Goal: Task Accomplishment & Management: Use online tool/utility

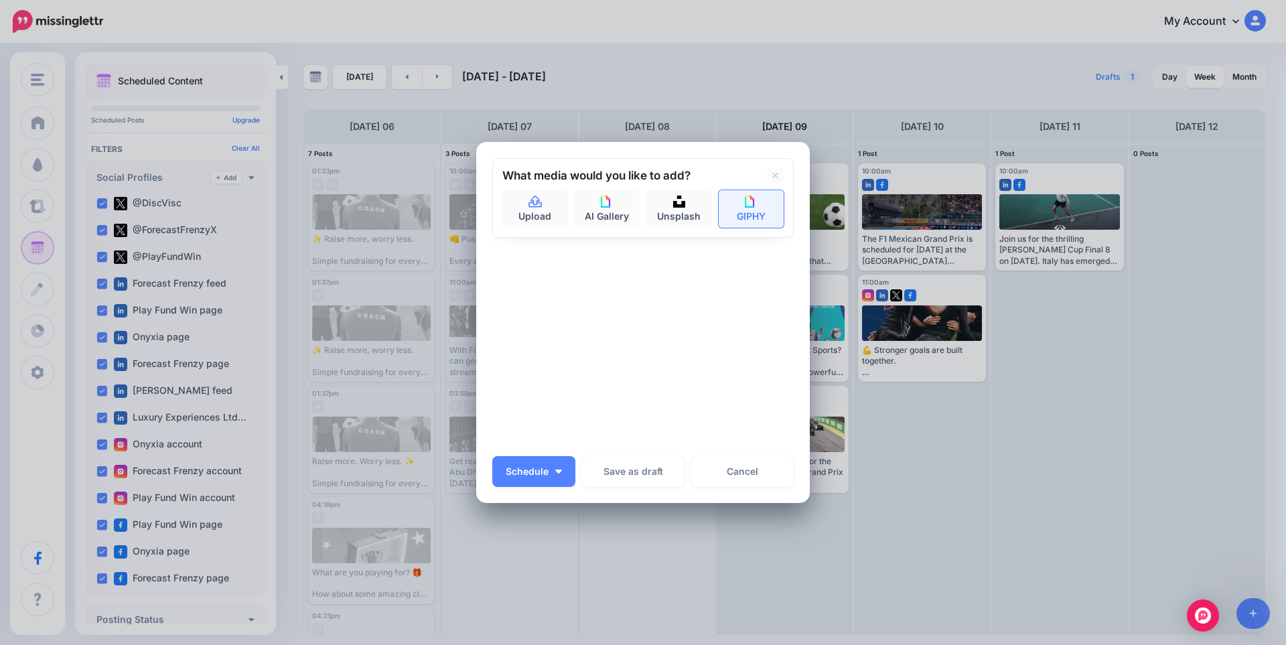
scroll to position [1405, 0]
click at [521, 208] on link "Upload" at bounding box center [535, 209] width 66 height 38
click at [528, 198] on icon at bounding box center [535, 202] width 15 height 12
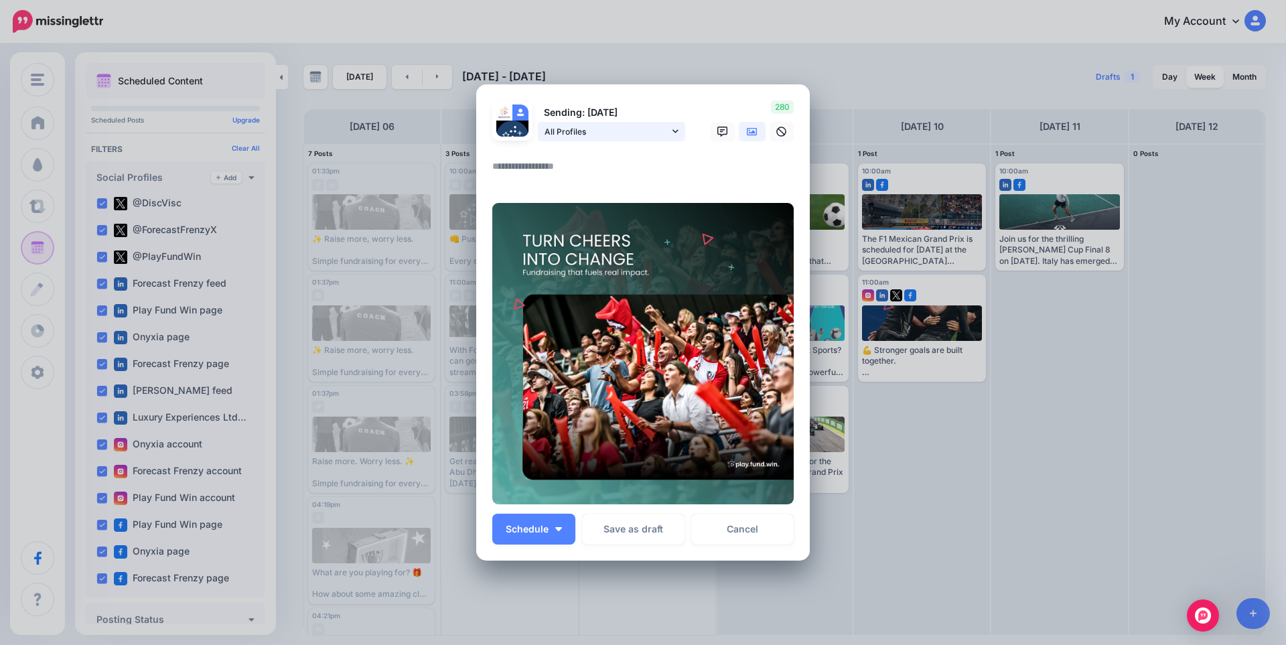
click at [604, 137] on span "All Profiles" at bounding box center [606, 132] width 125 height 14
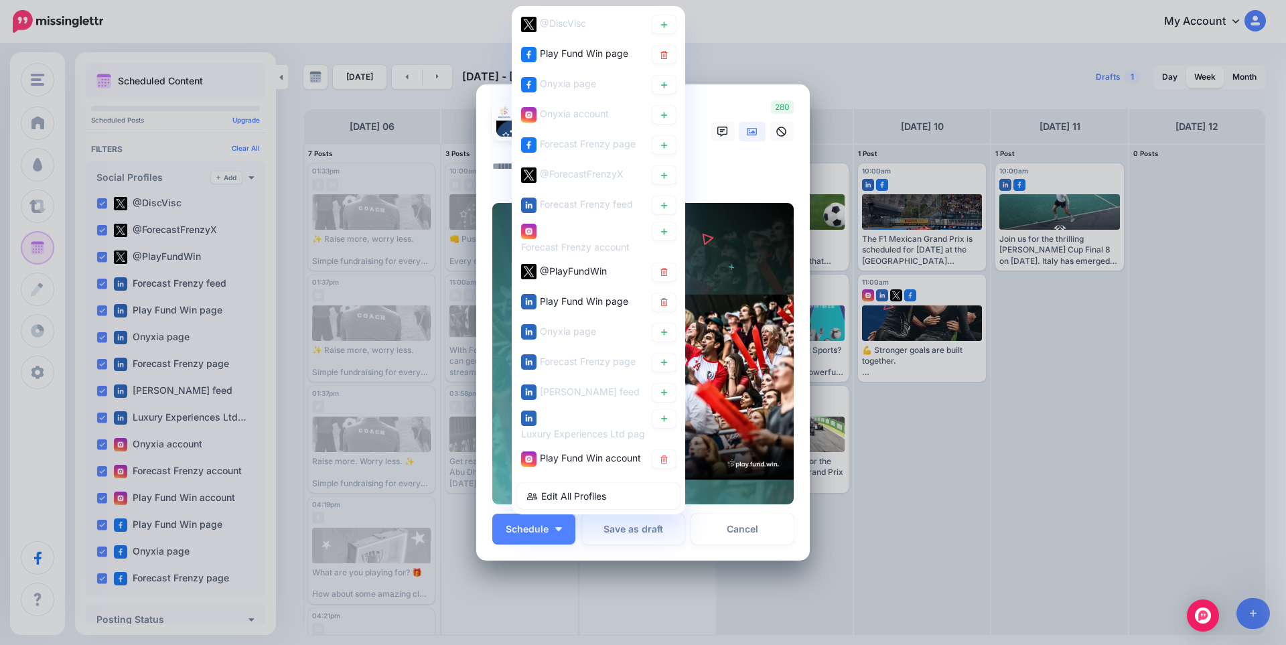
click at [728, 181] on textarea at bounding box center [646, 171] width 308 height 26
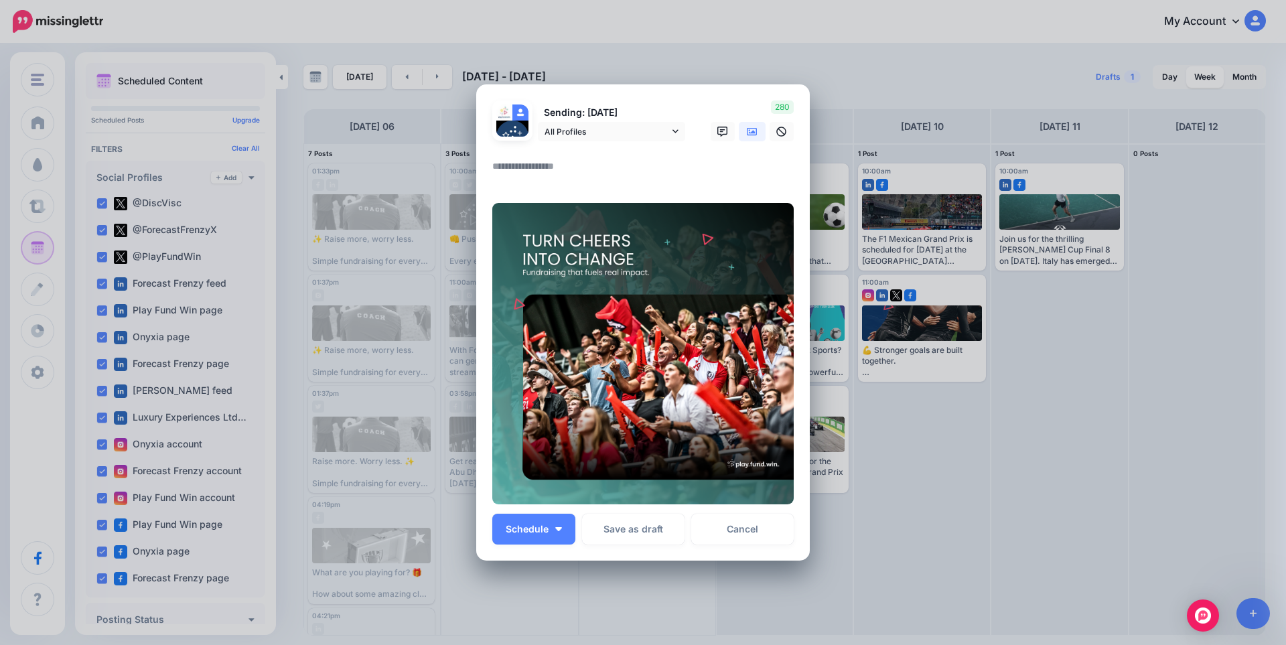
click at [552, 171] on textarea at bounding box center [646, 171] width 308 height 26
paste textarea "**********"
type textarea "**********"
click at [576, 158] on textarea at bounding box center [646, 171] width 308 height 26
paste textarea "**********"
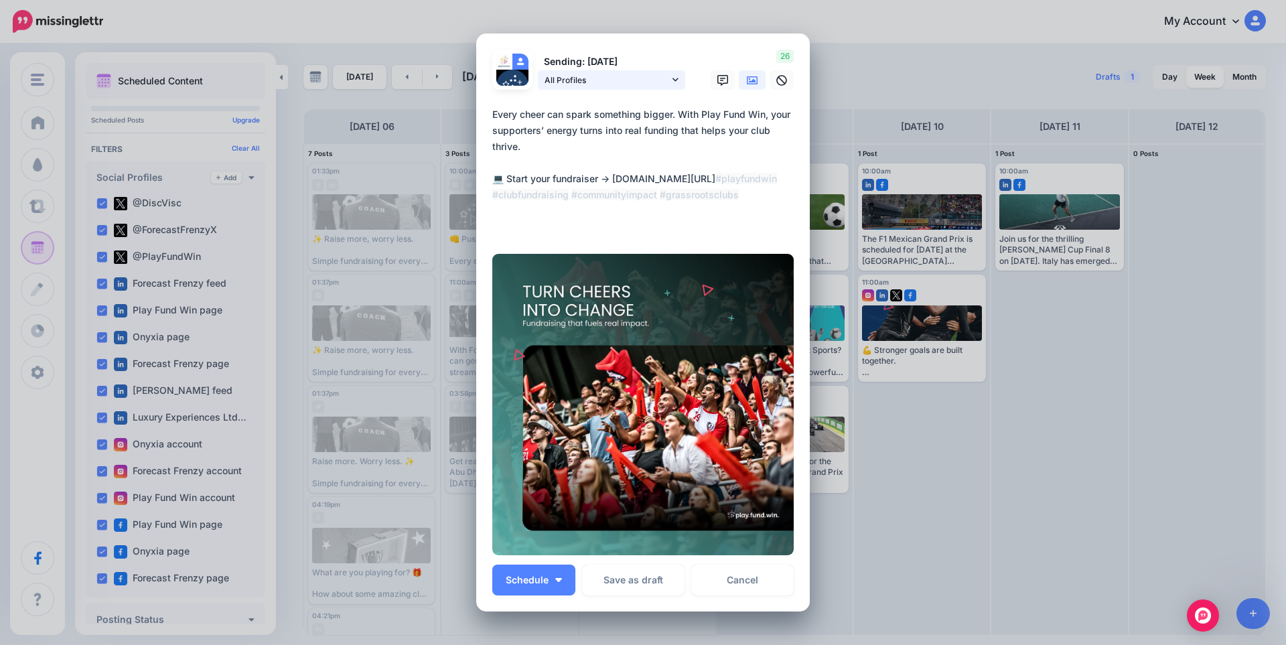
click at [672, 79] on icon at bounding box center [675, 79] width 6 height 3
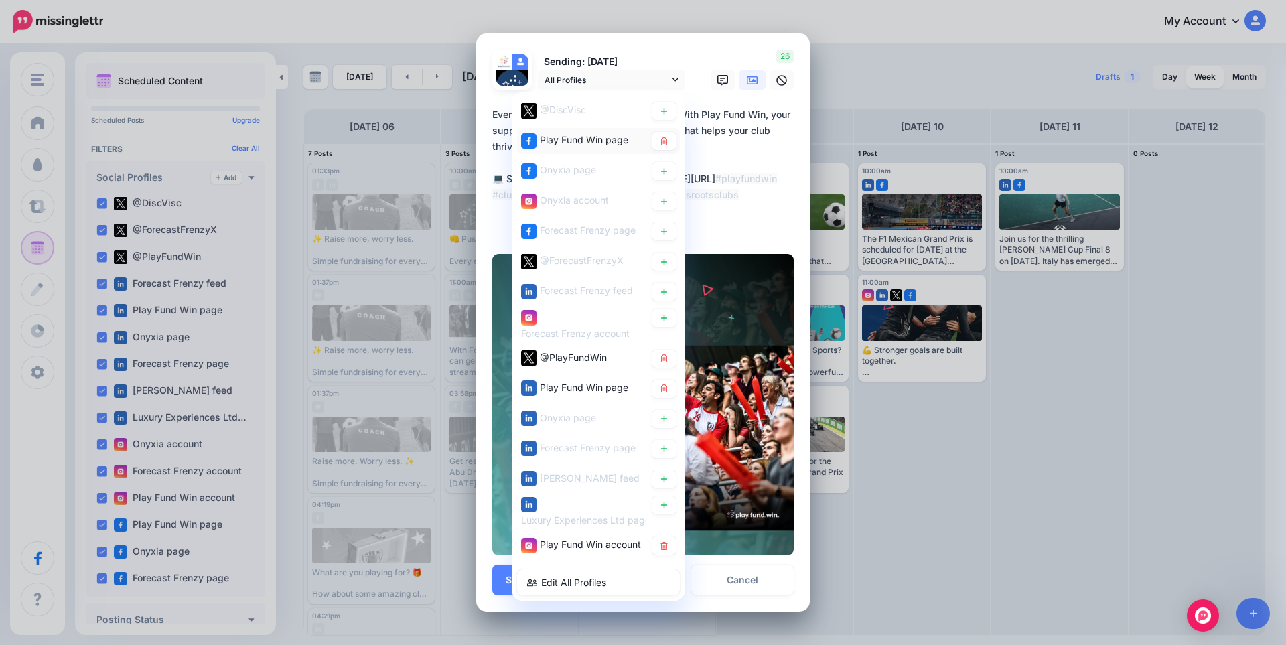
click at [578, 144] on span "Play Fund Win page" at bounding box center [584, 139] width 88 height 11
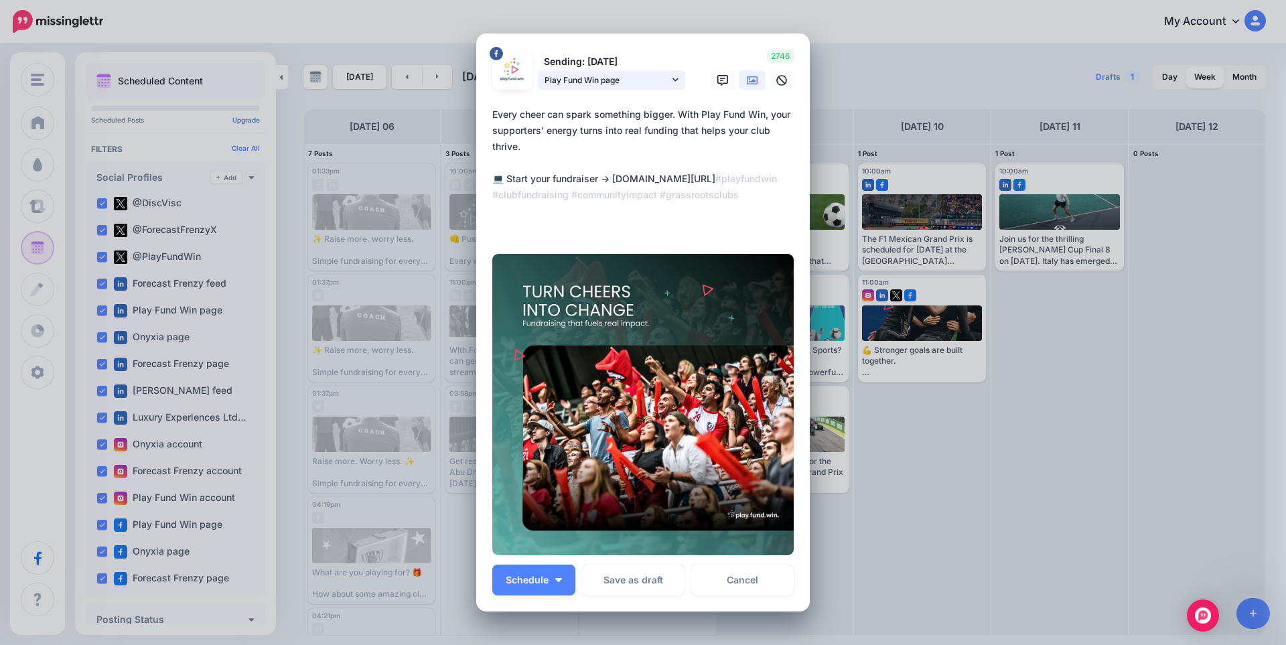
click at [595, 86] on span "Play Fund Win page" at bounding box center [606, 80] width 125 height 14
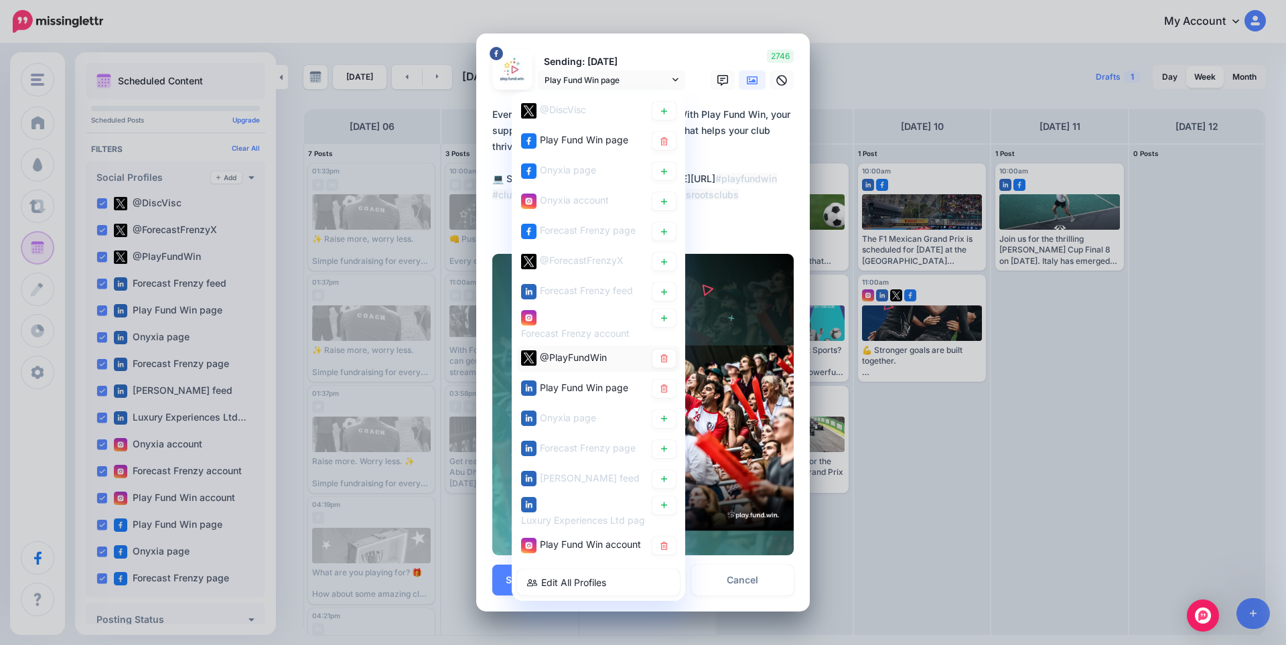
click at [572, 354] on span "@PlayFundWin" at bounding box center [573, 357] width 67 height 11
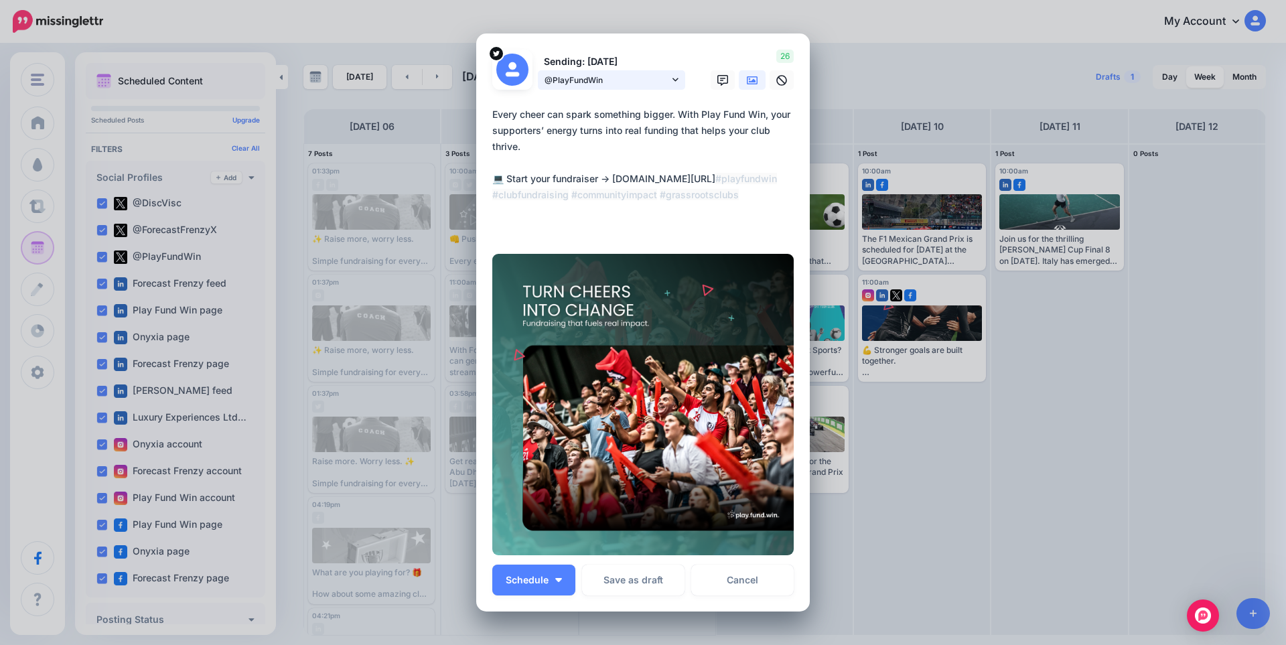
click at [630, 71] on link "@PlayFundWin" at bounding box center [611, 79] width 147 height 19
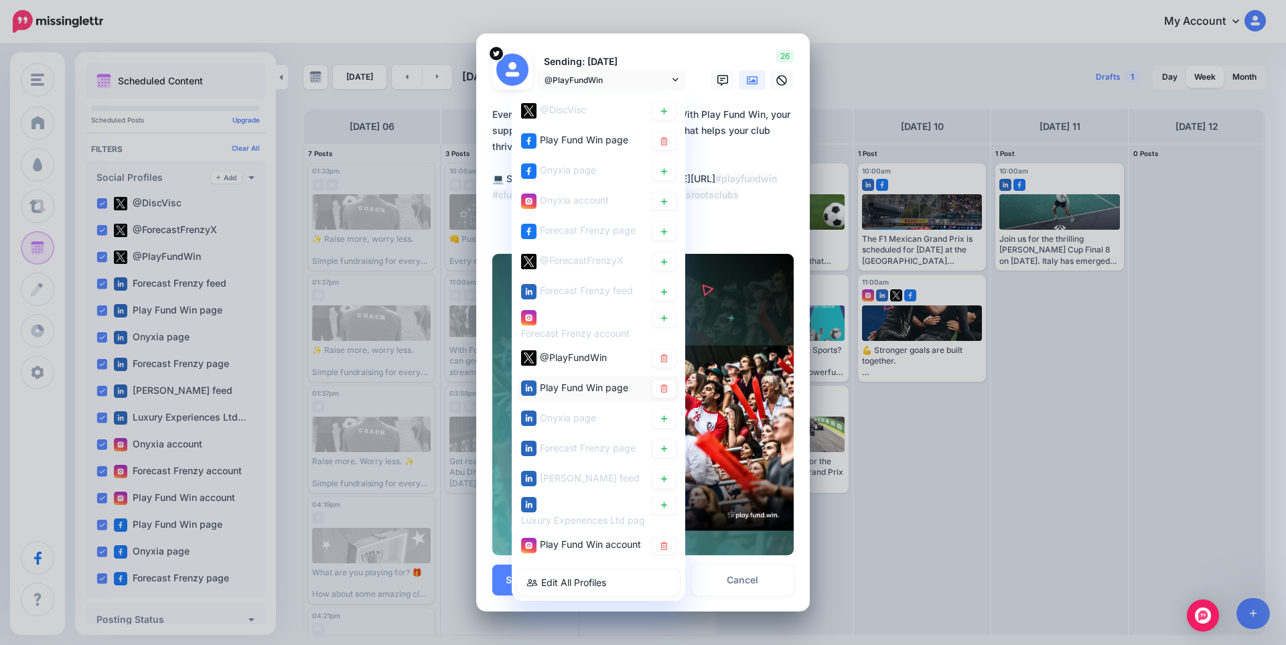
click at [605, 382] on span "Play Fund Win page" at bounding box center [584, 387] width 88 height 11
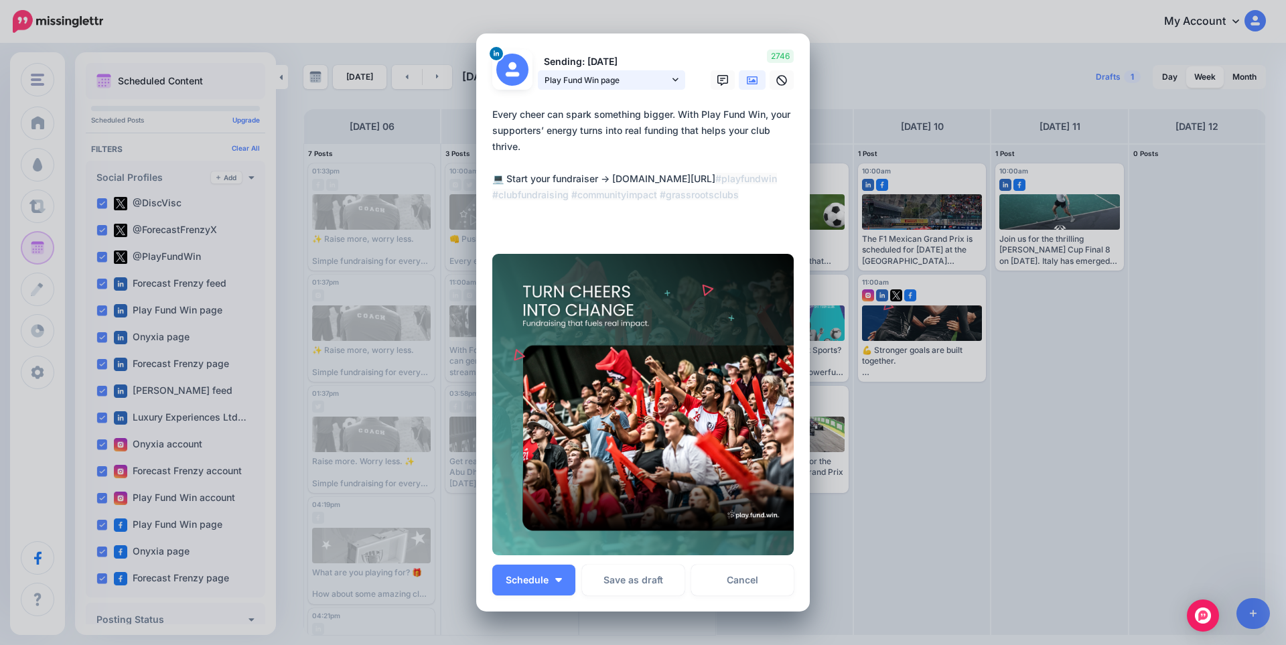
click at [629, 76] on span "Play Fund Win page" at bounding box center [606, 80] width 125 height 14
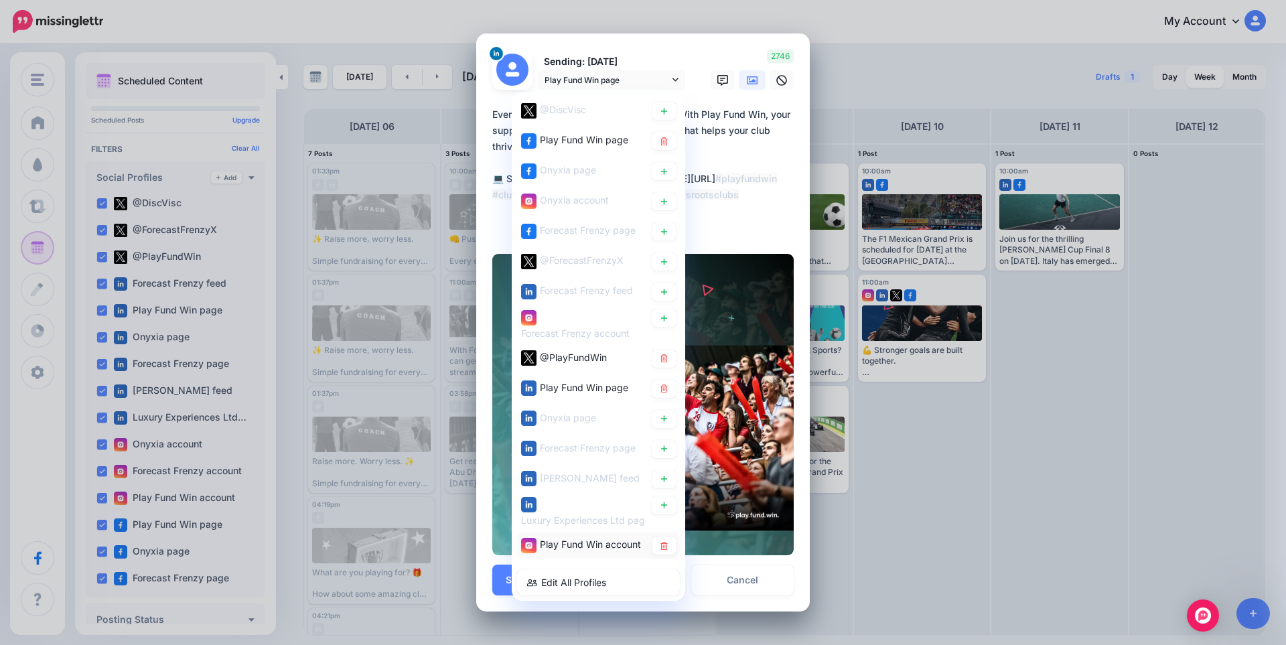
click at [583, 537] on div "Play Fund Win account" at bounding box center [590, 545] width 101 height 16
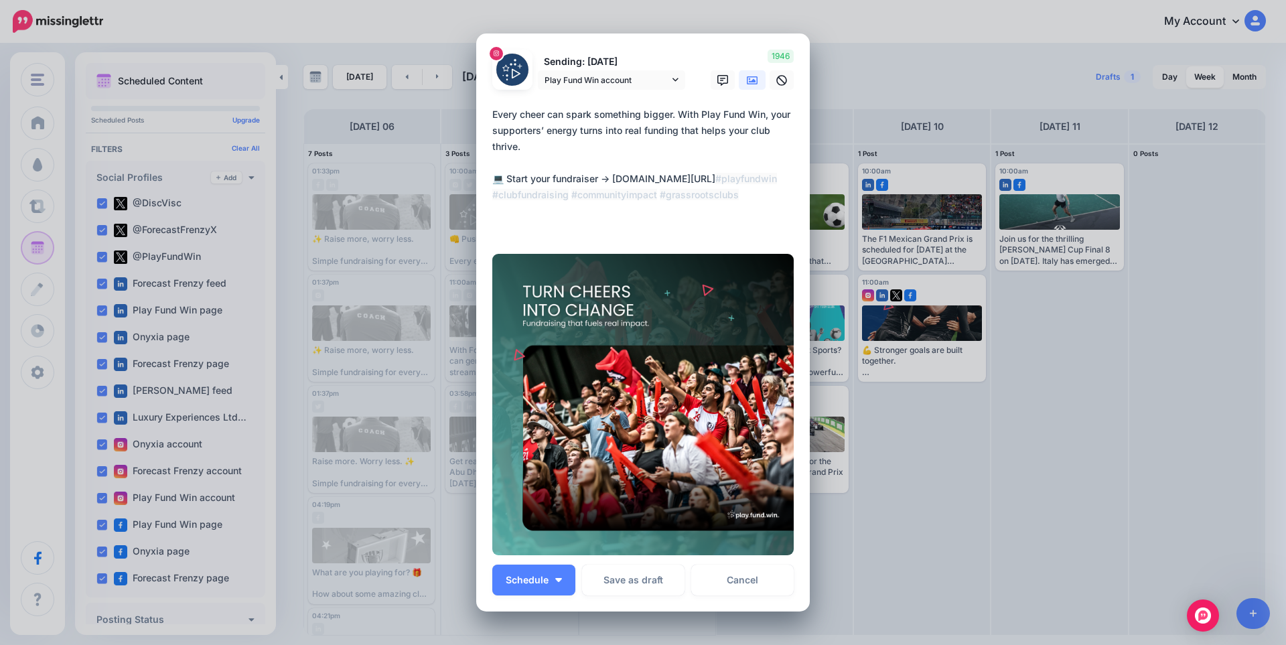
drag, startPoint x: 613, startPoint y: 183, endPoint x: 803, endPoint y: 187, distance: 190.2
click at [803, 187] on div "Loading Sending: [DATE] Play Fund Win account @DiscVisc" at bounding box center [643, 322] width 334 height 579
click at [654, 177] on textarea "**********" at bounding box center [646, 170] width 308 height 129
drag, startPoint x: 611, startPoint y: 179, endPoint x: 776, endPoint y: 187, distance: 165.6
click at [776, 187] on textarea "**********" at bounding box center [646, 170] width 308 height 129
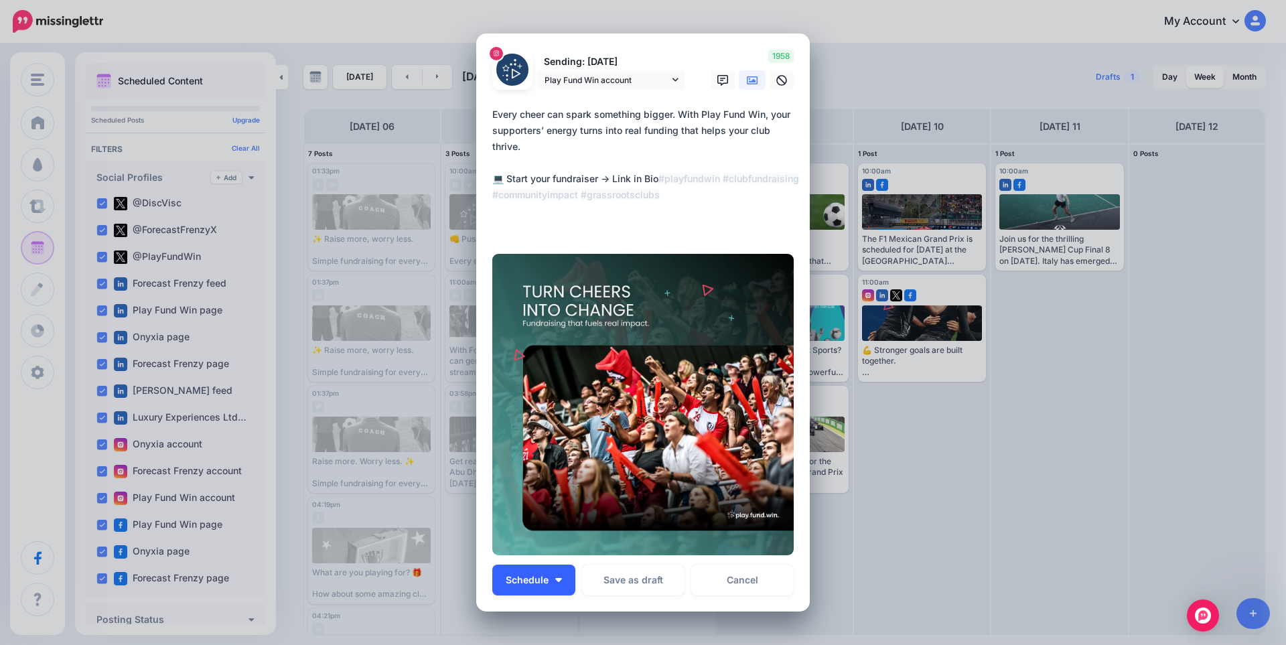
type textarea "**********"
click at [555, 581] on img "button" at bounding box center [558, 580] width 7 height 4
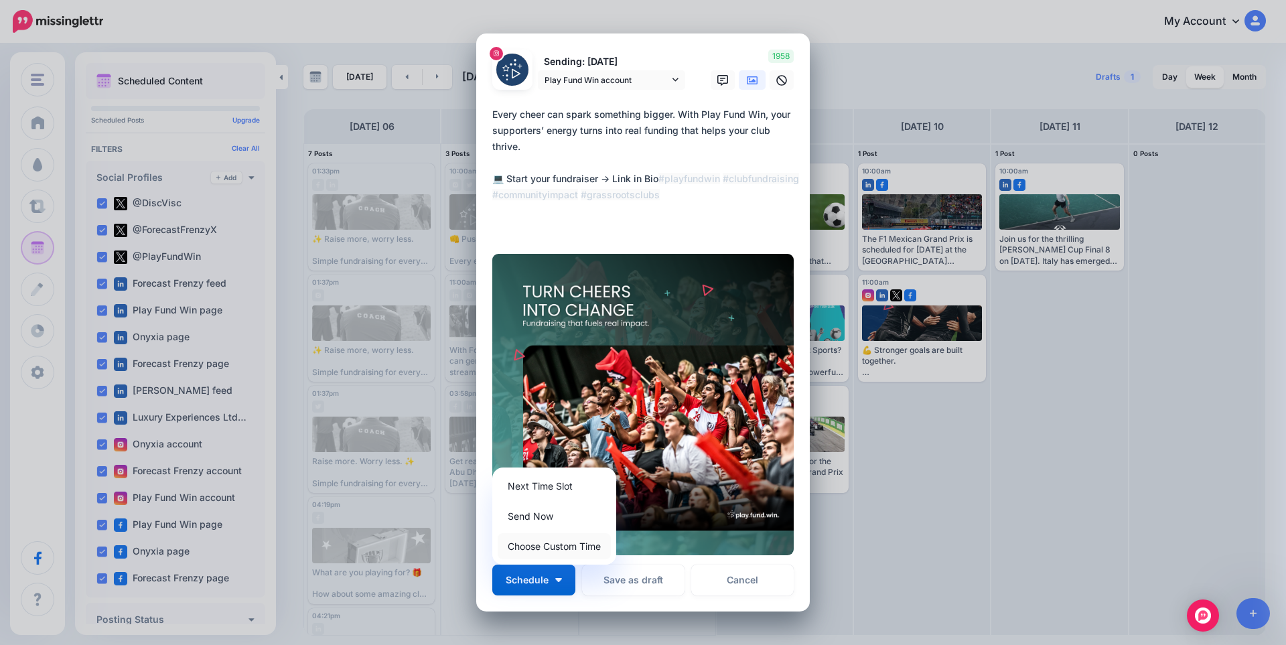
click at [546, 548] on link "Choose Custom Time" at bounding box center [554, 546] width 113 height 26
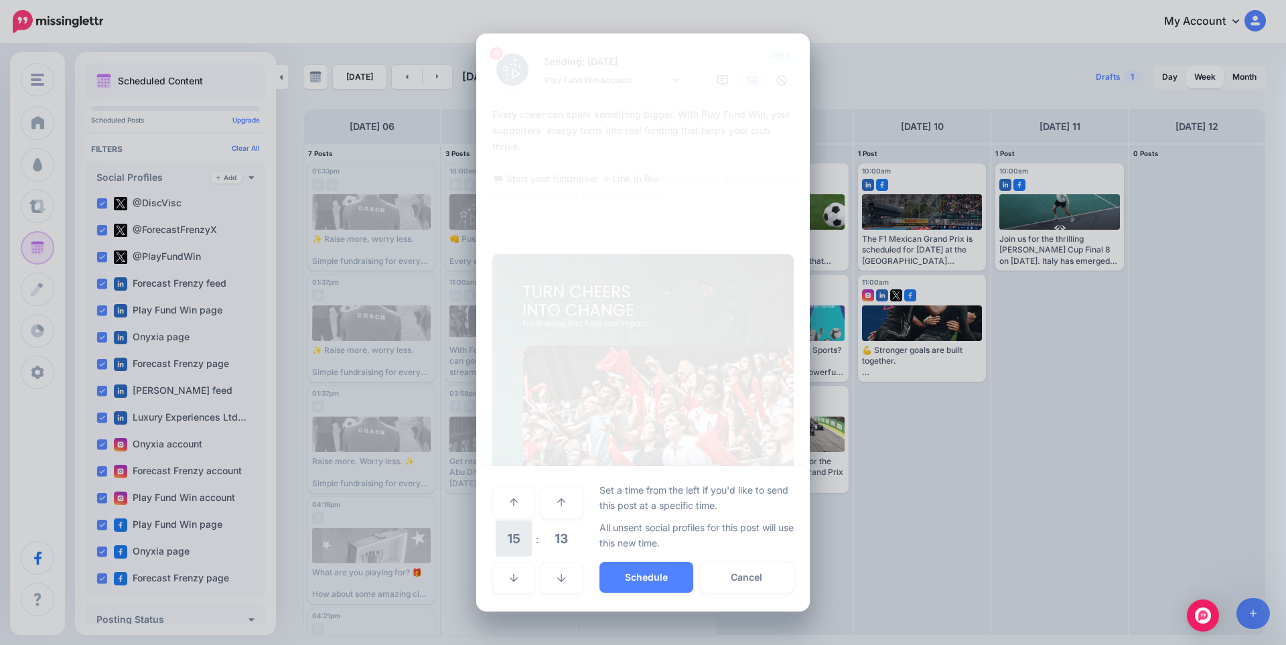
click at [514, 538] on span "15" at bounding box center [514, 538] width 36 height 36
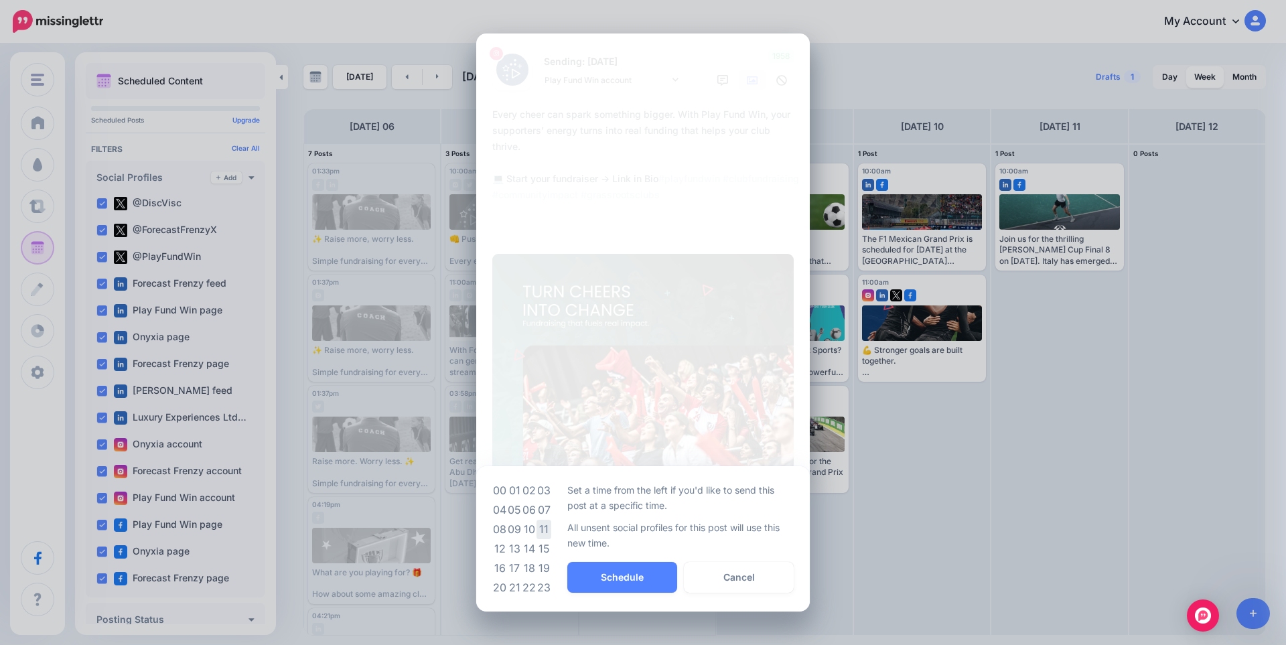
click at [544, 529] on td "11" at bounding box center [543, 529] width 15 height 19
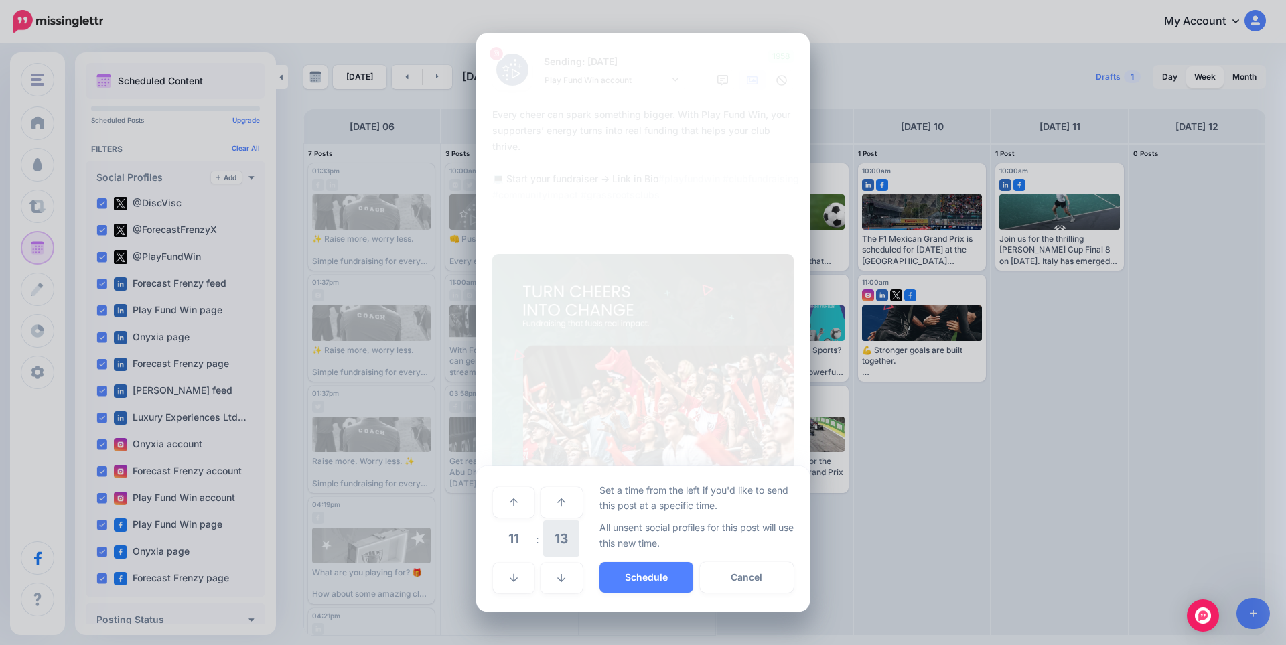
click at [561, 540] on span "13" at bounding box center [561, 538] width 36 height 36
click at [533, 539] on td "30" at bounding box center [529, 539] width 15 height 38
click at [664, 584] on button "Schedule" at bounding box center [646, 577] width 94 height 31
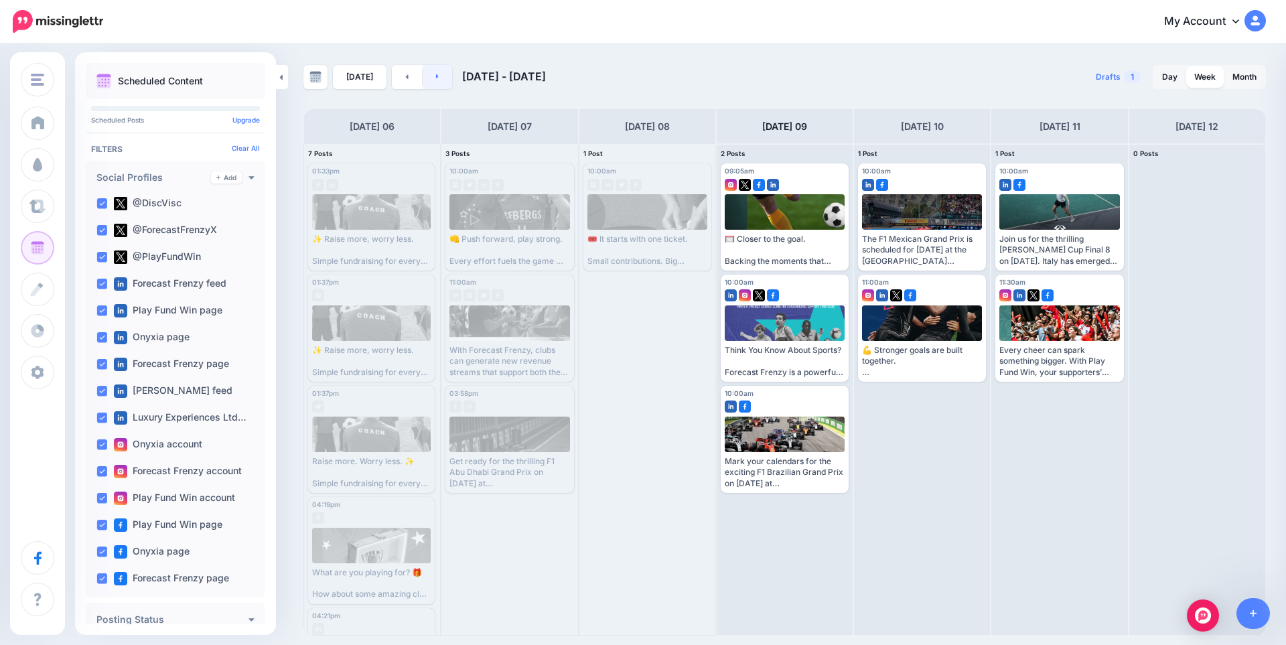
click at [435, 82] on link at bounding box center [438, 77] width 30 height 24
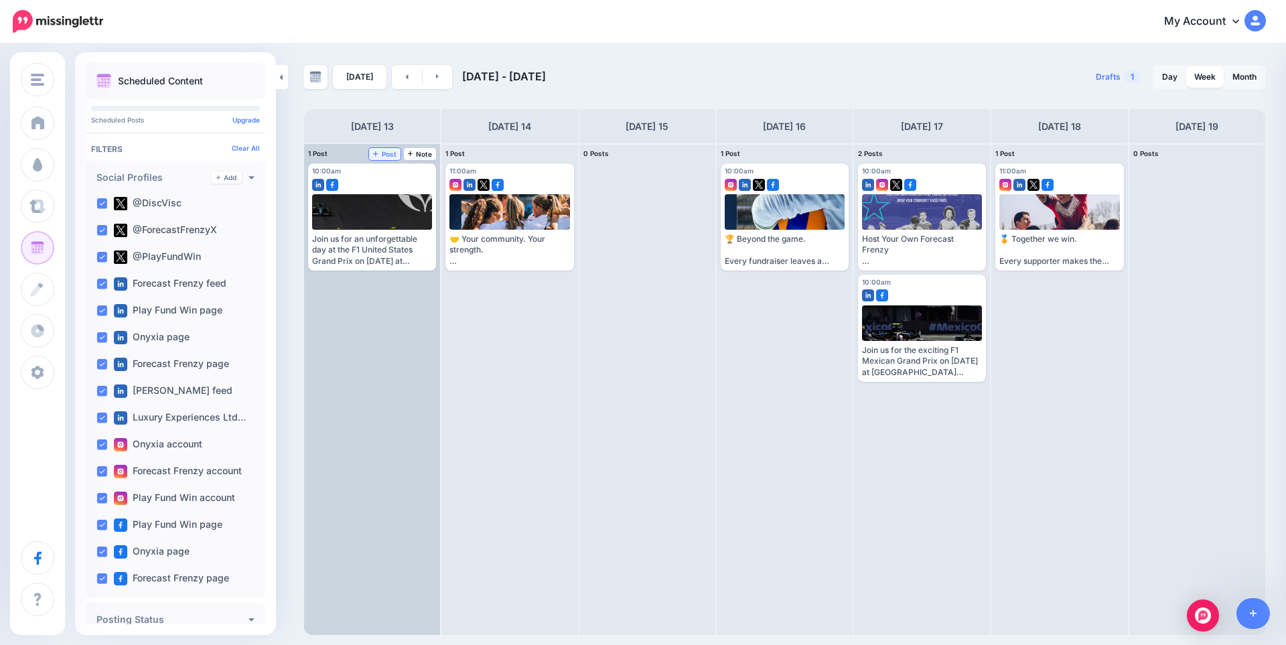
click at [386, 155] on span "Post" at bounding box center [384, 154] width 23 height 7
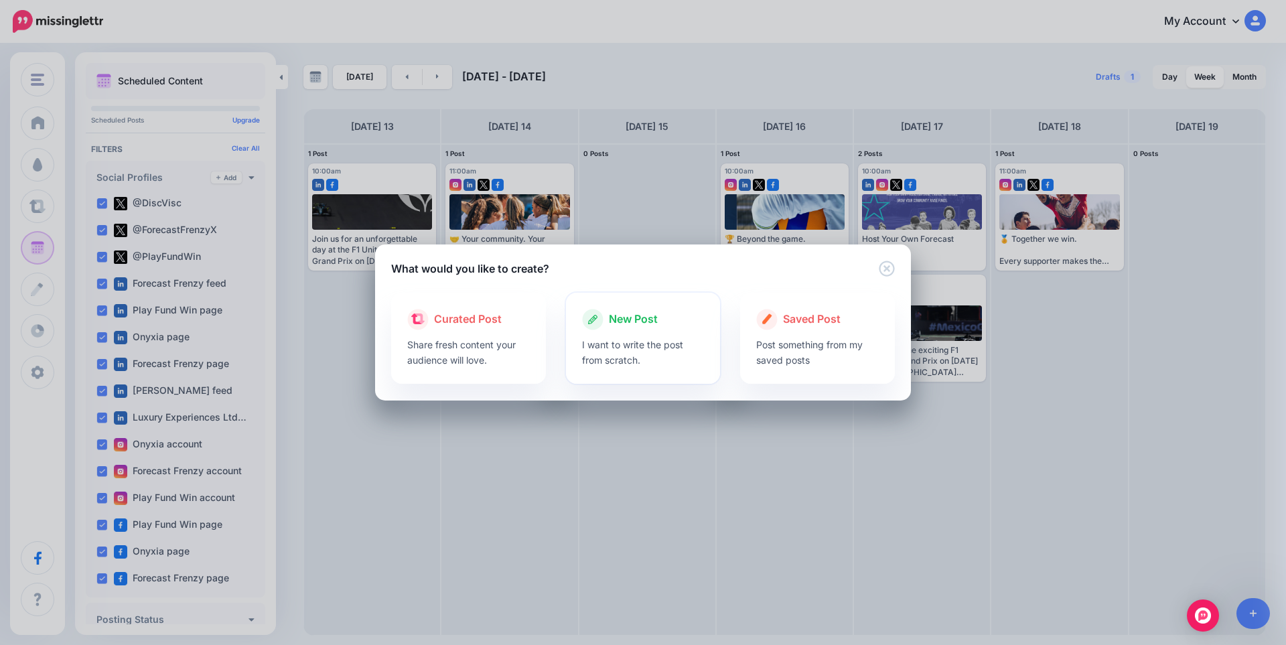
click at [630, 341] on p "I want to write the post from scratch." at bounding box center [643, 352] width 123 height 31
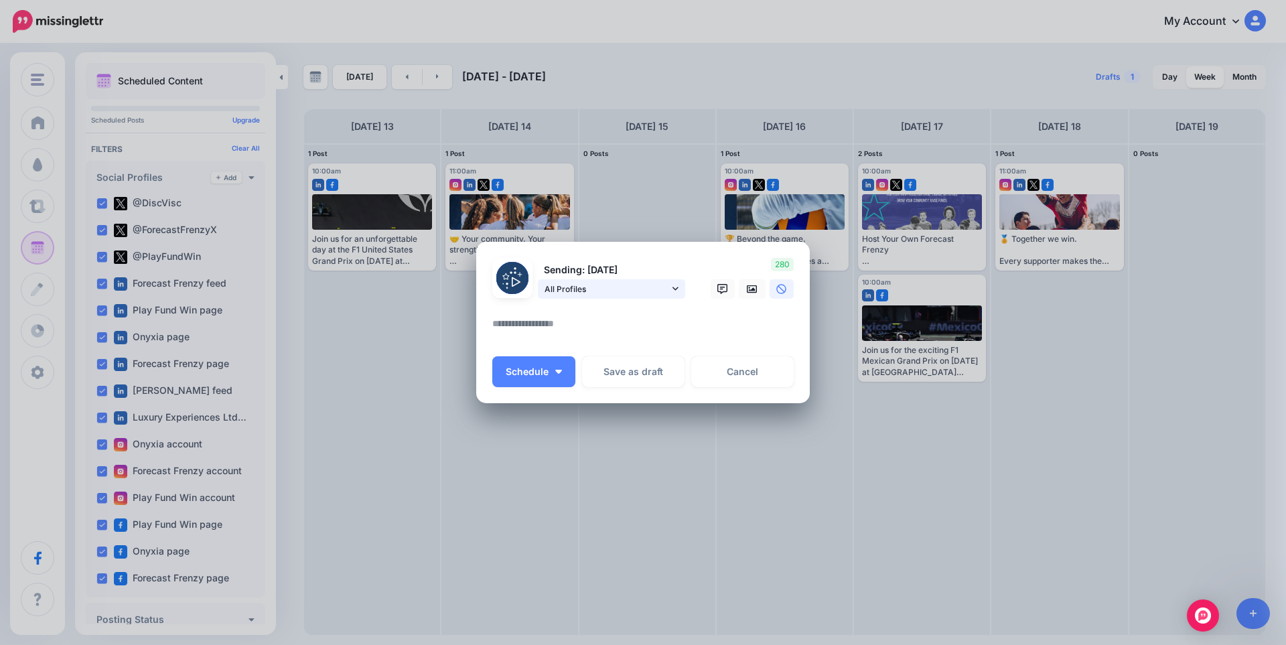
click at [627, 291] on span "All Profiles" at bounding box center [606, 289] width 125 height 14
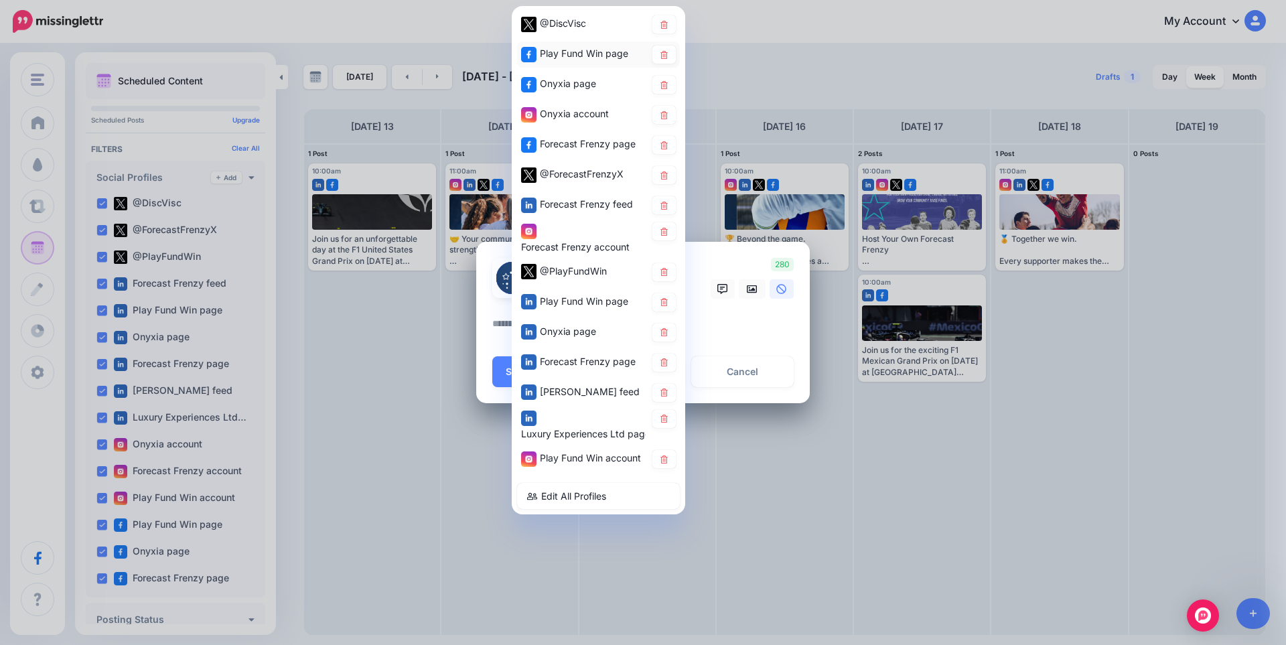
click at [579, 54] on span "Play Fund Win page" at bounding box center [584, 53] width 88 height 11
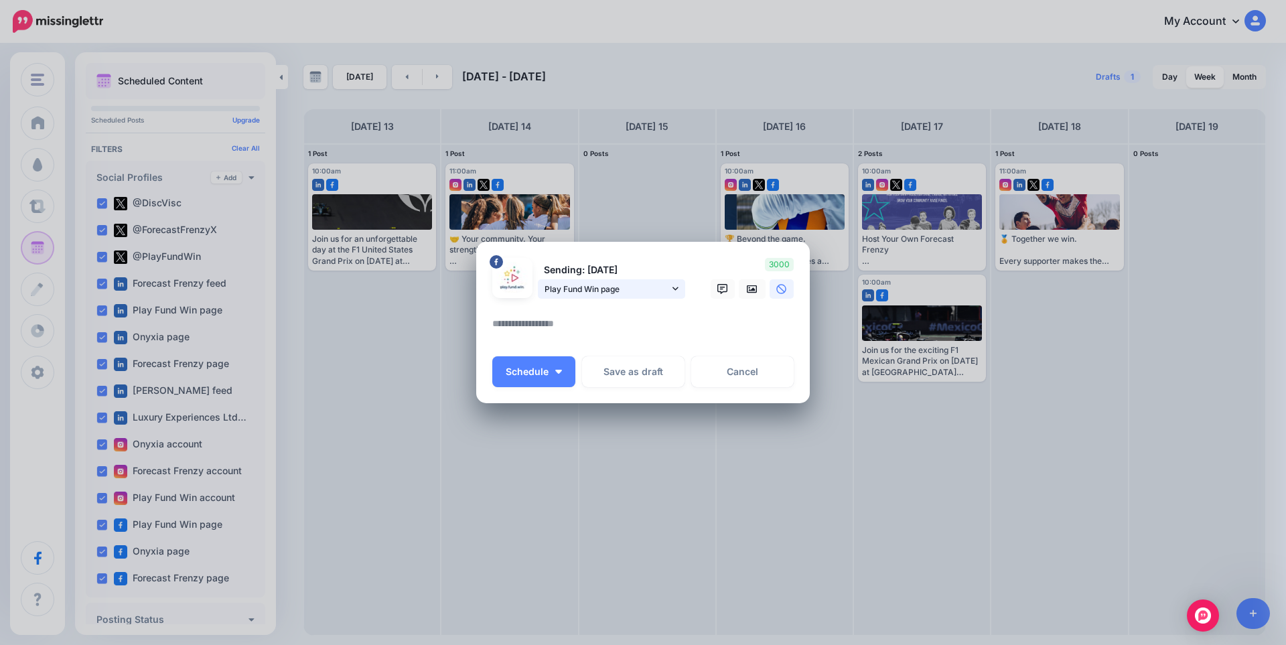
click at [585, 289] on span "Play Fund Win page" at bounding box center [606, 289] width 125 height 14
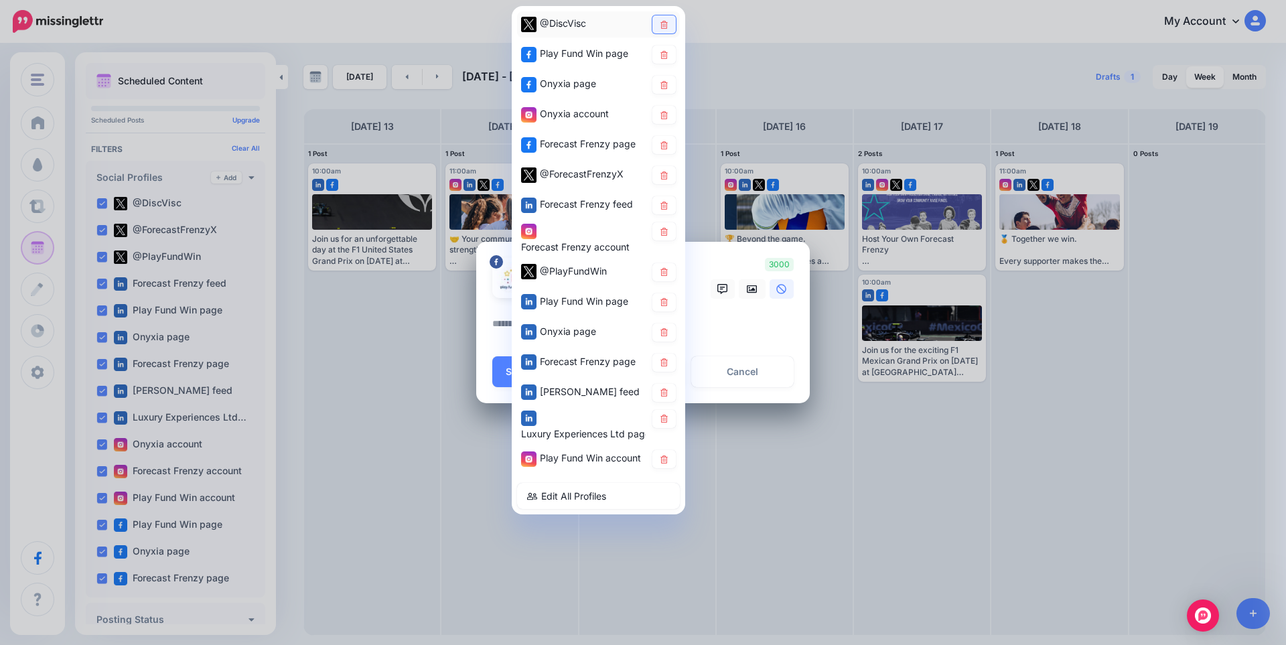
click at [659, 25] on icon at bounding box center [664, 24] width 10 height 8
click at [664, 86] on icon at bounding box center [664, 84] width 10 height 8
click at [670, 112] on link at bounding box center [663, 115] width 23 height 18
click at [663, 147] on icon at bounding box center [663, 145] width 7 height 8
click at [663, 170] on link at bounding box center [663, 175] width 23 height 18
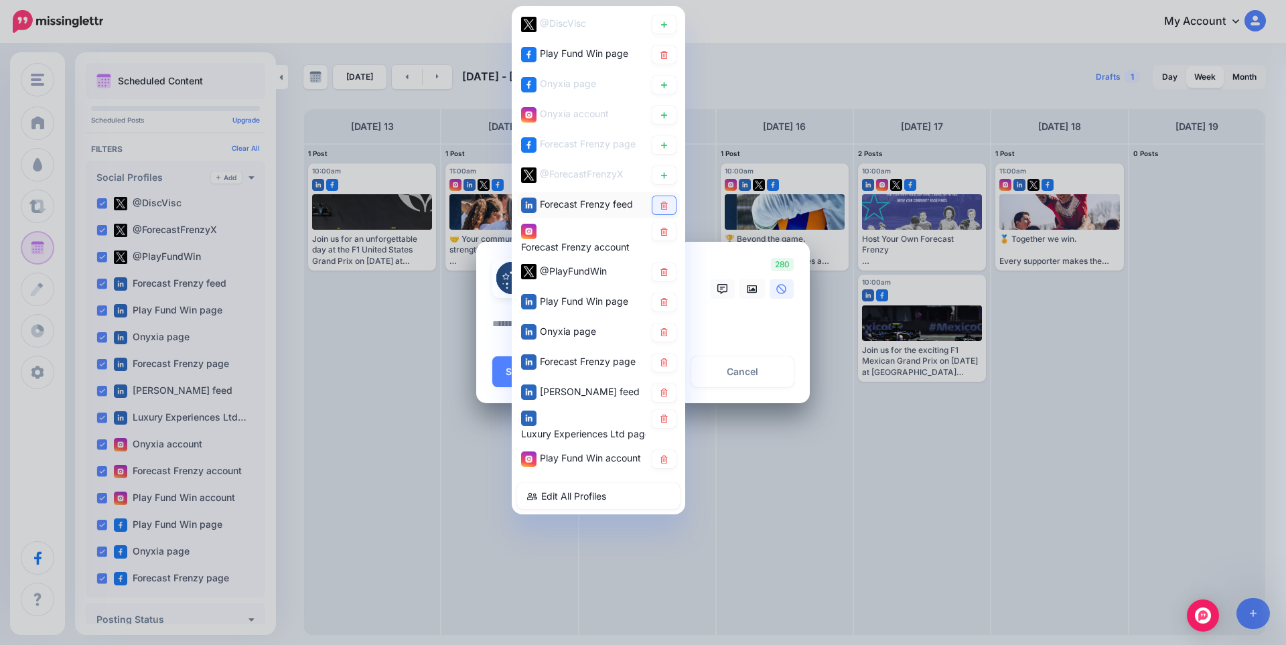
click at [660, 205] on icon at bounding box center [664, 205] width 10 height 8
click at [664, 230] on icon at bounding box center [664, 231] width 10 height 8
click at [666, 338] on link at bounding box center [663, 332] width 23 height 18
click at [663, 364] on icon at bounding box center [663, 362] width 7 height 8
click at [661, 389] on icon at bounding box center [664, 392] width 10 height 8
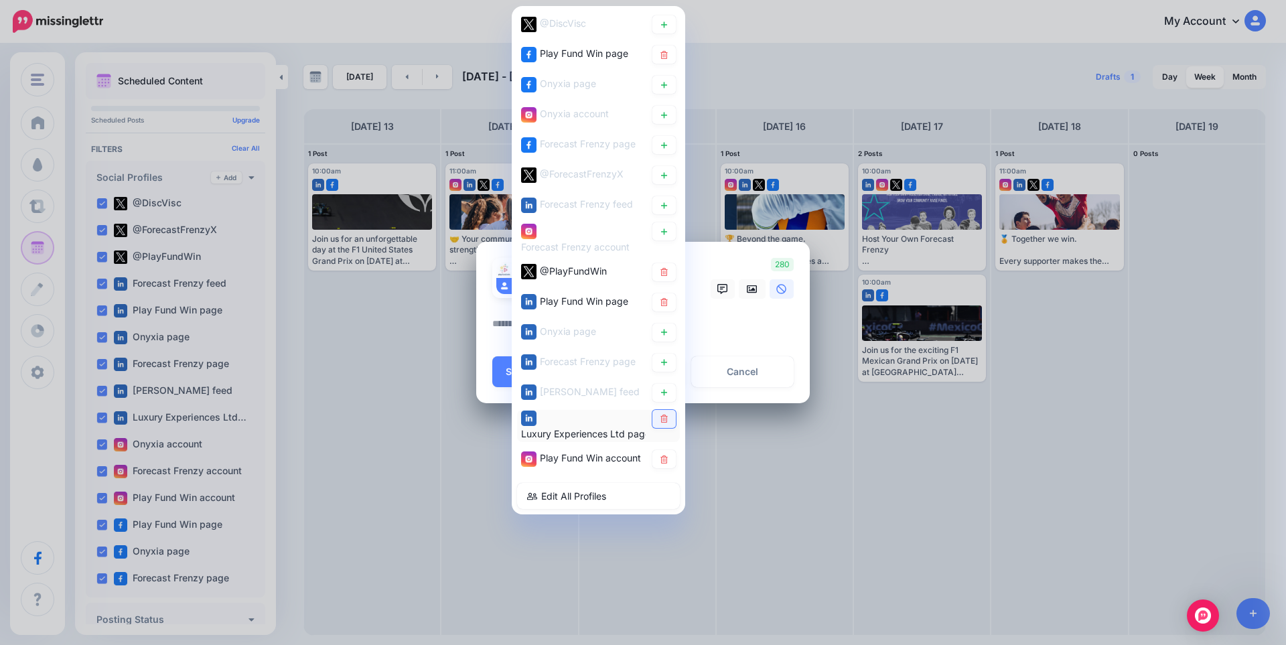
click at [663, 419] on icon at bounding box center [663, 419] width 7 height 8
click at [723, 329] on textarea at bounding box center [646, 328] width 308 height 26
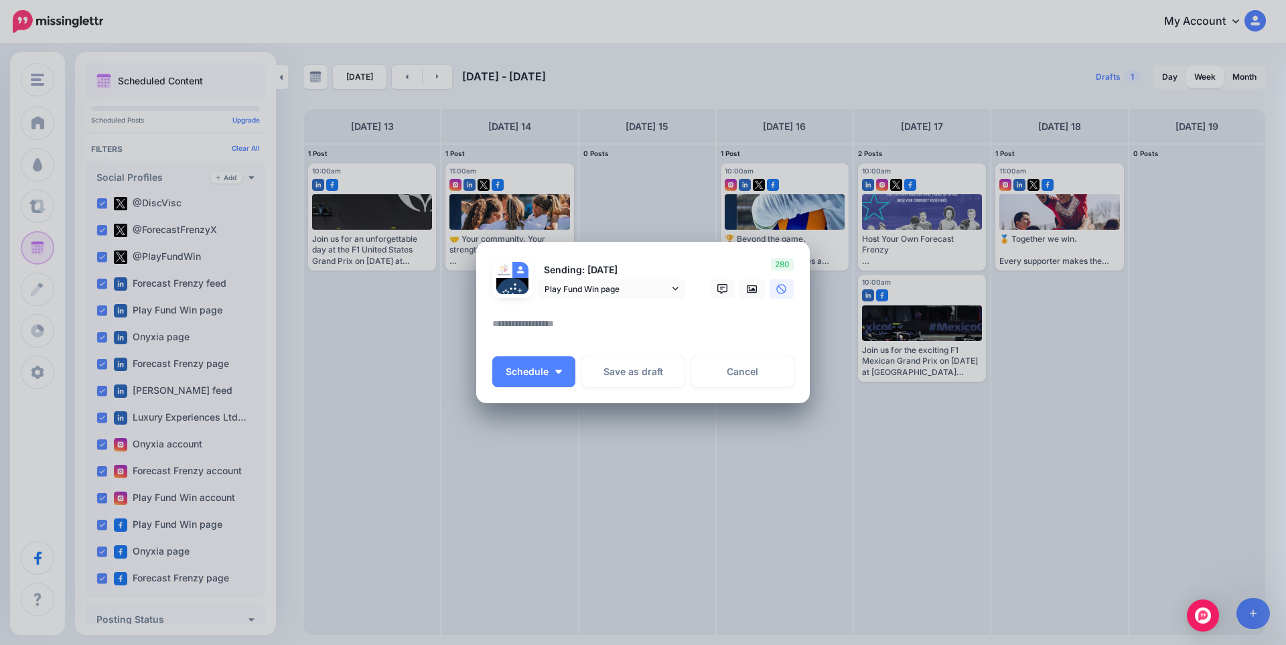
paste textarea "**********"
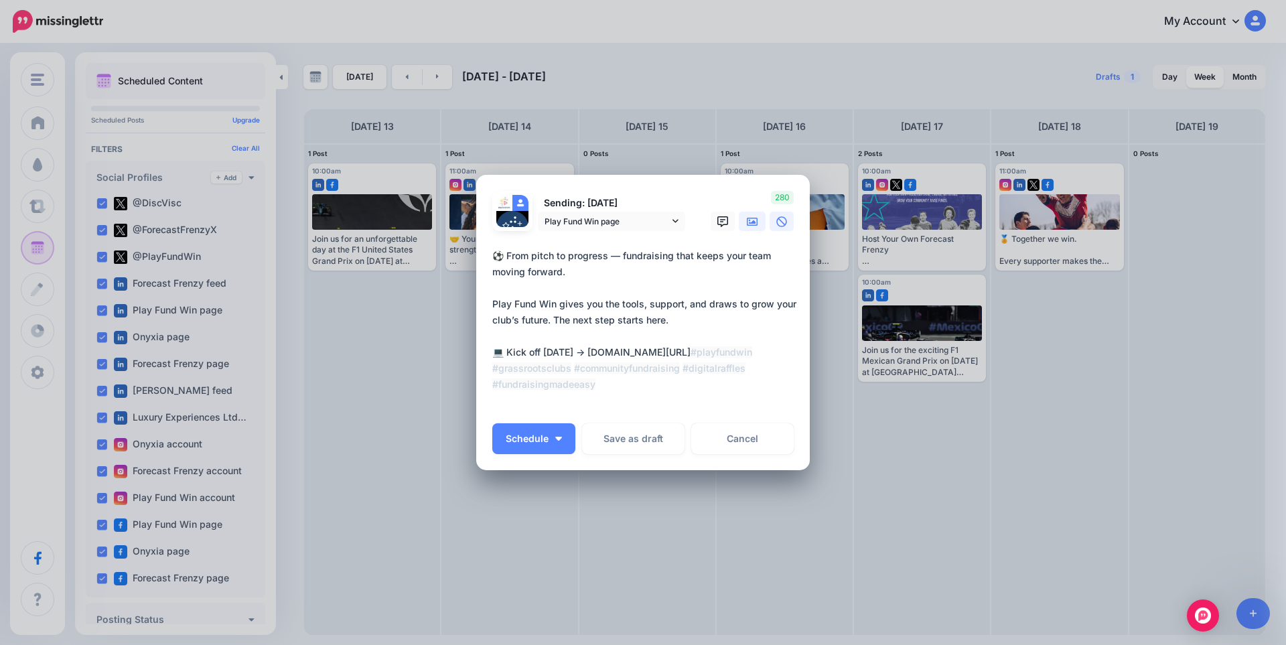
click at [755, 219] on icon at bounding box center [752, 221] width 11 height 11
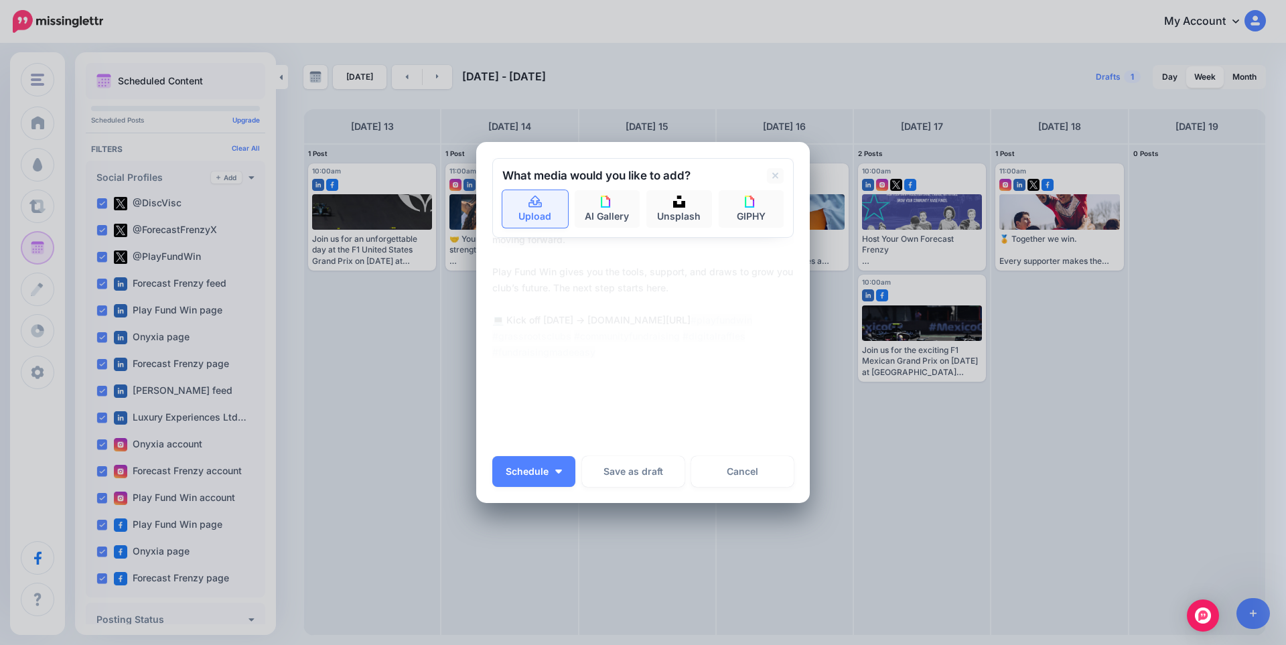
click at [518, 208] on link "Upload" at bounding box center [535, 209] width 66 height 38
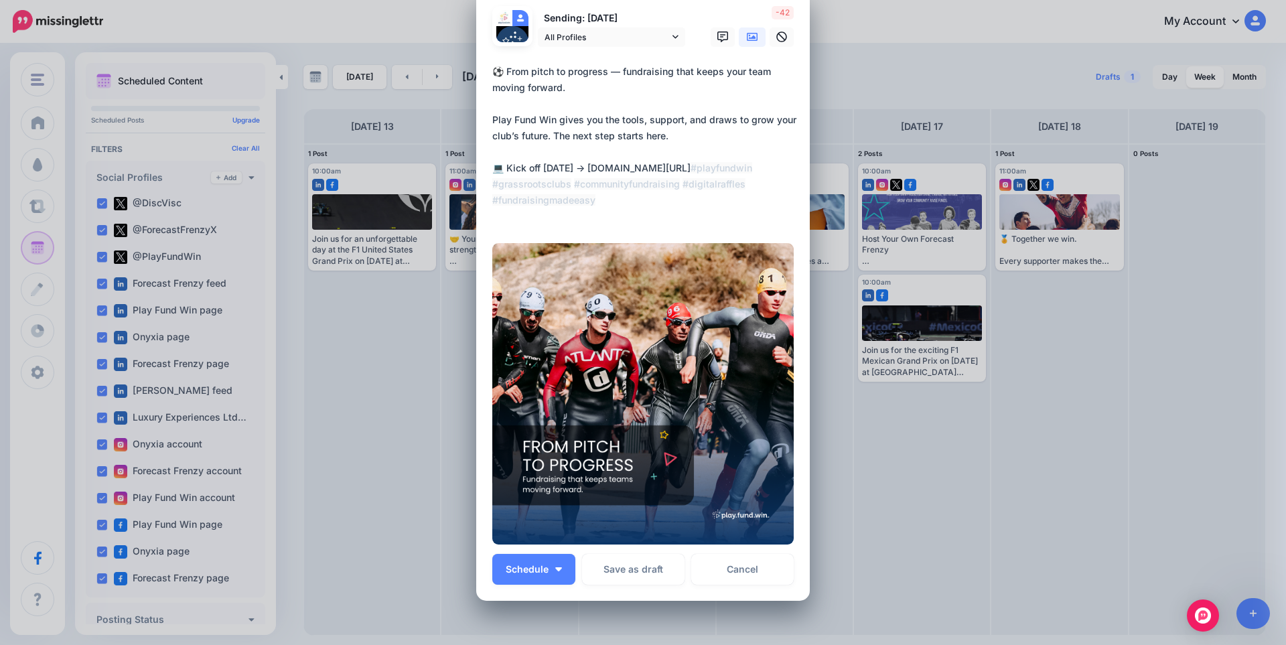
scroll to position [0, 0]
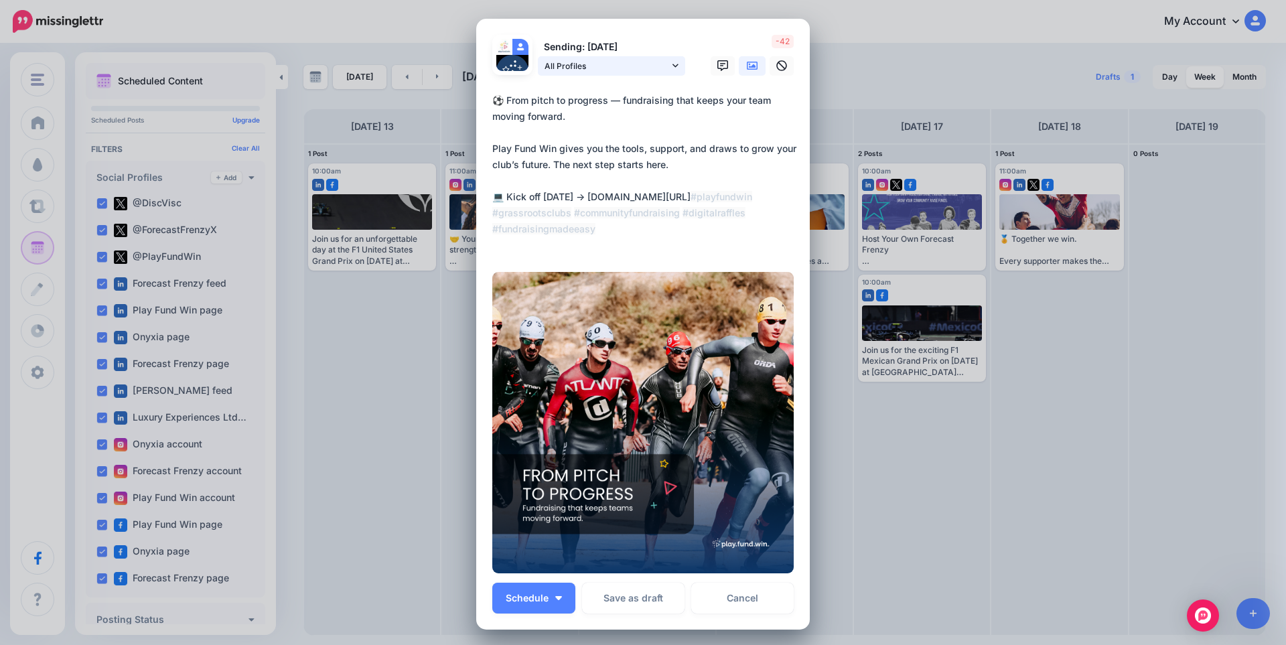
click at [628, 69] on span "All Profiles" at bounding box center [606, 66] width 125 height 14
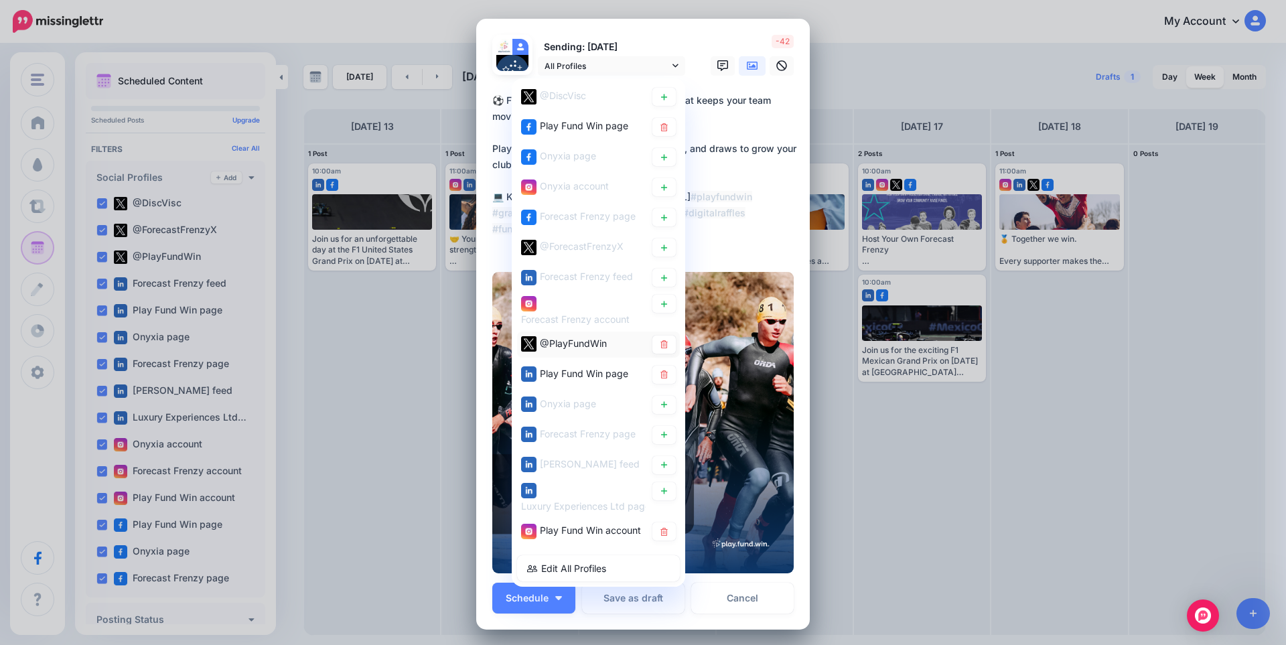
click at [591, 340] on span "@PlayFundWin" at bounding box center [573, 342] width 67 height 11
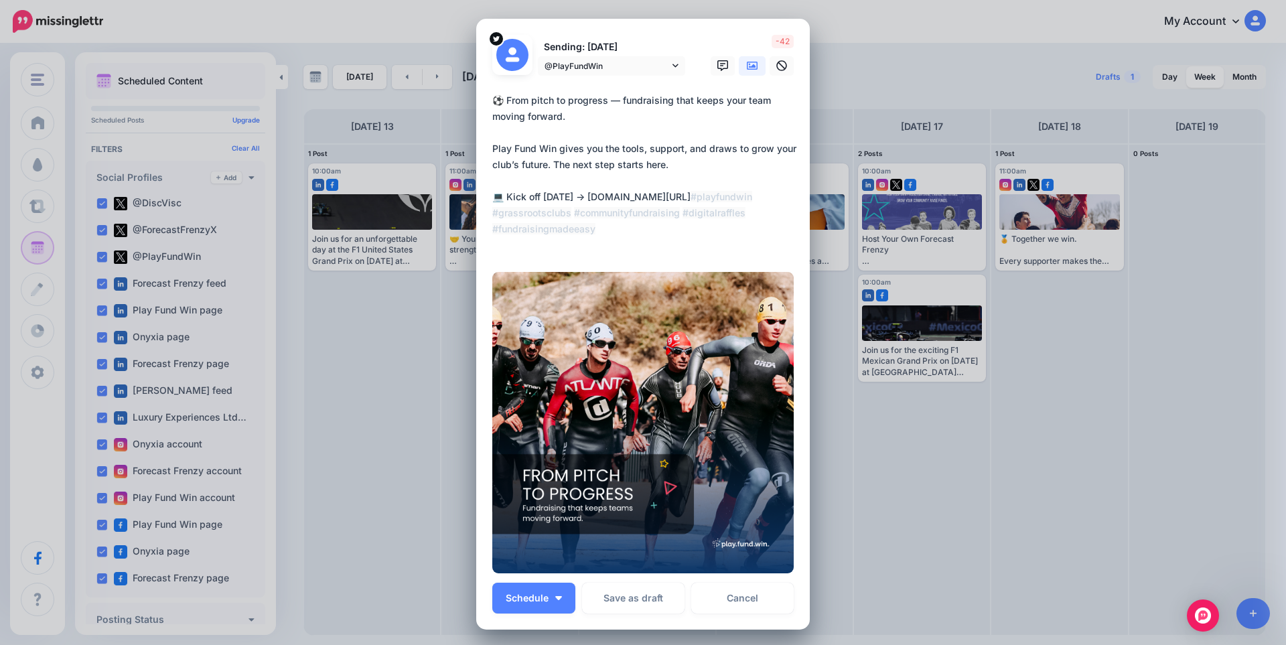
click at [647, 146] on textarea "**********" at bounding box center [646, 172] width 308 height 161
paste textarea "**********"
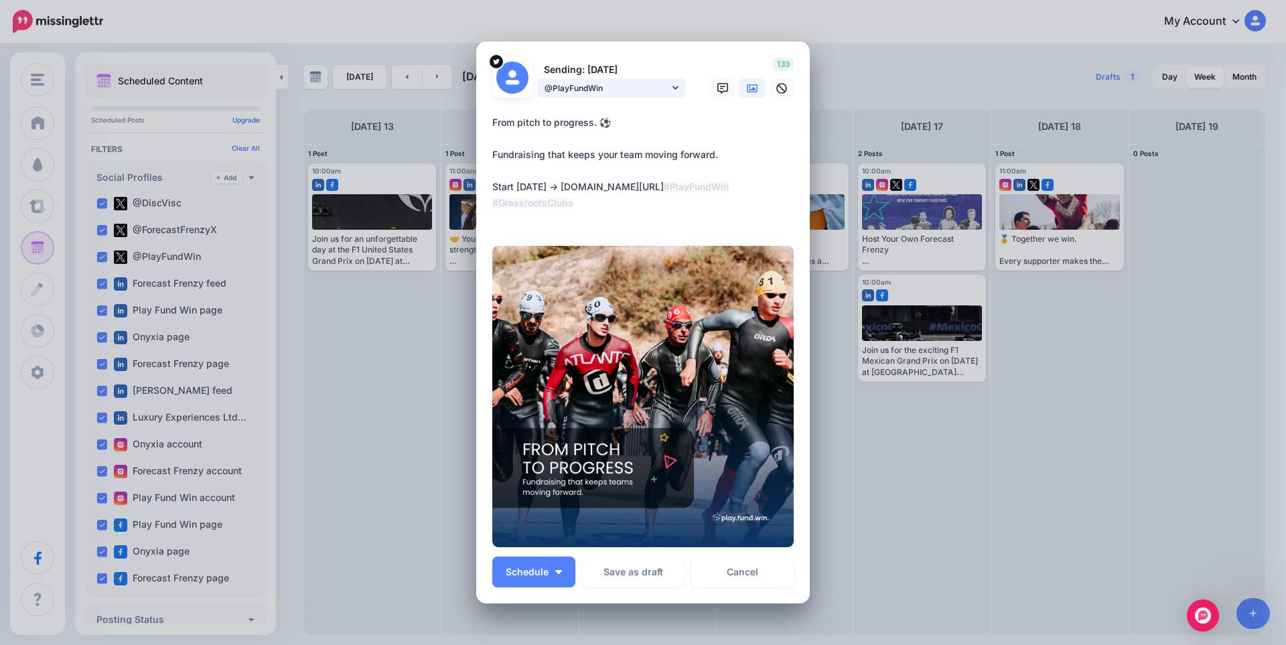
click at [649, 84] on span "@PlayFundWin" at bounding box center [606, 88] width 125 height 14
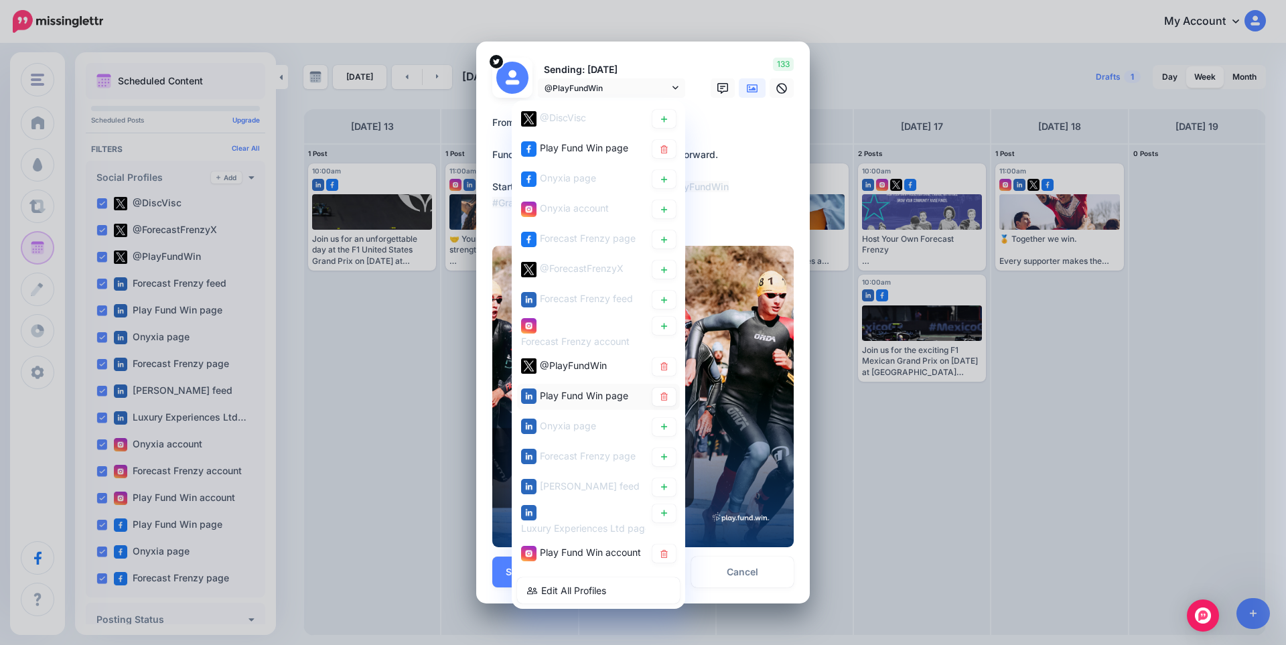
click at [593, 395] on span "Play Fund Win page" at bounding box center [584, 395] width 88 height 11
type textarea "**********"
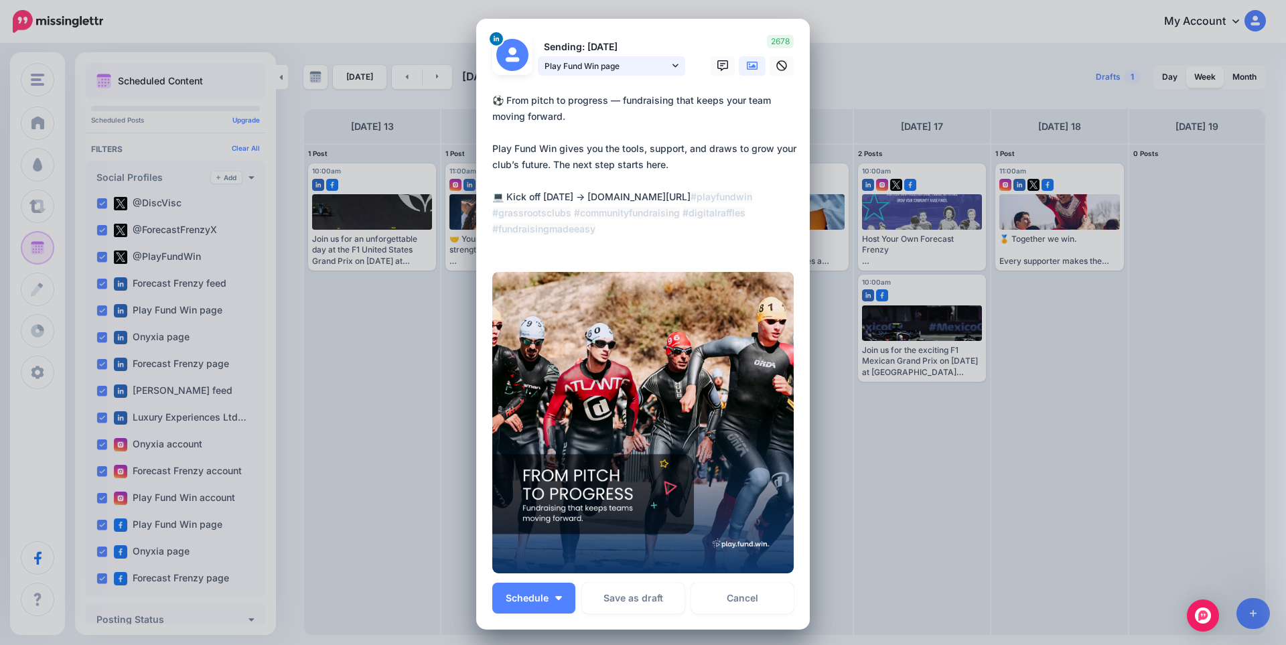
click at [632, 61] on span "Play Fund Win page" at bounding box center [606, 66] width 125 height 14
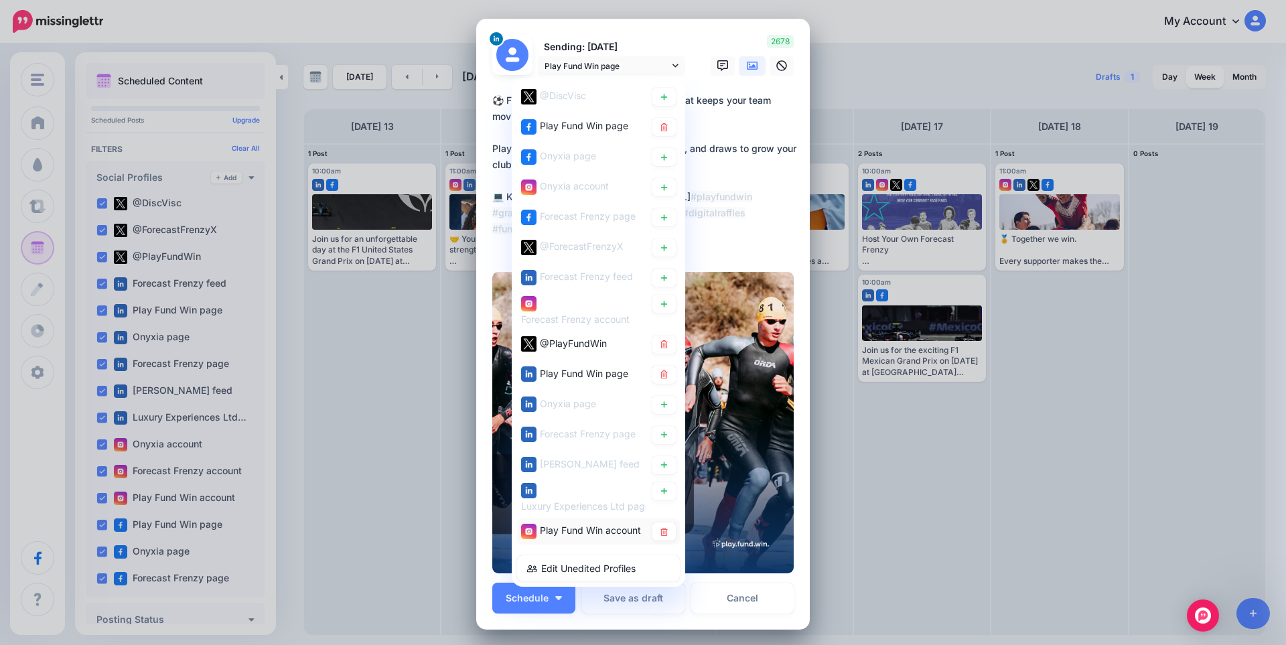
click at [557, 534] on span "Play Fund Win account" at bounding box center [590, 529] width 101 height 11
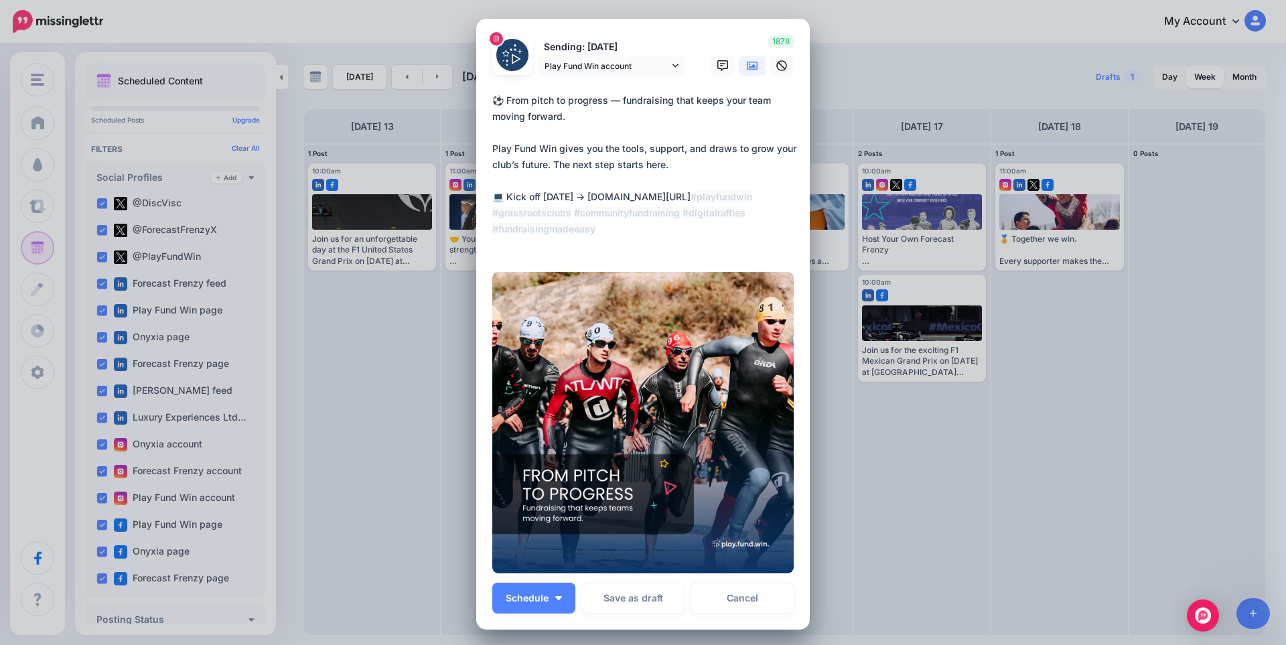
click at [747, 72] on link at bounding box center [752, 65] width 27 height 19
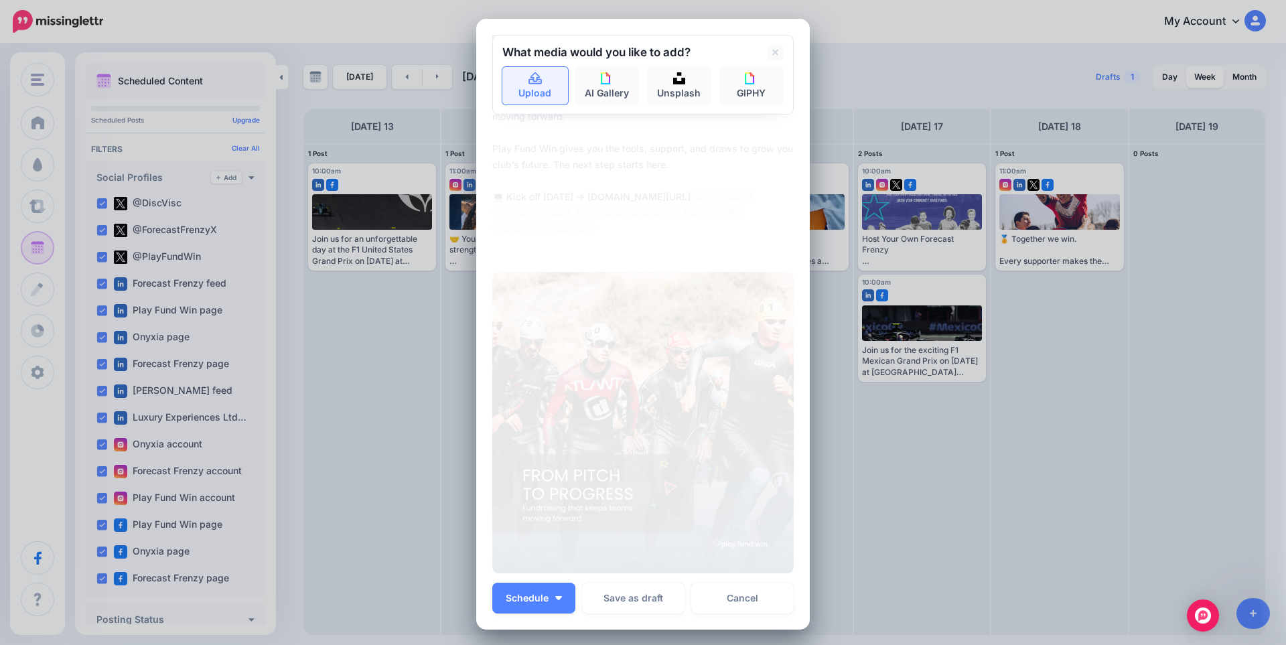
click at [516, 76] on link "Upload" at bounding box center [535, 86] width 66 height 38
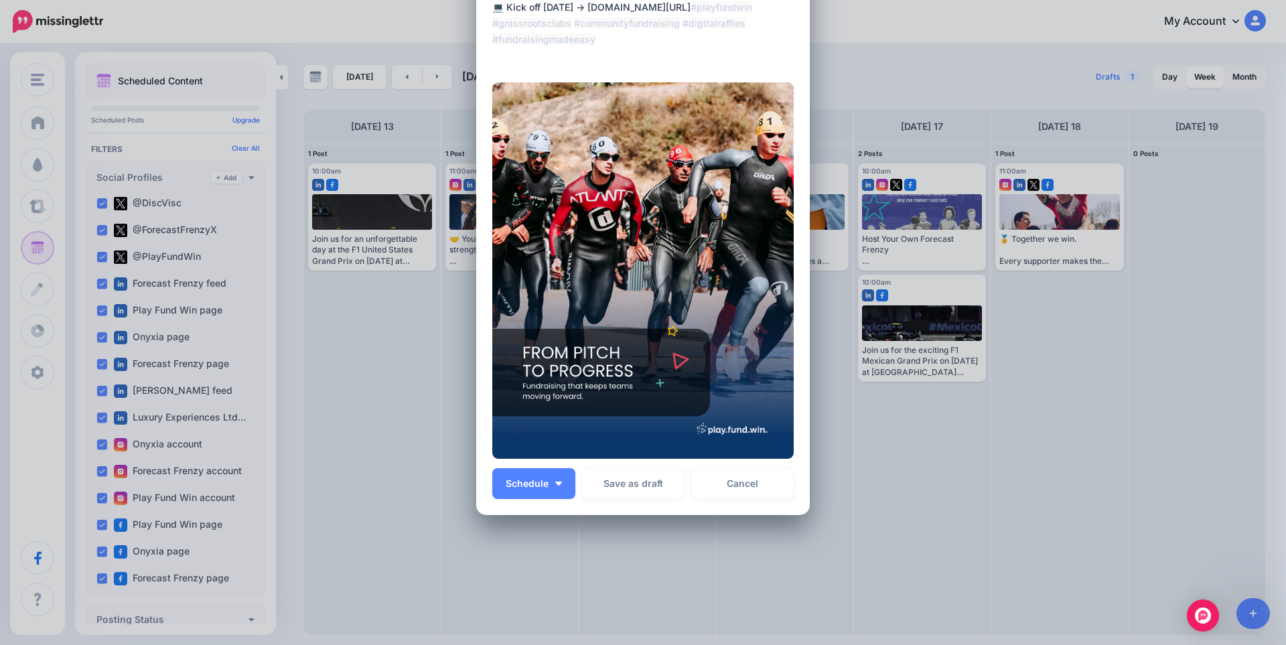
scroll to position [205, 0]
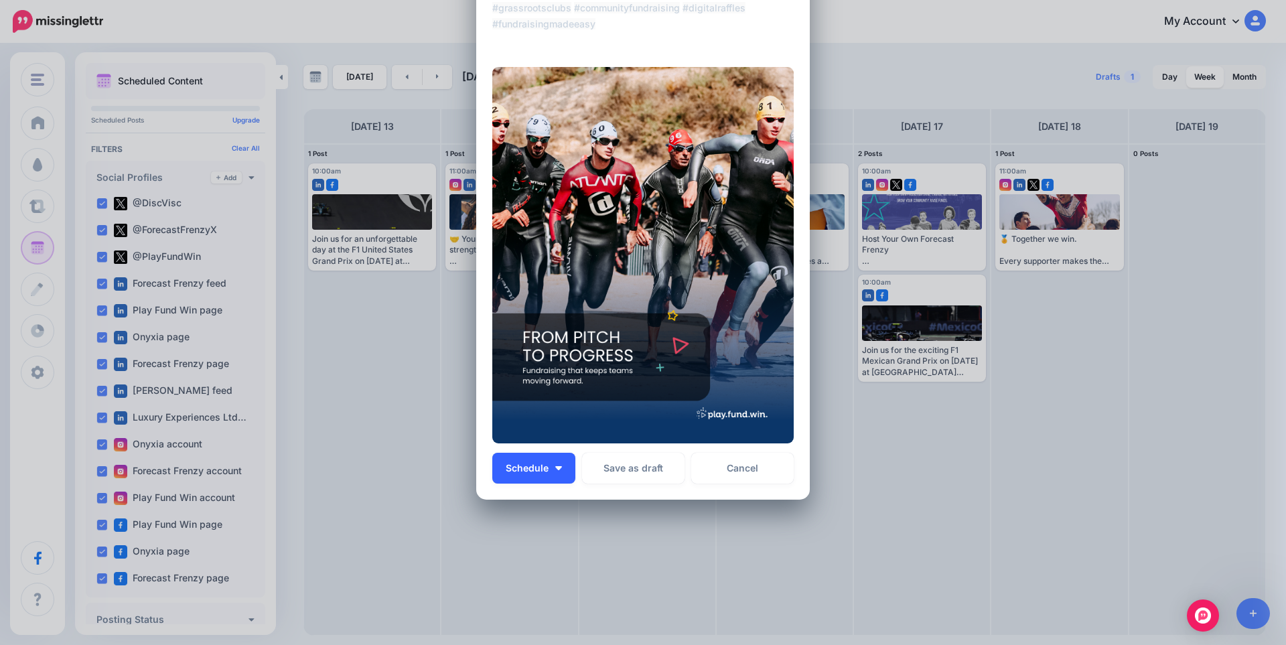
click at [556, 465] on button "Schedule" at bounding box center [533, 468] width 83 height 31
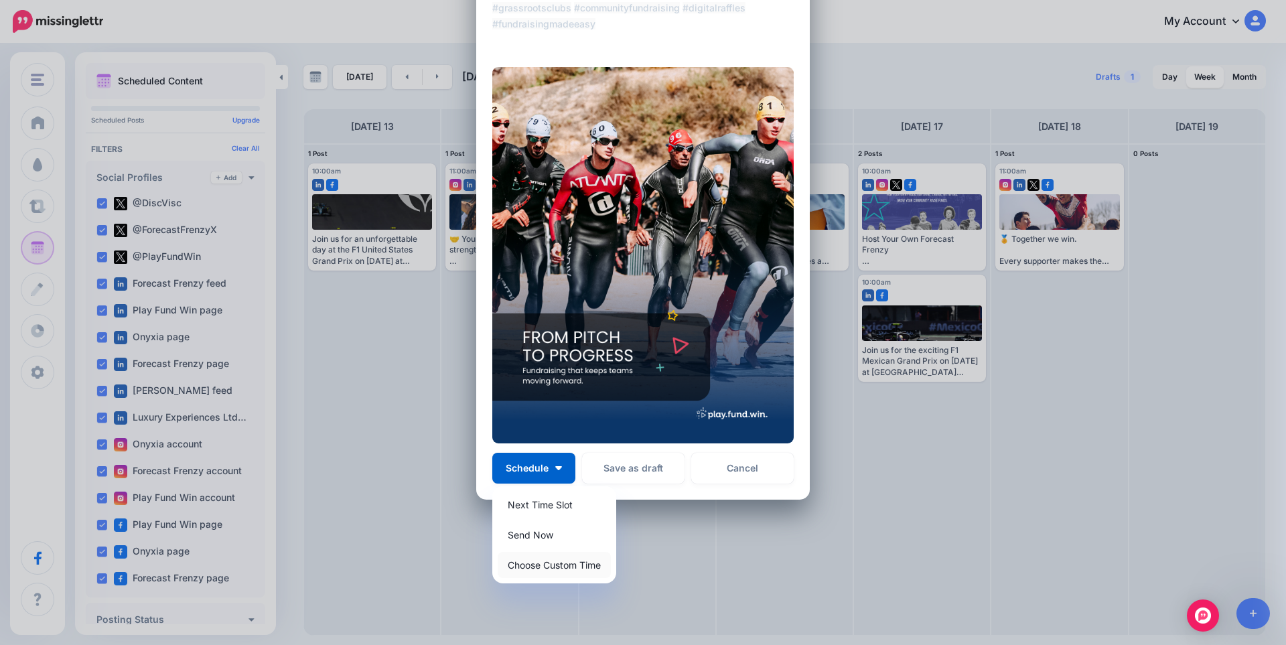
click at [555, 565] on link "Choose Custom Time" at bounding box center [554, 565] width 113 height 26
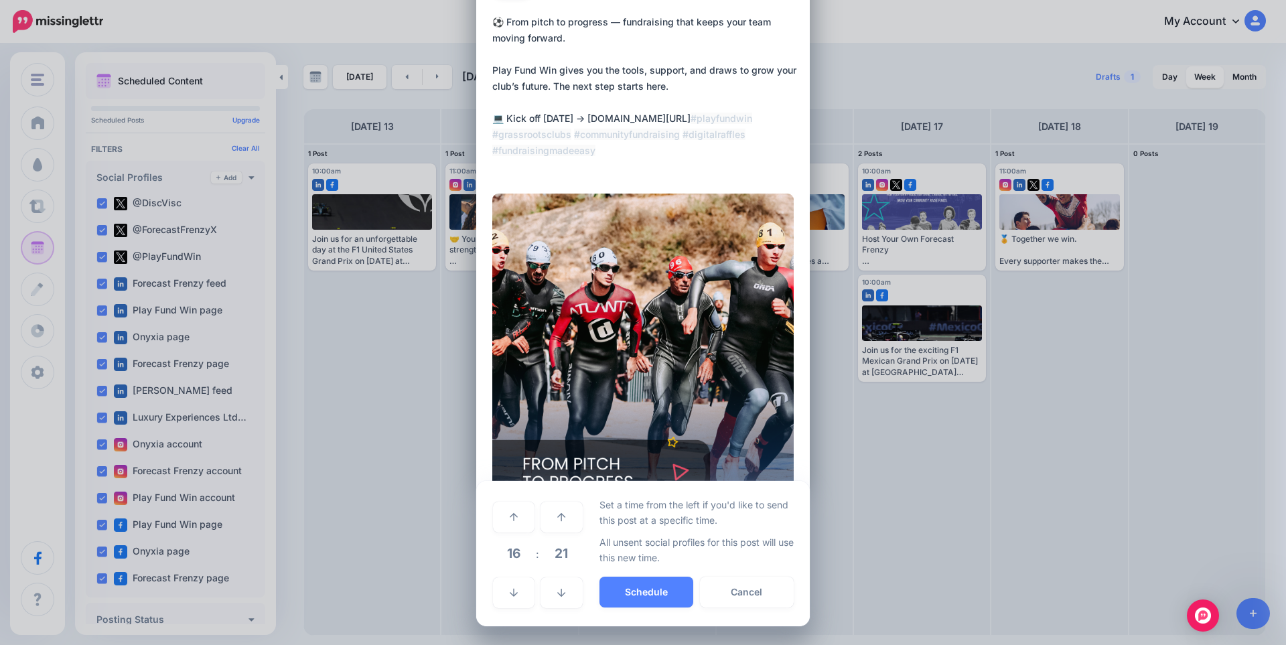
scroll to position [78, 0]
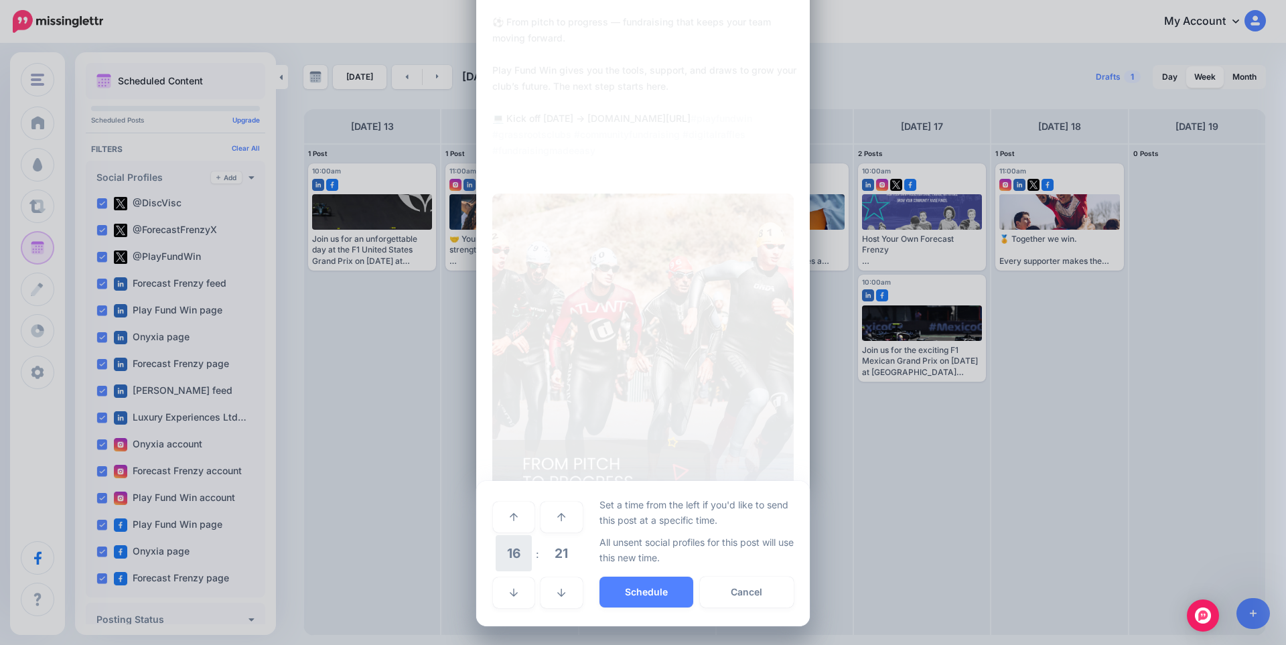
click at [517, 546] on span "16" at bounding box center [514, 553] width 36 height 36
click at [512, 548] on td "09" at bounding box center [514, 543] width 15 height 19
click at [561, 552] on span "21" at bounding box center [561, 553] width 36 height 36
click at [528, 554] on td "30" at bounding box center [529, 554] width 15 height 38
click at [659, 591] on button "Schedule" at bounding box center [646, 592] width 94 height 31
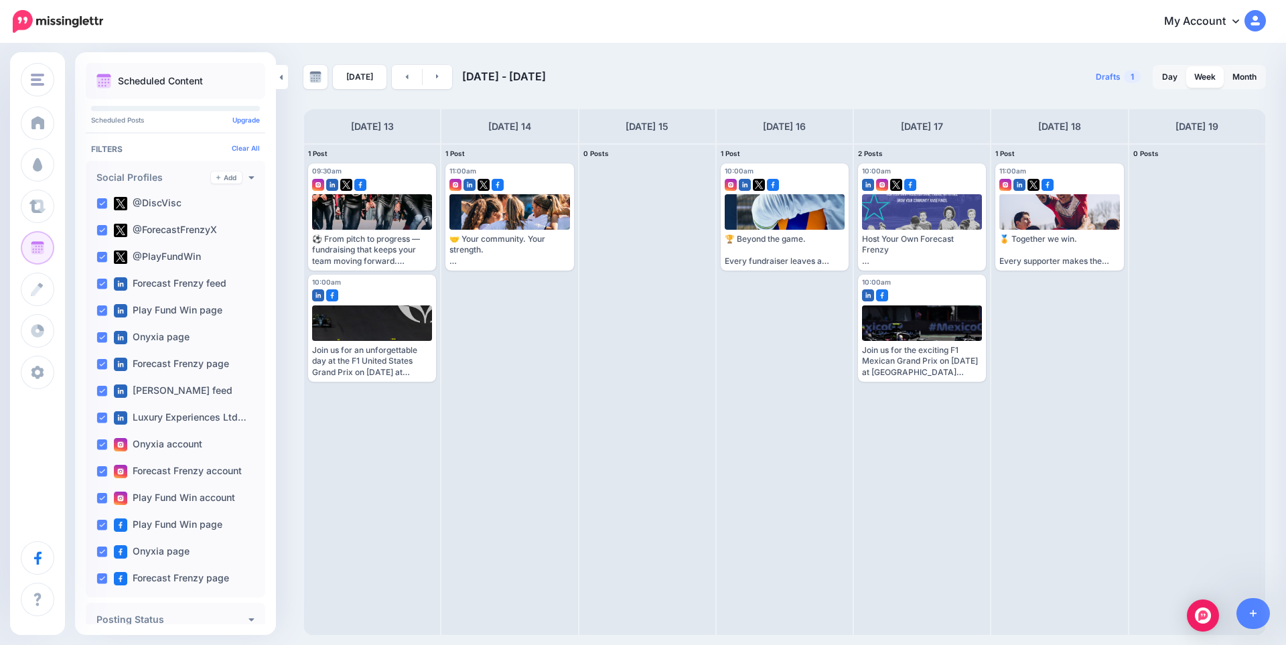
click at [364, 269] on link "Edit" at bounding box center [352, 277] width 80 height 17
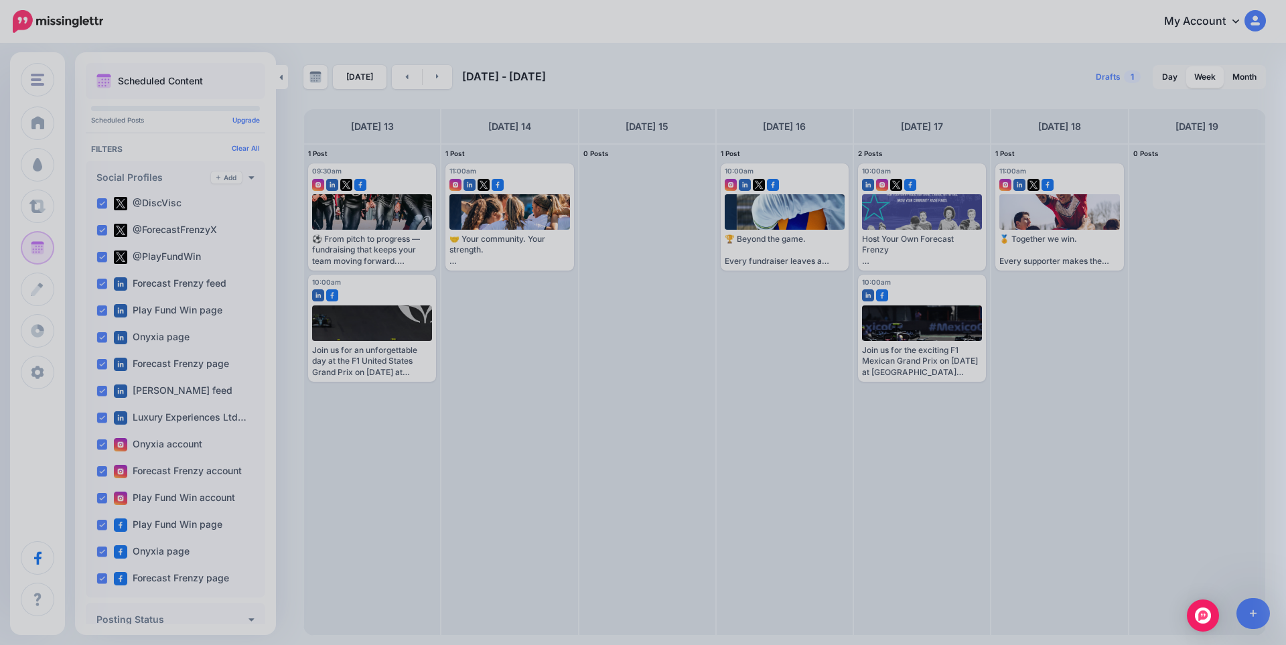
scroll to position [0, 0]
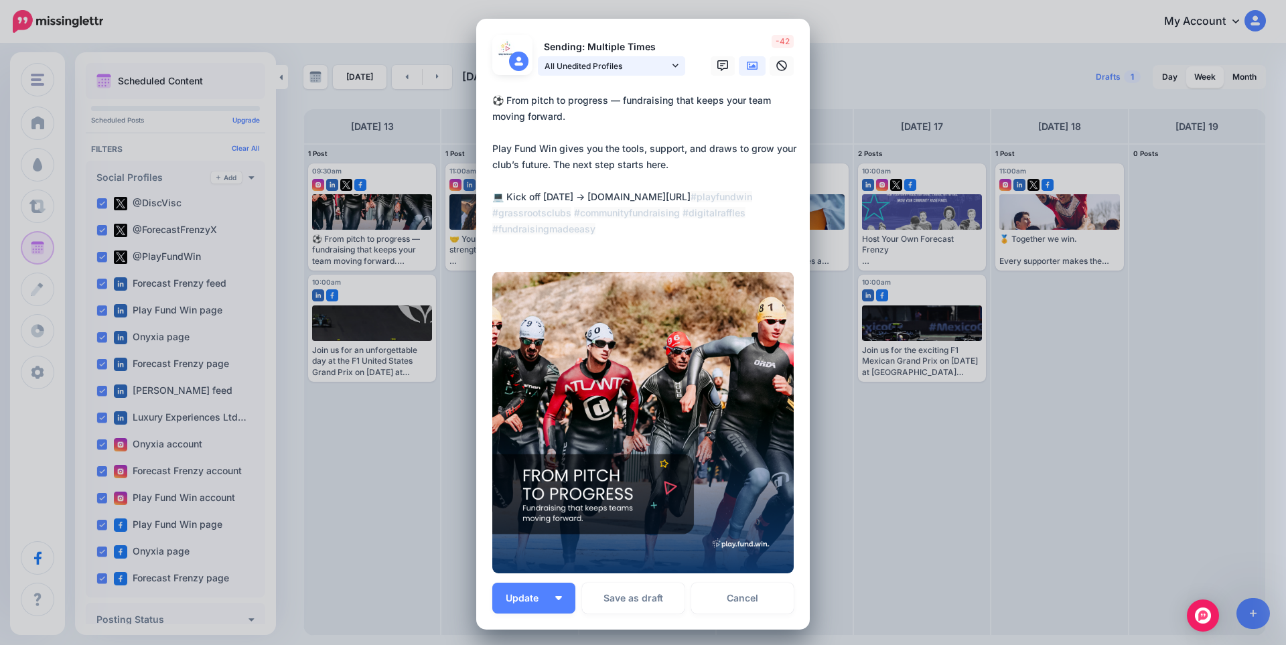
click at [583, 61] on span "All Unedited Profiles" at bounding box center [606, 66] width 125 height 14
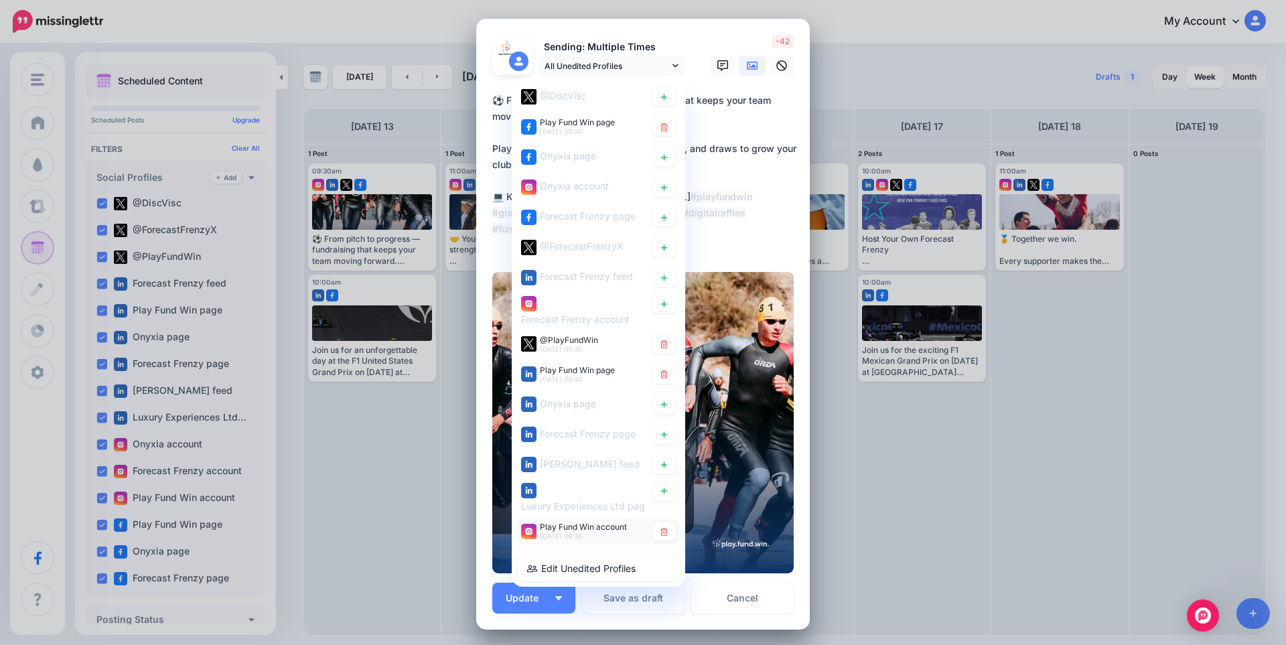
click at [554, 539] on span "[DATE] 09:30" at bounding box center [561, 536] width 42 height 8
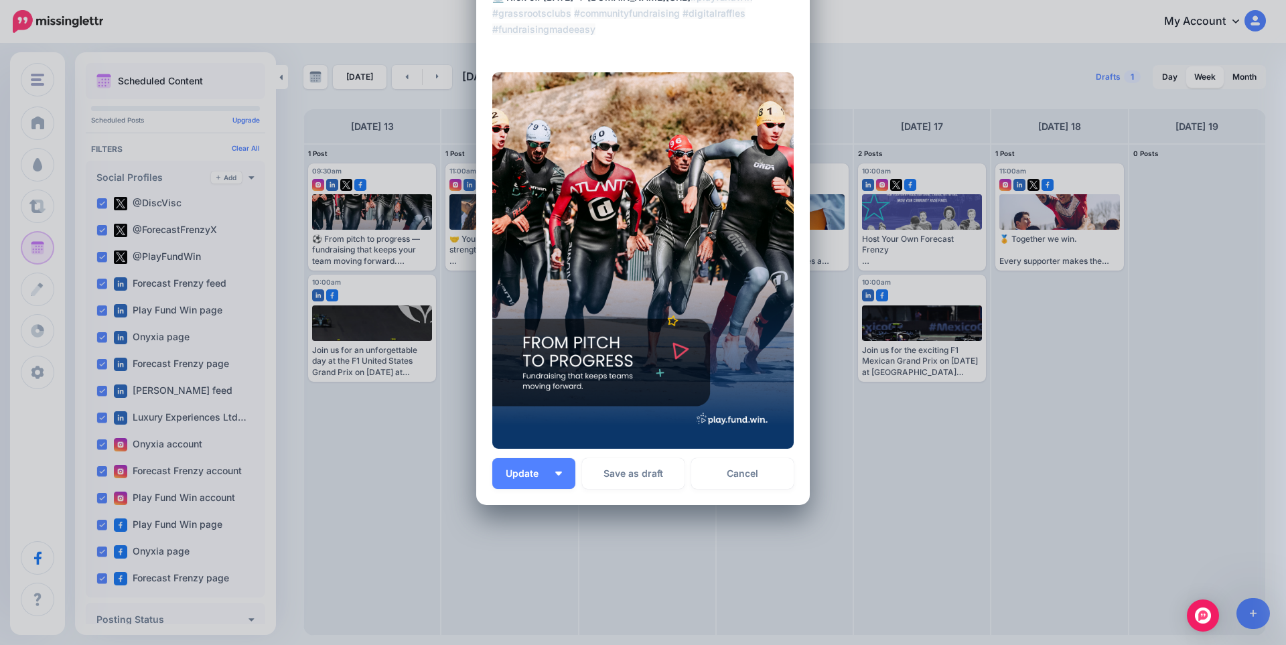
scroll to position [205, 0]
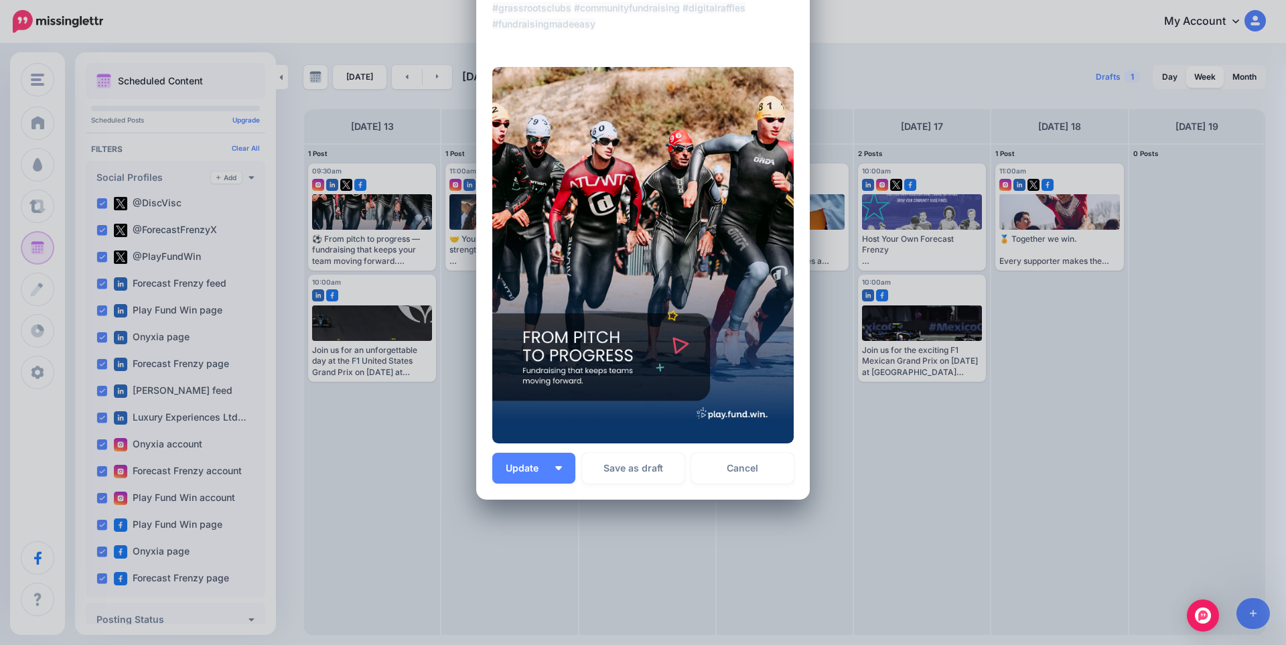
click at [745, 486] on div "Loading Sending: [DATE] 09:30 Play Fund Win account" at bounding box center [643, 157] width 334 height 686
click at [745, 469] on link "Cancel" at bounding box center [742, 468] width 102 height 31
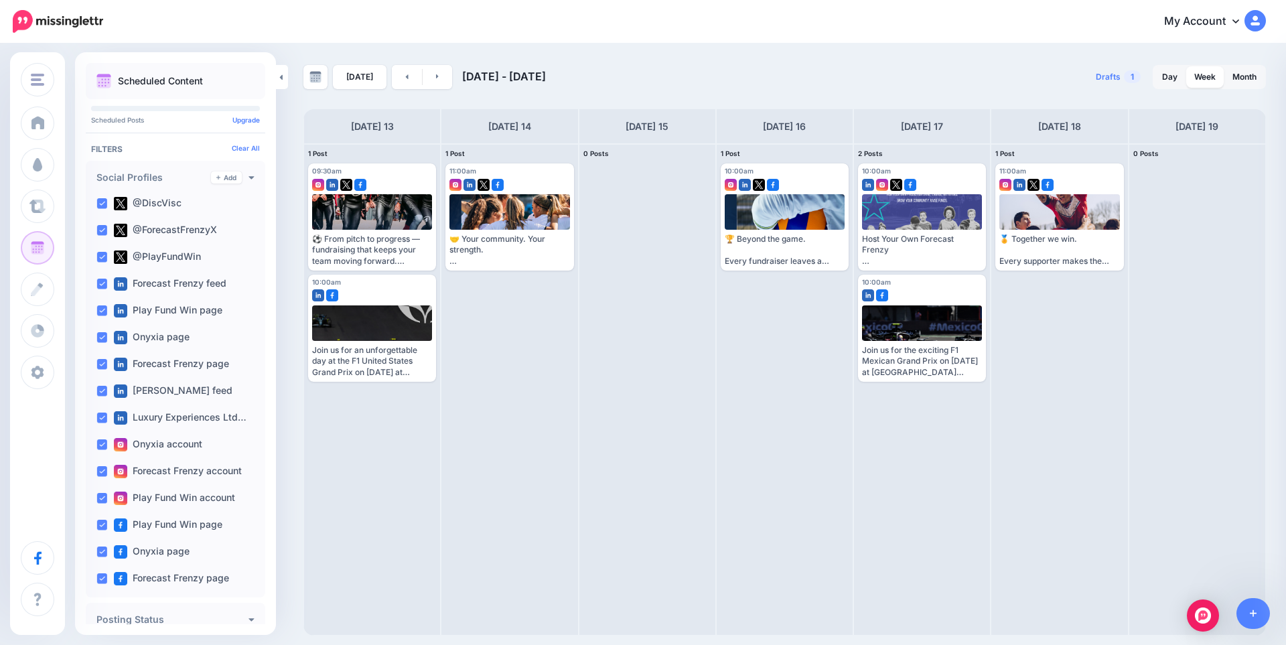
scroll to position [0, 0]
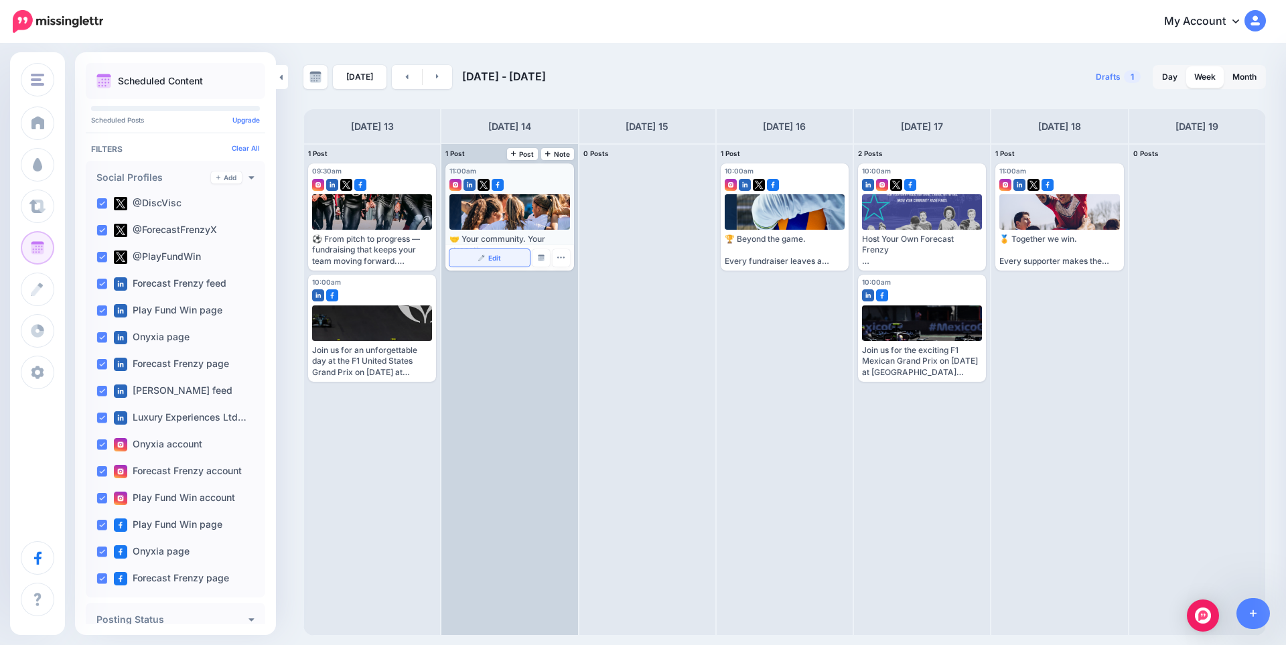
click at [500, 257] on span "Edit" at bounding box center [494, 257] width 13 height 7
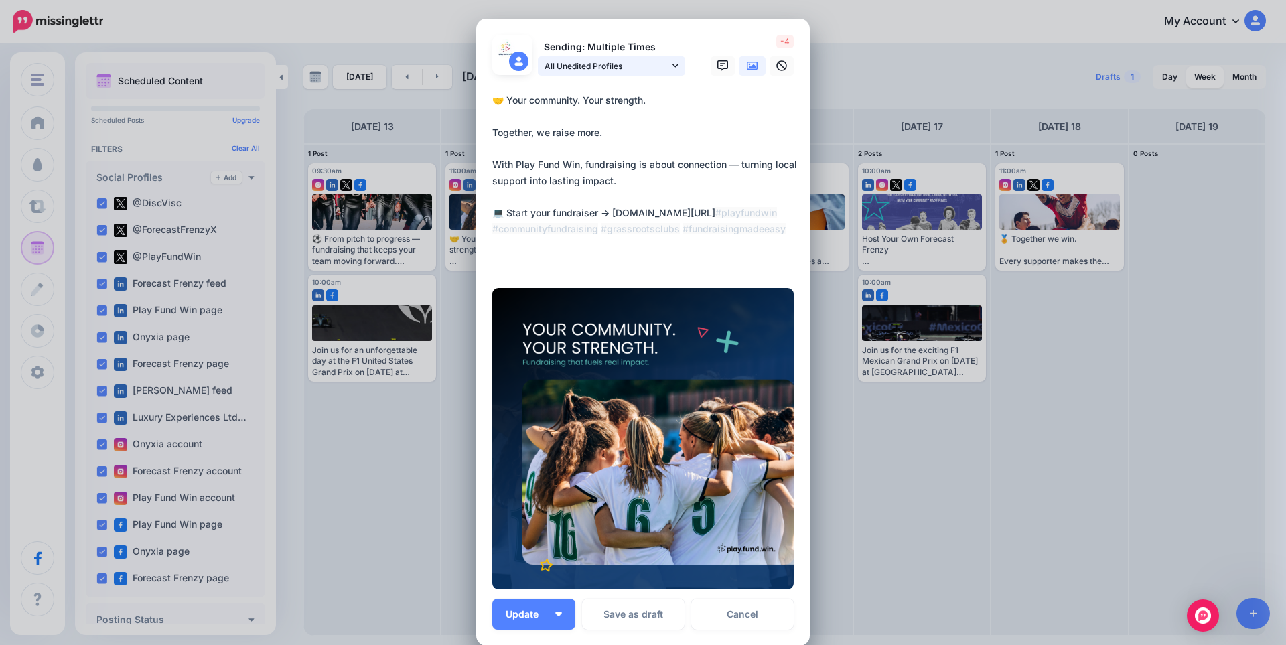
click at [561, 73] on span "All Unedited Profiles" at bounding box center [606, 66] width 125 height 14
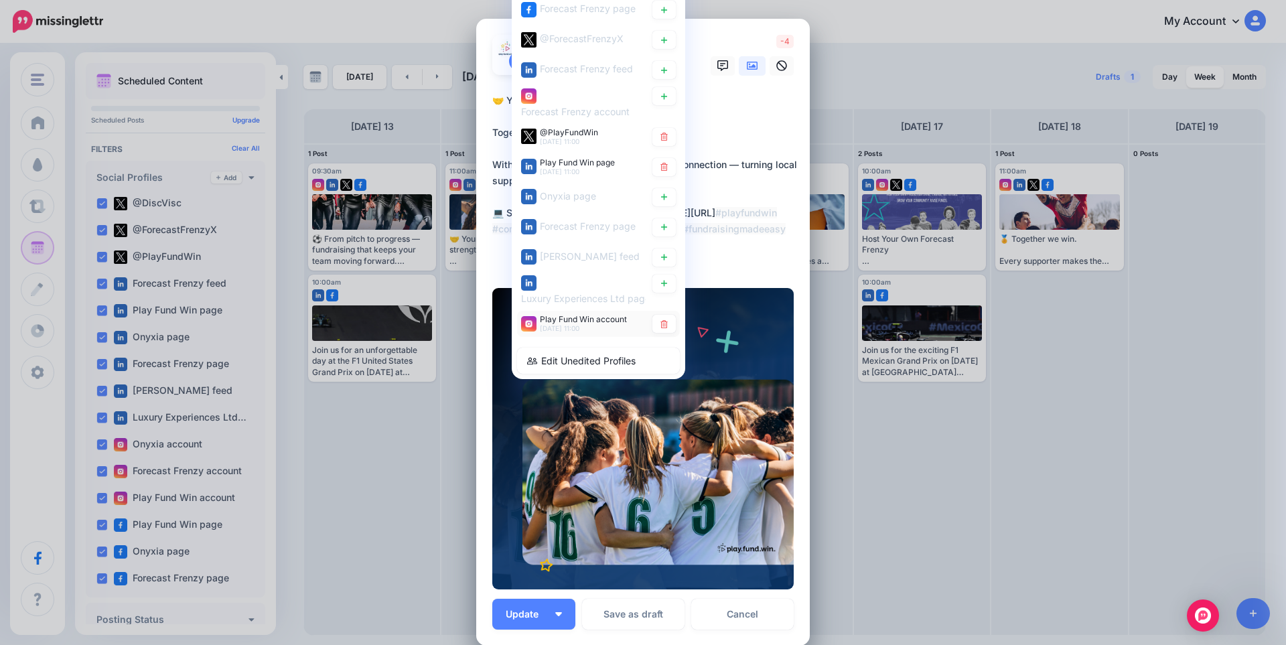
click at [587, 450] on form "Sending: Multiple Times All Unedited Profiles @DiscVisc" at bounding box center [642, 312] width 301 height 555
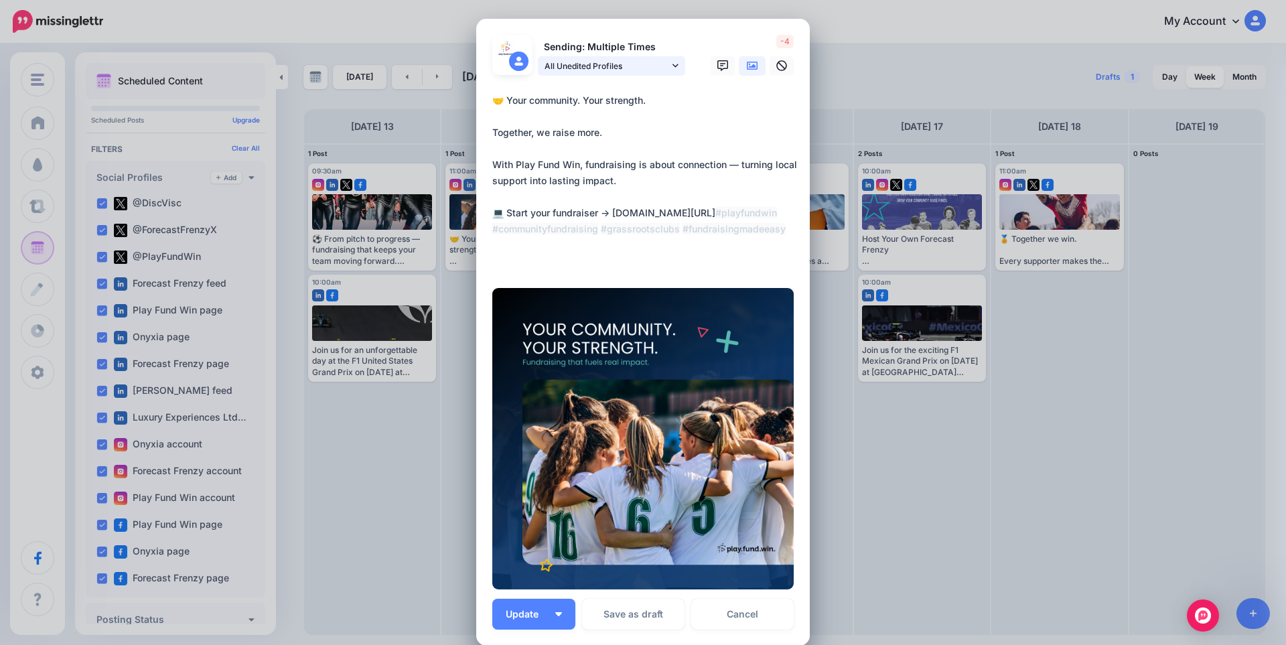
click at [603, 70] on span "All Unedited Profiles" at bounding box center [606, 66] width 125 height 14
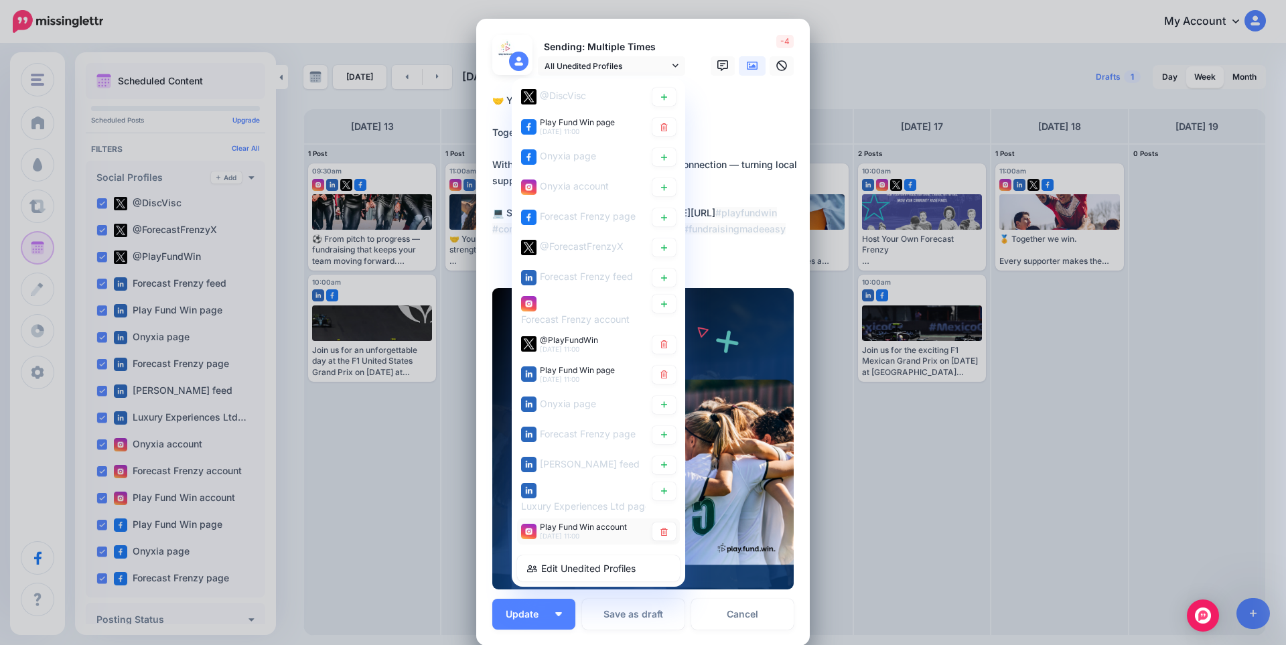
click at [571, 529] on span "Play Fund Win account" at bounding box center [583, 527] width 87 height 10
type textarea "**********"
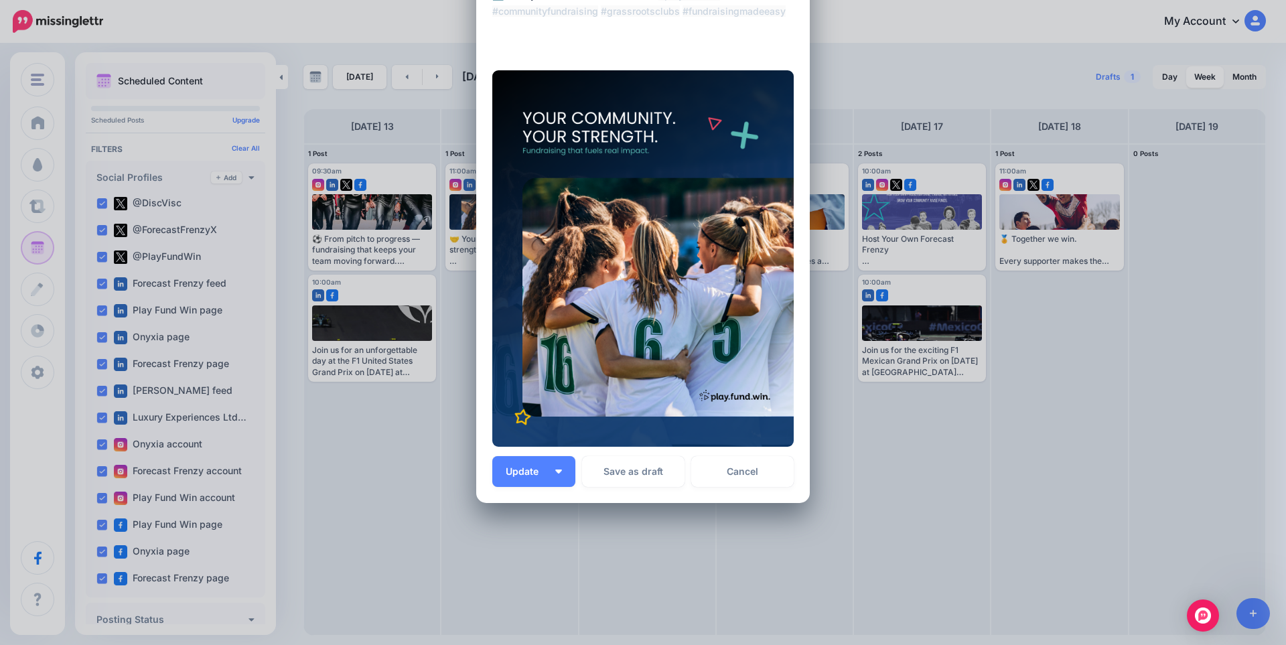
scroll to position [221, 0]
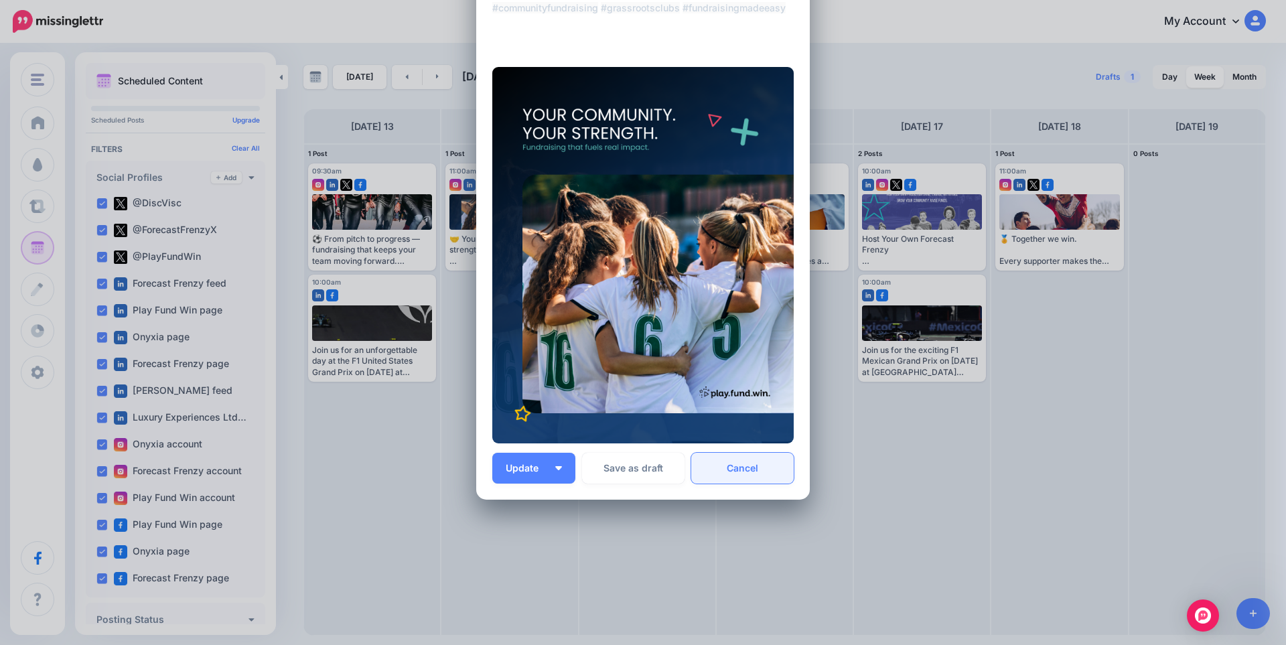
click at [753, 466] on link "Cancel" at bounding box center [742, 468] width 102 height 31
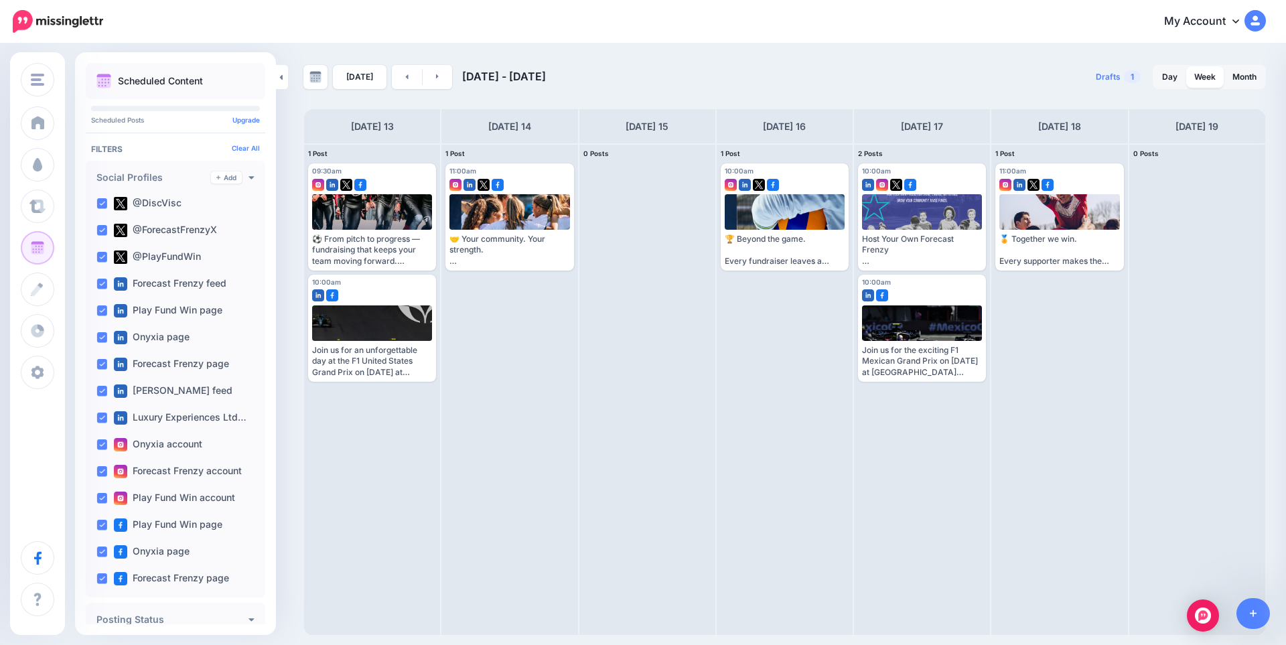
scroll to position [0, 0]
click at [408, 74] on link at bounding box center [407, 77] width 30 height 24
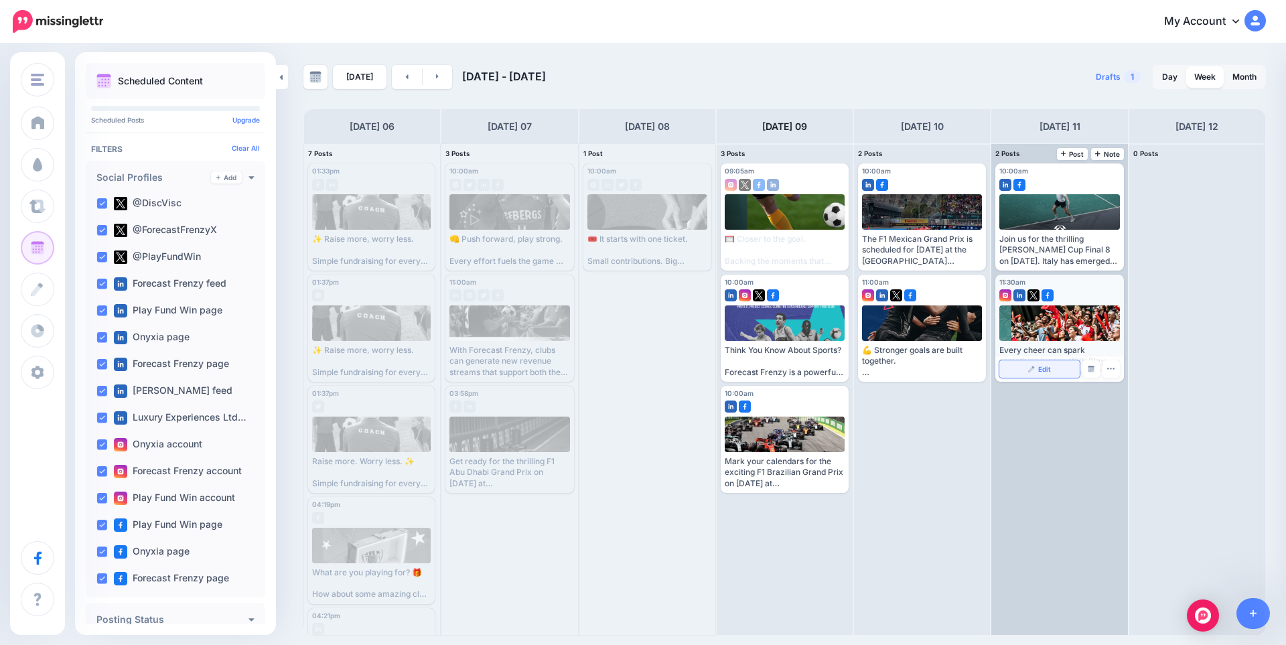
click at [1041, 370] on span "Edit" at bounding box center [1044, 369] width 13 height 7
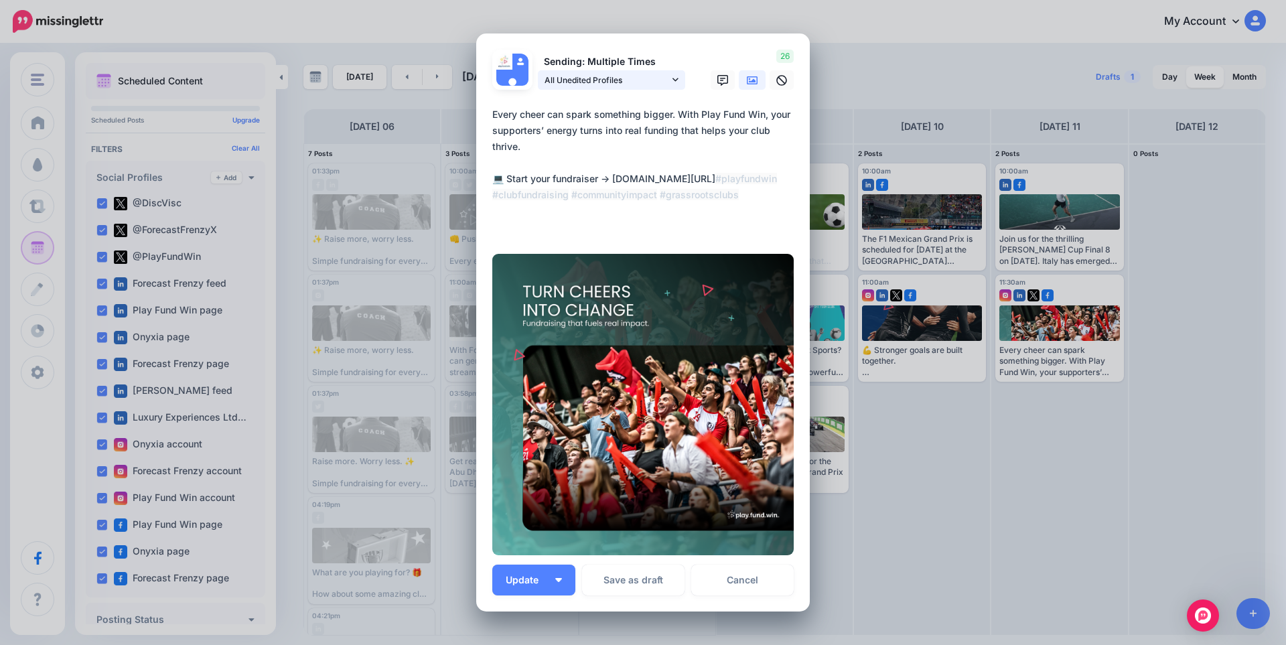
click at [664, 83] on span "All Unedited Profiles" at bounding box center [606, 80] width 125 height 14
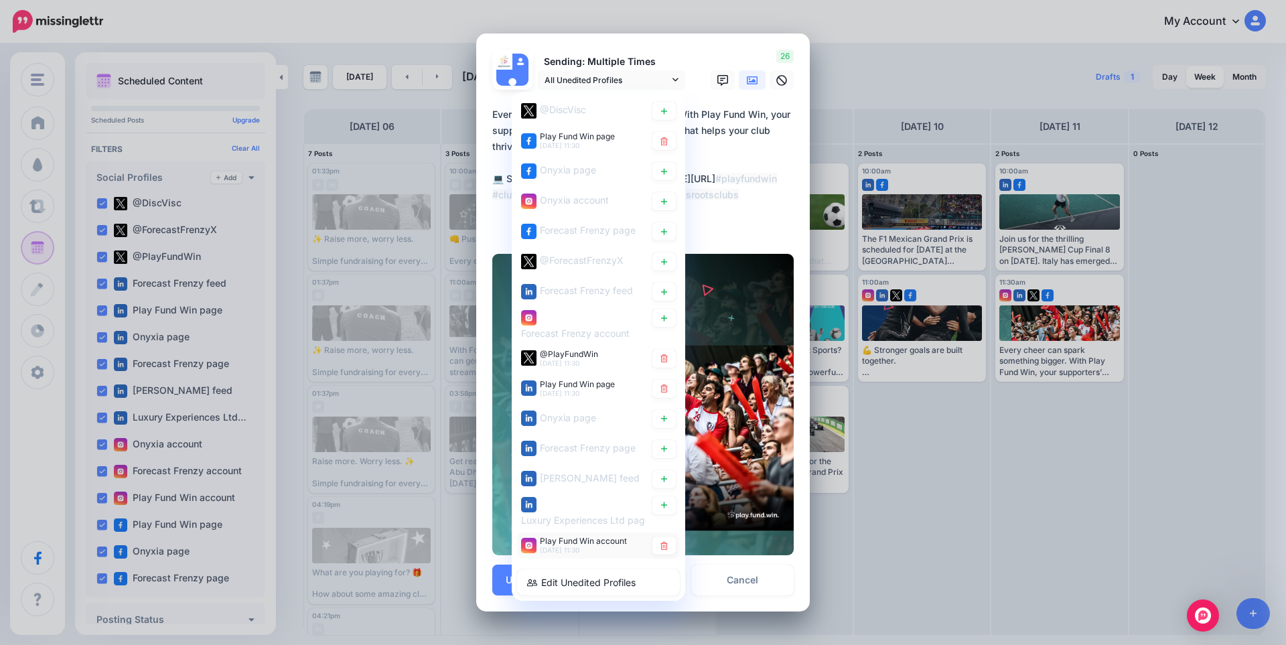
click at [581, 550] on div "Play Fund Win account [DATE] 11:30" at bounding box center [583, 545] width 87 height 17
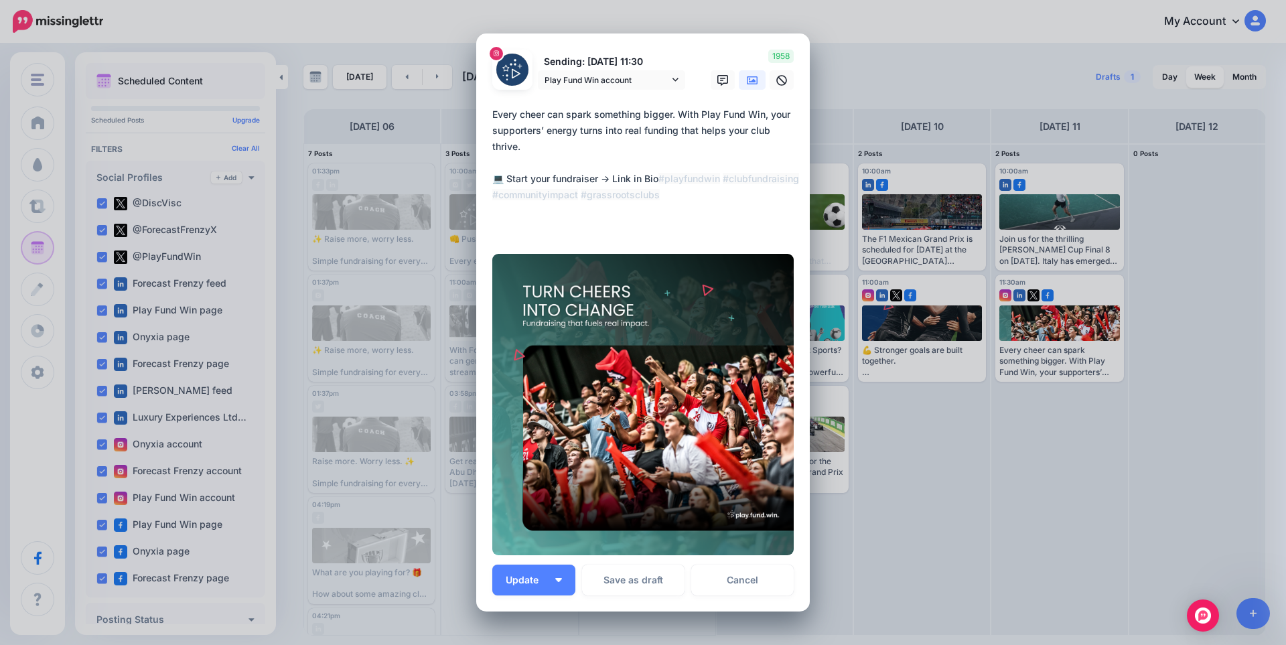
click at [748, 82] on icon at bounding box center [752, 80] width 11 height 8
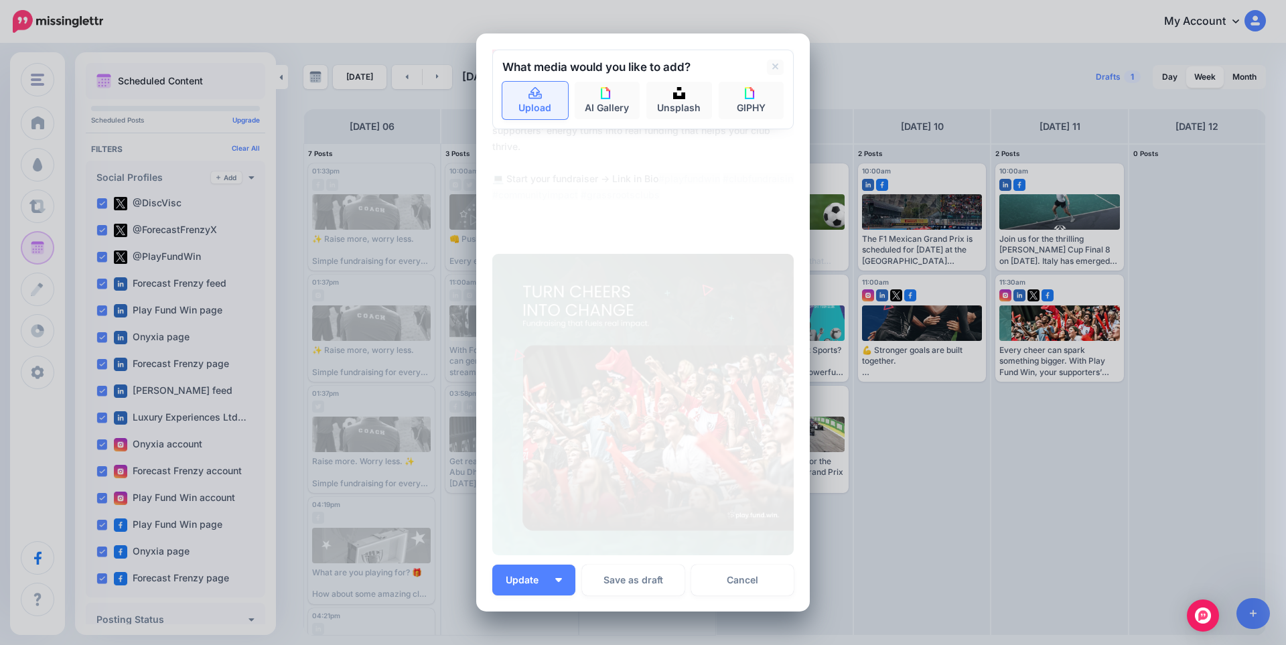
click at [534, 101] on link "Upload" at bounding box center [535, 101] width 66 height 38
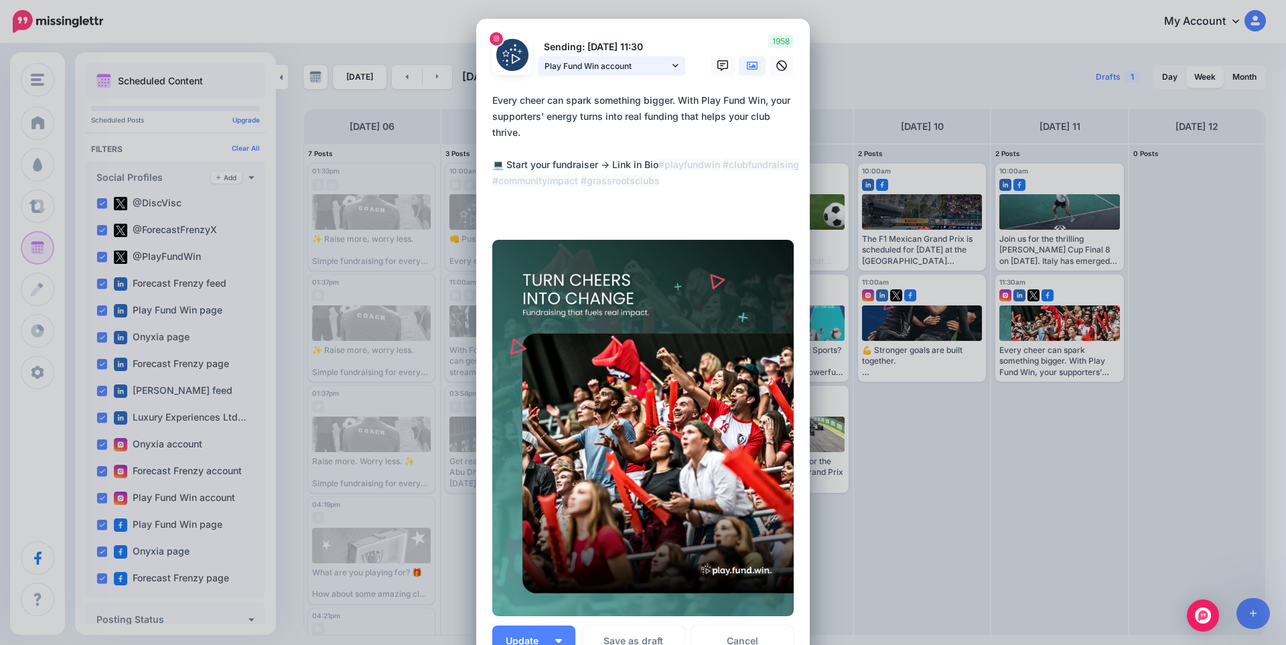
click at [629, 72] on span "Play Fund Win account" at bounding box center [606, 66] width 125 height 14
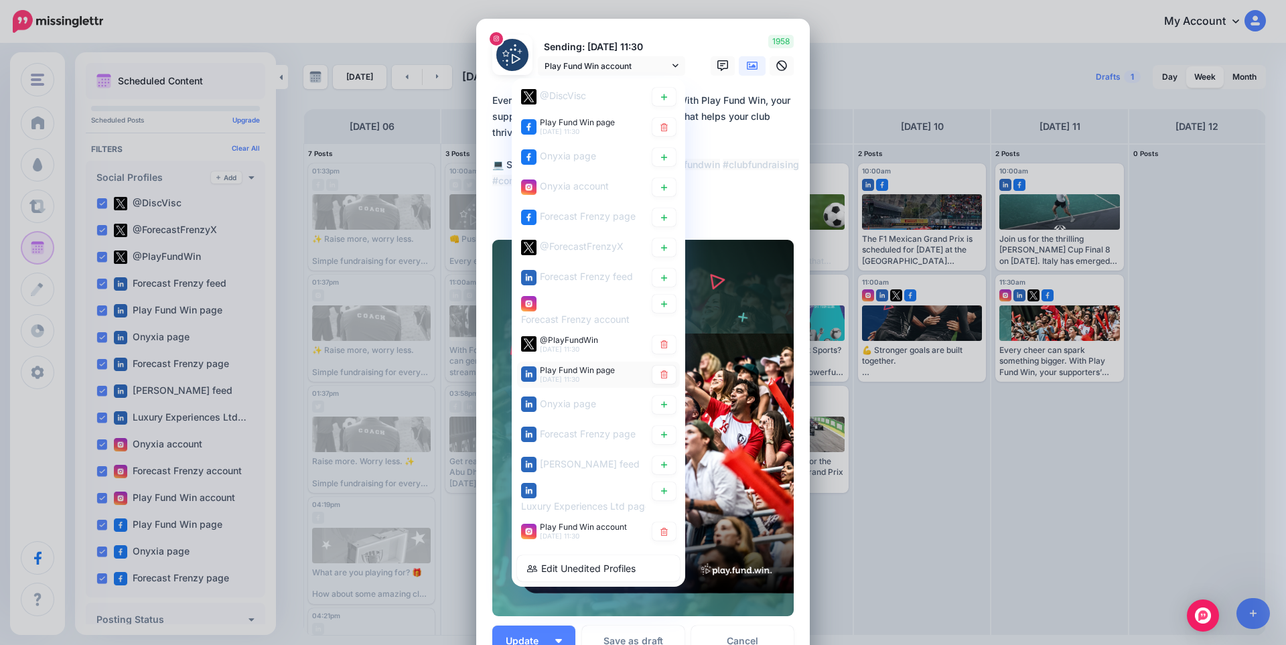
click at [580, 370] on span "Play Fund Win page" at bounding box center [577, 369] width 75 height 10
type textarea "**********"
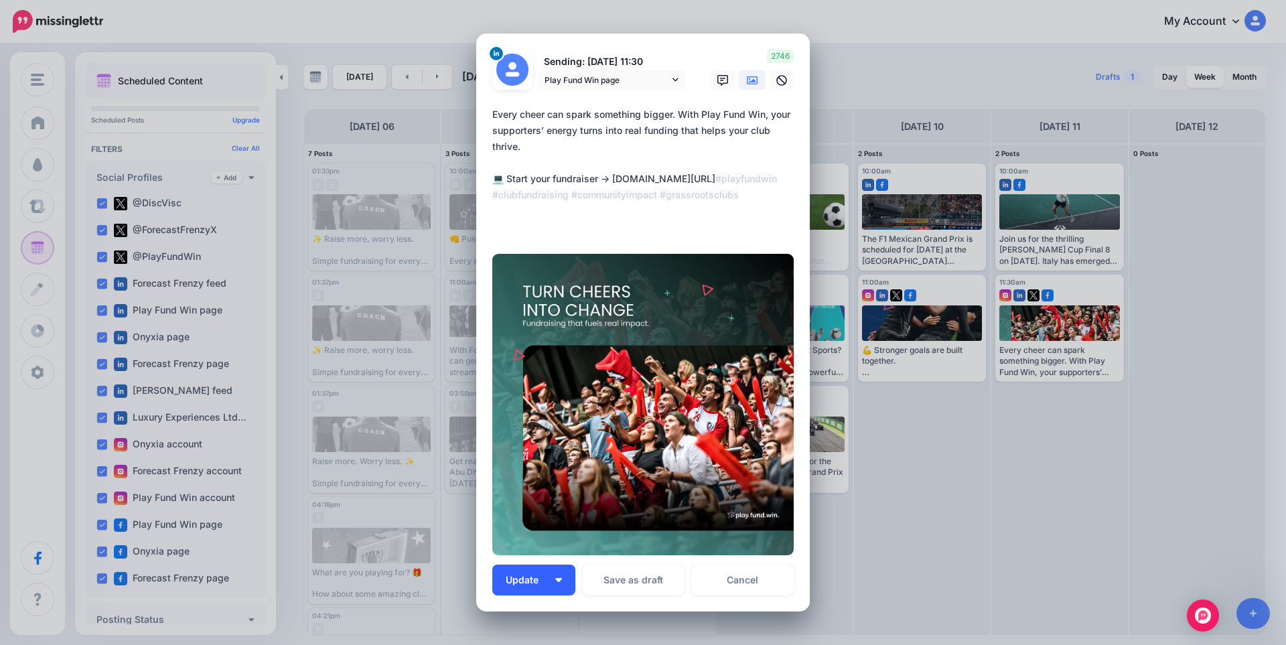
click at [526, 578] on span "Update" at bounding box center [527, 579] width 43 height 9
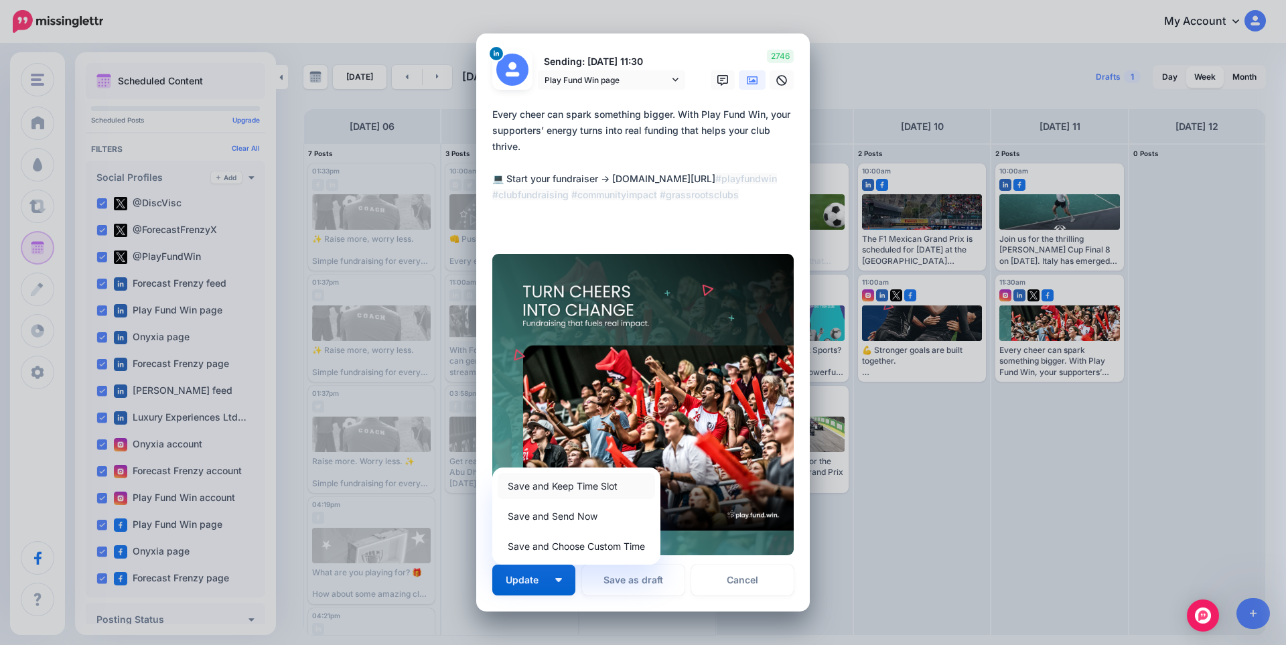
click at [528, 483] on link "Save and Keep Time Slot" at bounding box center [576, 486] width 157 height 26
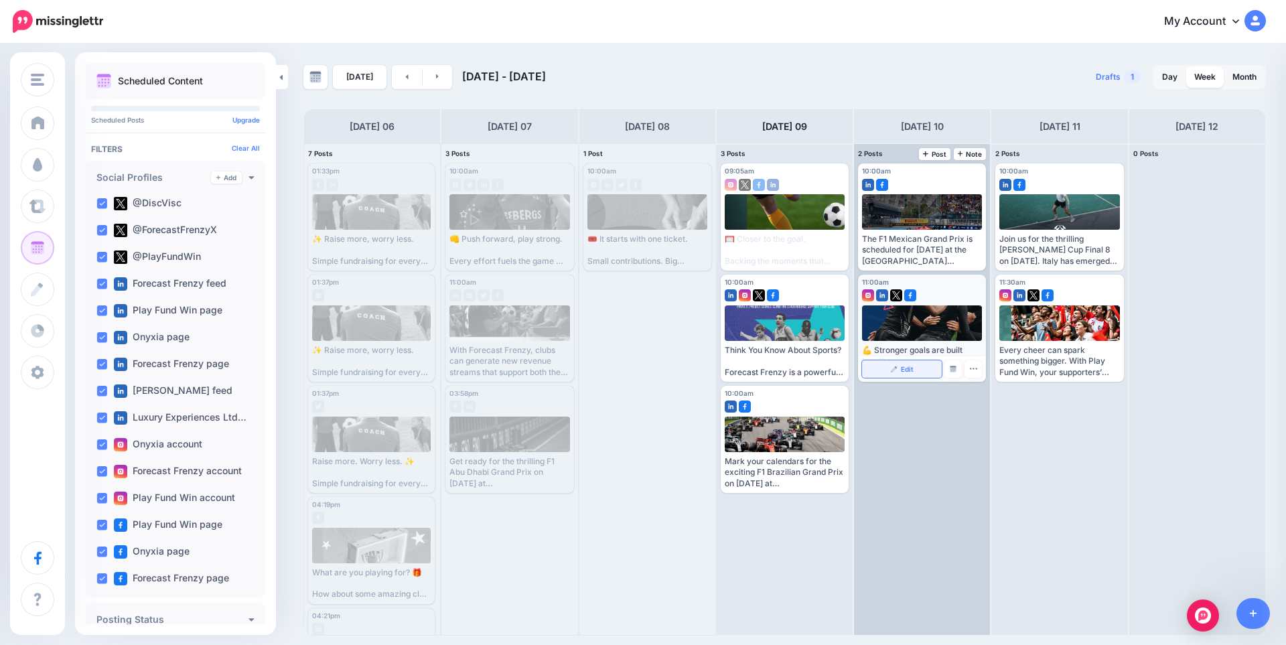
click at [905, 366] on span "Edit" at bounding box center [907, 369] width 13 height 7
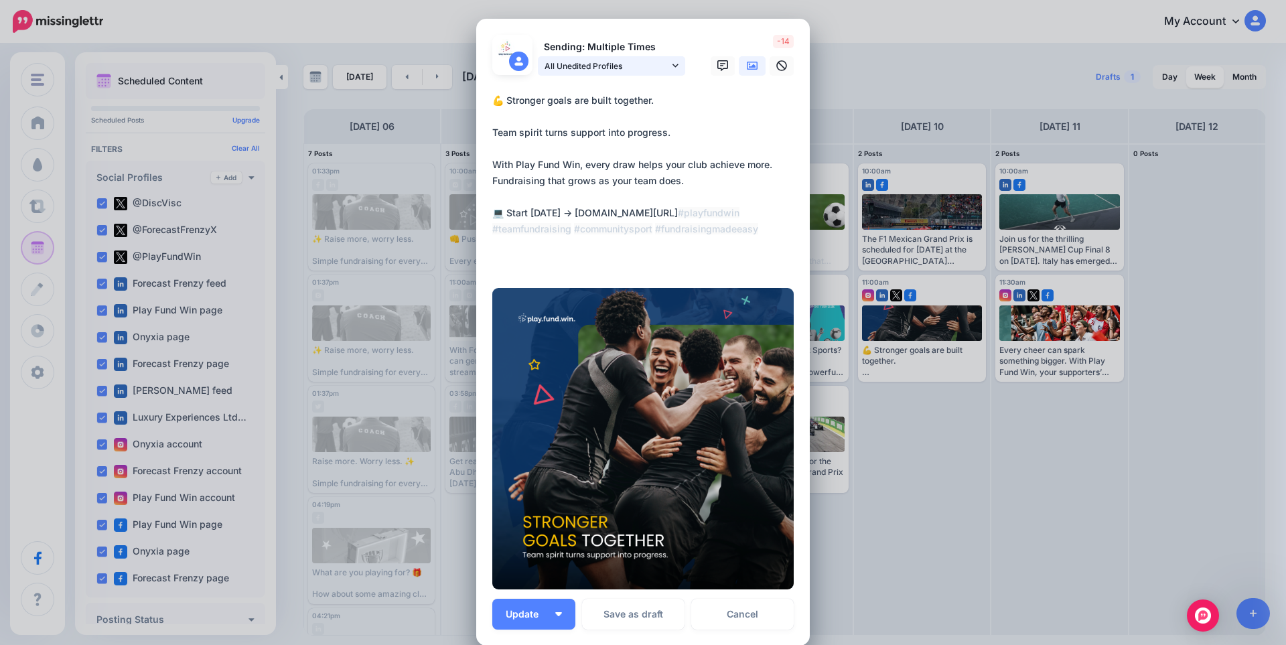
click at [610, 73] on span "All Unedited Profiles" at bounding box center [606, 66] width 125 height 14
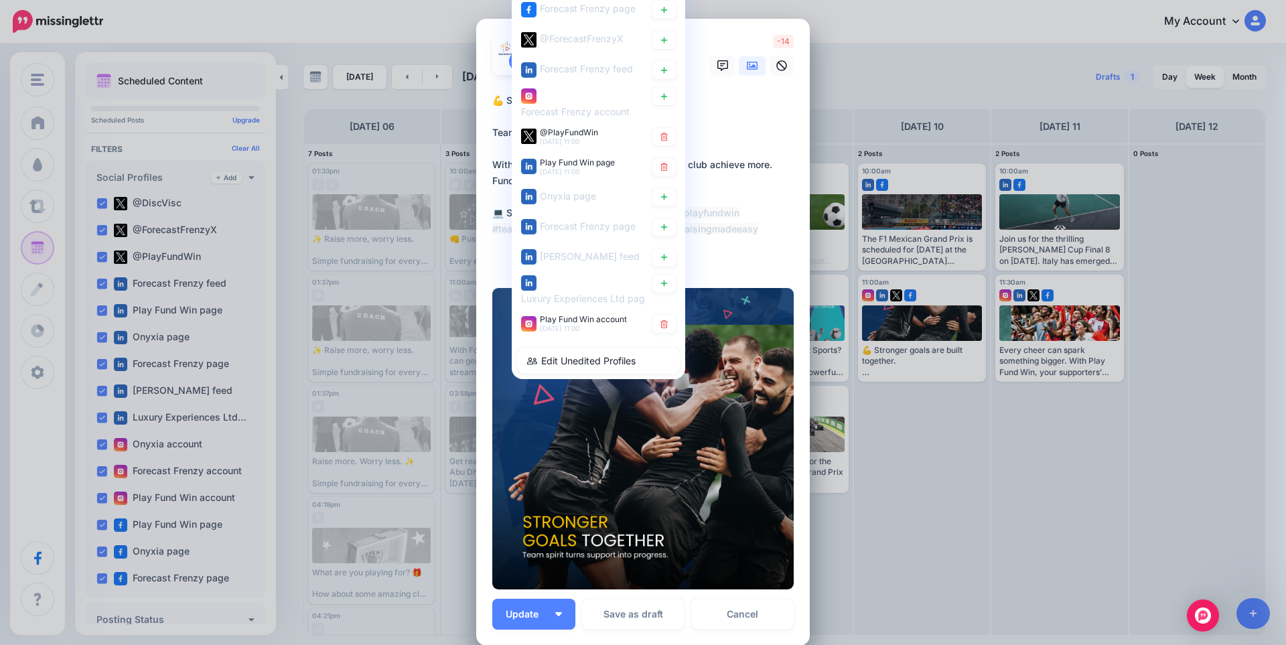
click at [559, 457] on img at bounding box center [642, 438] width 301 height 301
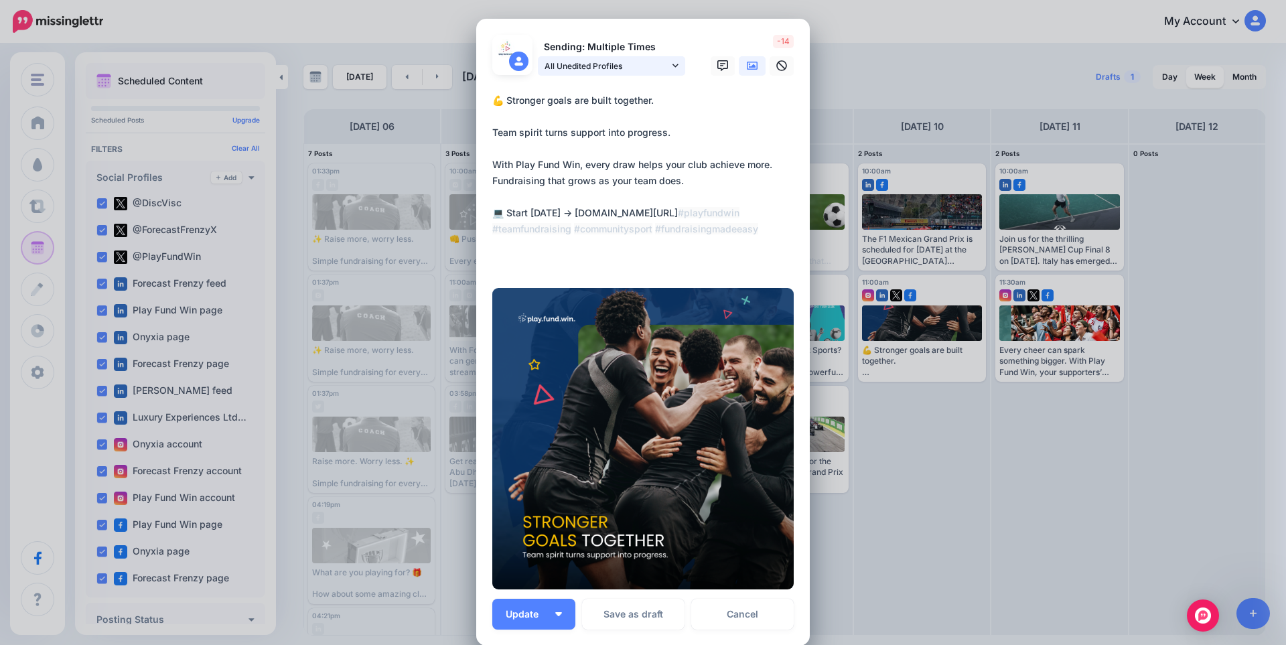
click at [571, 72] on span "All Unedited Profiles" at bounding box center [606, 66] width 125 height 14
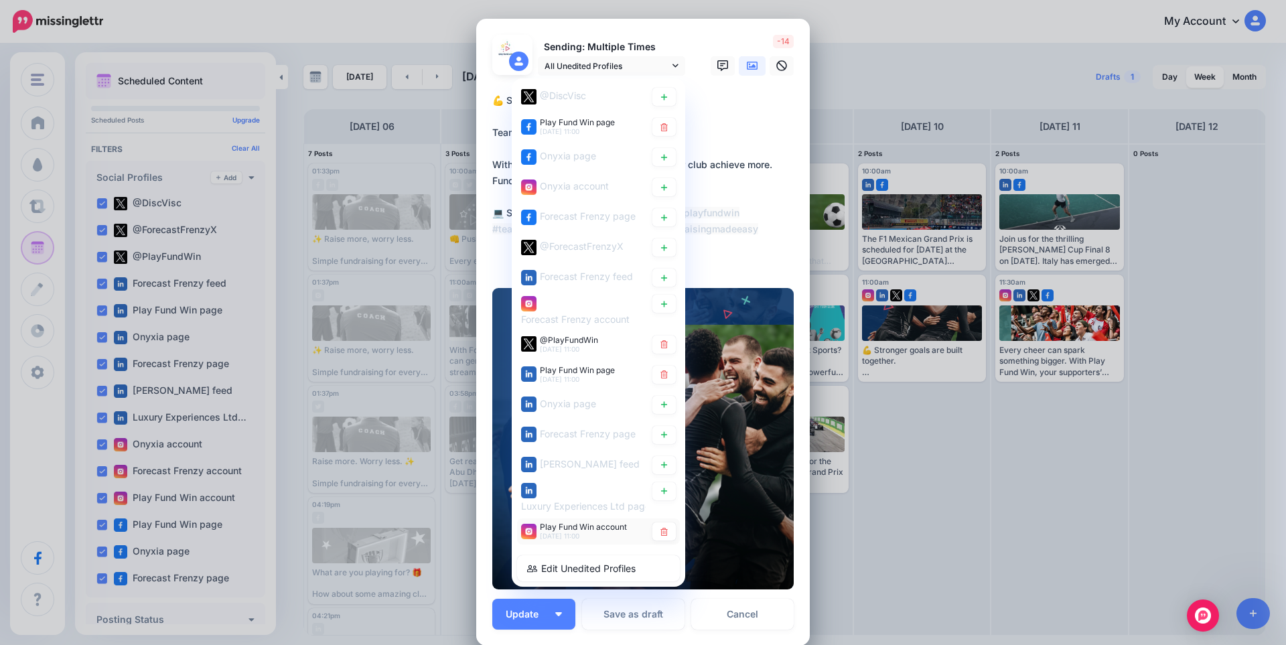
click at [561, 530] on span "Play Fund Win account" at bounding box center [583, 527] width 87 height 10
type textarea "**********"
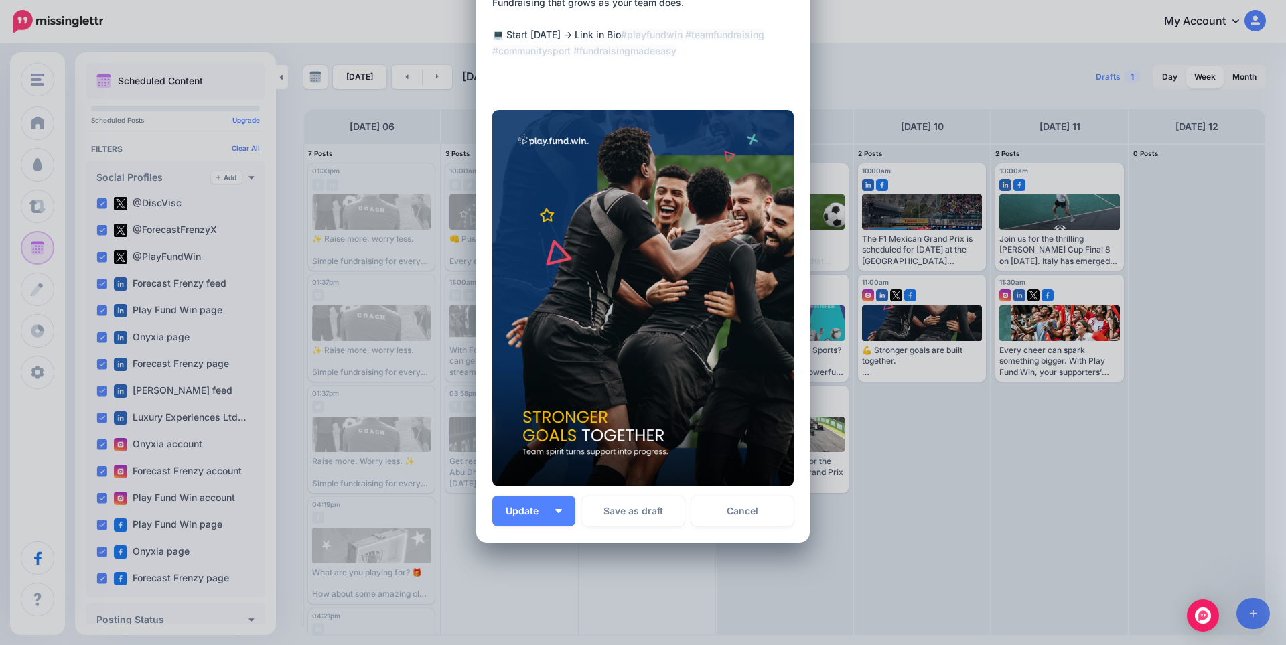
scroll to position [179, 0]
click at [734, 510] on link "Cancel" at bounding box center [742, 510] width 102 height 31
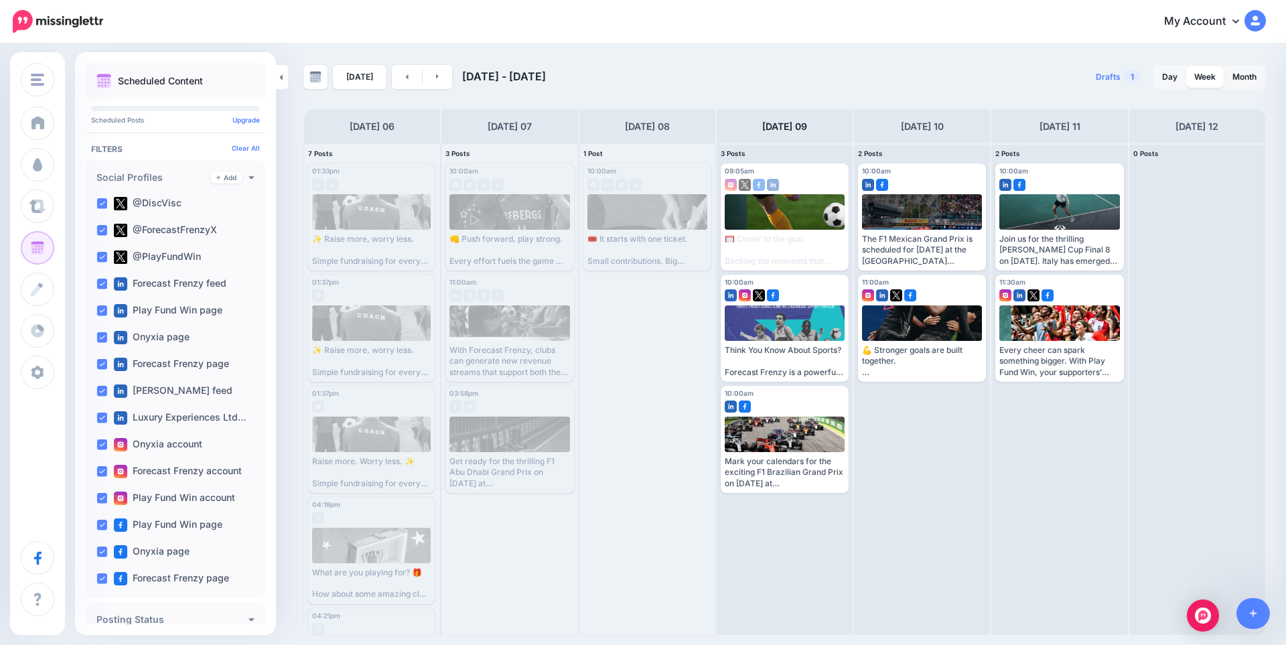
scroll to position [0, 0]
click at [439, 70] on link at bounding box center [438, 77] width 30 height 24
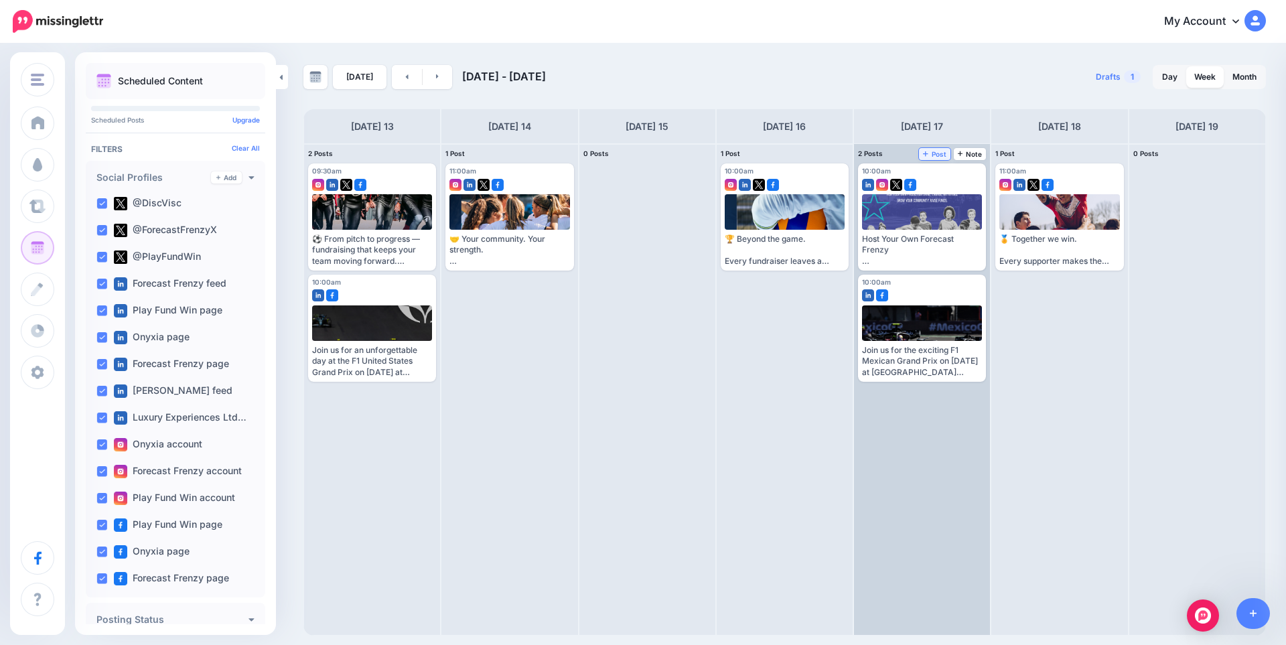
click at [934, 151] on span "Post" at bounding box center [934, 154] width 23 height 7
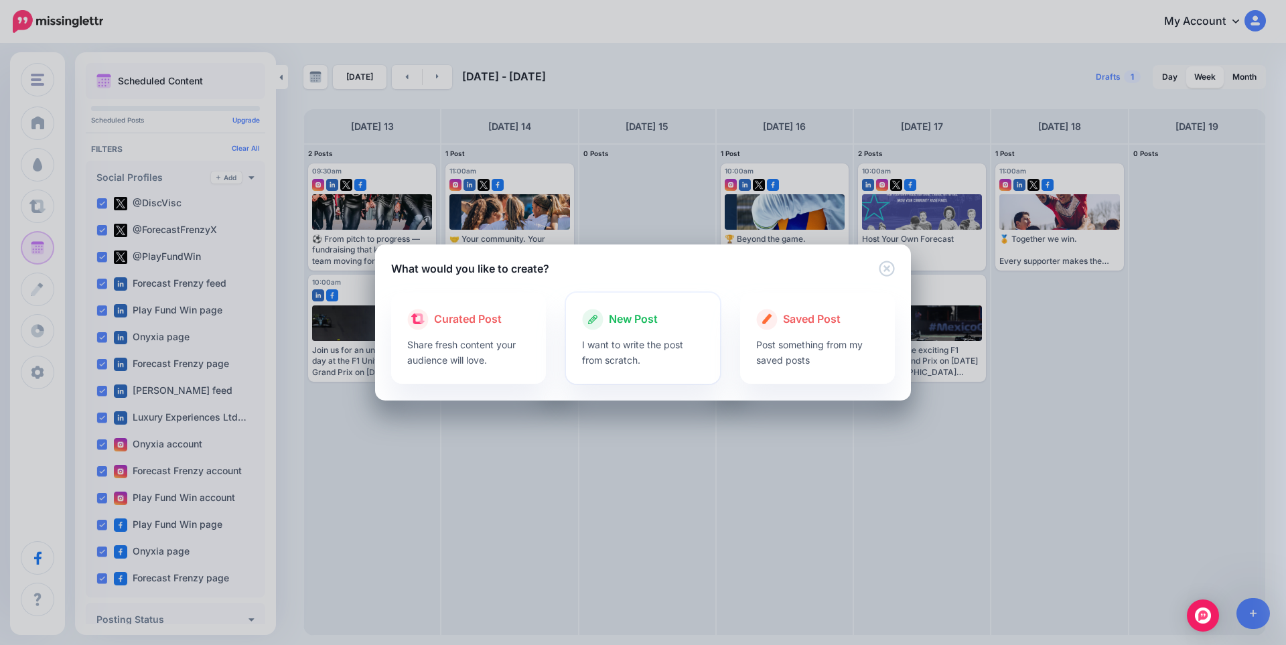
click at [653, 325] on span "New Post" at bounding box center [633, 319] width 49 height 17
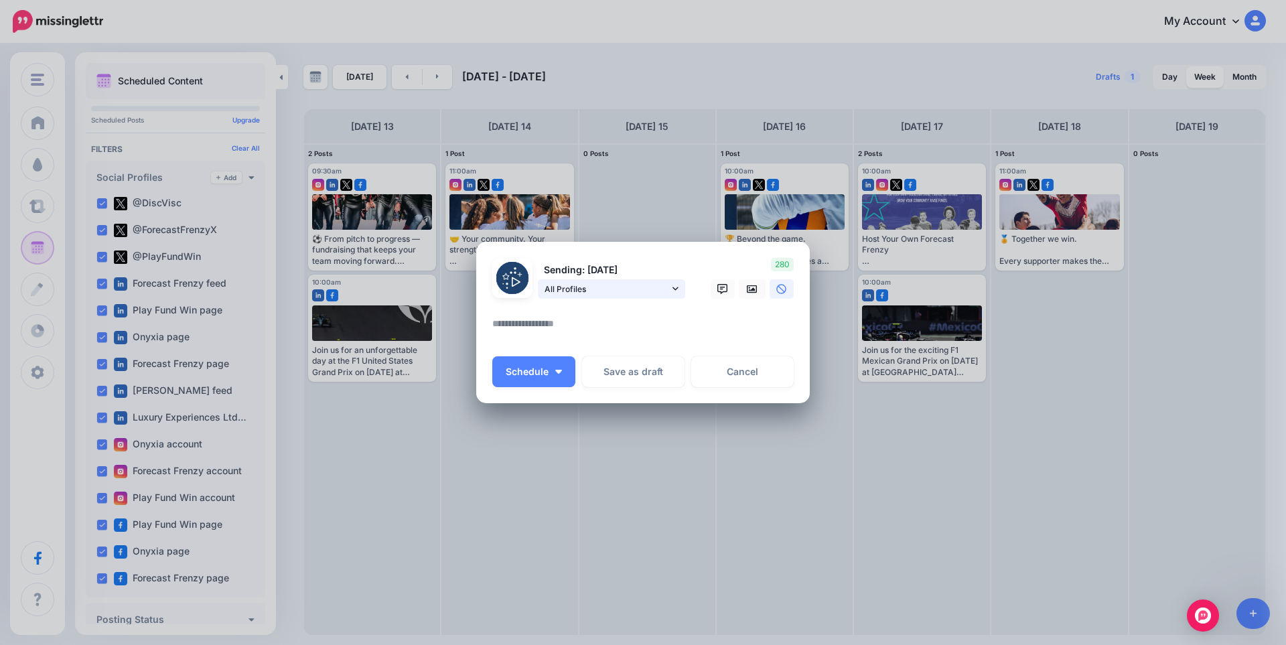
click at [640, 283] on span "All Profiles" at bounding box center [606, 289] width 125 height 14
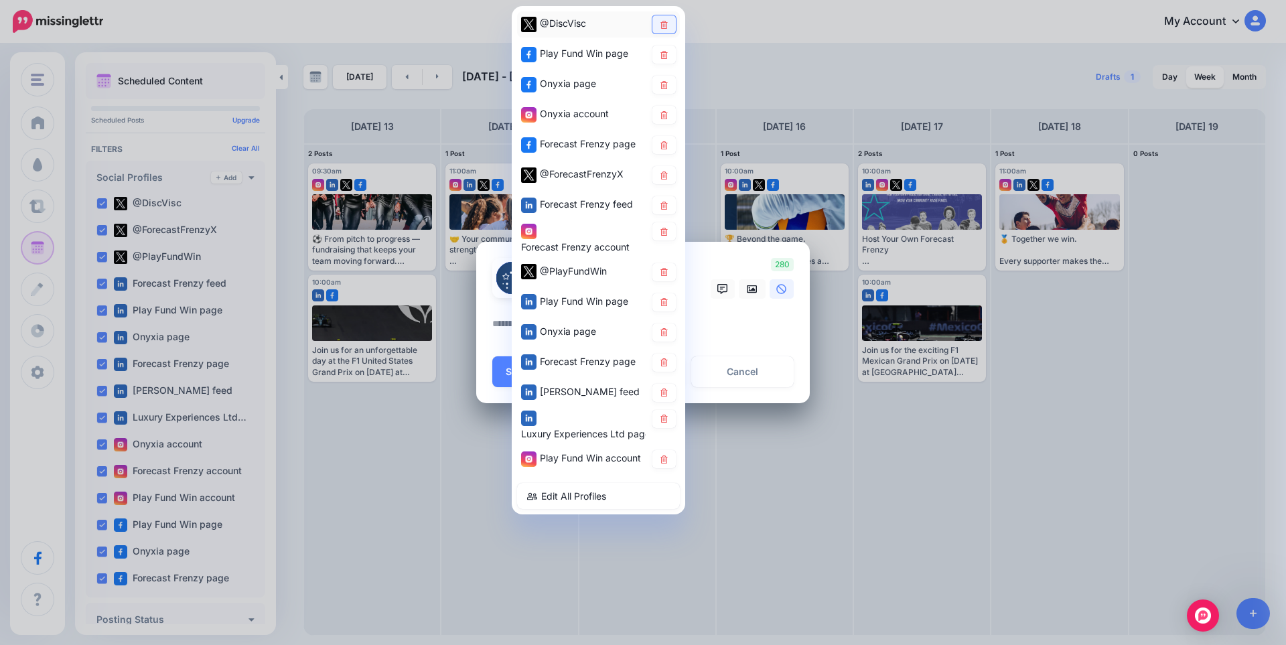
click at [663, 27] on icon at bounding box center [663, 24] width 7 height 8
click at [659, 88] on icon at bounding box center [664, 84] width 10 height 8
drag, startPoint x: 666, startPoint y: 115, endPoint x: 672, endPoint y: 131, distance: 16.9
click at [666, 117] on icon at bounding box center [663, 114] width 7 height 8
click at [668, 149] on link at bounding box center [663, 145] width 23 height 18
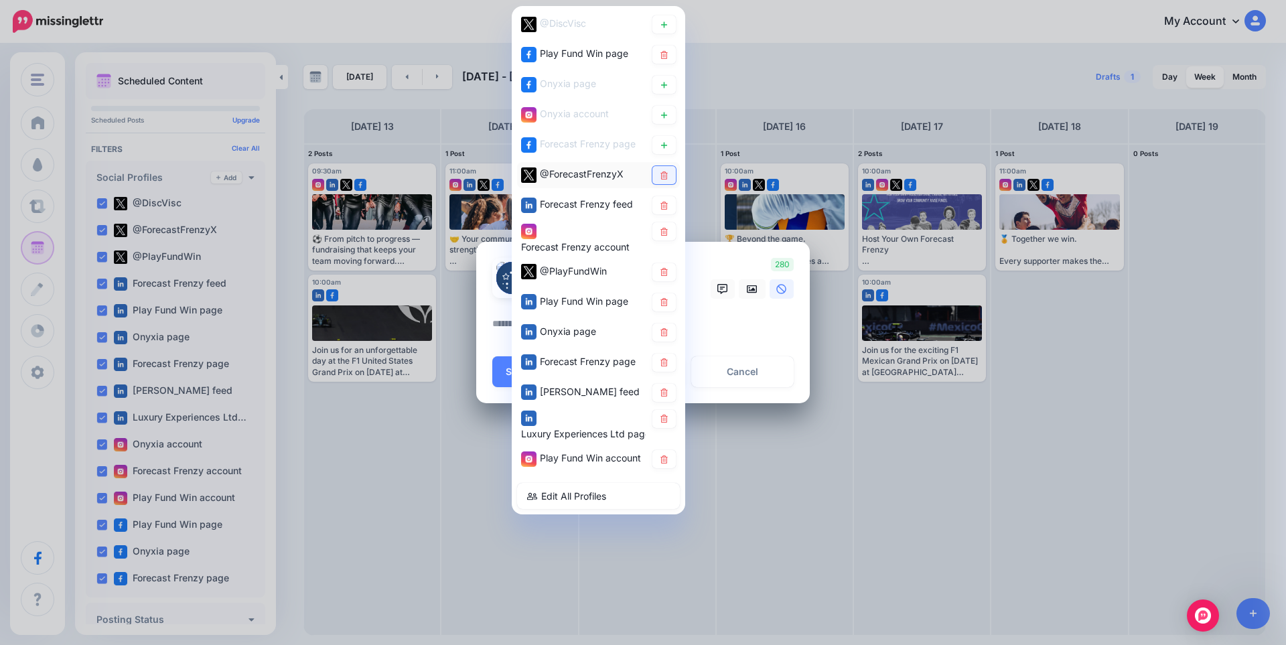
click at [668, 180] on link at bounding box center [663, 175] width 23 height 18
click at [662, 206] on icon at bounding box center [664, 205] width 10 height 8
click at [663, 233] on icon at bounding box center [663, 231] width 7 height 8
click at [662, 331] on icon at bounding box center [663, 332] width 7 height 8
click at [666, 362] on icon at bounding box center [663, 362] width 7 height 8
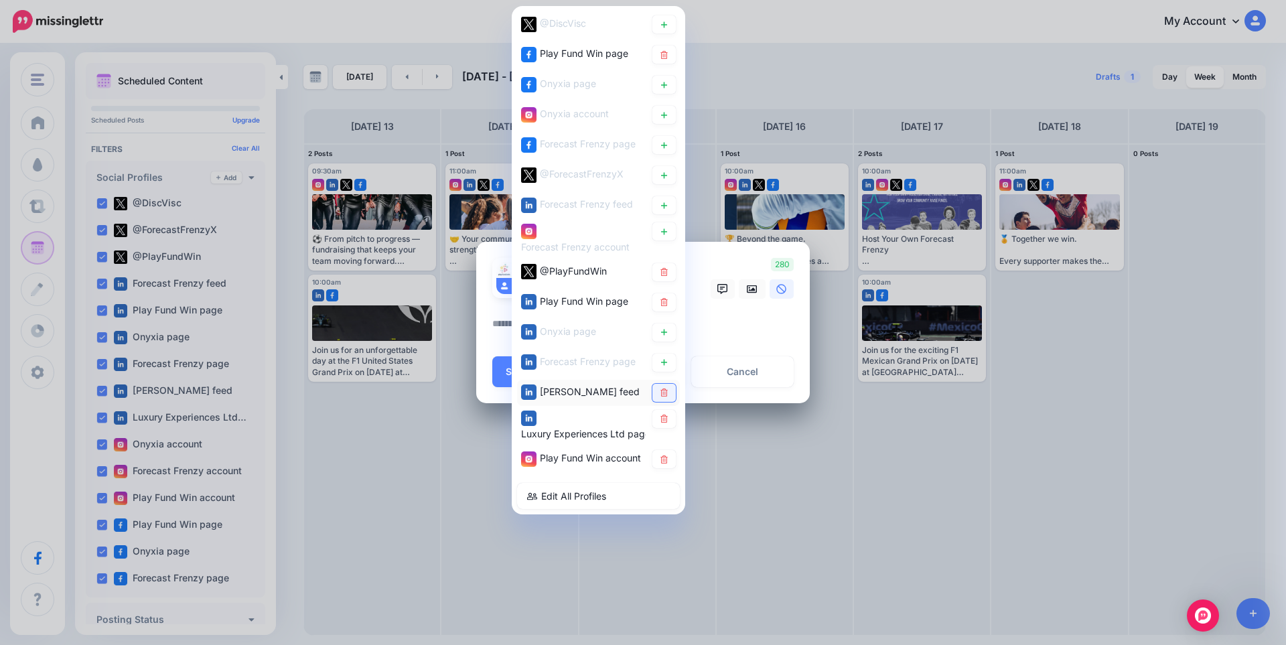
click at [664, 390] on icon at bounding box center [664, 392] width 10 height 8
click at [663, 421] on icon at bounding box center [664, 419] width 10 height 8
click at [747, 324] on textarea at bounding box center [646, 328] width 308 height 26
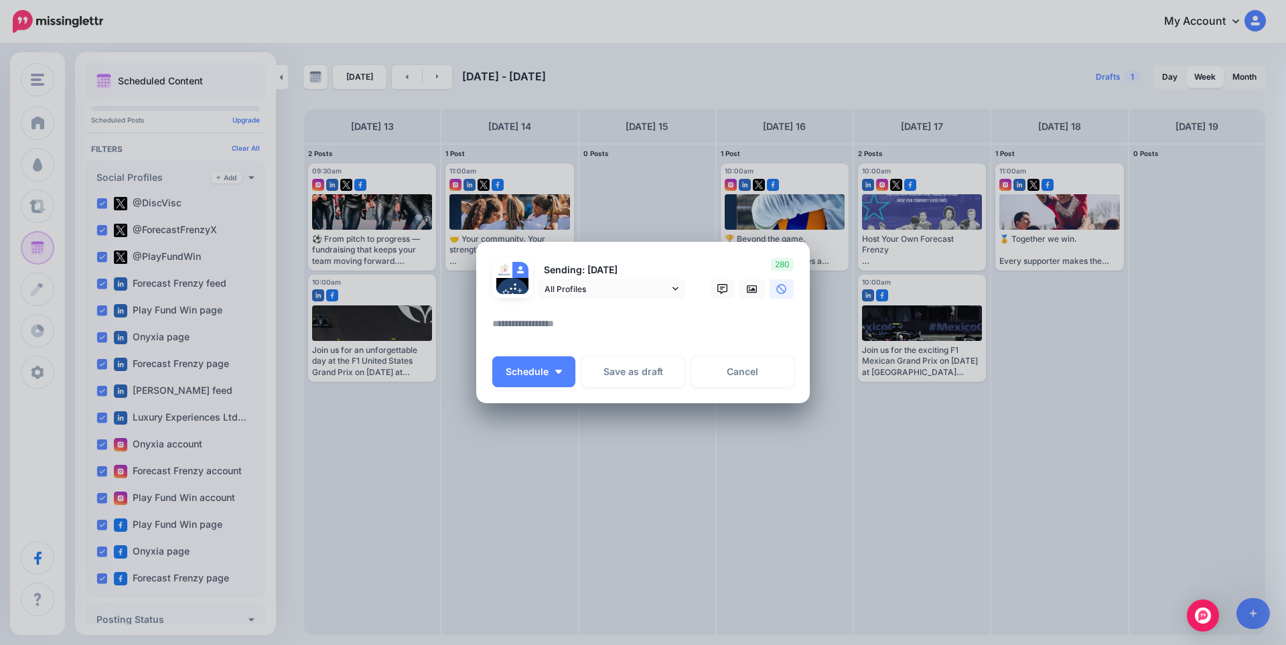
paste textarea "**********"
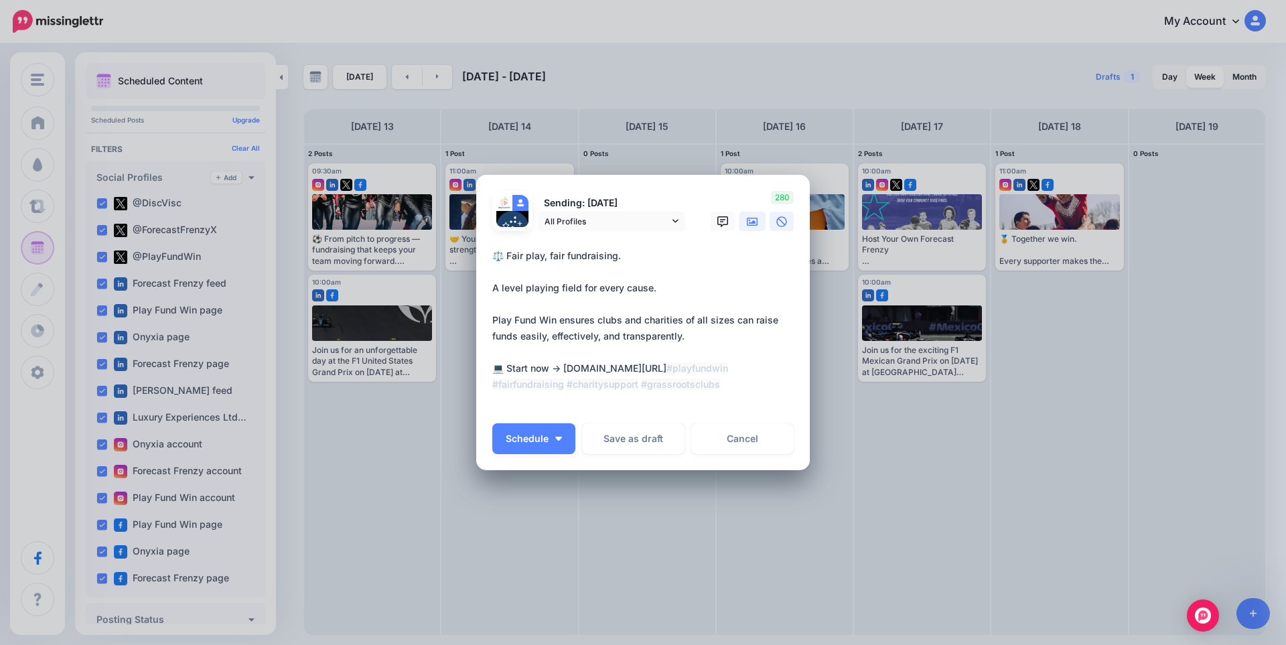
click at [749, 225] on icon at bounding box center [752, 222] width 11 height 8
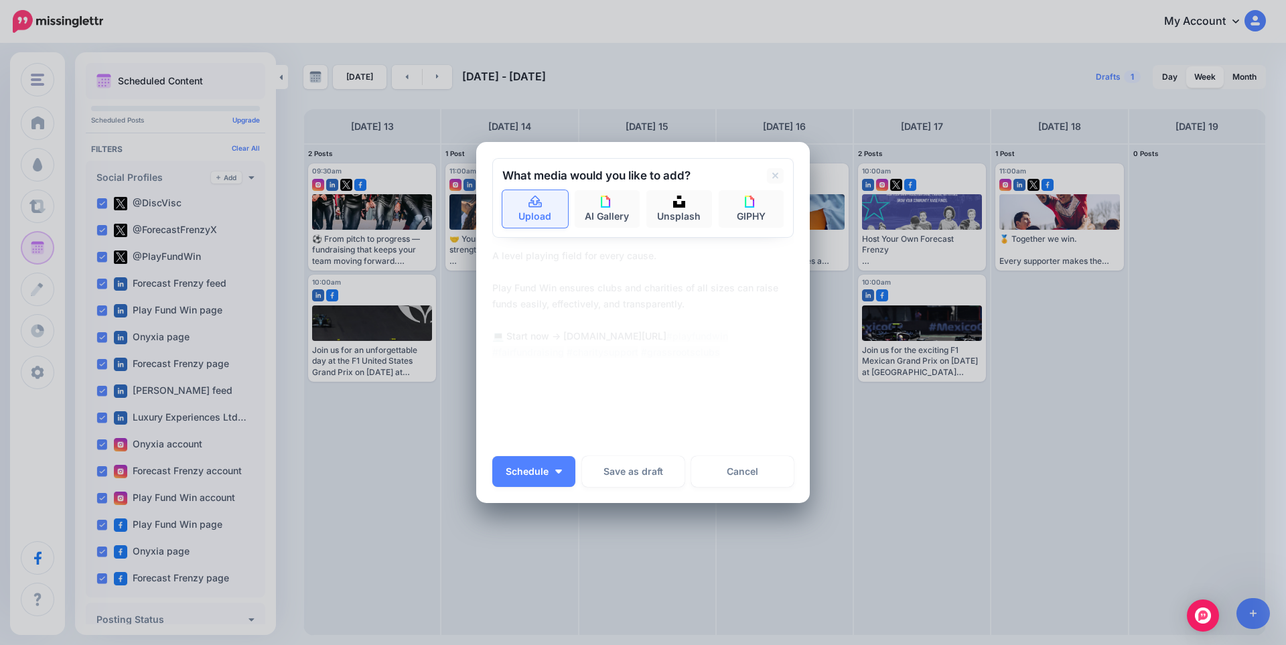
click at [528, 198] on icon at bounding box center [535, 202] width 15 height 12
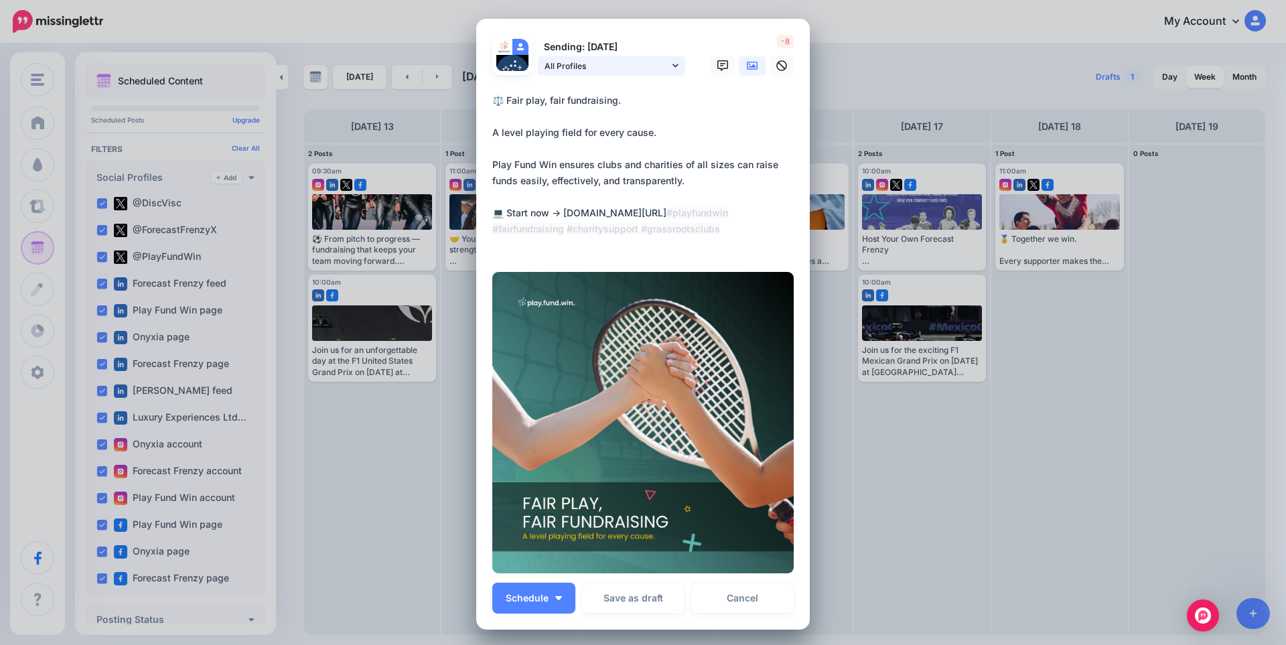
click at [608, 65] on span "All Profiles" at bounding box center [606, 66] width 125 height 14
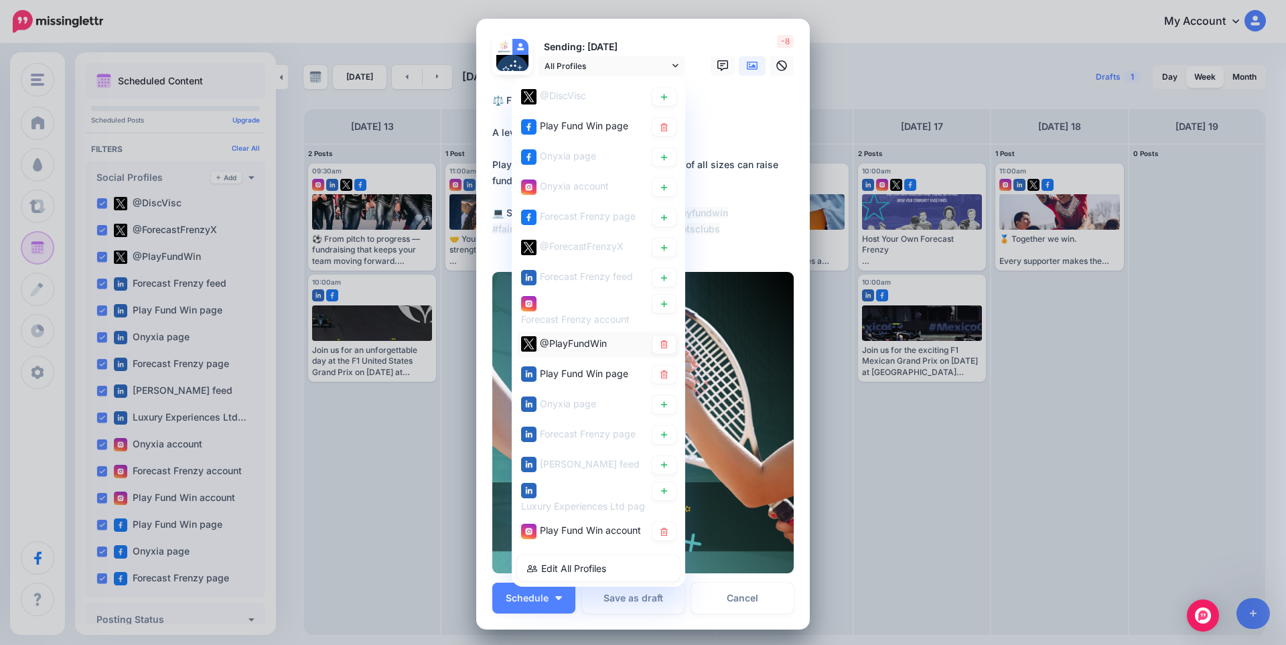
click at [584, 340] on span "@PlayFundWin" at bounding box center [573, 342] width 67 height 11
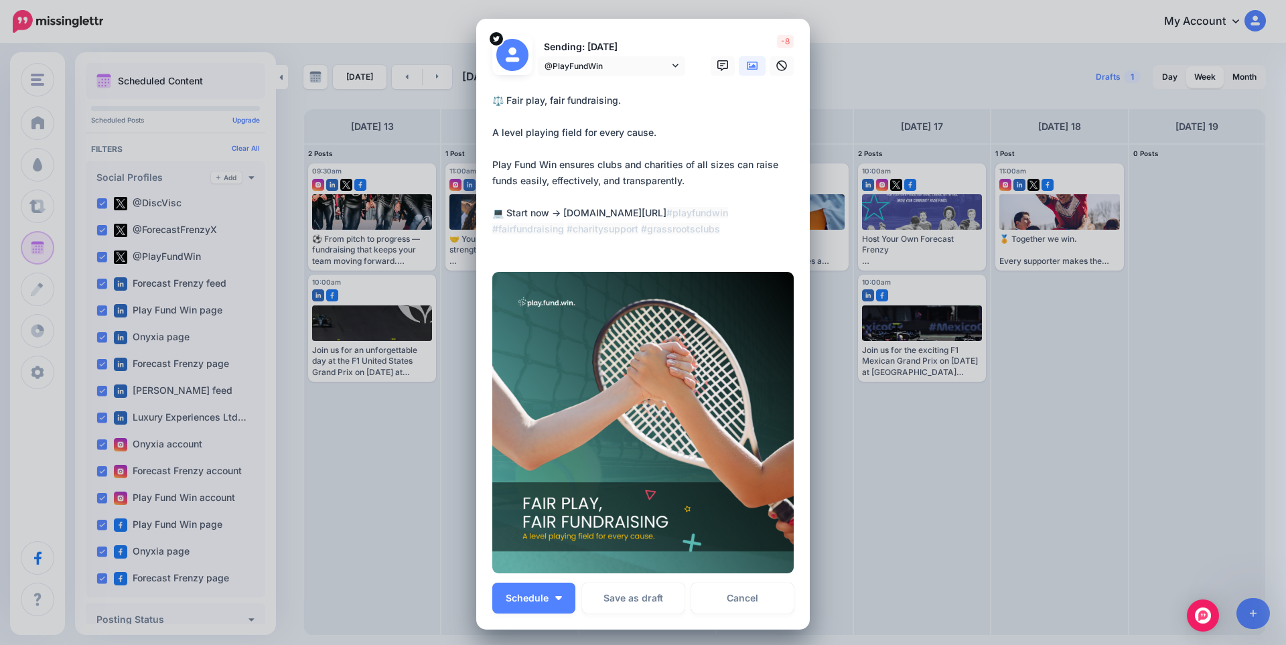
click at [634, 153] on textarea "**********" at bounding box center [646, 172] width 308 height 161
click at [625, 178] on textarea "**********" at bounding box center [646, 172] width 308 height 161
paste textarea
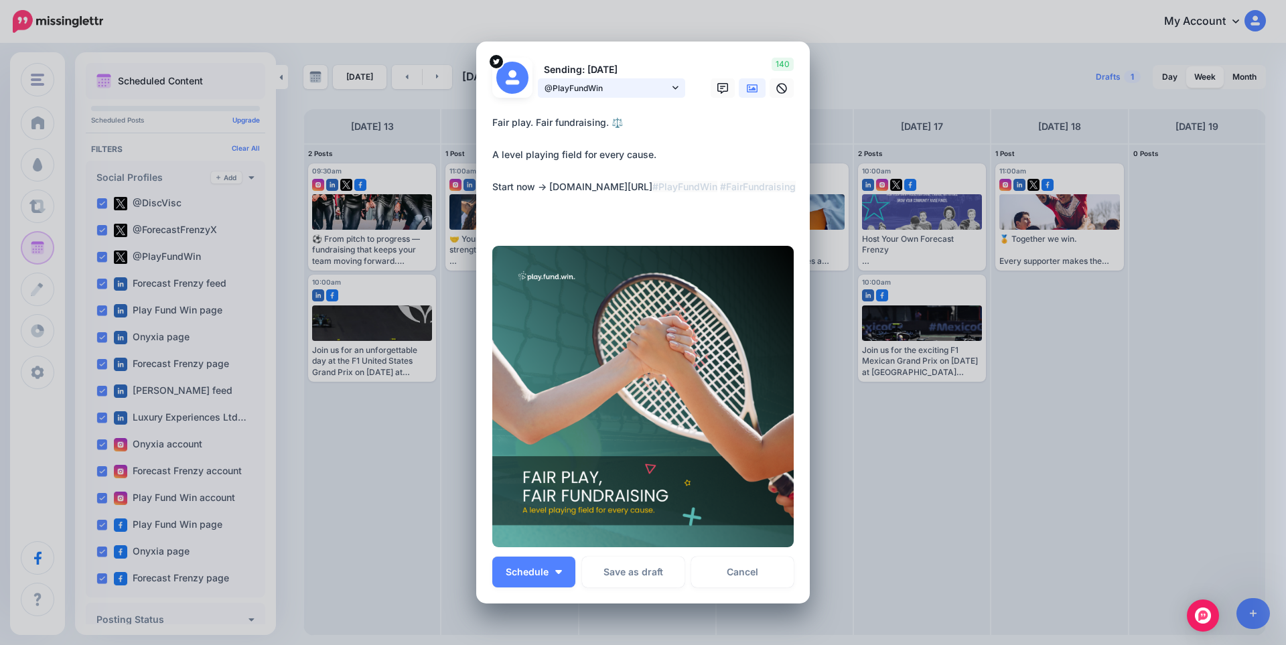
click at [660, 90] on span "@PlayFundWin" at bounding box center [606, 88] width 125 height 14
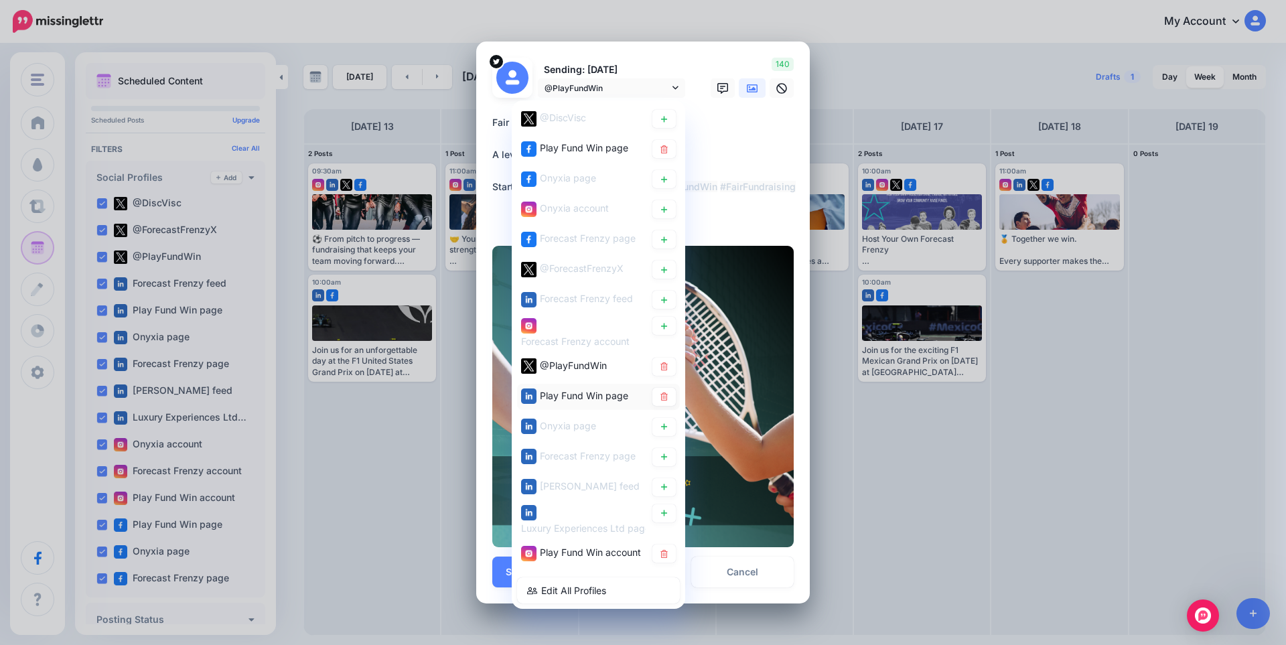
click at [599, 392] on span "Play Fund Win page" at bounding box center [584, 395] width 88 height 11
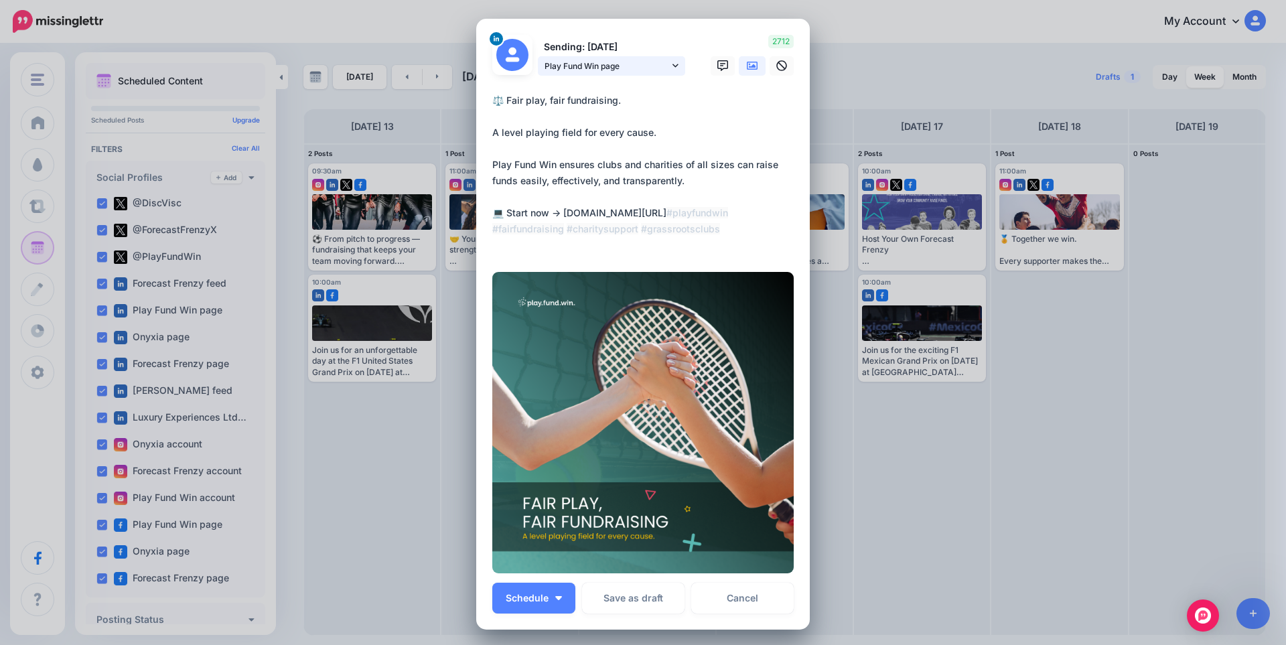
click at [624, 56] on link "Play Fund Win page" at bounding box center [611, 65] width 147 height 19
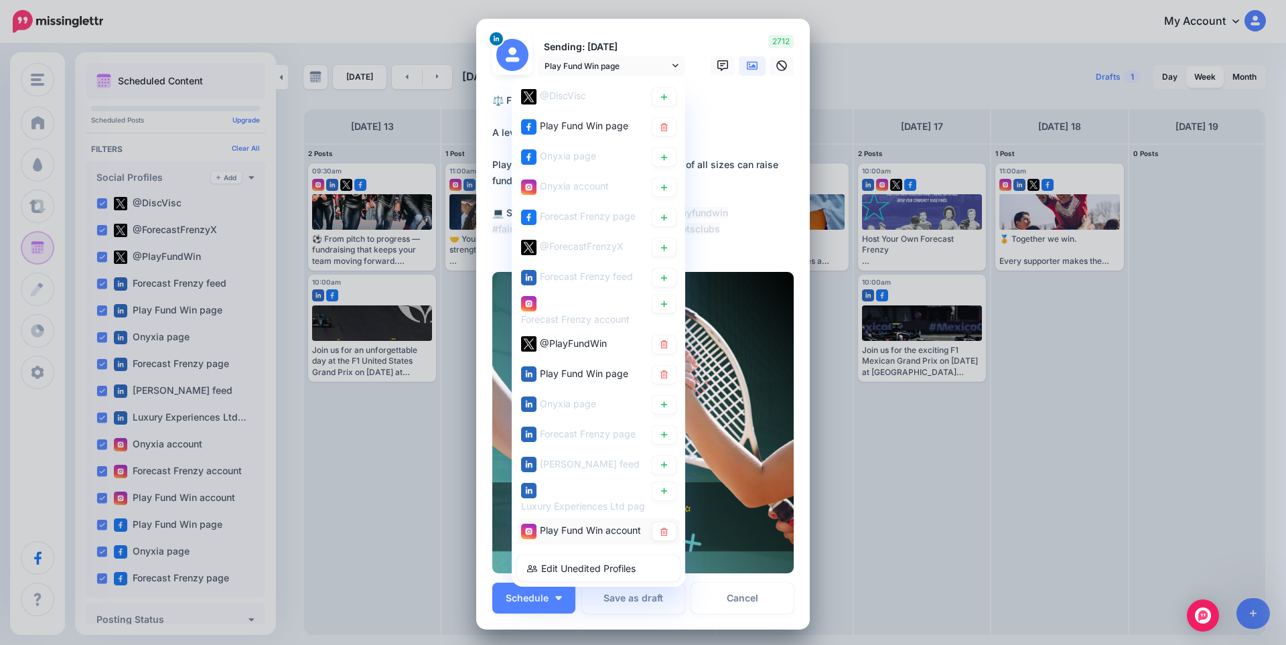
click at [568, 530] on span "Play Fund Win account" at bounding box center [590, 529] width 101 height 11
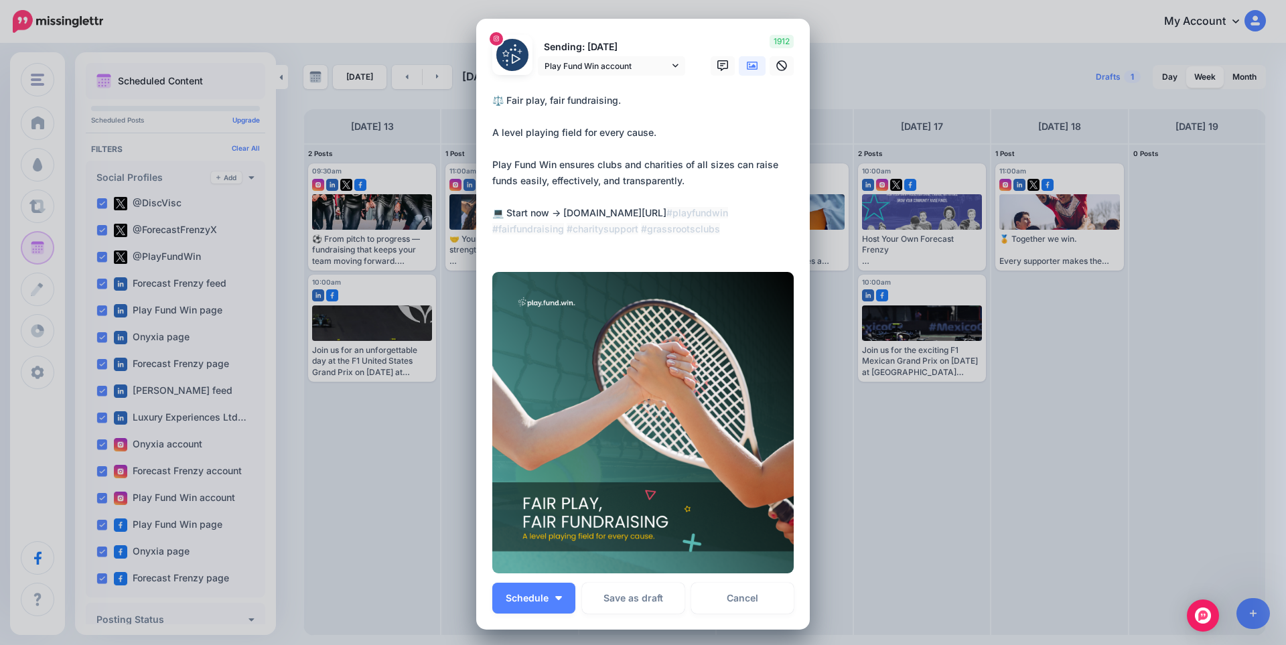
drag, startPoint x: 560, startPoint y: 216, endPoint x: 729, endPoint y: 214, distance: 168.8
click at [729, 214] on textarea "**********" at bounding box center [646, 172] width 308 height 161
type textarea "**********"
click at [748, 69] on icon at bounding box center [752, 66] width 11 height 8
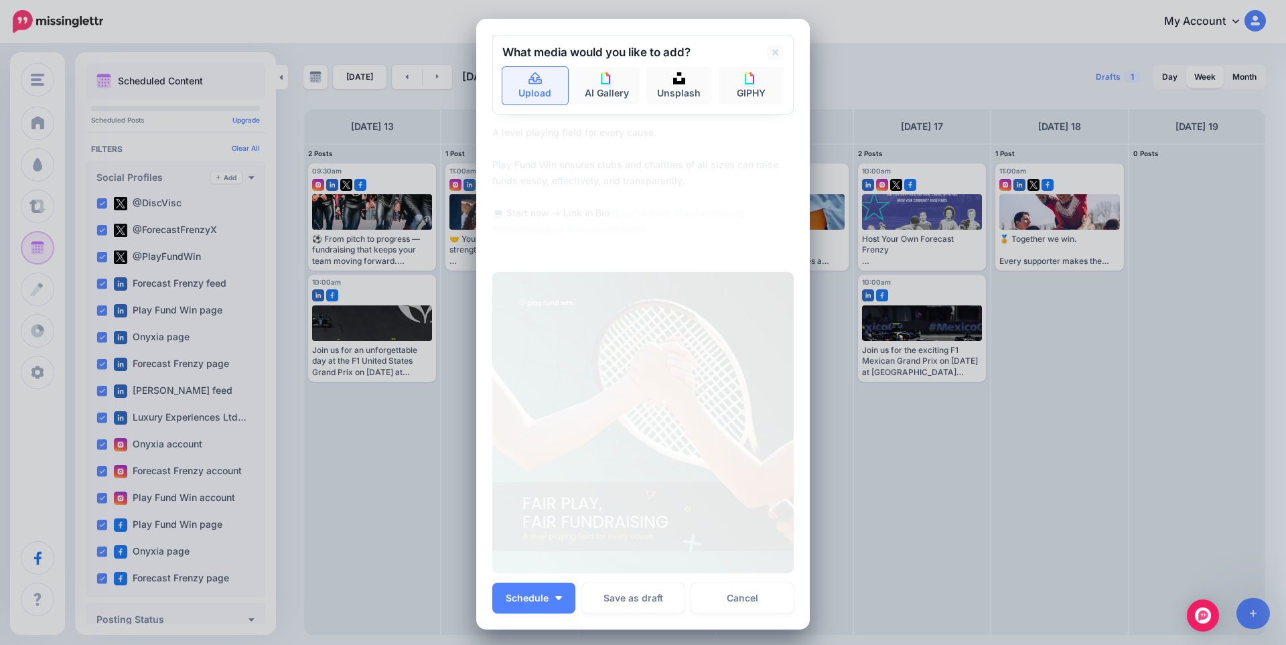
click at [545, 86] on link "Upload" at bounding box center [535, 86] width 66 height 38
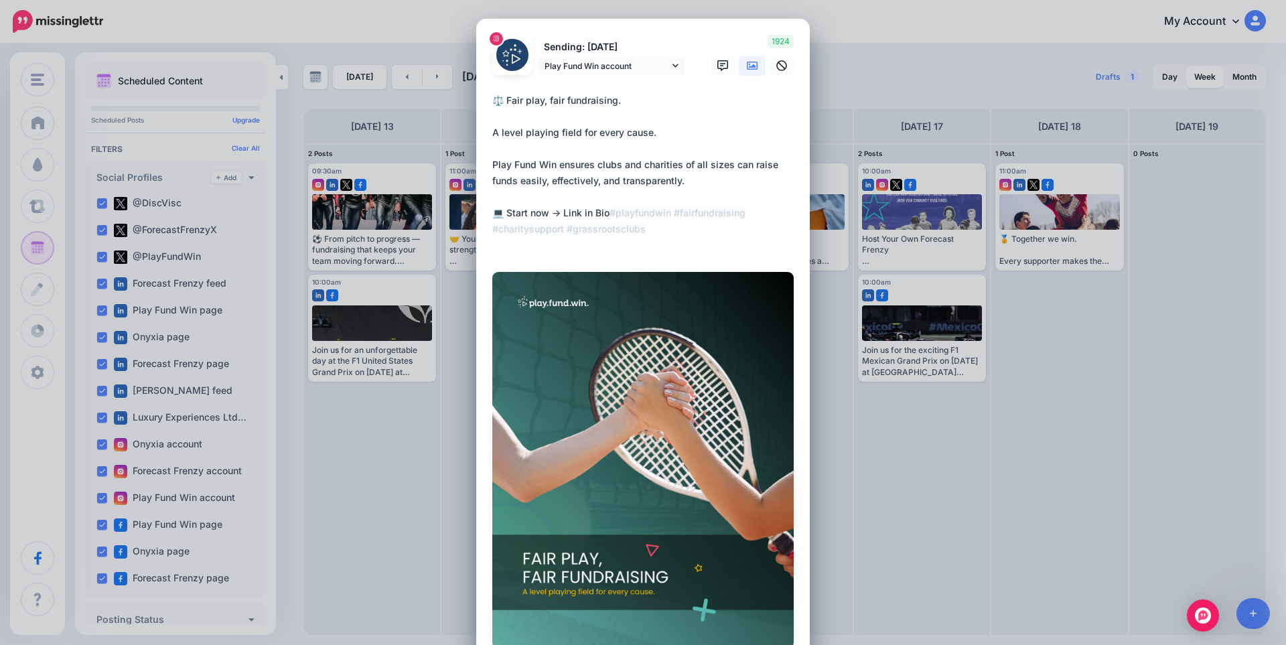
click at [544, 597] on img at bounding box center [642, 460] width 301 height 377
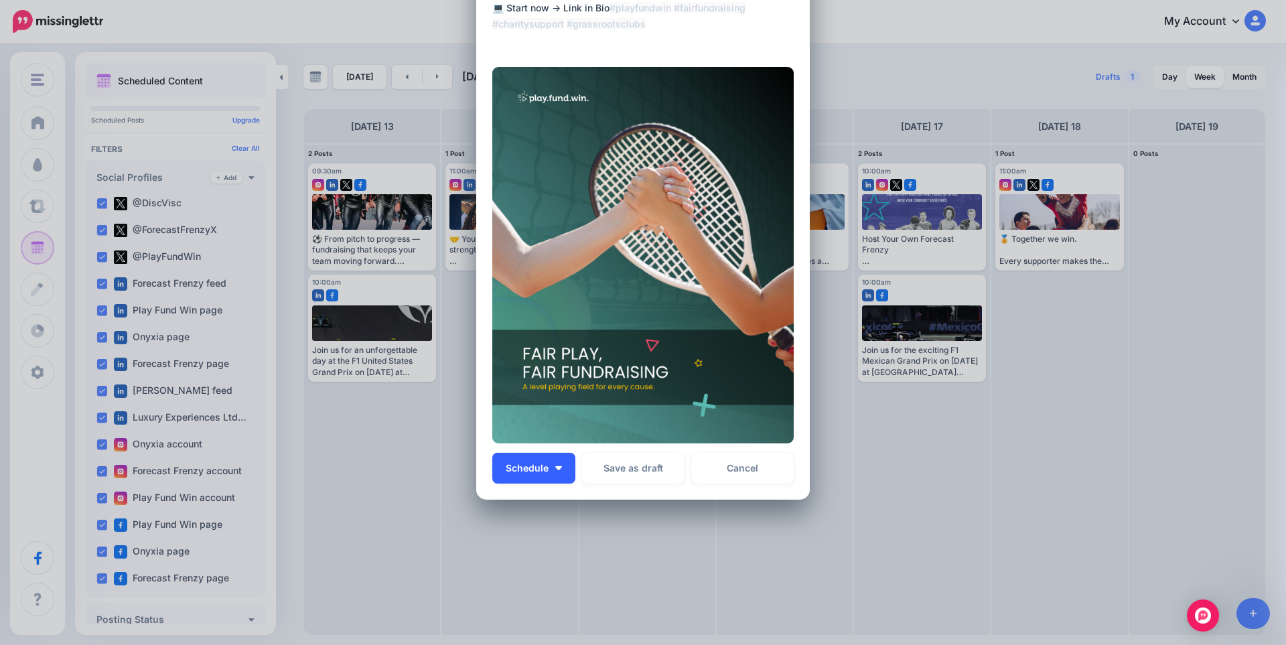
click at [560, 454] on button "Schedule" at bounding box center [533, 468] width 83 height 31
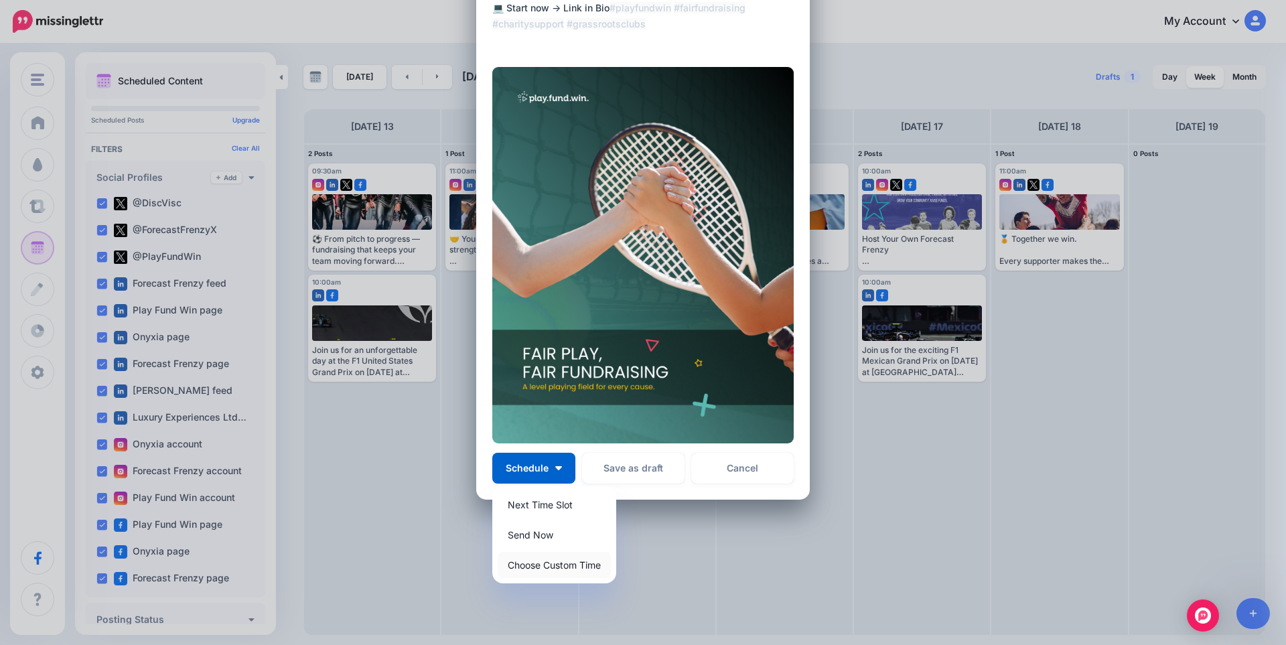
click at [541, 565] on link "Choose Custom Time" at bounding box center [554, 565] width 113 height 26
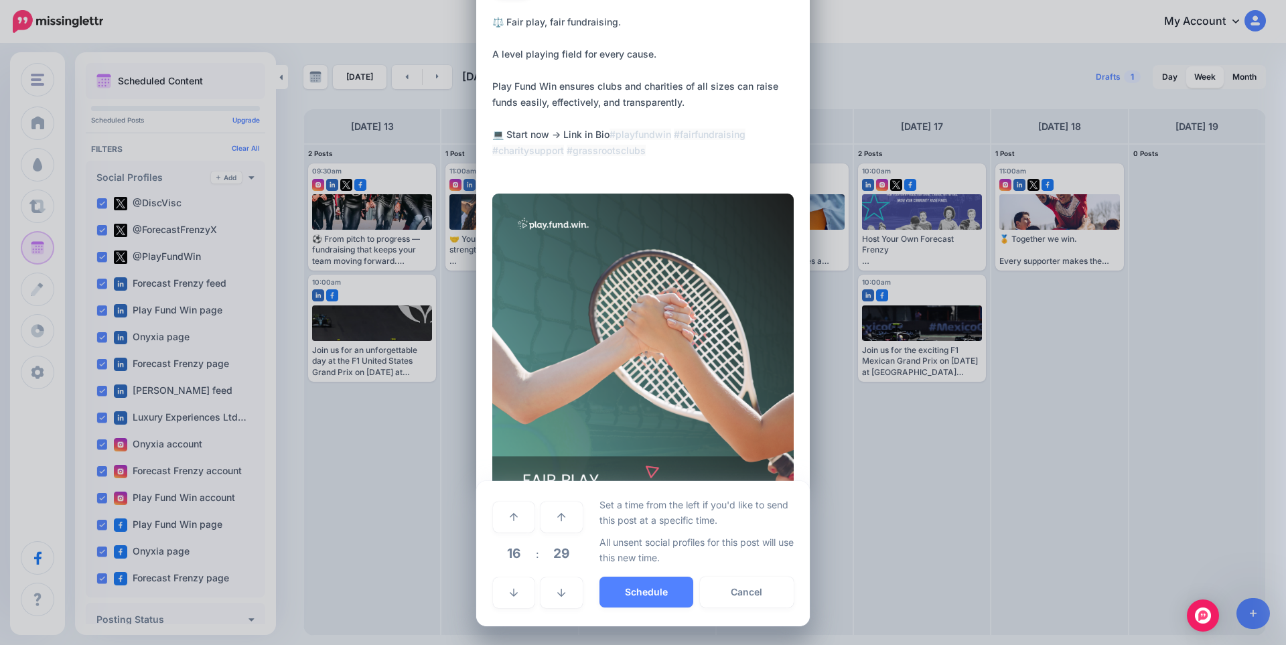
scroll to position [78, 0]
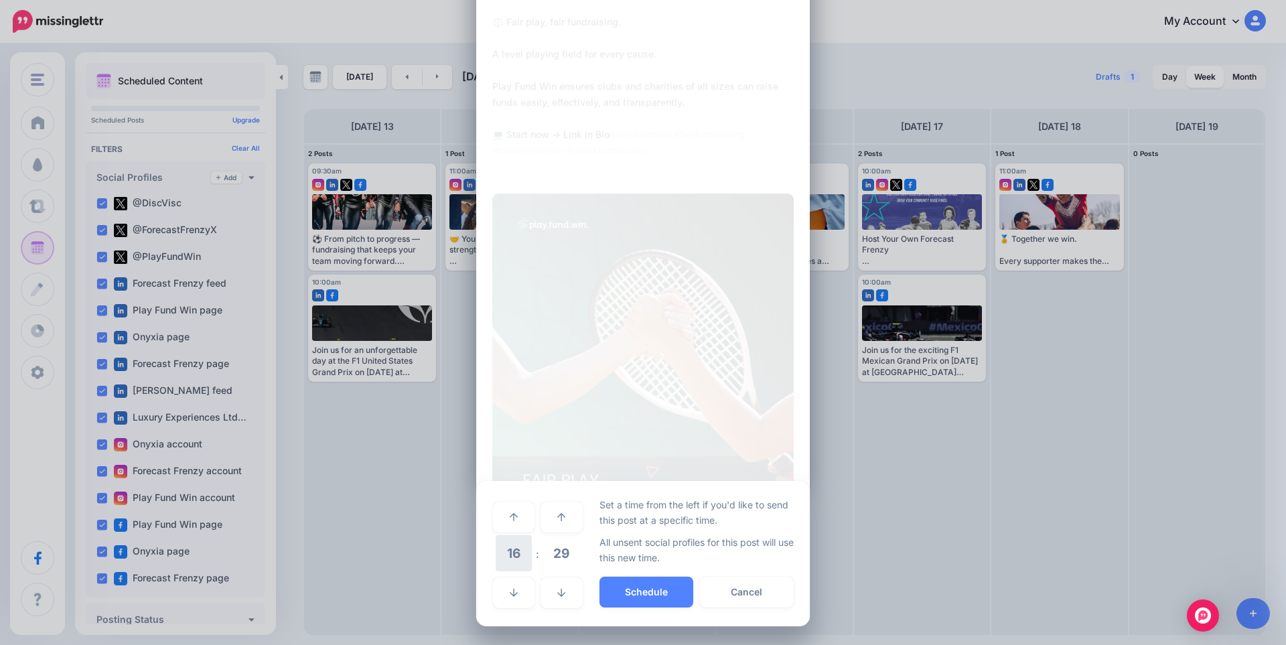
click at [513, 546] on span "16" at bounding box center [514, 553] width 36 height 36
click at [525, 544] on td "10" at bounding box center [529, 543] width 15 height 19
click at [543, 556] on span "29" at bounding box center [561, 553] width 36 height 36
click at [529, 552] on td "30" at bounding box center [529, 554] width 15 height 38
click at [622, 587] on button "Schedule" at bounding box center [646, 592] width 94 height 31
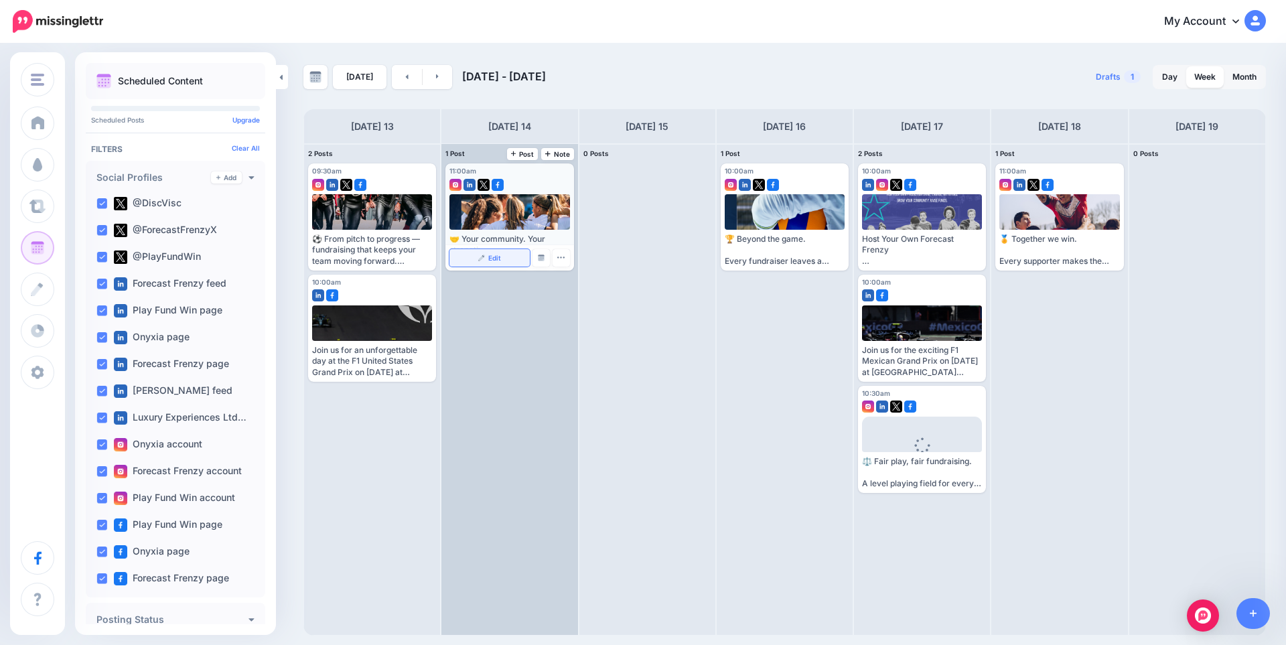
click at [491, 252] on link "Edit" at bounding box center [489, 257] width 80 height 17
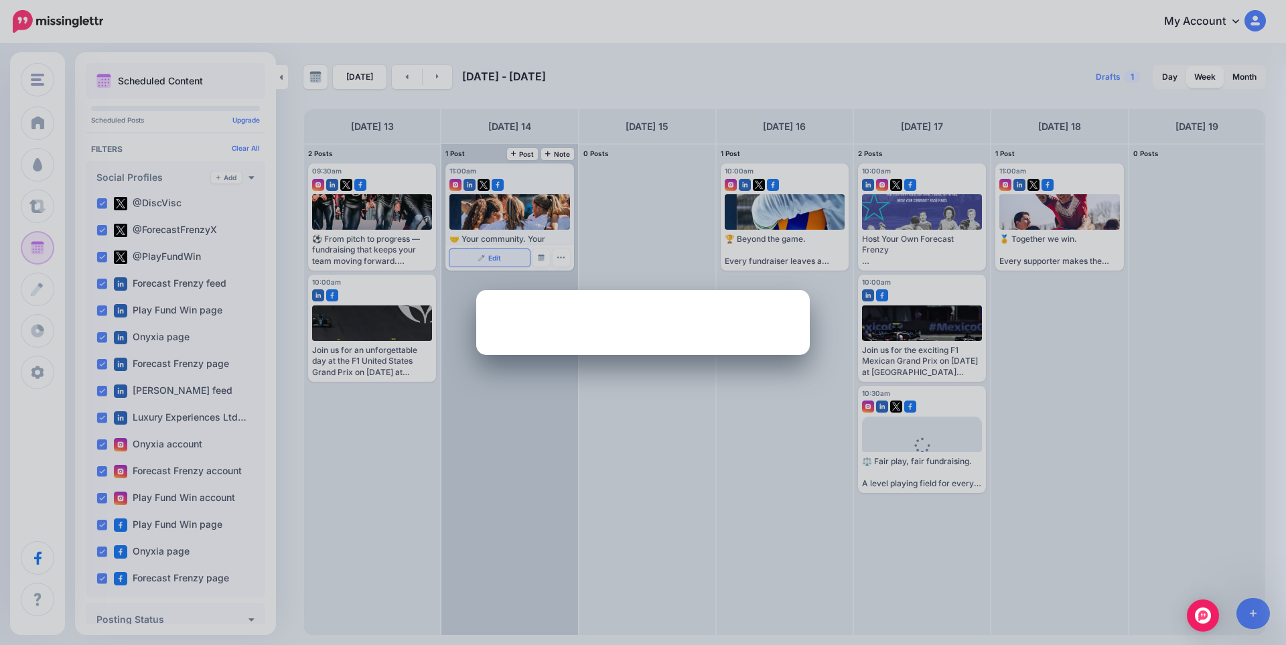
scroll to position [0, 0]
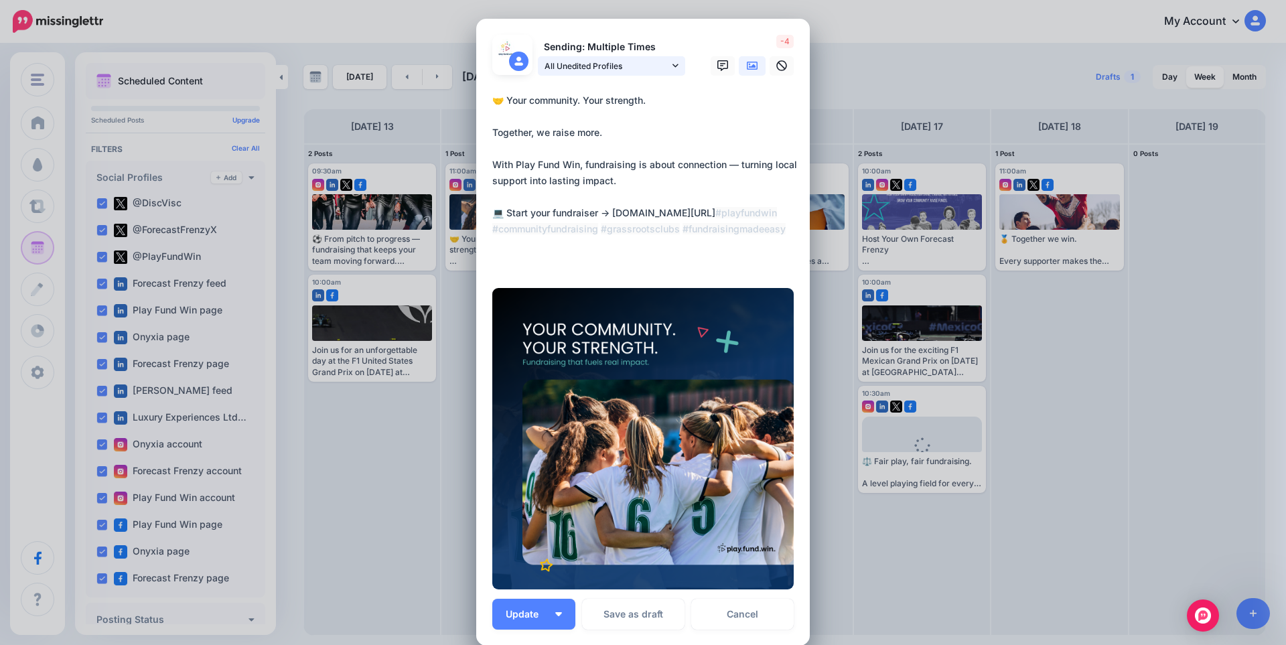
click at [573, 73] on span "All Unedited Profiles" at bounding box center [606, 66] width 125 height 14
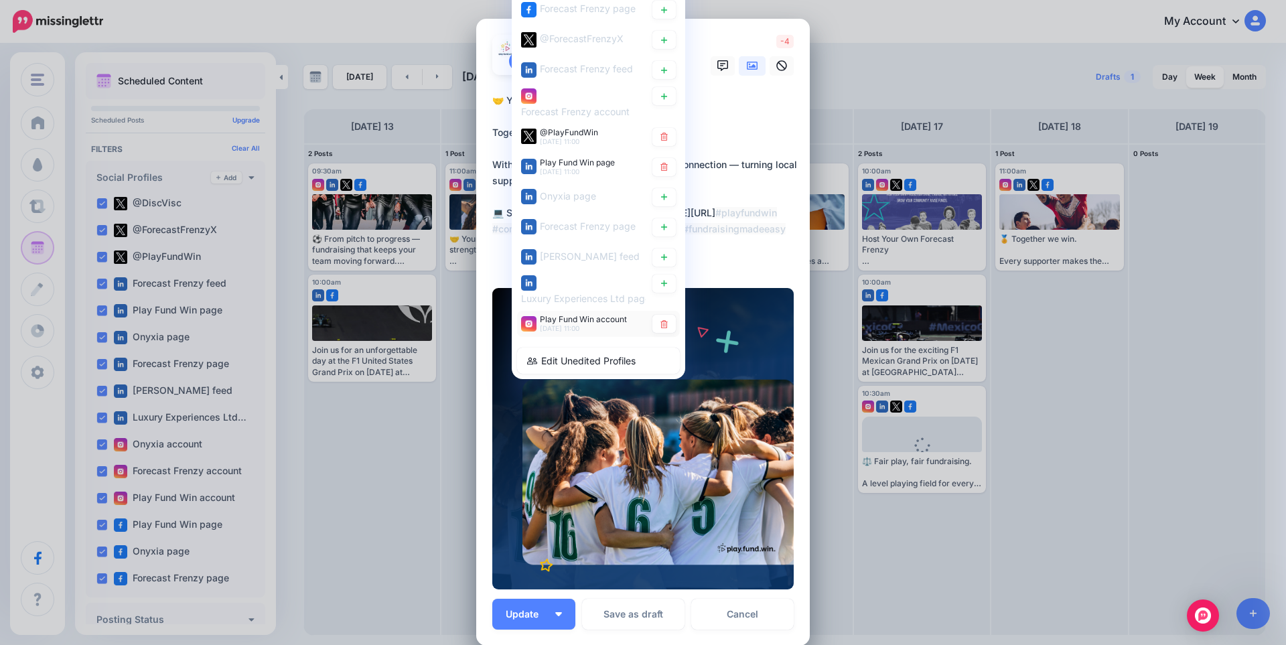
click at [540, 319] on span "Play Fund Win account" at bounding box center [583, 319] width 87 height 10
type textarea "**********"
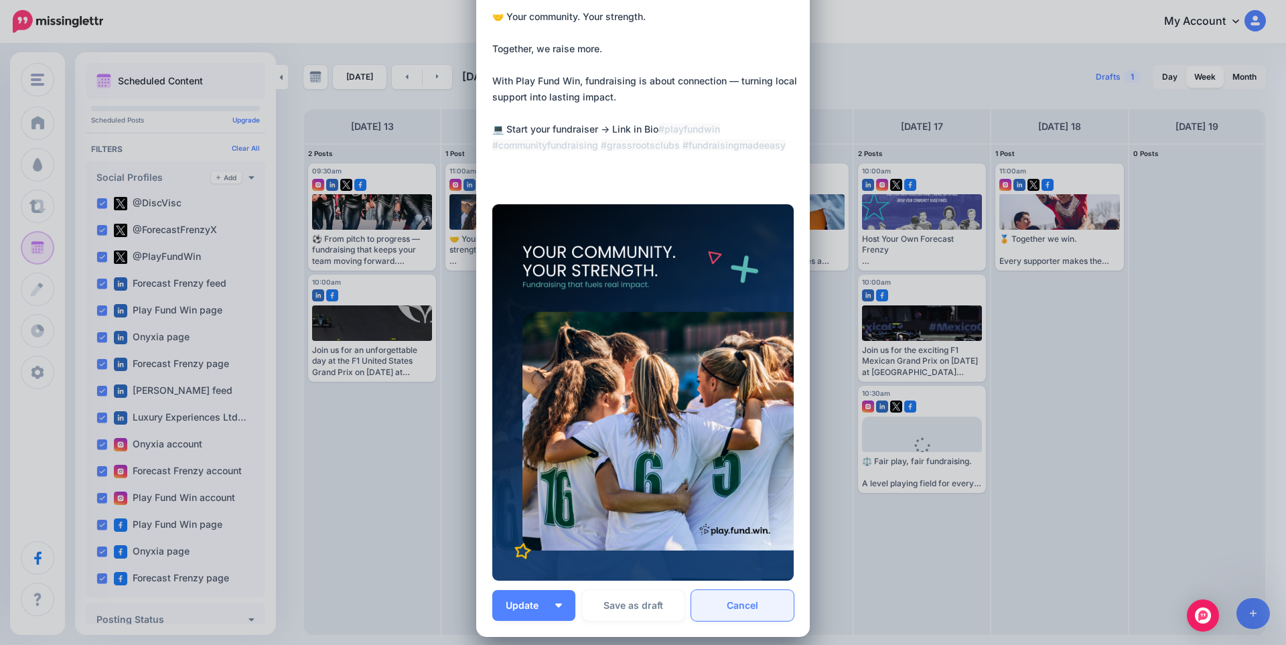
scroll to position [221, 0]
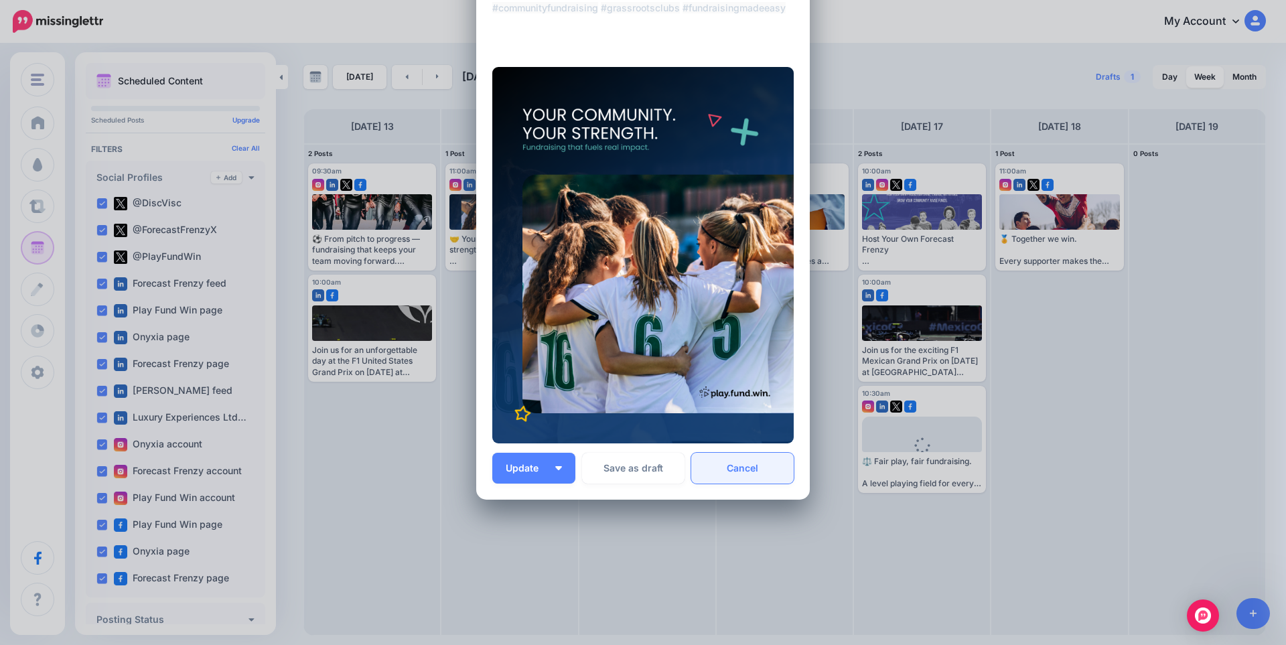
click at [735, 470] on link "Cancel" at bounding box center [742, 468] width 102 height 31
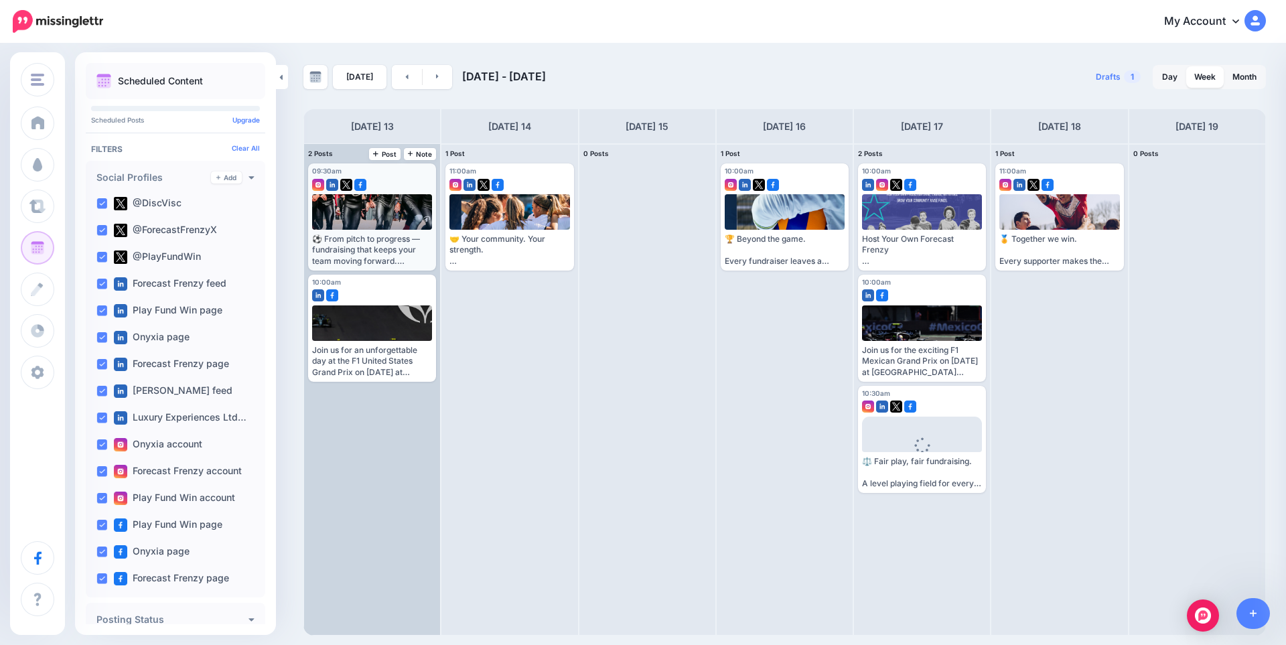
scroll to position [0, 0]
click at [353, 258] on span "Edit" at bounding box center [357, 257] width 13 height 7
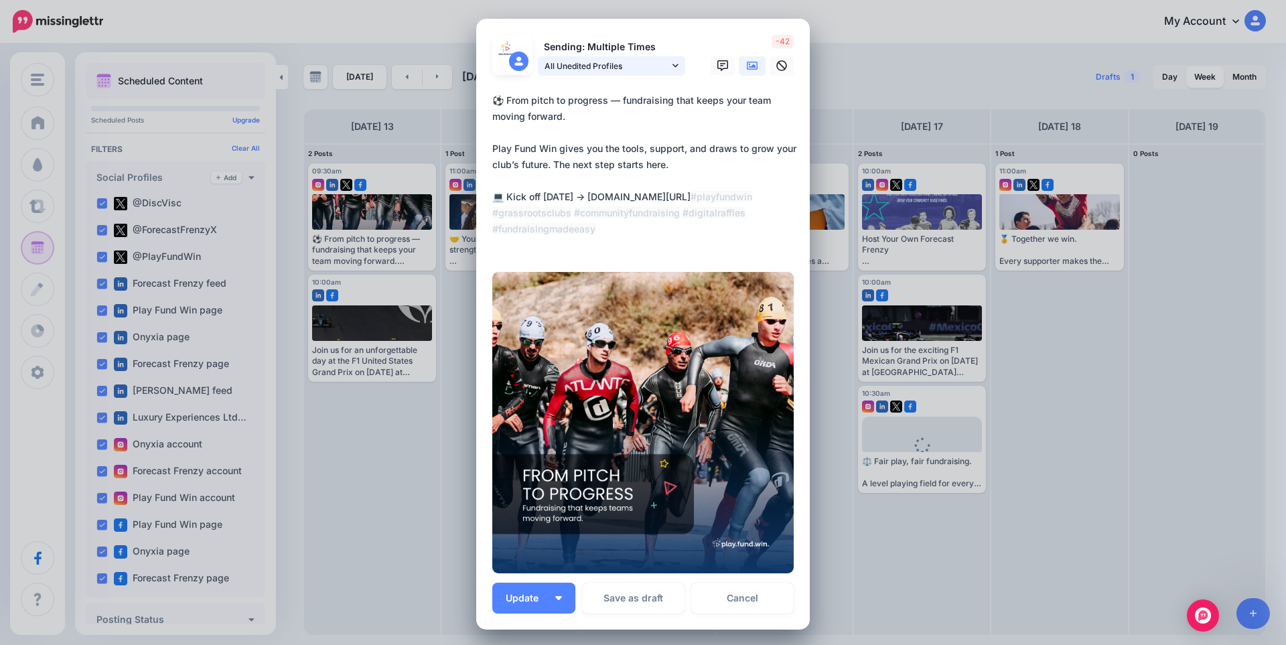
click at [582, 66] on span "All Unedited Profiles" at bounding box center [606, 66] width 125 height 14
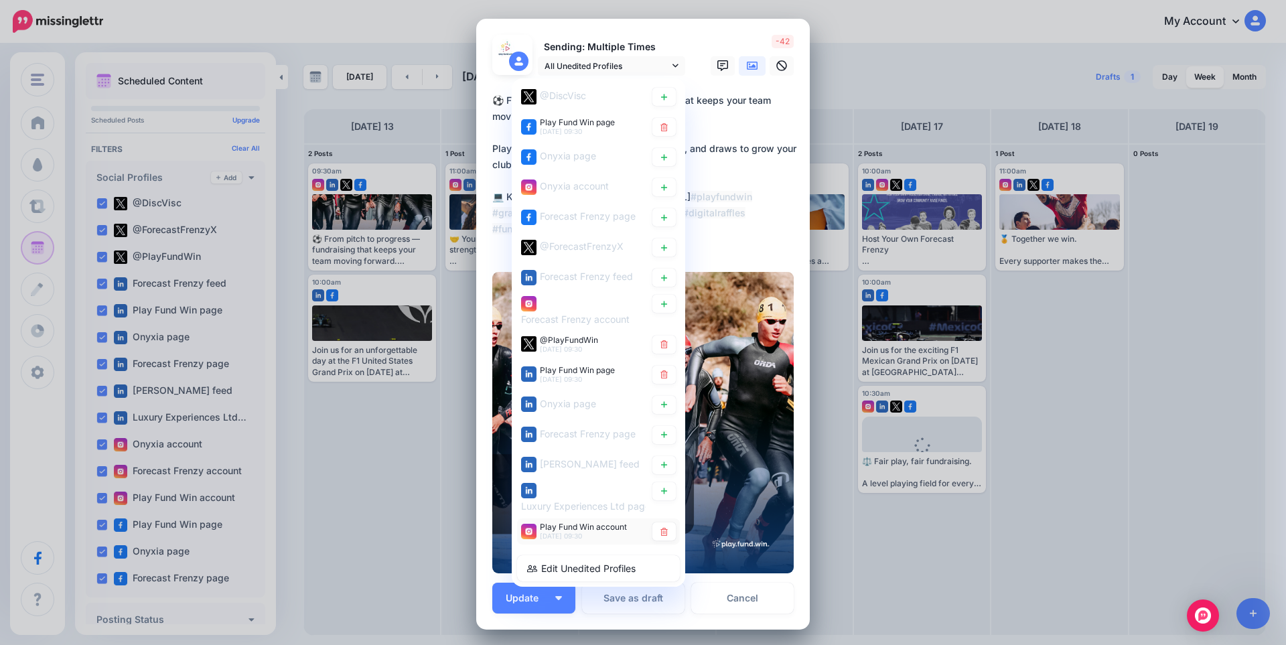
click at [553, 532] on span "[DATE] 09:30" at bounding box center [561, 536] width 42 height 8
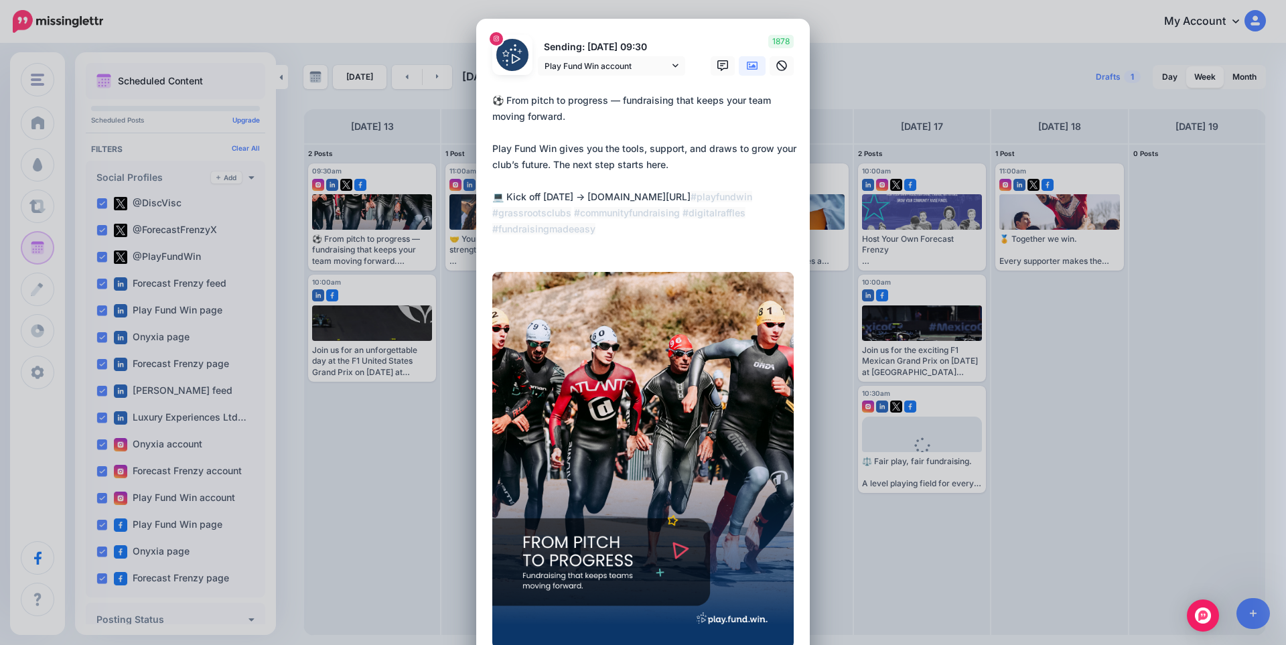
drag, startPoint x: 580, startPoint y: 200, endPoint x: 746, endPoint y: 195, distance: 166.1
click at [746, 195] on textarea "**********" at bounding box center [646, 172] width 308 height 161
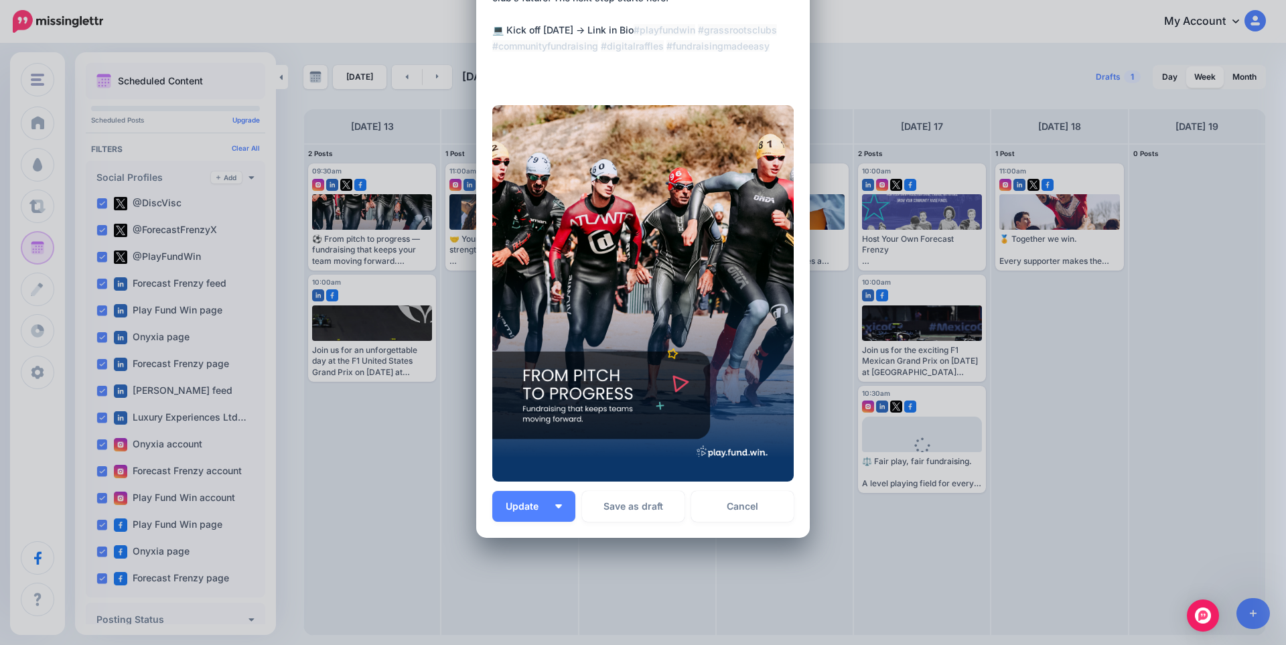
scroll to position [179, 0]
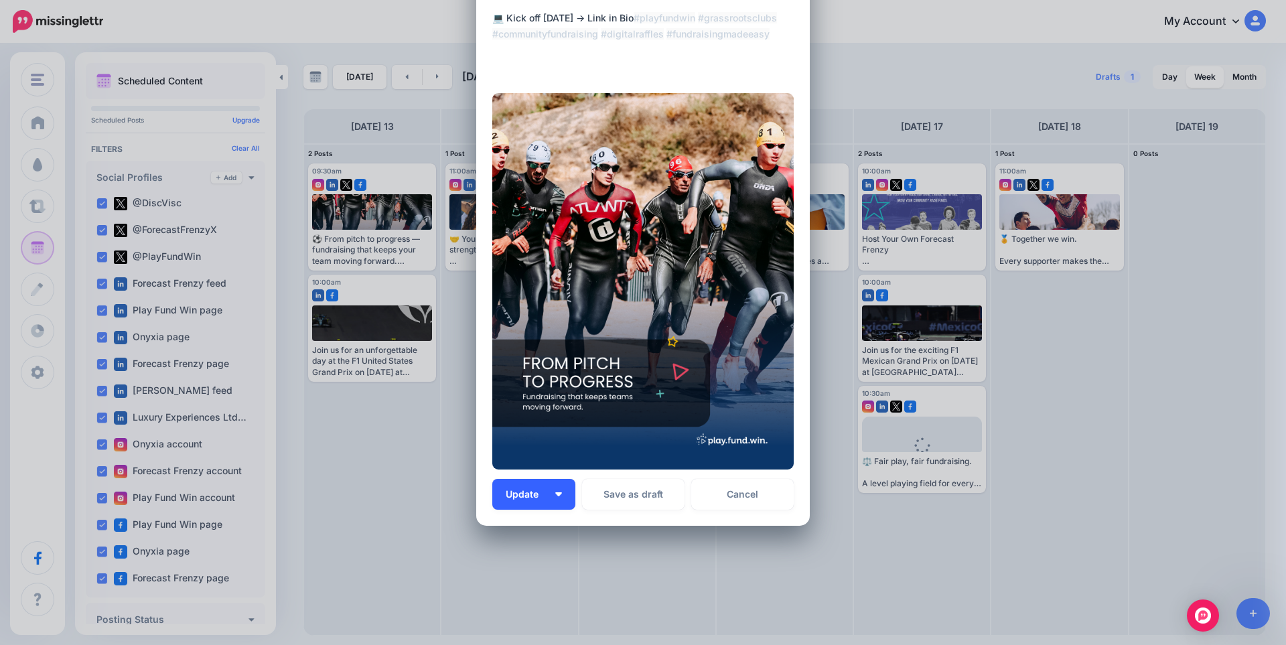
type textarea "**********"
click at [508, 498] on span "Update" at bounding box center [527, 494] width 43 height 9
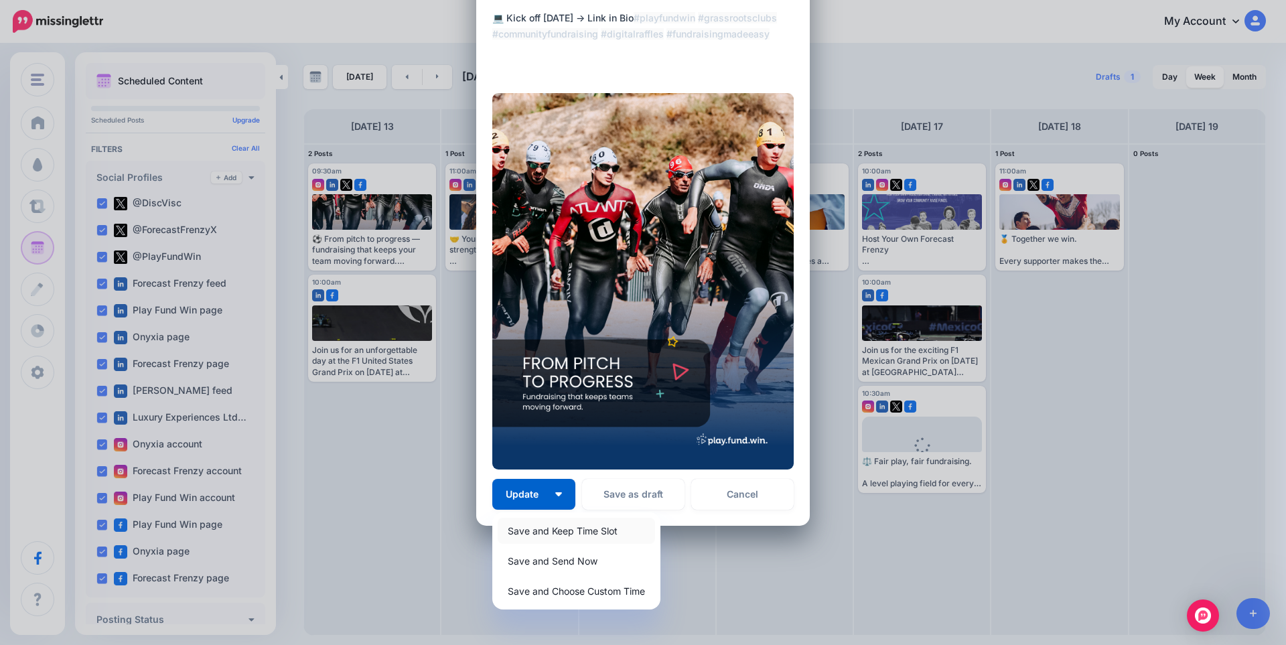
click at [522, 532] on link "Save and Keep Time Slot" at bounding box center [576, 531] width 157 height 26
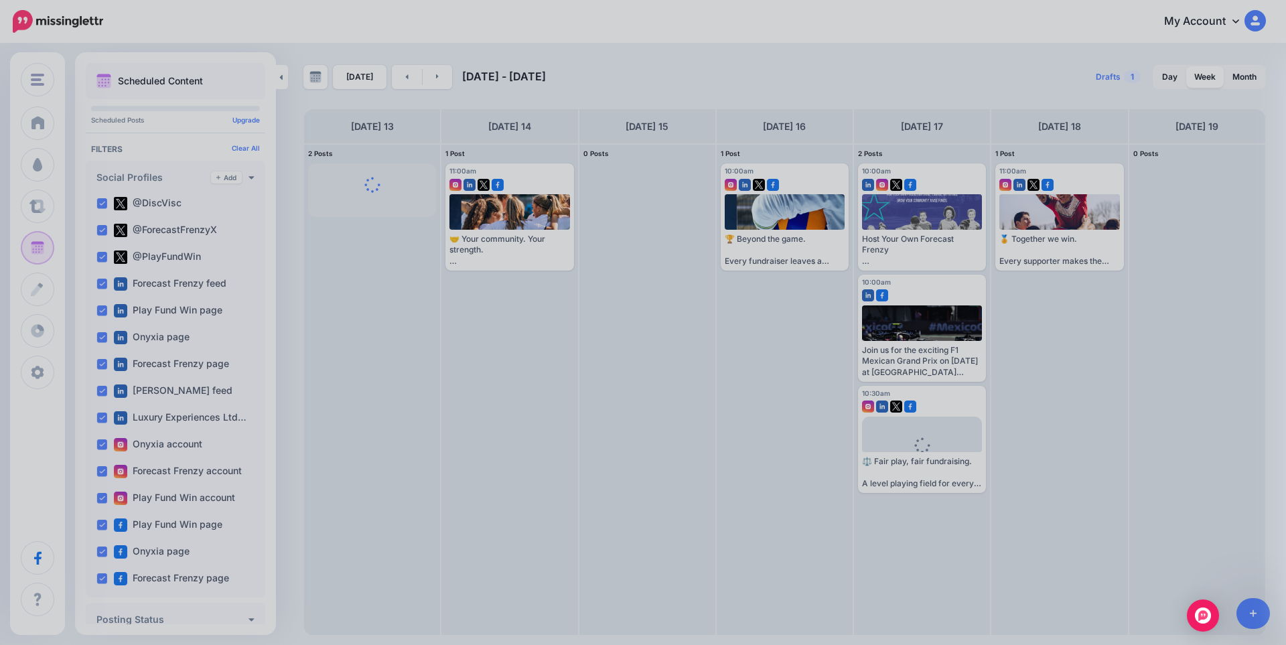
scroll to position [0, 0]
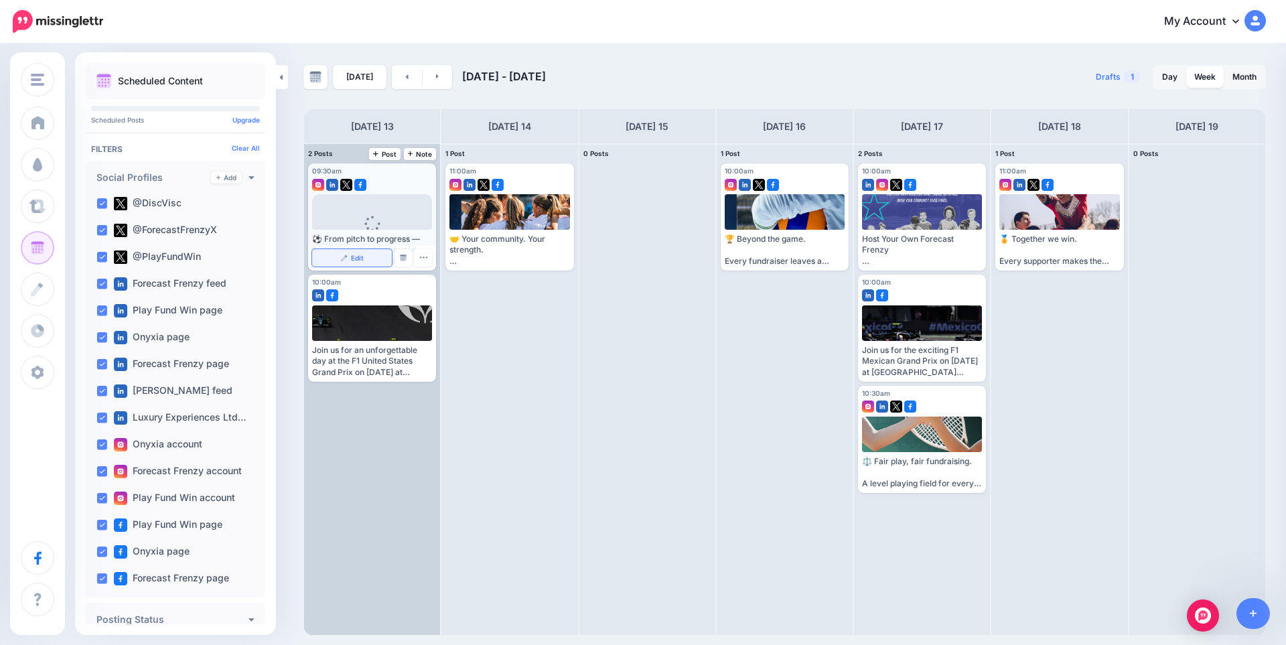
click at [351, 256] on span "Edit" at bounding box center [357, 257] width 13 height 7
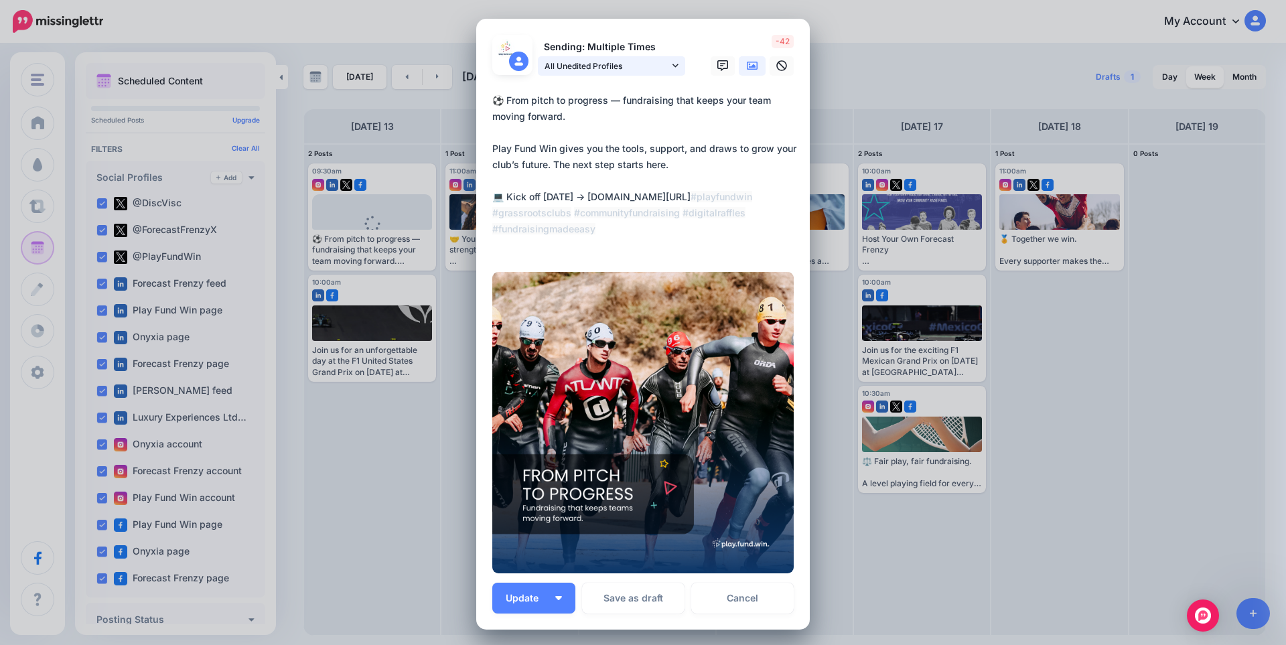
click at [581, 64] on span "All Unedited Profiles" at bounding box center [606, 66] width 125 height 14
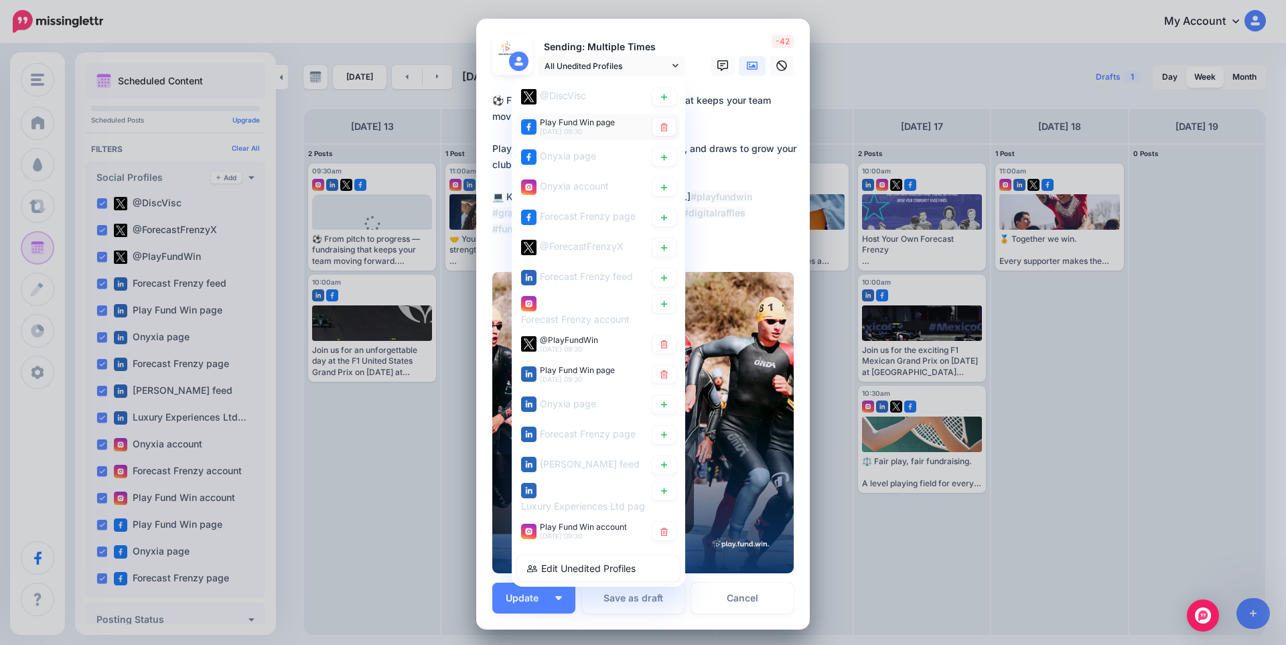
click at [581, 119] on span "Play Fund Win page" at bounding box center [577, 122] width 75 height 10
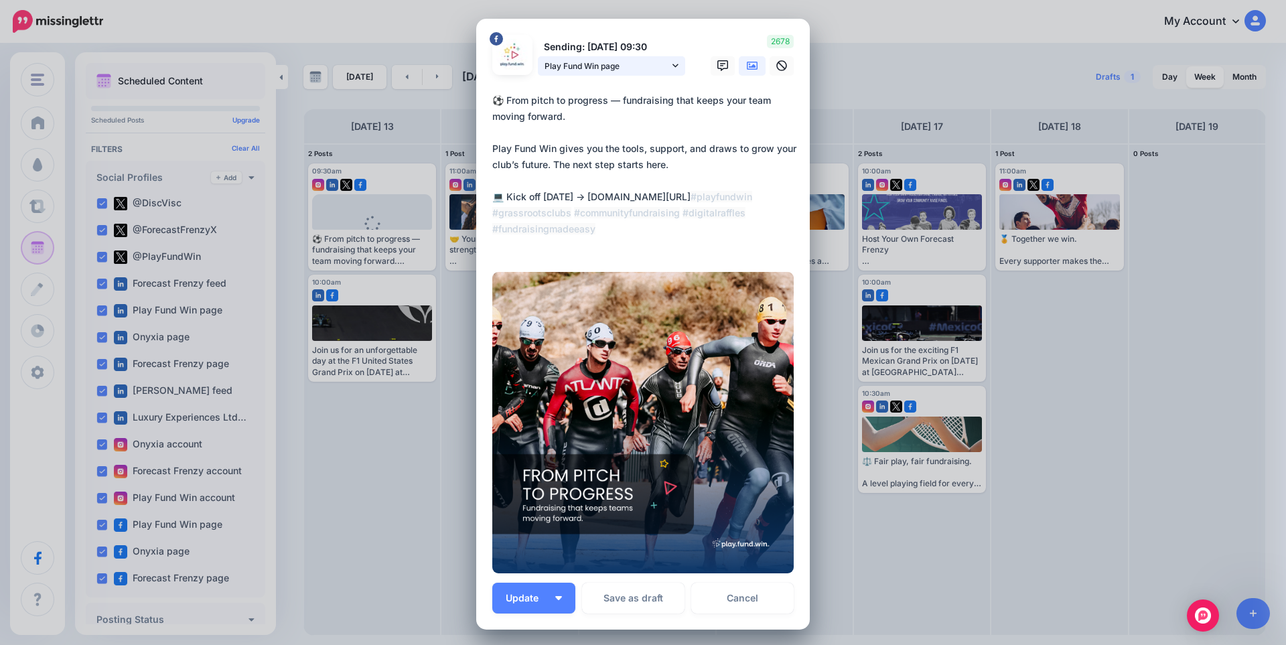
click at [590, 74] on link "Play Fund Win page" at bounding box center [611, 65] width 147 height 19
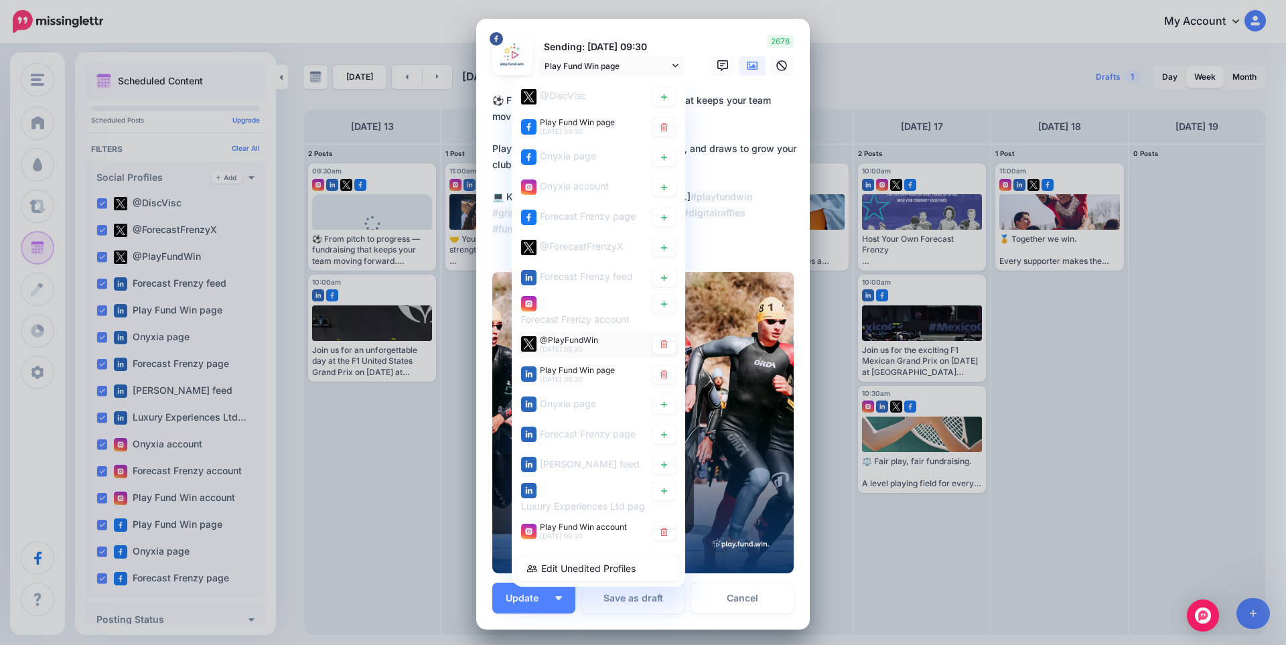
click at [563, 341] on span "@PlayFundWin" at bounding box center [569, 339] width 58 height 10
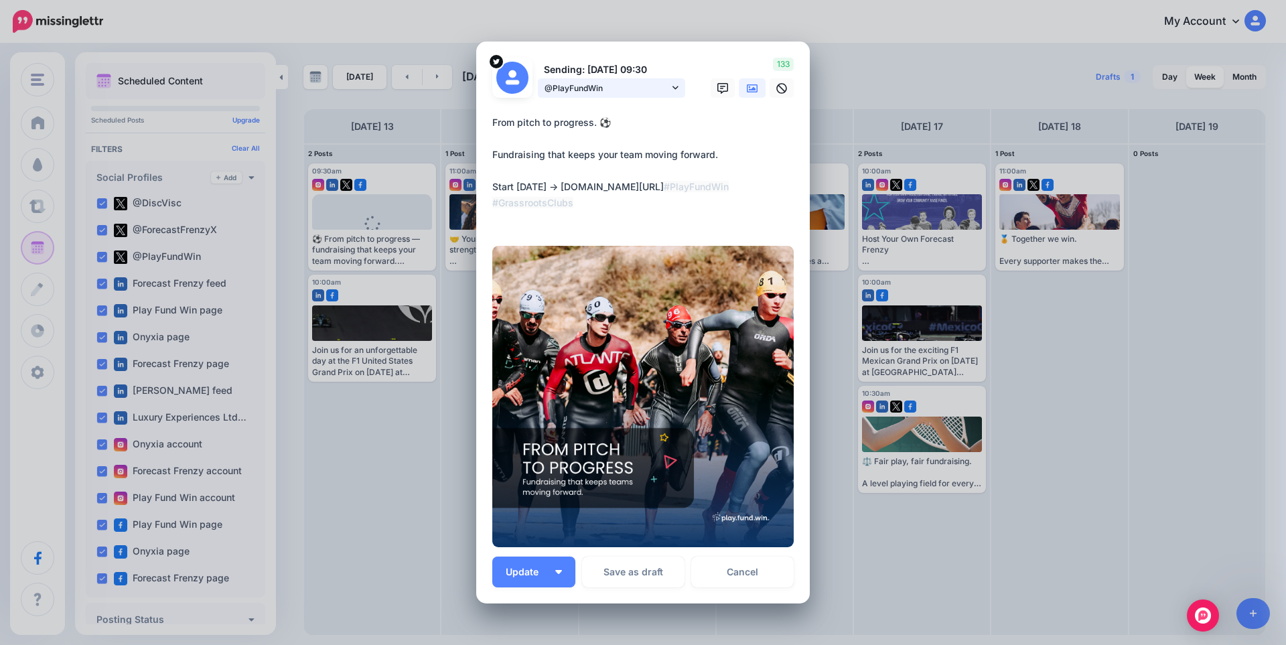
click at [585, 80] on link "@PlayFundWin" at bounding box center [611, 87] width 147 height 19
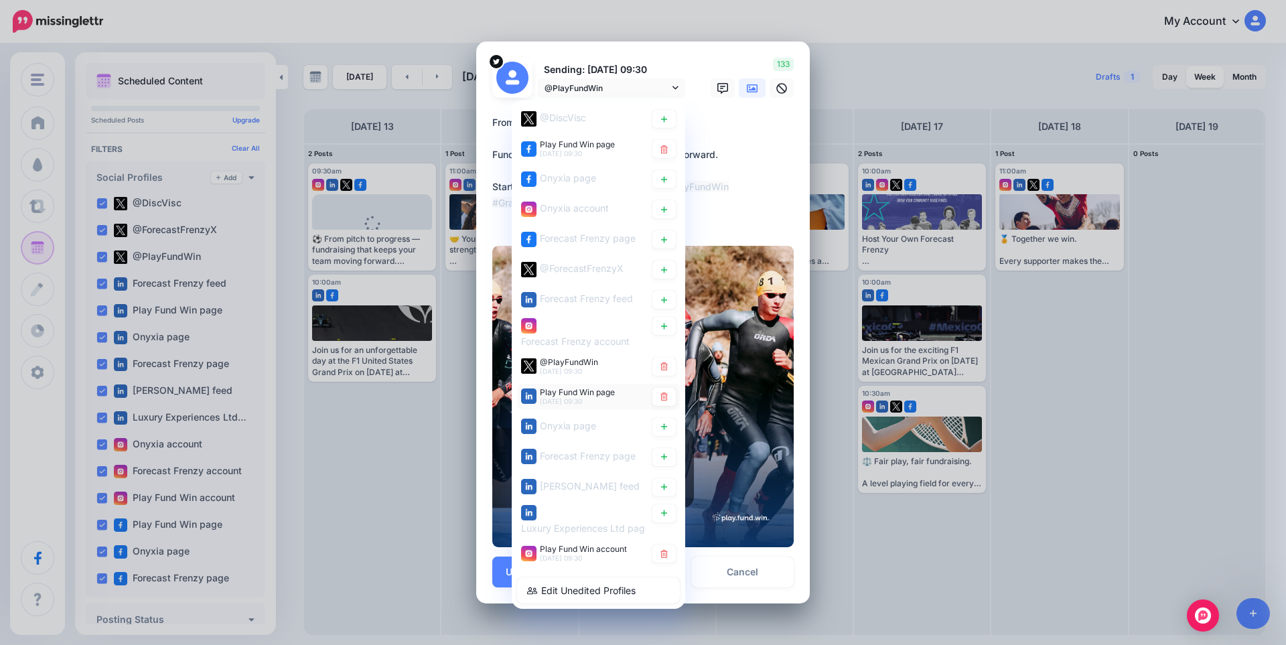
click at [555, 390] on span "Play Fund Win page" at bounding box center [577, 392] width 75 height 10
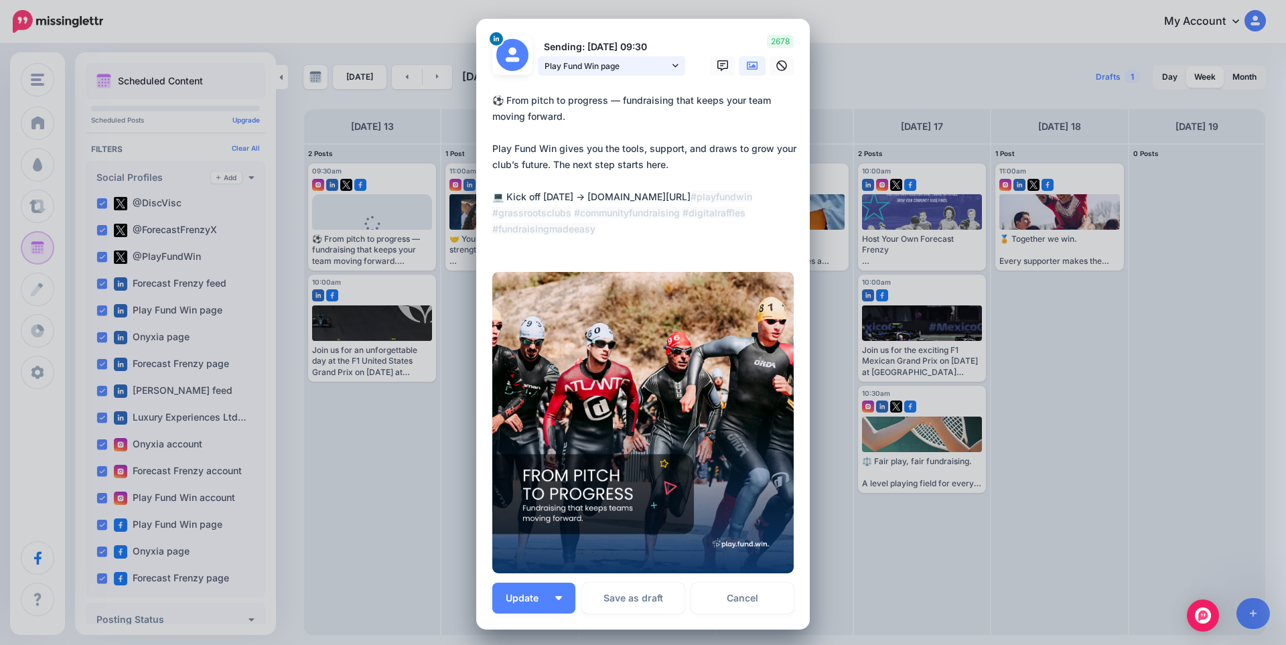
click at [589, 68] on span "Play Fund Win page" at bounding box center [606, 66] width 125 height 14
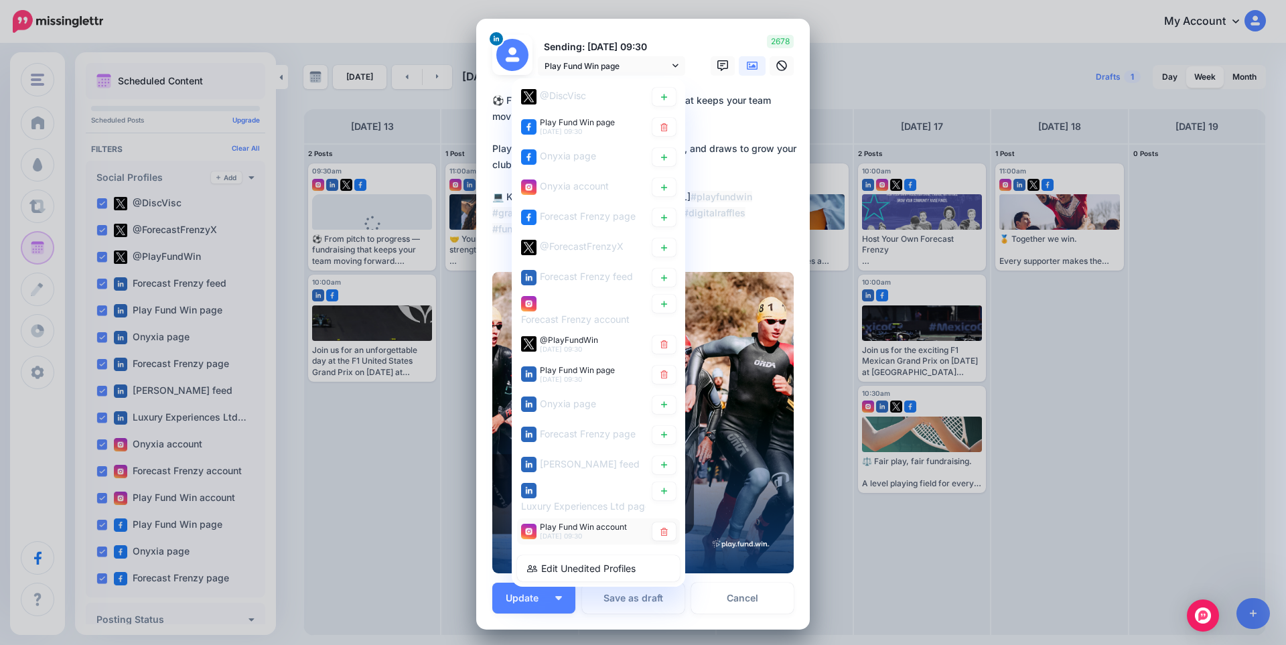
click at [561, 537] on span "[DATE] 09:30" at bounding box center [561, 536] width 42 height 8
type textarea "**********"
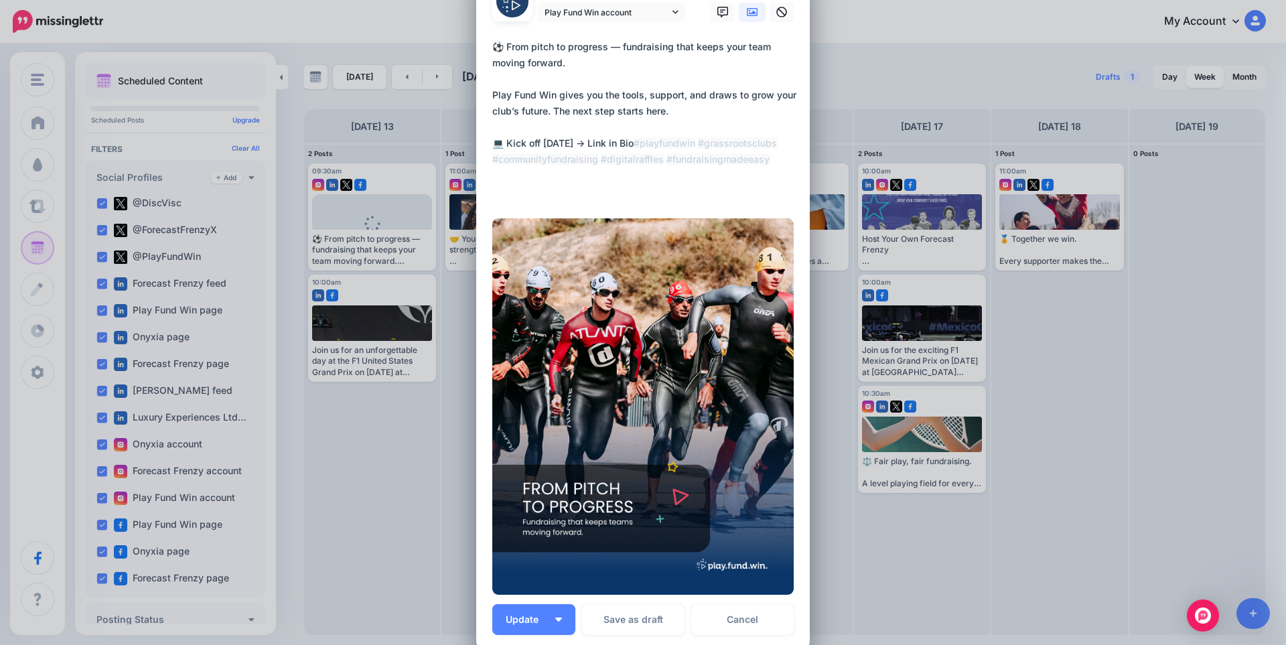
scroll to position [179, 0]
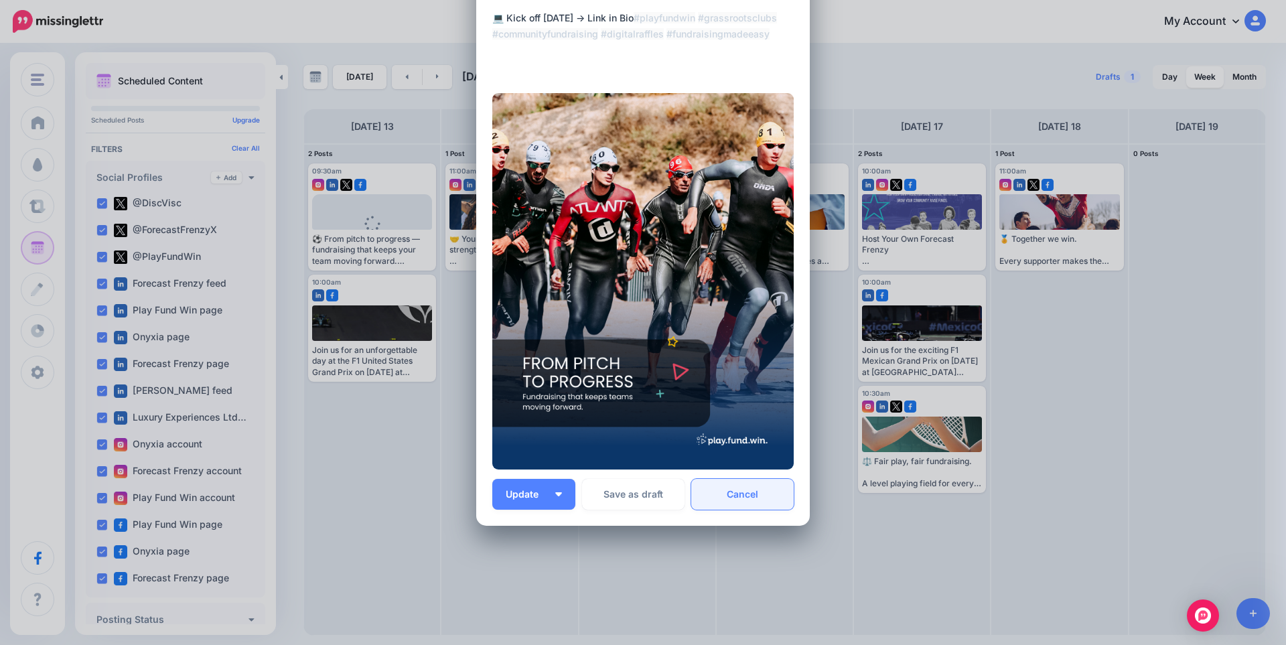
click at [742, 498] on link "Cancel" at bounding box center [742, 494] width 102 height 31
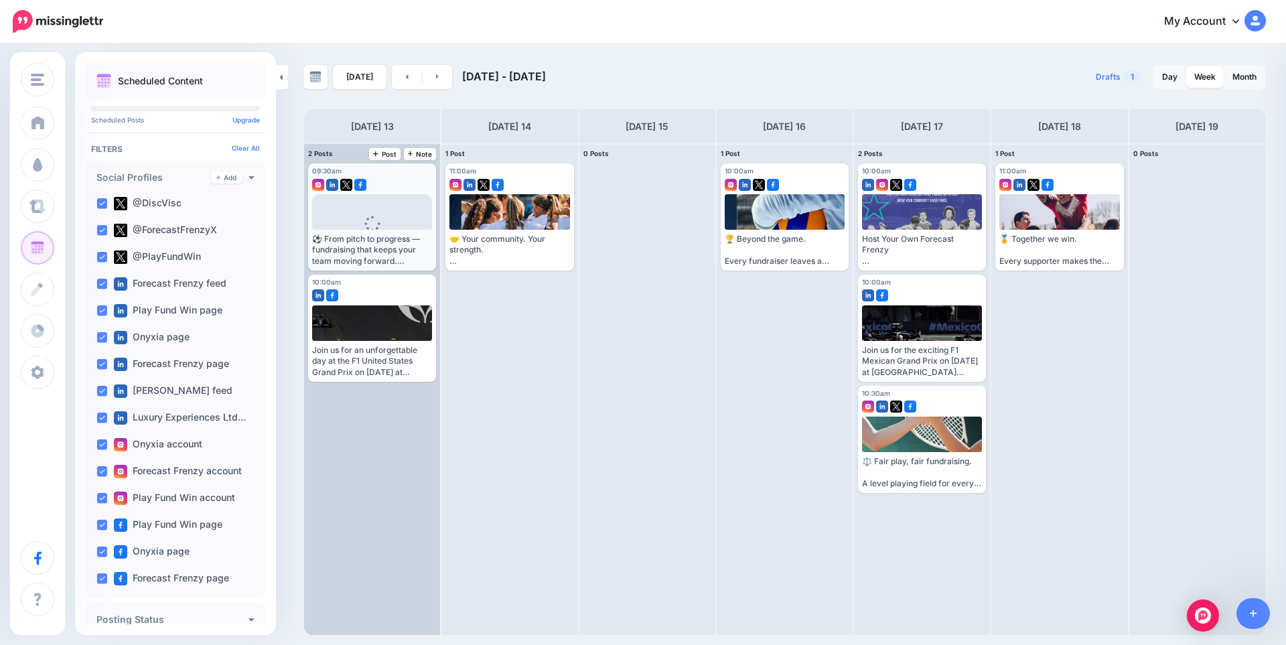
scroll to position [0, 0]
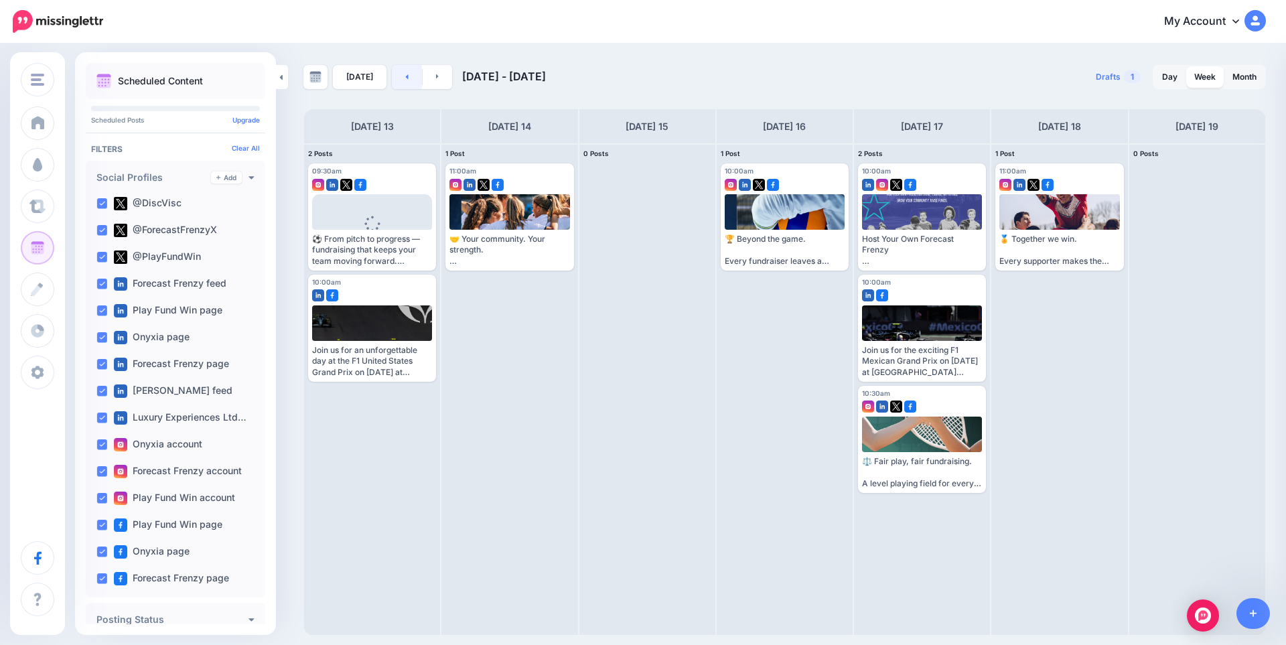
click at [403, 72] on link at bounding box center [407, 77] width 30 height 24
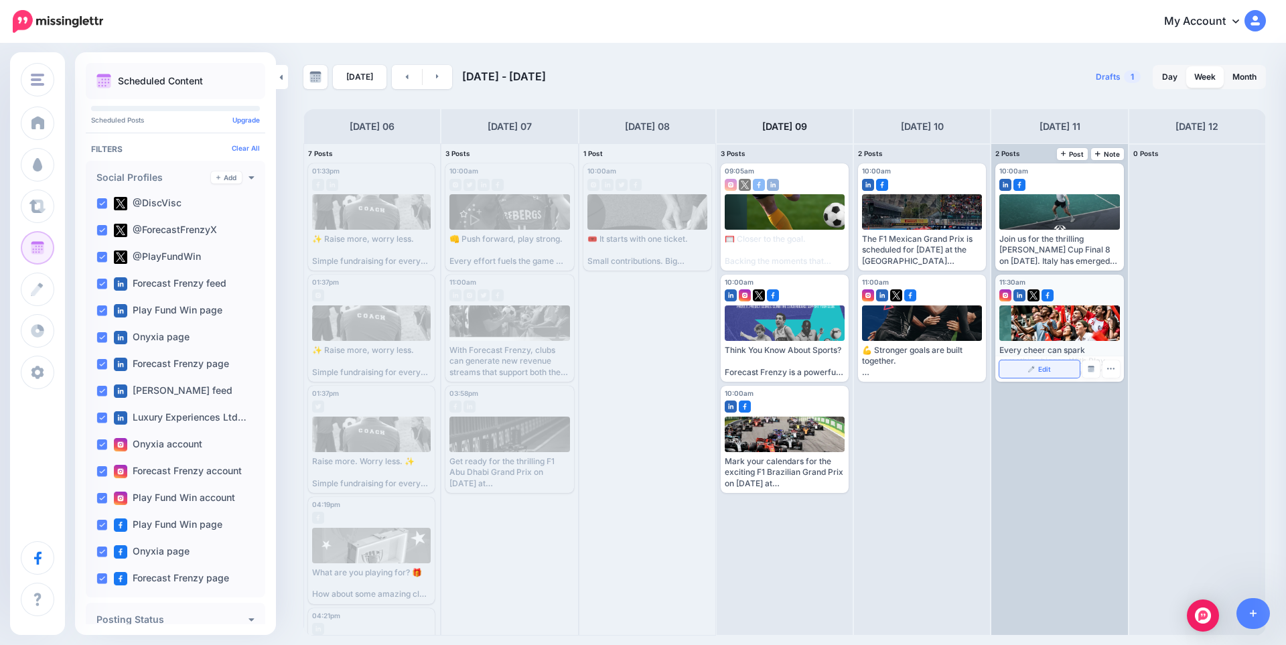
click at [1035, 372] on img at bounding box center [1031, 369] width 7 height 7
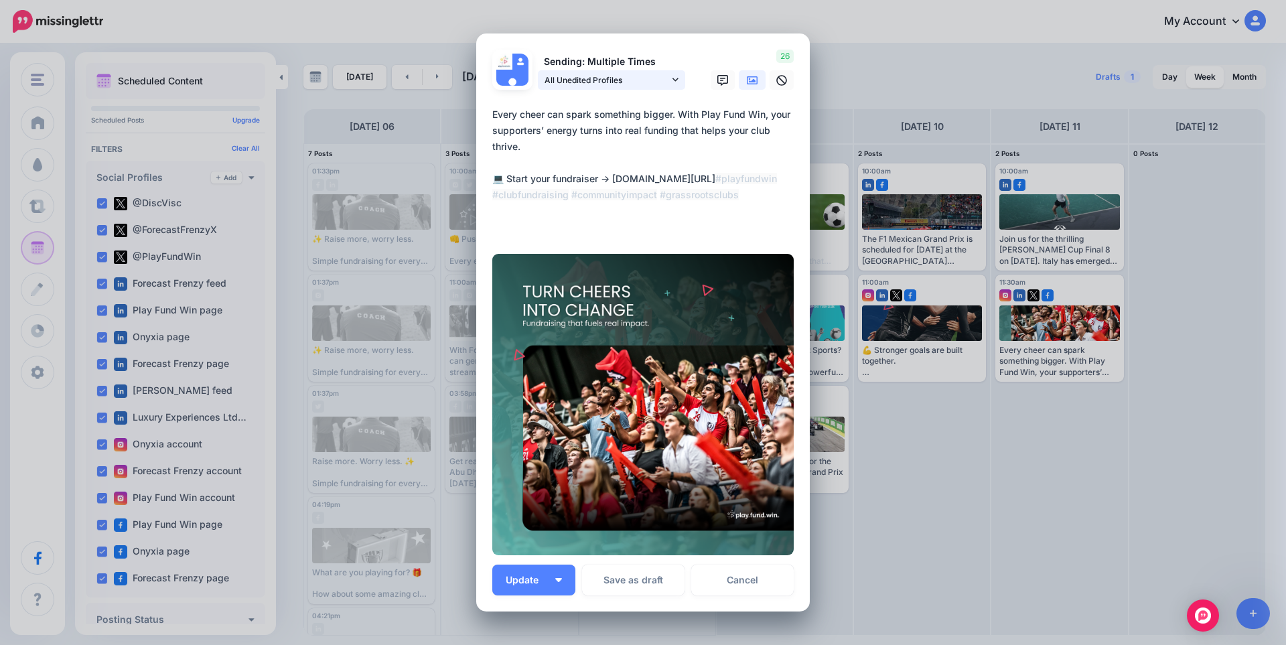
click at [583, 82] on span "All Unedited Profiles" at bounding box center [606, 80] width 125 height 14
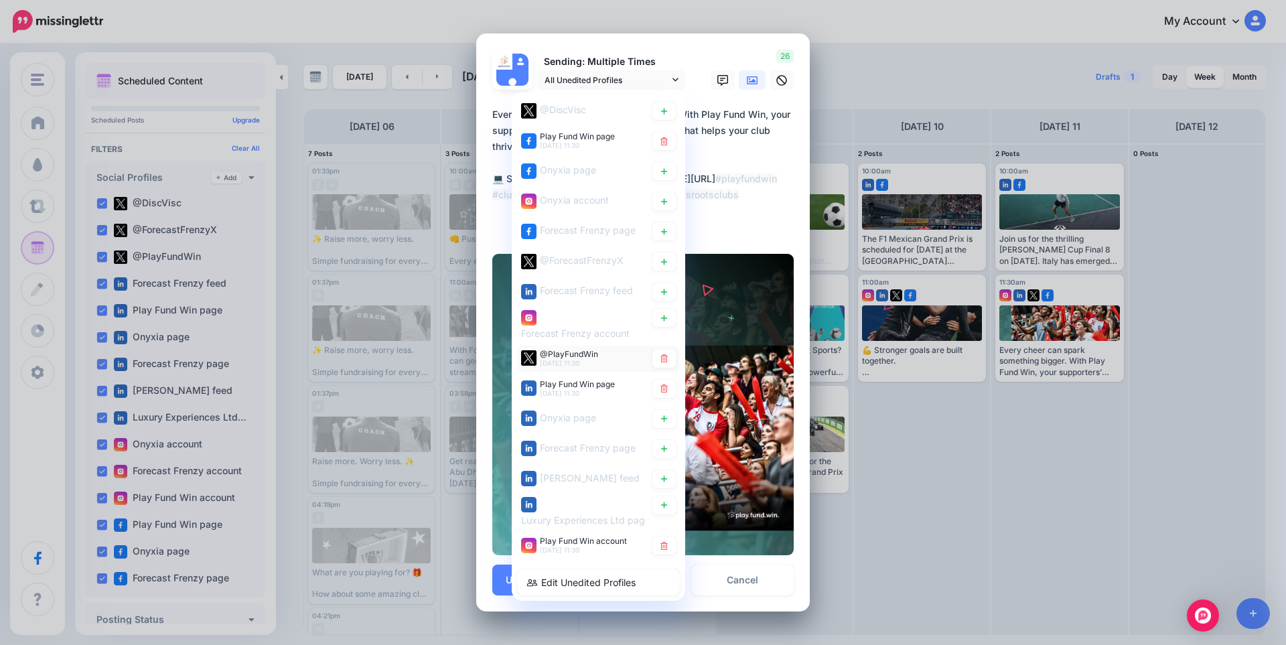
click at [564, 365] on span "[DATE] 11:30" at bounding box center [560, 363] width 40 height 8
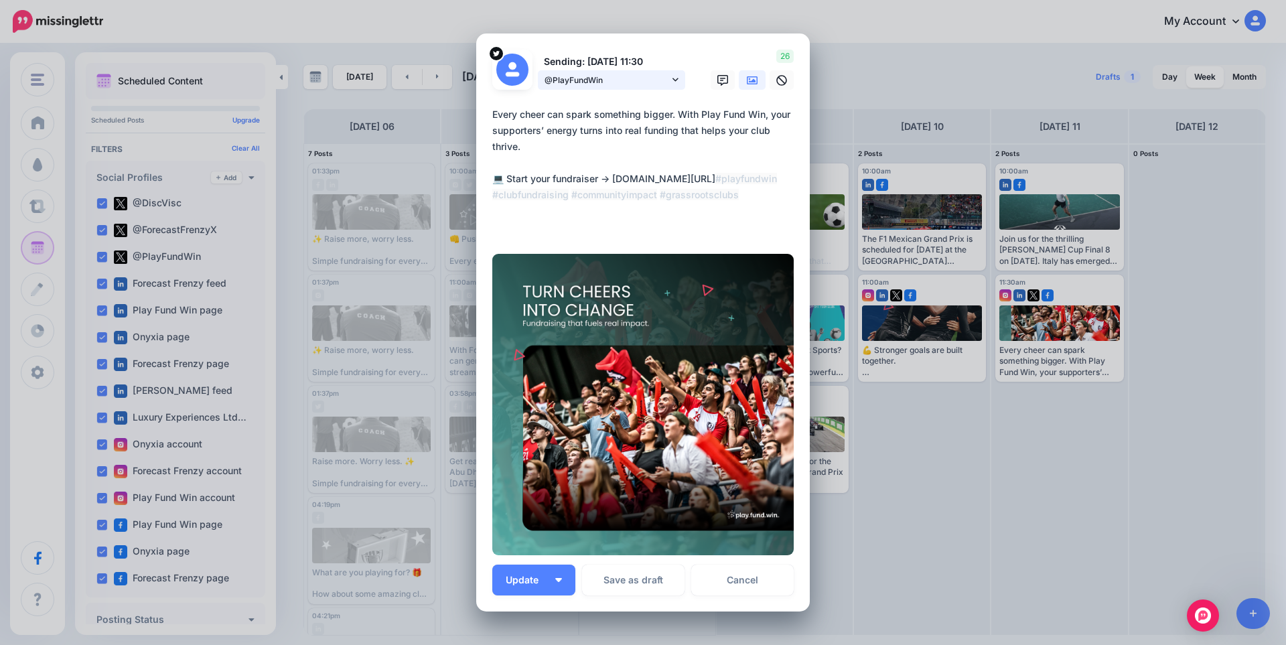
click at [587, 86] on span "@PlayFundWin" at bounding box center [606, 80] width 125 height 14
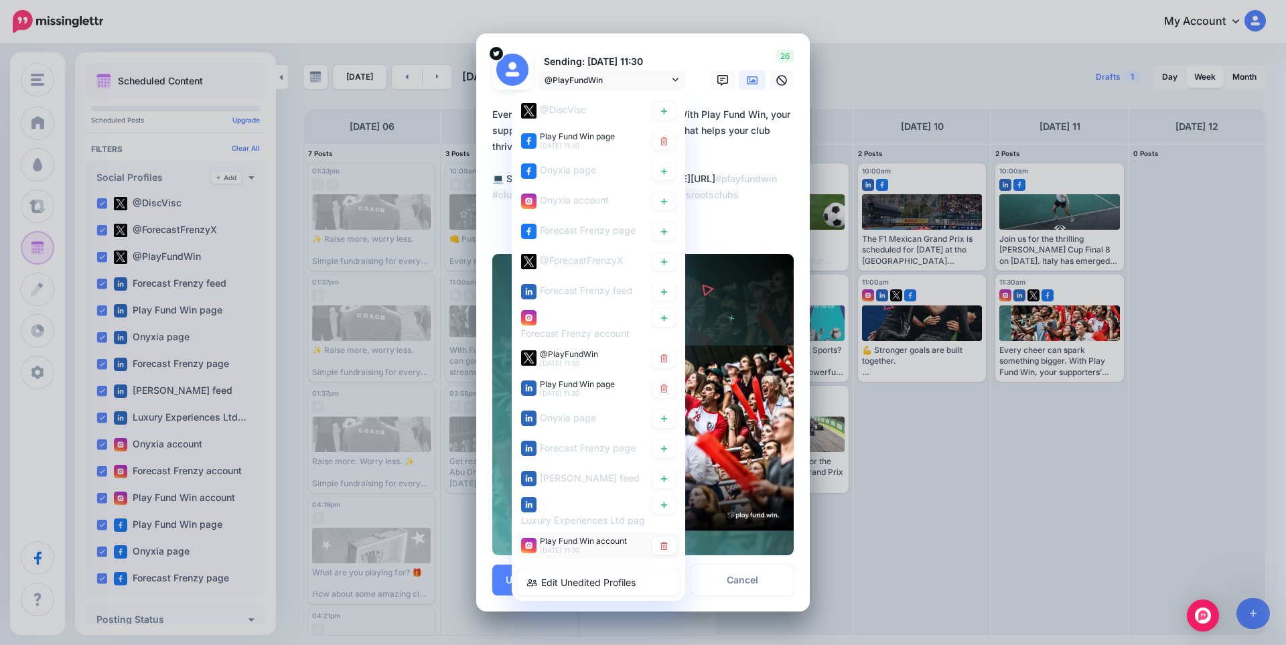
click at [563, 542] on span "Play Fund Win account" at bounding box center [583, 541] width 87 height 10
type textarea "**********"
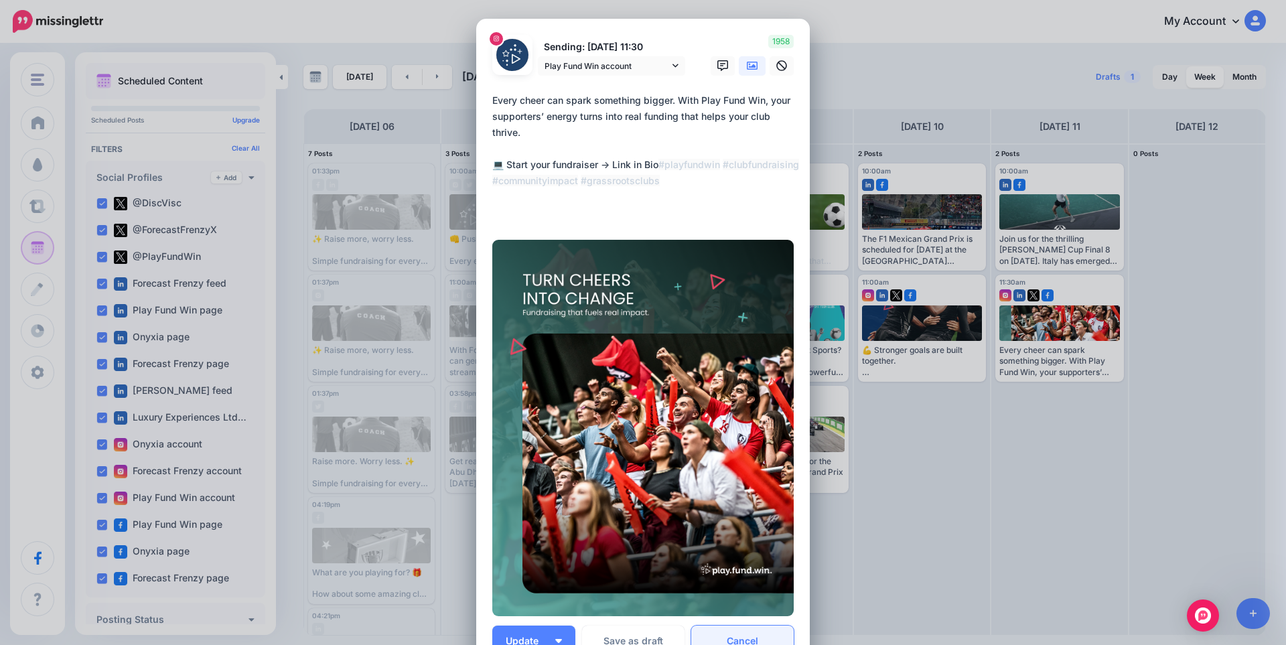
click at [749, 632] on link "Cancel" at bounding box center [742, 640] width 102 height 31
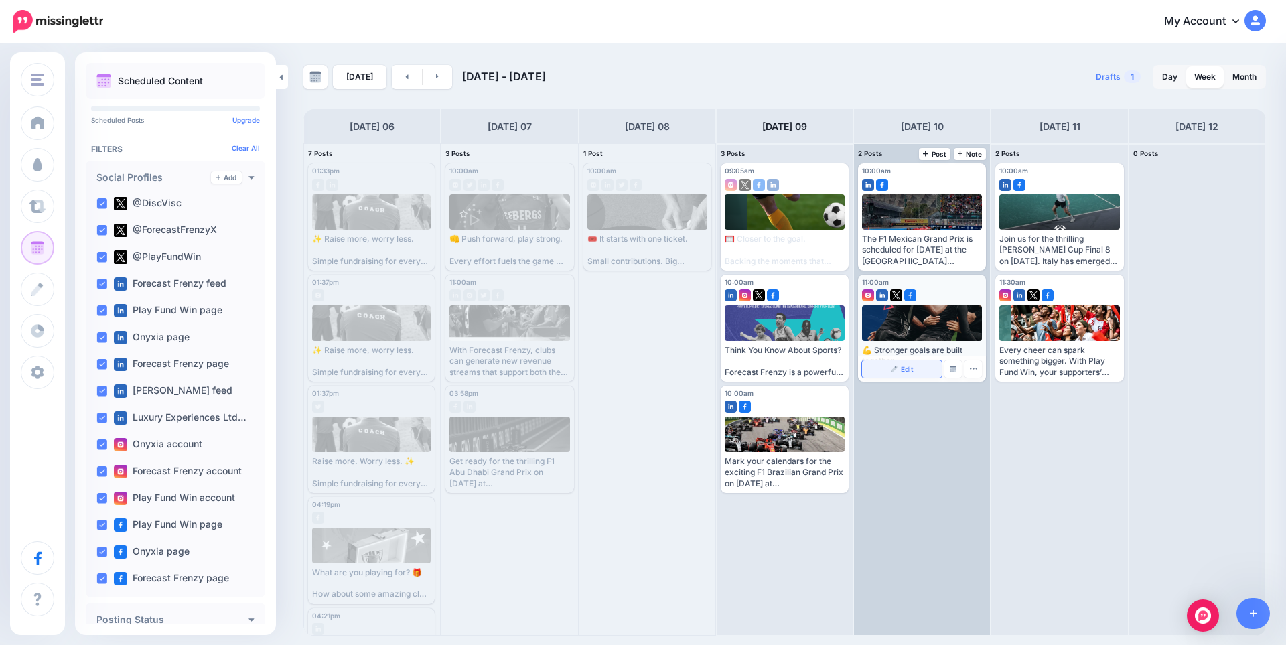
click at [889, 366] on link "Edit" at bounding box center [902, 368] width 80 height 17
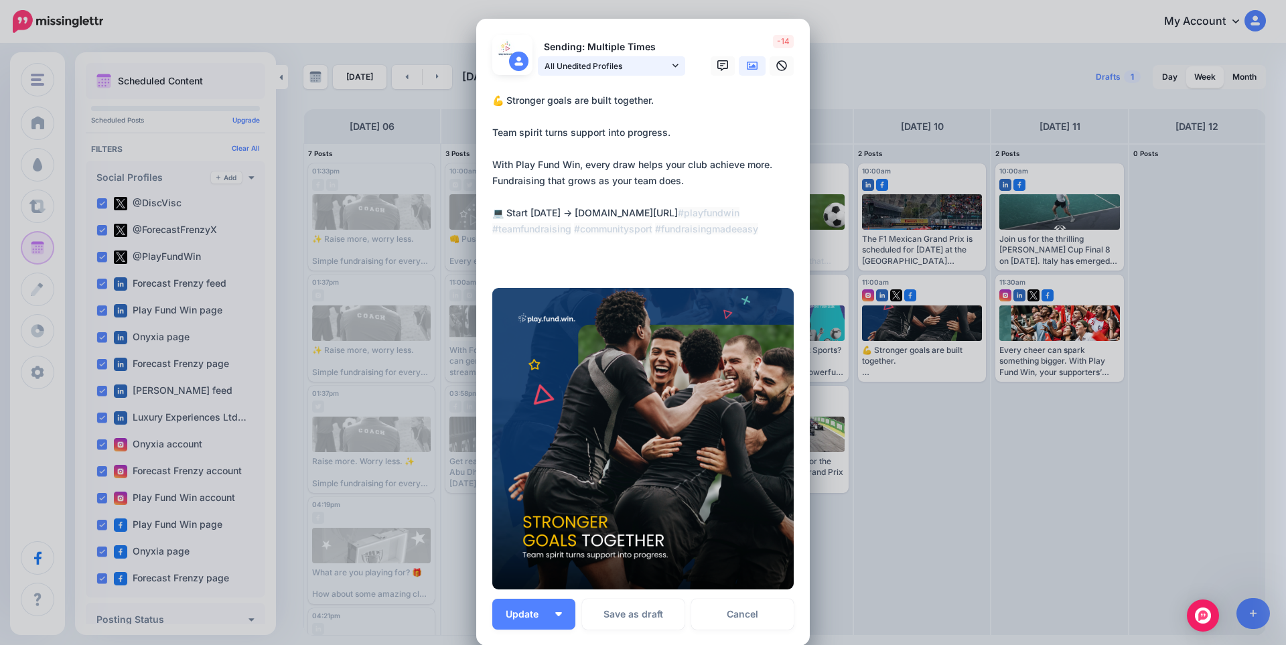
click at [586, 62] on span "All Unedited Profiles" at bounding box center [606, 66] width 125 height 14
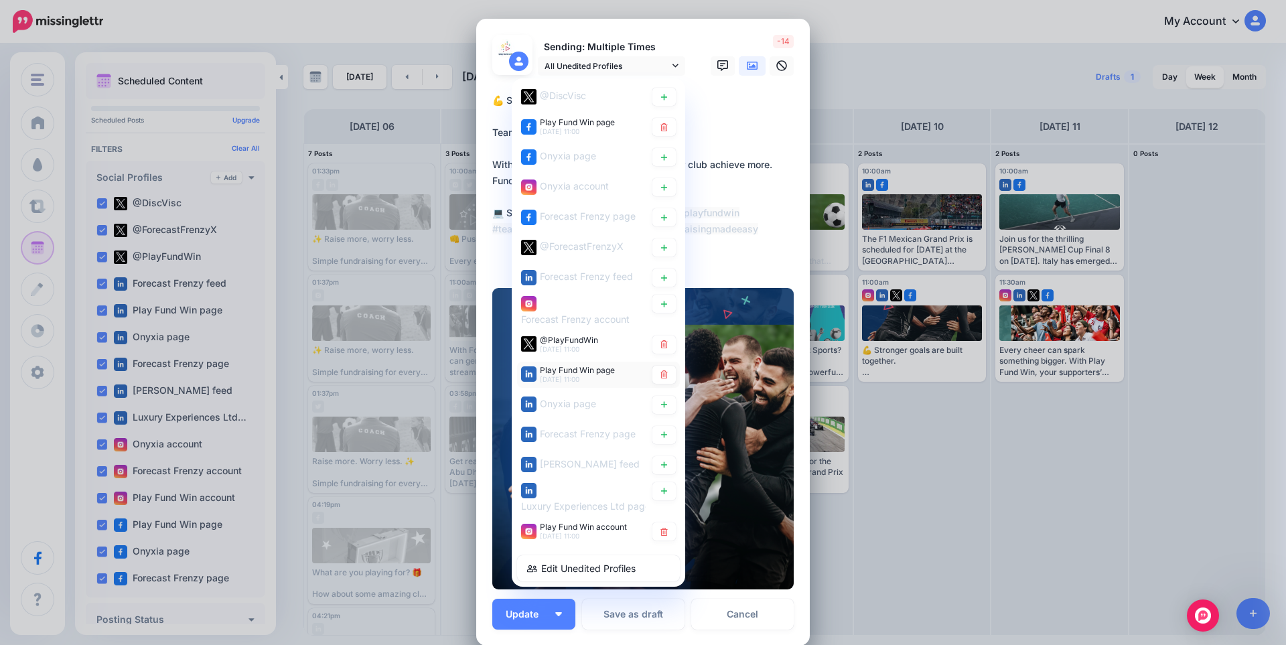
click at [548, 362] on div "Play Fund Win page [DATE] 11:00" at bounding box center [598, 374] width 163 height 26
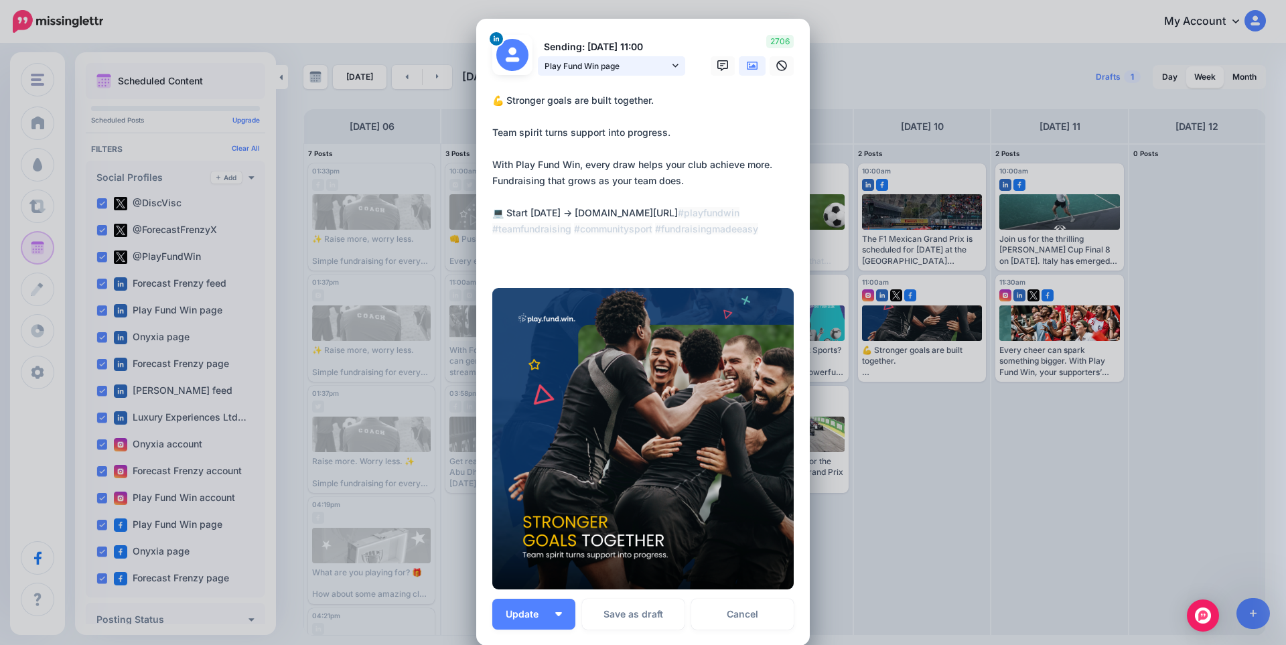
click at [629, 67] on span "Play Fund Win page" at bounding box center [606, 66] width 125 height 14
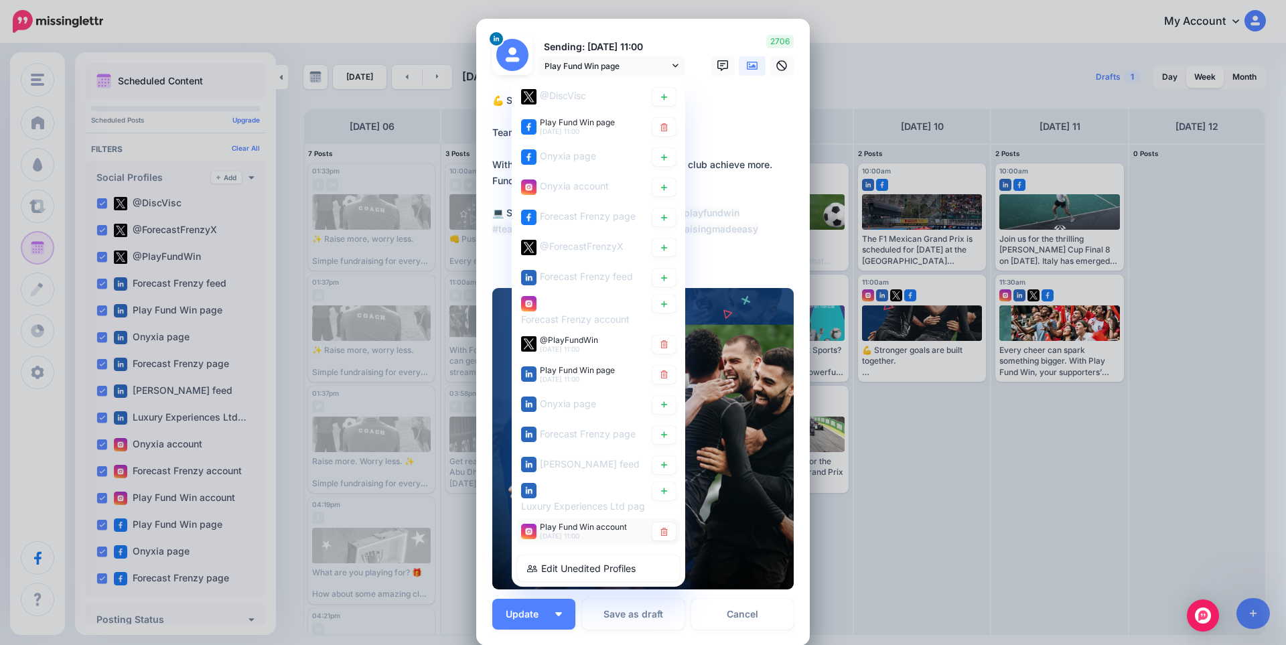
click at [553, 524] on span "Play Fund Win account" at bounding box center [583, 527] width 87 height 10
type textarea "**********"
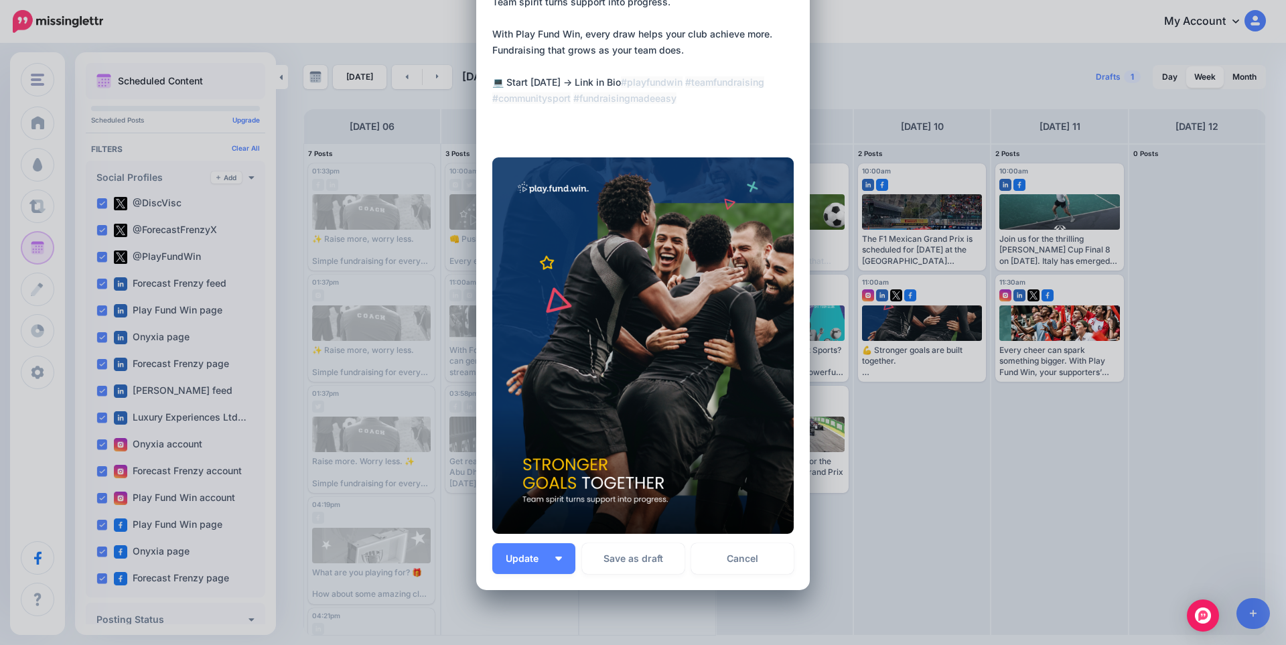
scroll to position [221, 0]
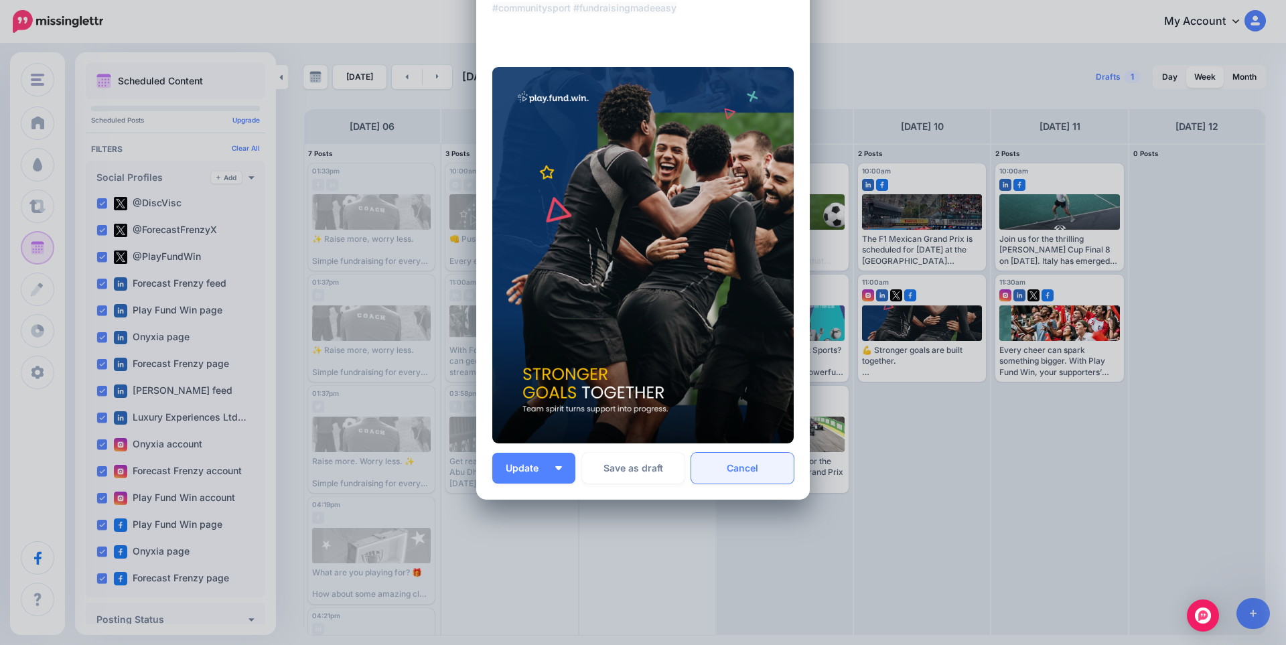
click at [751, 469] on link "Cancel" at bounding box center [742, 468] width 102 height 31
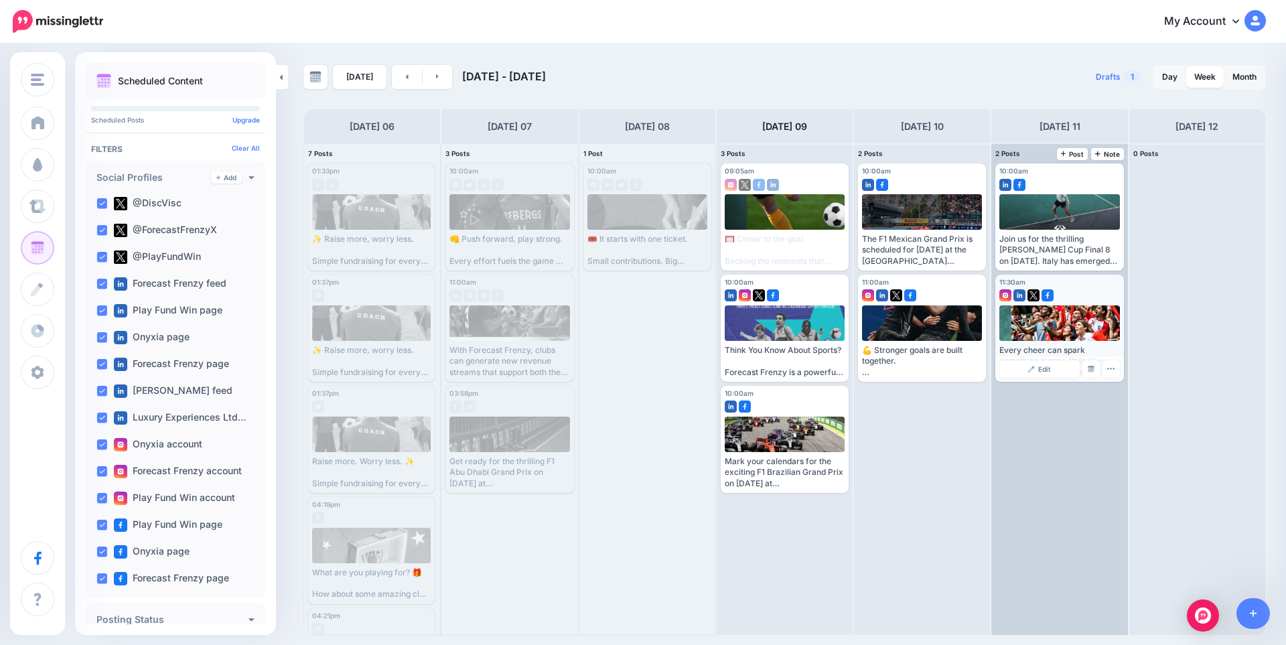
scroll to position [0, 0]
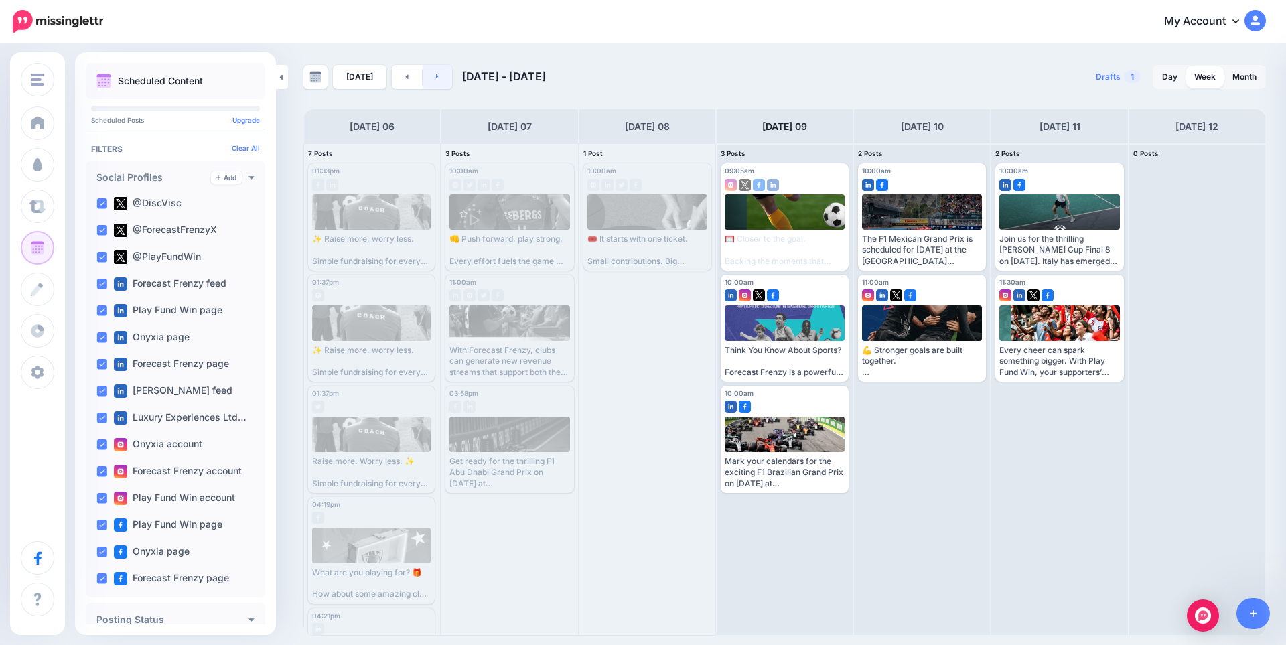
click at [438, 82] on link at bounding box center [438, 77] width 30 height 24
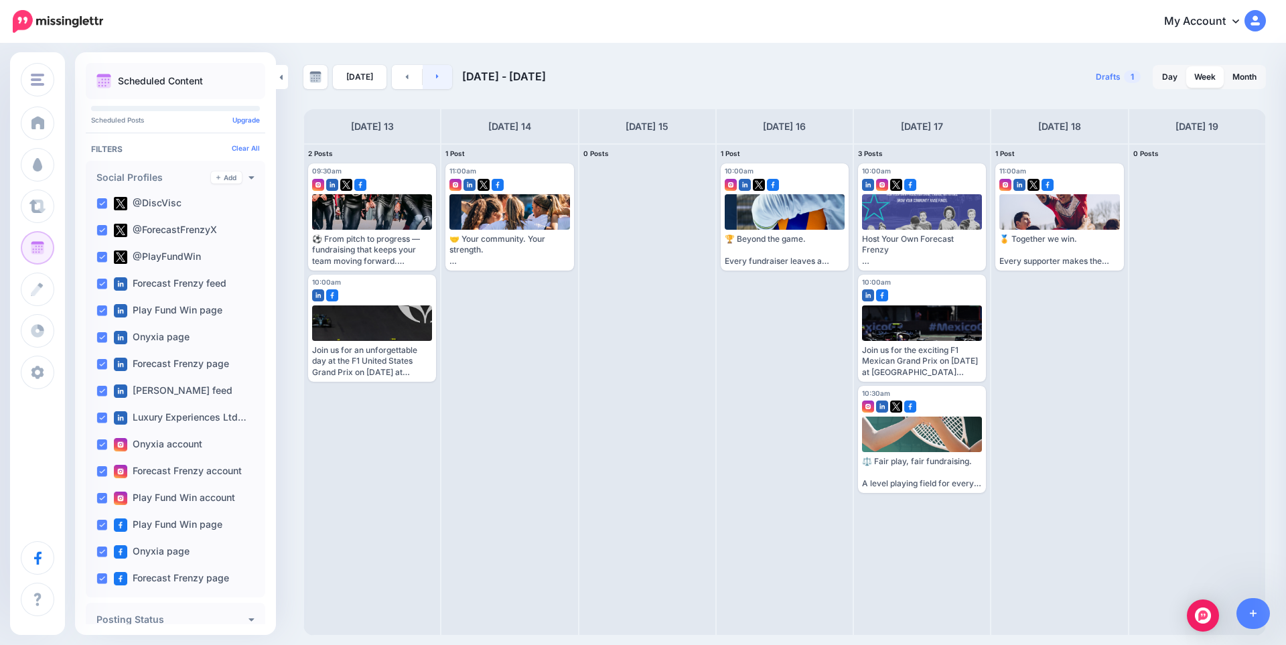
click at [442, 80] on link at bounding box center [438, 77] width 30 height 24
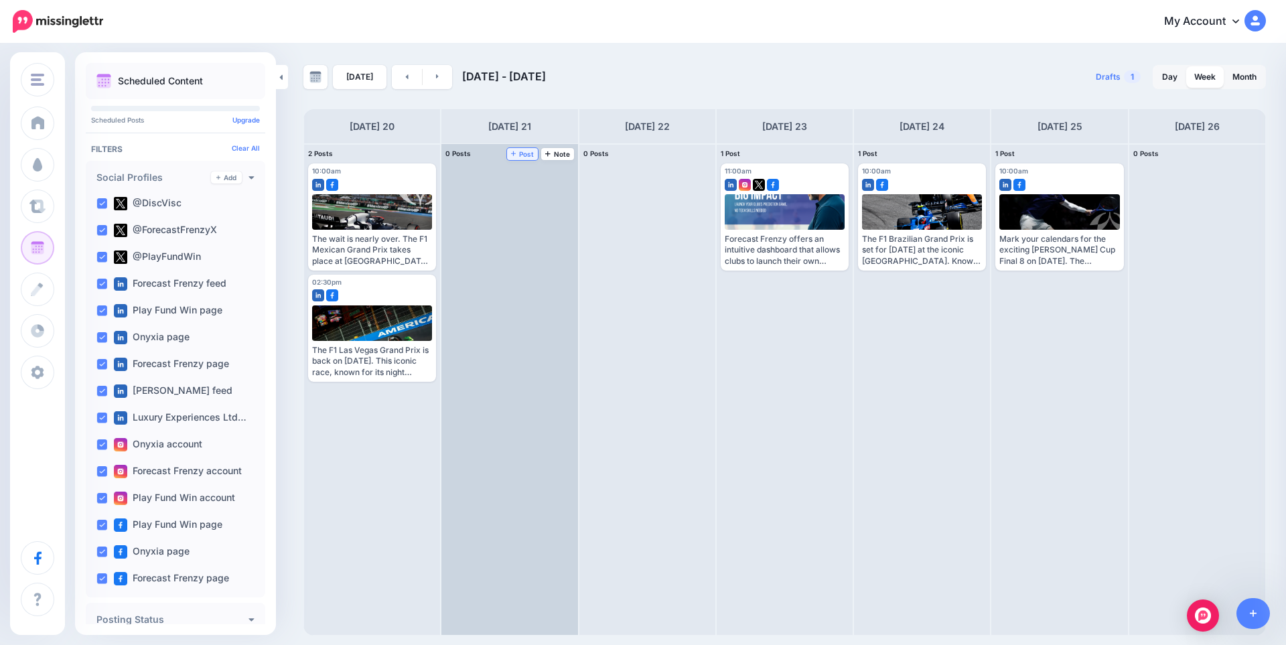
click at [524, 156] on span "Post" at bounding box center [522, 154] width 23 height 7
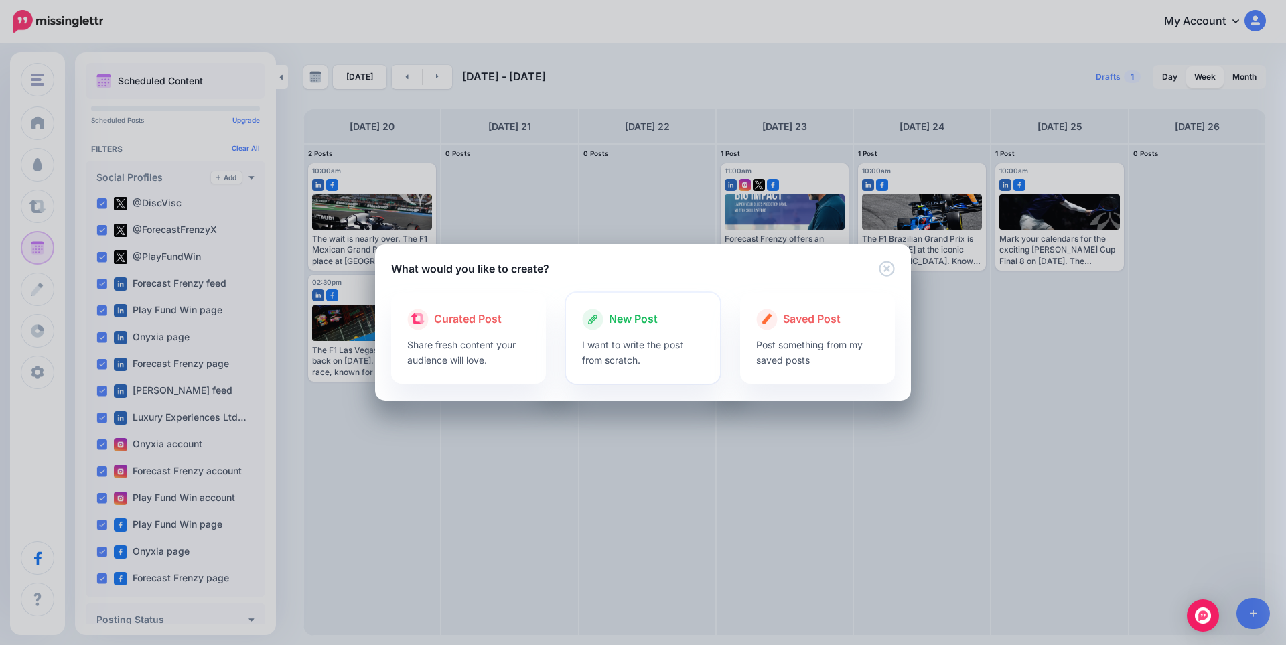
click at [632, 348] on p "I want to write the post from scratch." at bounding box center [643, 352] width 123 height 31
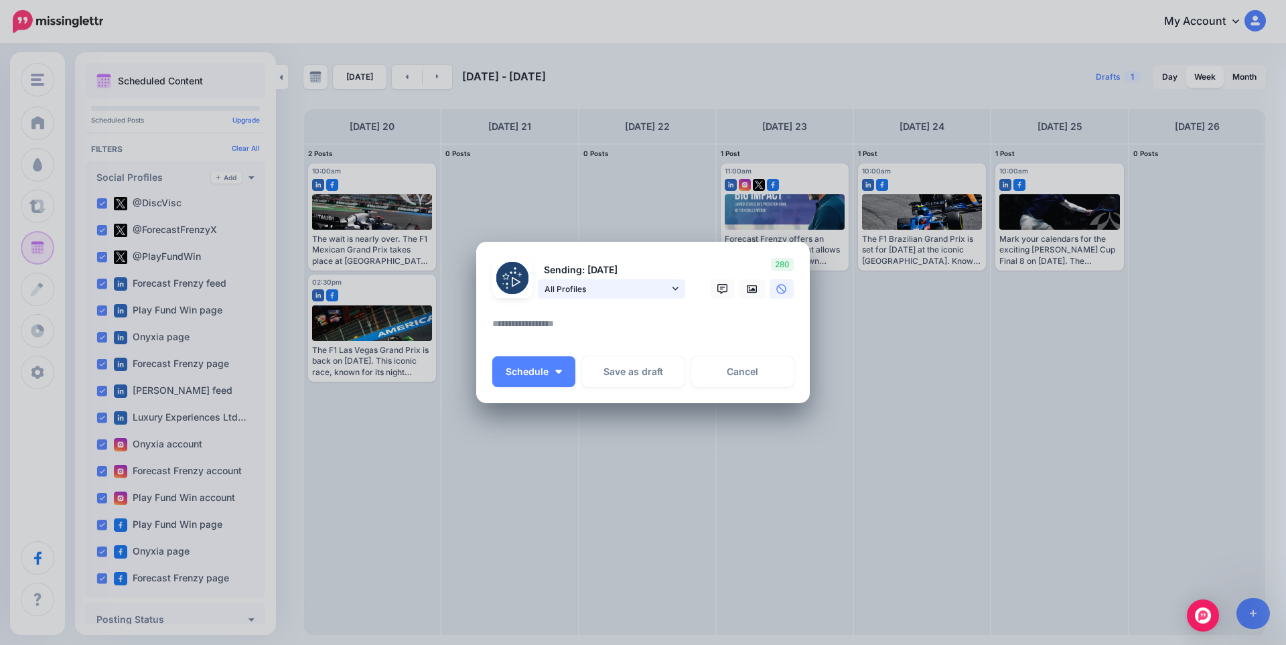
click at [596, 282] on span "All Profiles" at bounding box center [606, 289] width 125 height 14
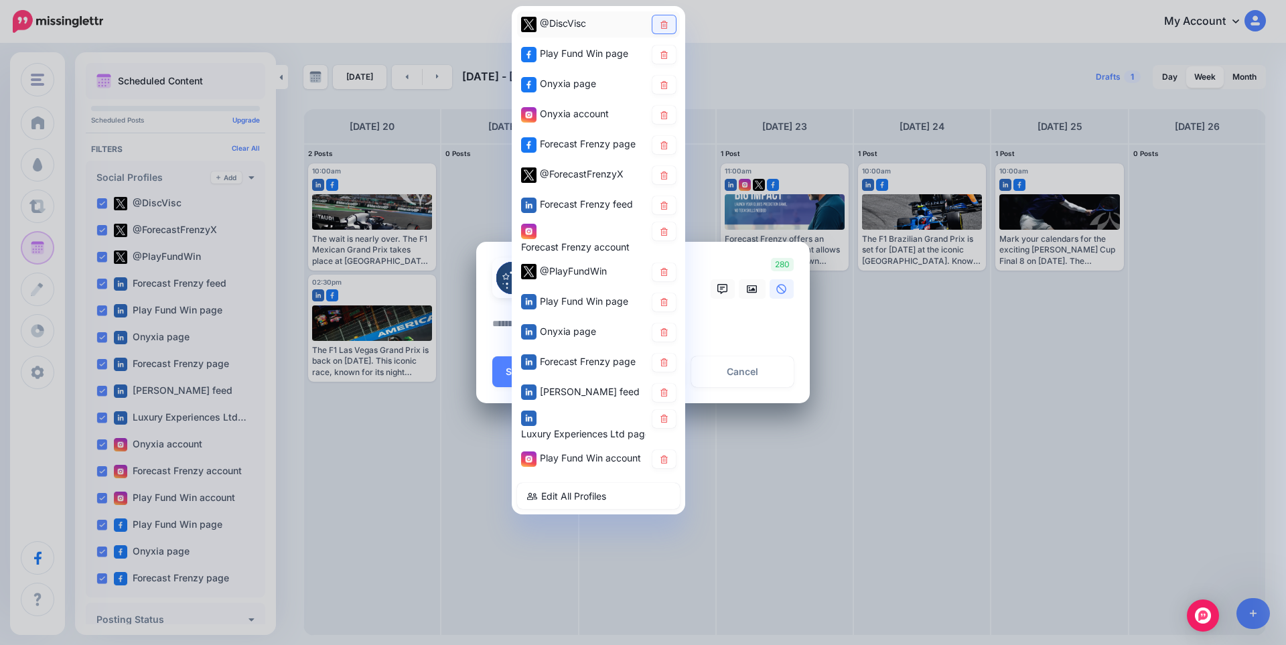
click at [660, 29] on link at bounding box center [663, 24] width 23 height 18
click at [666, 85] on icon at bounding box center [663, 84] width 7 height 8
click at [668, 114] on icon at bounding box center [664, 114] width 10 height 8
click at [672, 142] on link at bounding box center [663, 145] width 23 height 18
click at [666, 176] on icon at bounding box center [664, 175] width 10 height 8
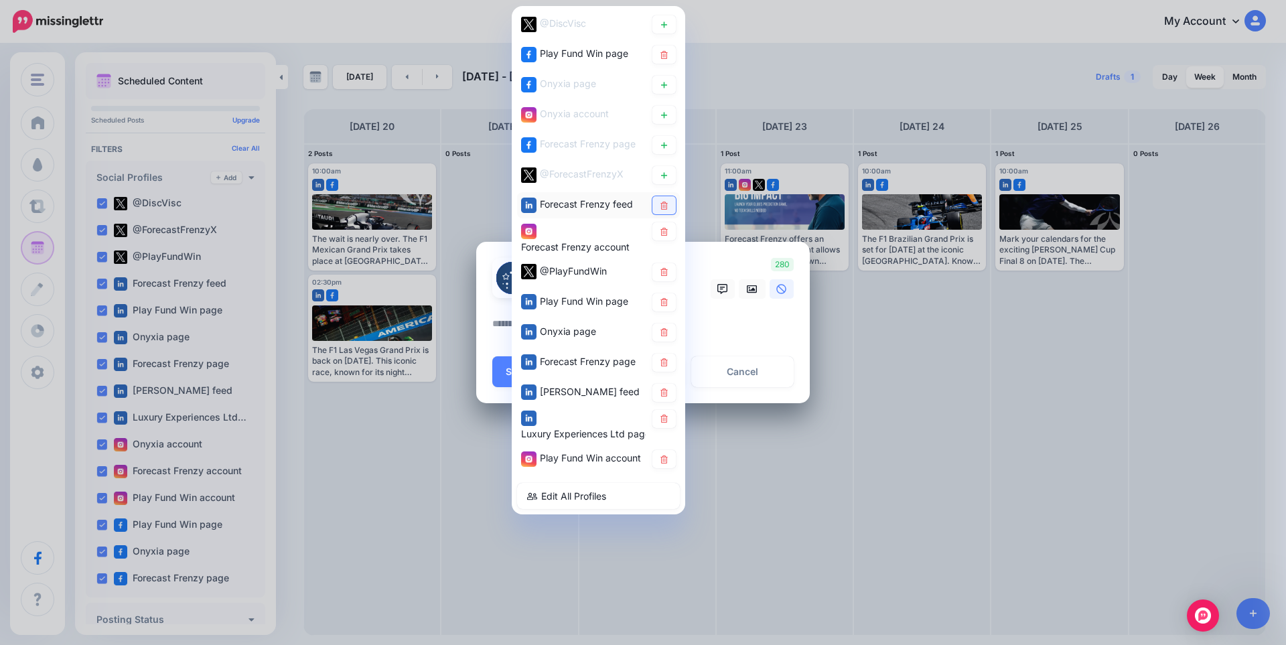
click at [662, 204] on icon at bounding box center [663, 205] width 7 height 8
click at [661, 232] on icon at bounding box center [663, 231] width 7 height 8
click at [662, 328] on icon at bounding box center [664, 332] width 10 height 8
click at [662, 360] on icon at bounding box center [664, 362] width 10 height 8
click at [663, 390] on icon at bounding box center [664, 392] width 10 height 8
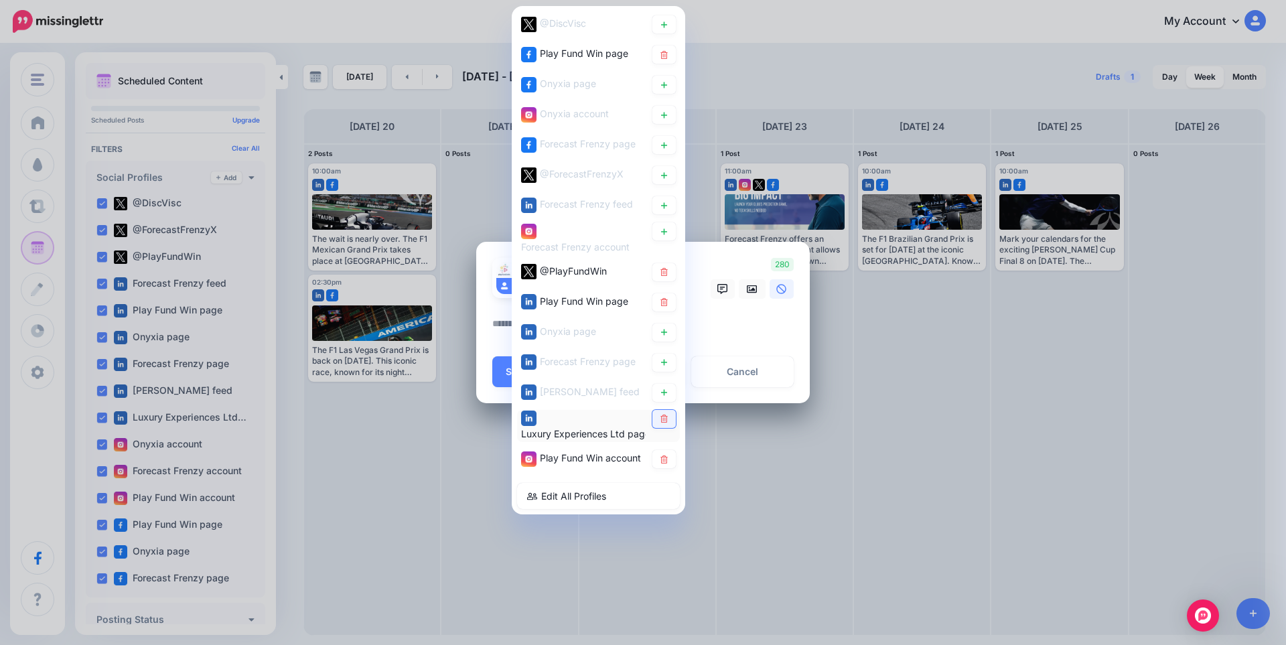
click at [668, 416] on icon at bounding box center [664, 419] width 10 height 8
click at [739, 325] on textarea at bounding box center [646, 328] width 308 height 26
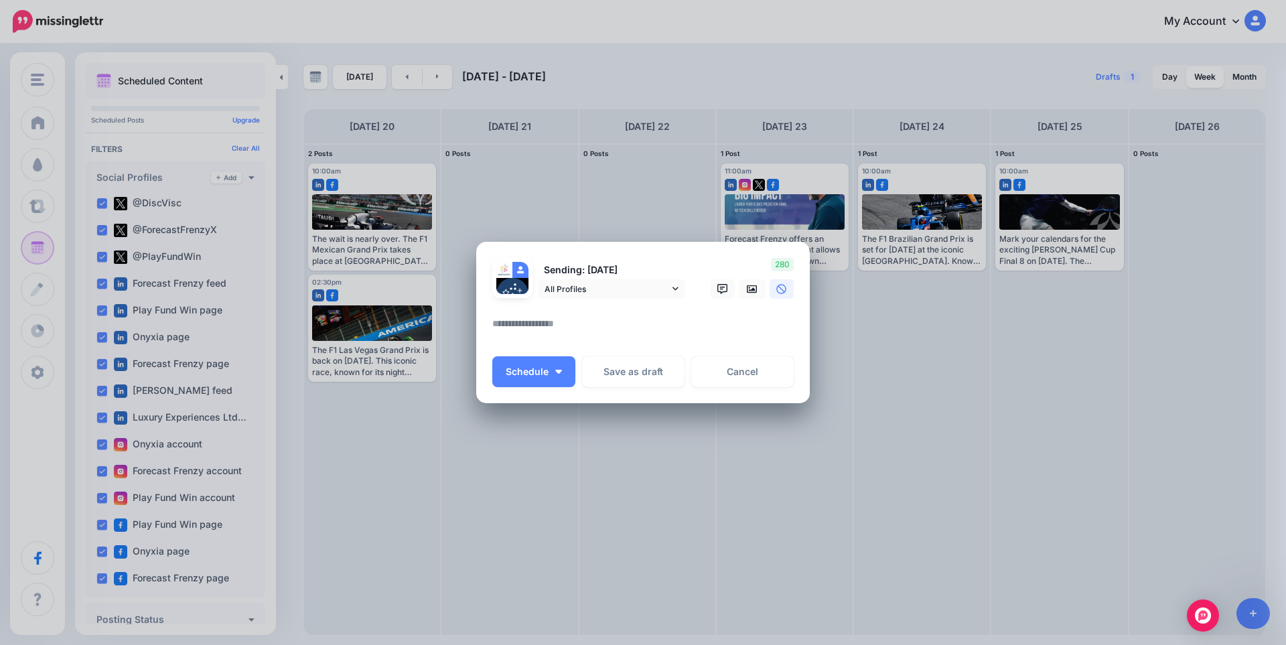
click at [714, 320] on textarea at bounding box center [646, 328] width 308 height 26
paste textarea "**********"
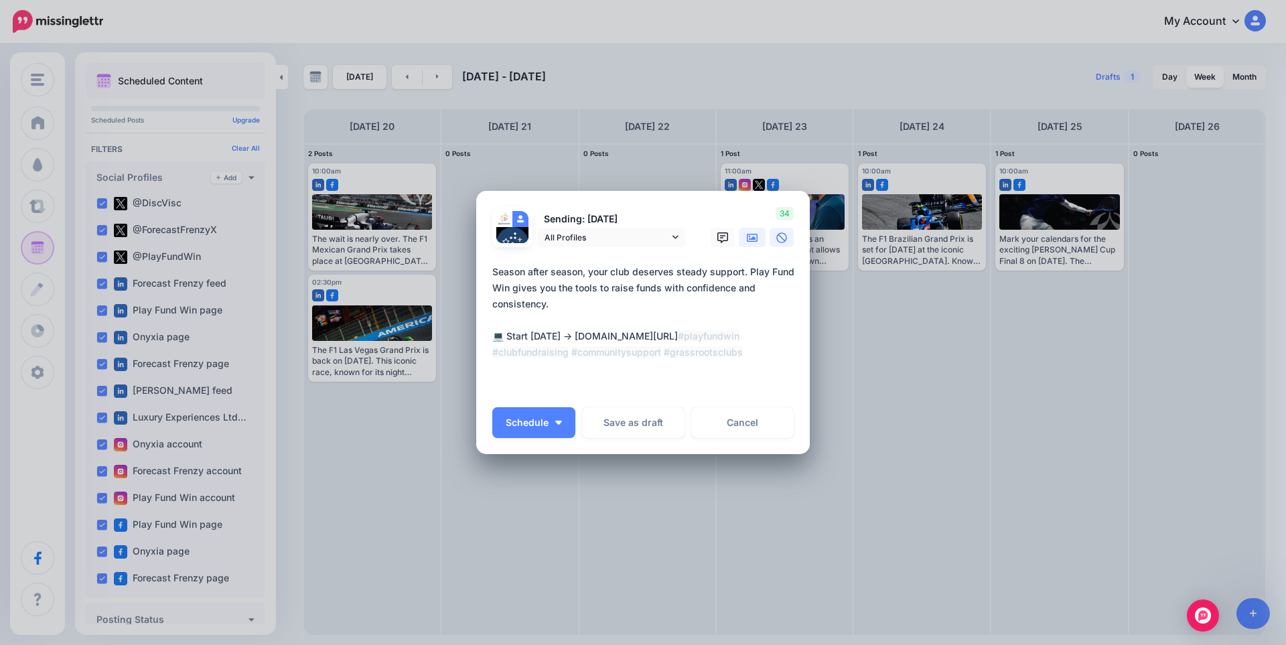
click at [759, 237] on link at bounding box center [752, 237] width 27 height 19
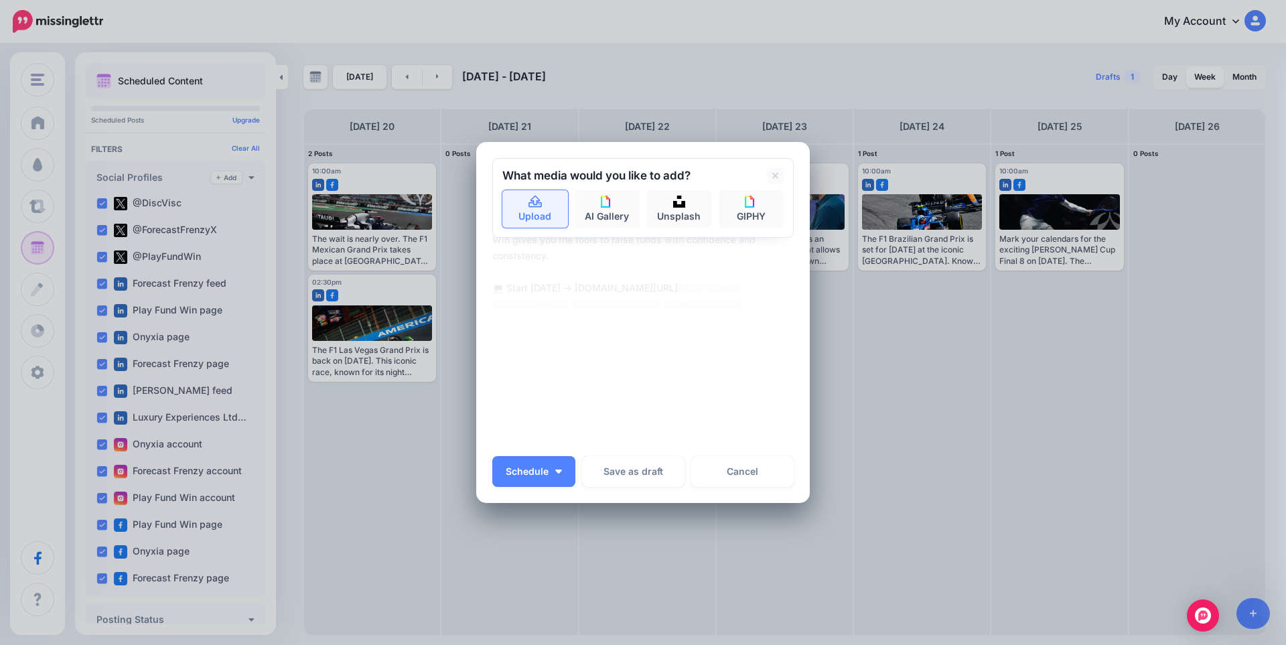
click at [523, 210] on link "Upload" at bounding box center [535, 209] width 66 height 38
click at [514, 210] on link "Upload" at bounding box center [535, 209] width 66 height 38
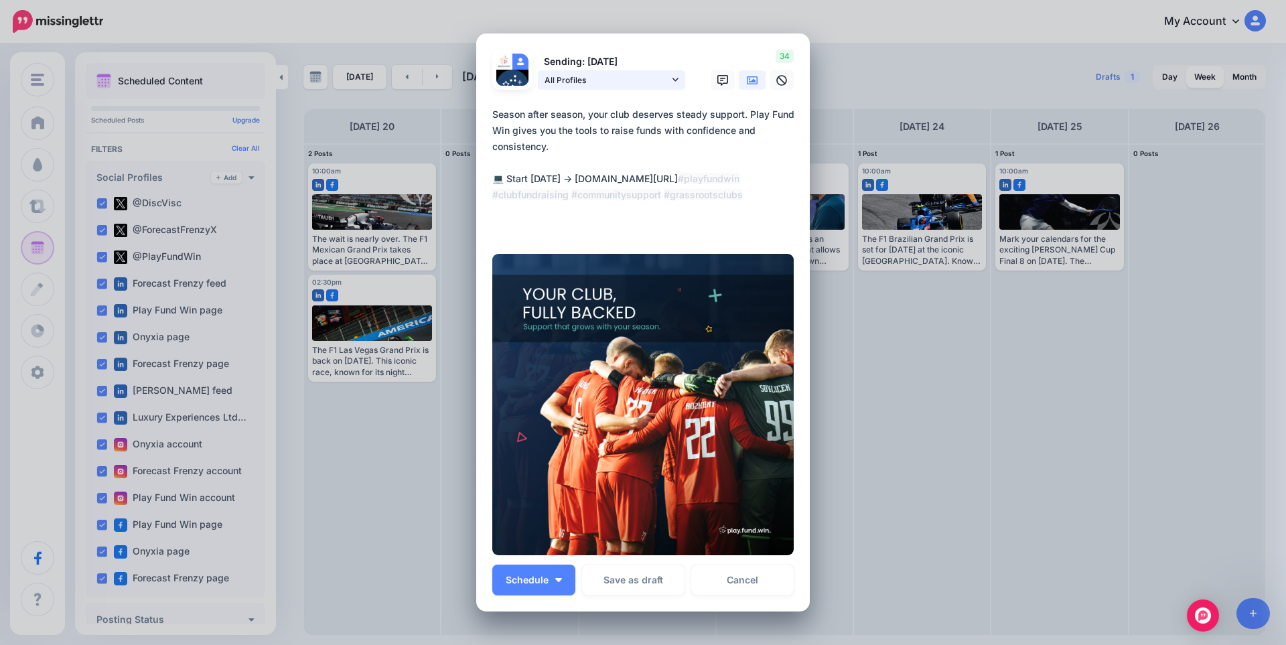
click at [650, 86] on span "All Profiles" at bounding box center [606, 80] width 125 height 14
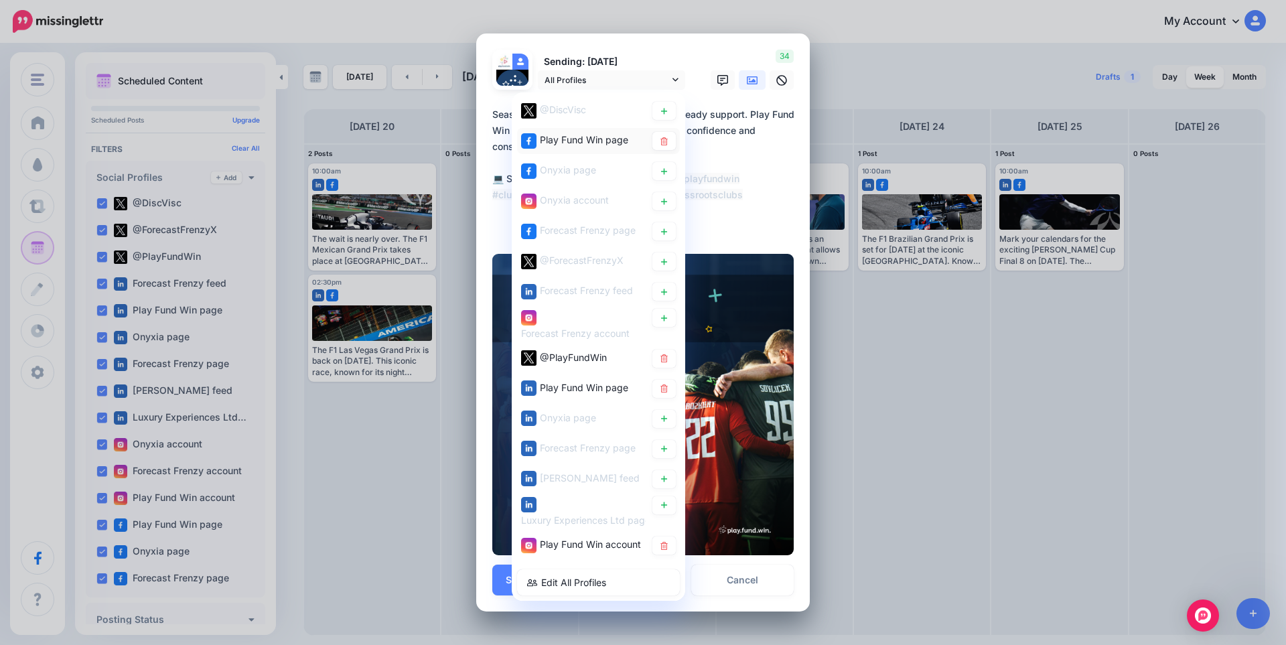
click at [574, 137] on span "Play Fund Win page" at bounding box center [584, 139] width 88 height 11
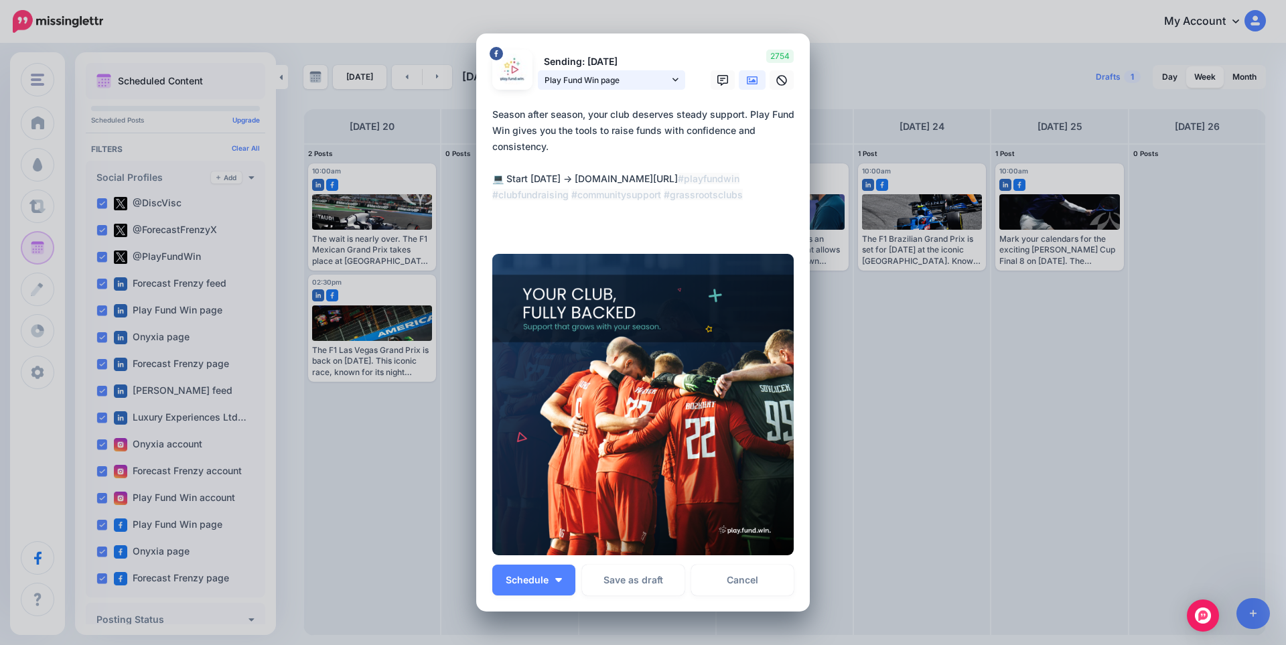
click at [582, 80] on span "Play Fund Win page" at bounding box center [606, 80] width 125 height 14
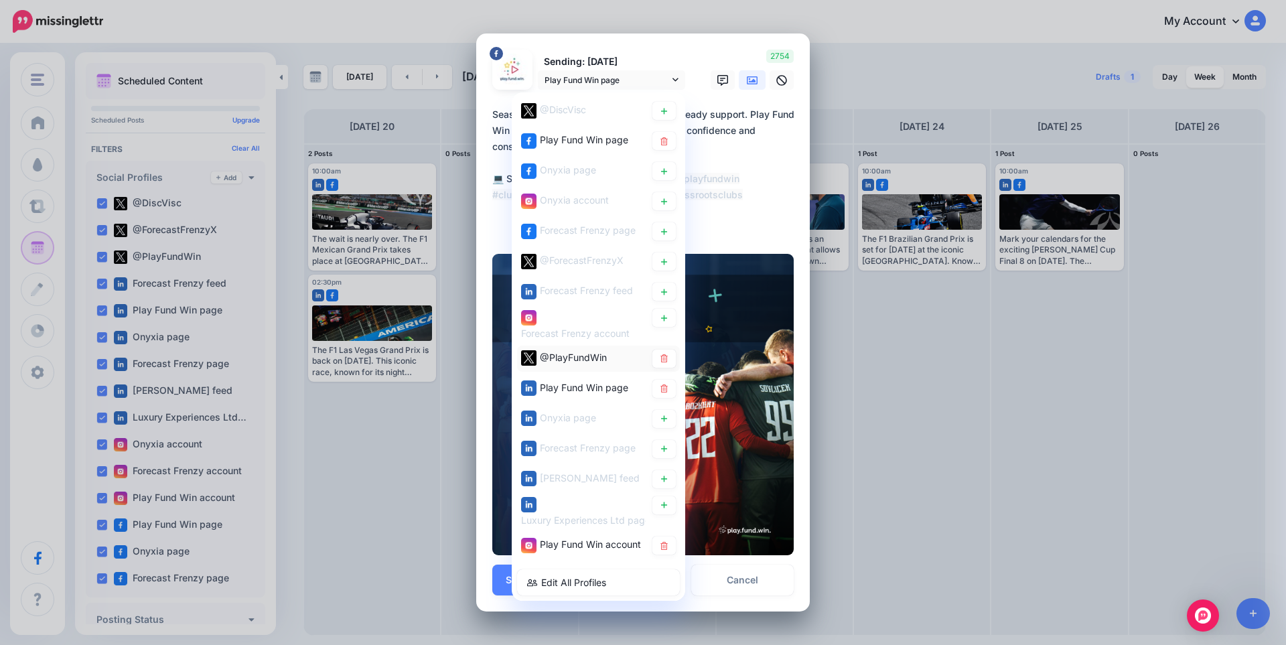
click at [567, 352] on span "@PlayFundWin" at bounding box center [573, 357] width 67 height 11
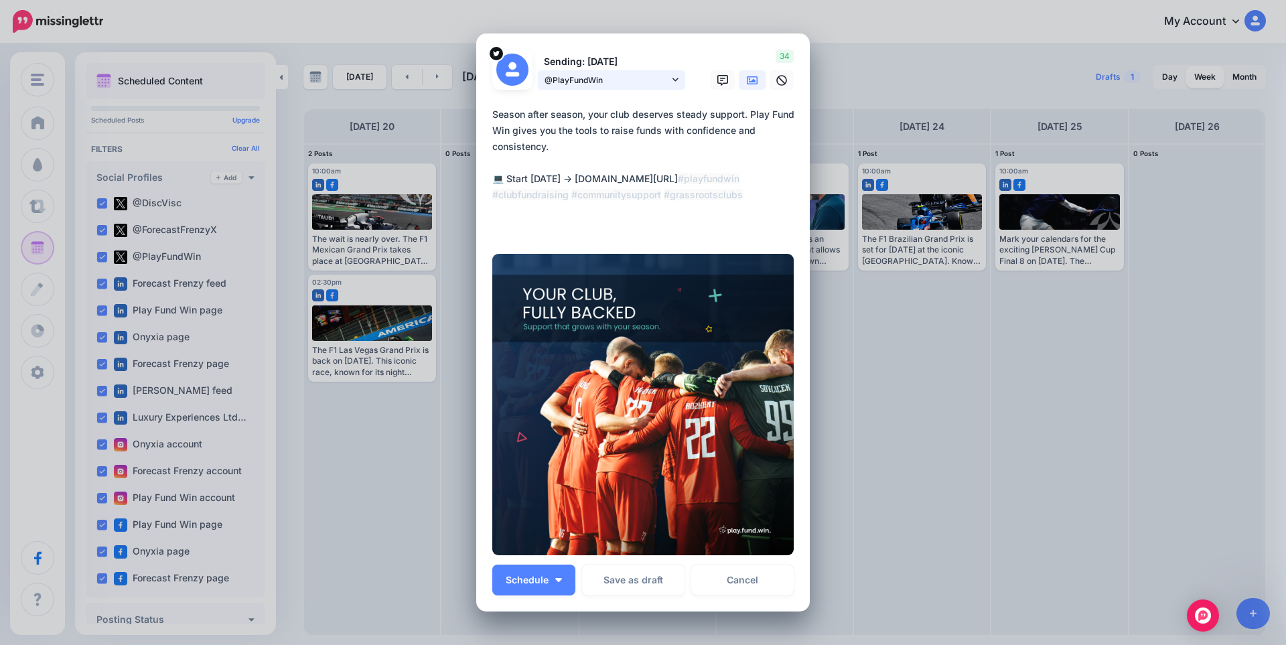
click at [618, 86] on span "@PlayFundWin" at bounding box center [606, 80] width 125 height 14
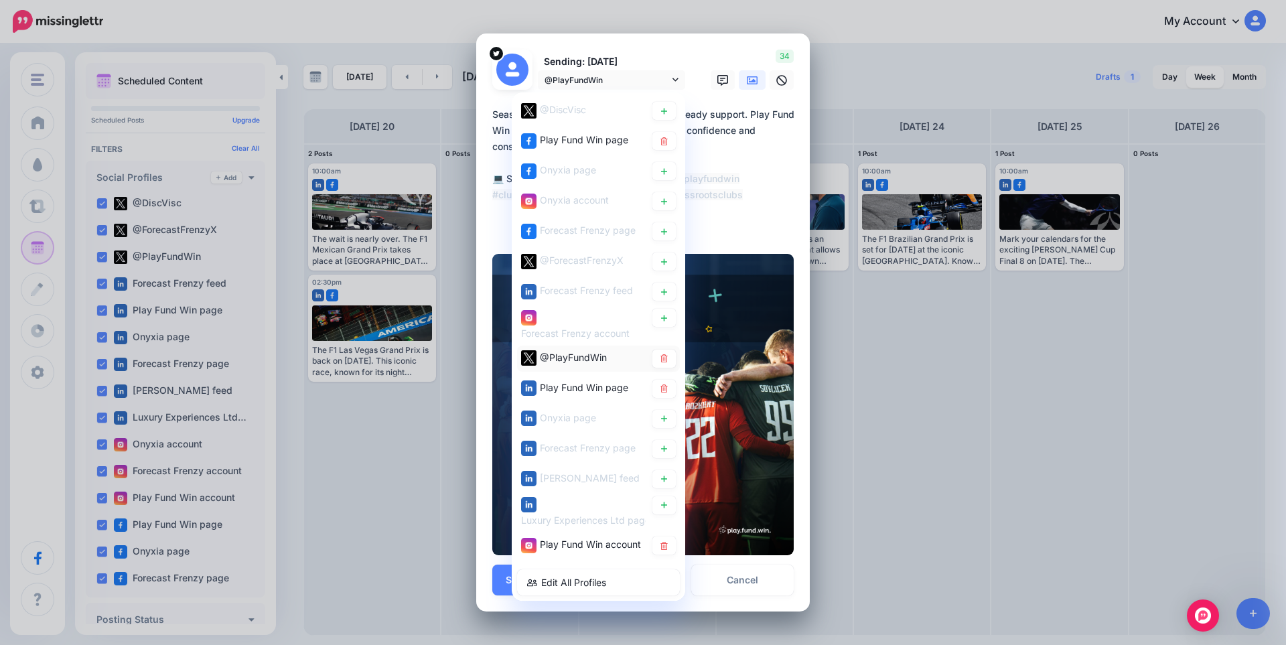
click at [592, 359] on span "@PlayFundWin" at bounding box center [573, 357] width 67 height 11
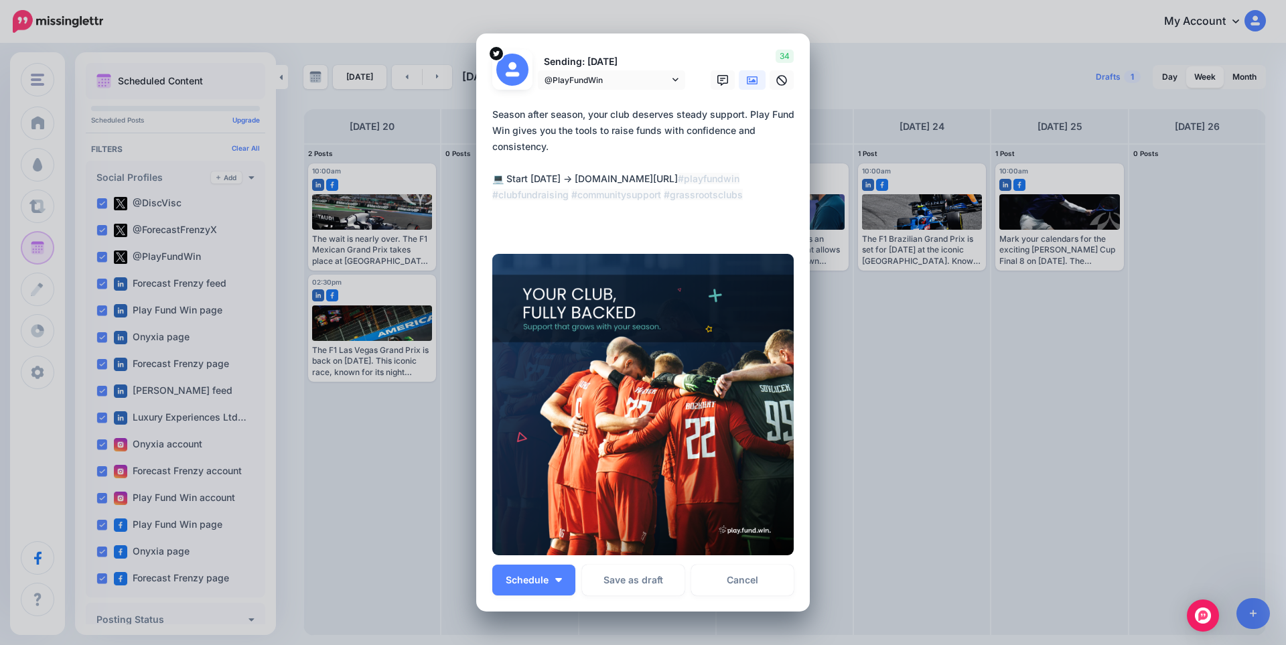
click at [607, 143] on textarea "**********" at bounding box center [646, 170] width 308 height 129
paste textarea "**********"
click at [644, 131] on textarea "**********" at bounding box center [646, 170] width 308 height 129
click at [653, 75] on span "@PlayFundWin" at bounding box center [606, 80] width 125 height 14
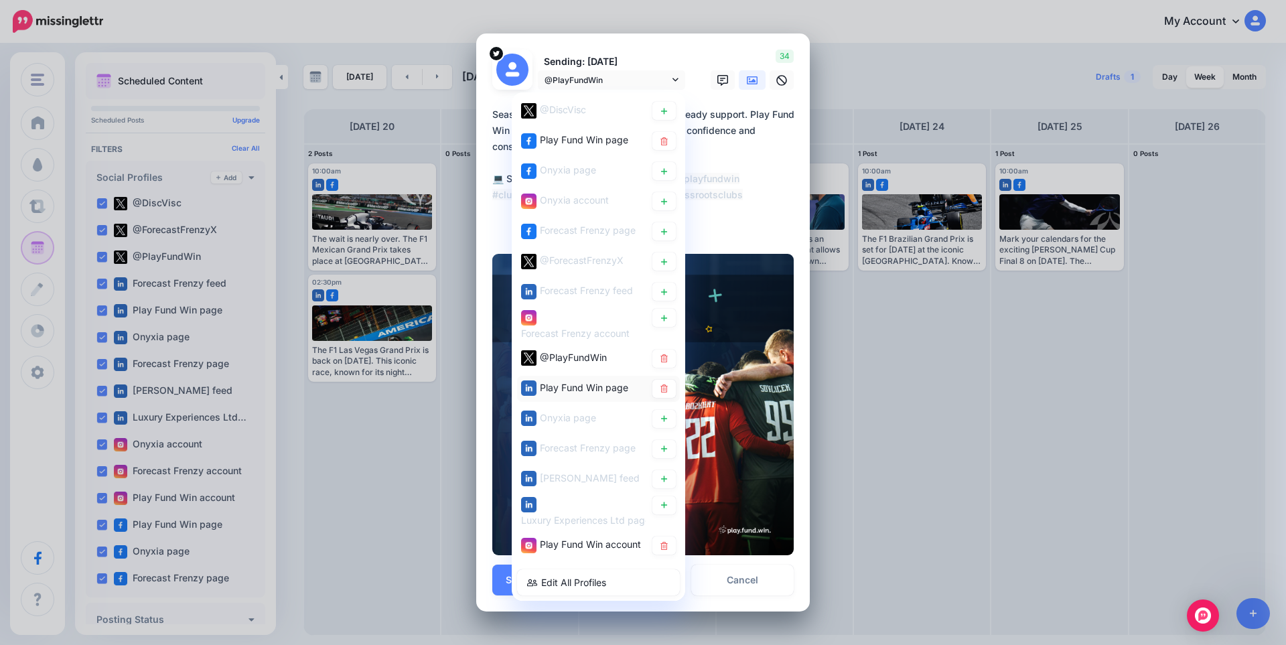
click at [611, 386] on span "Play Fund Win page" at bounding box center [584, 387] width 88 height 11
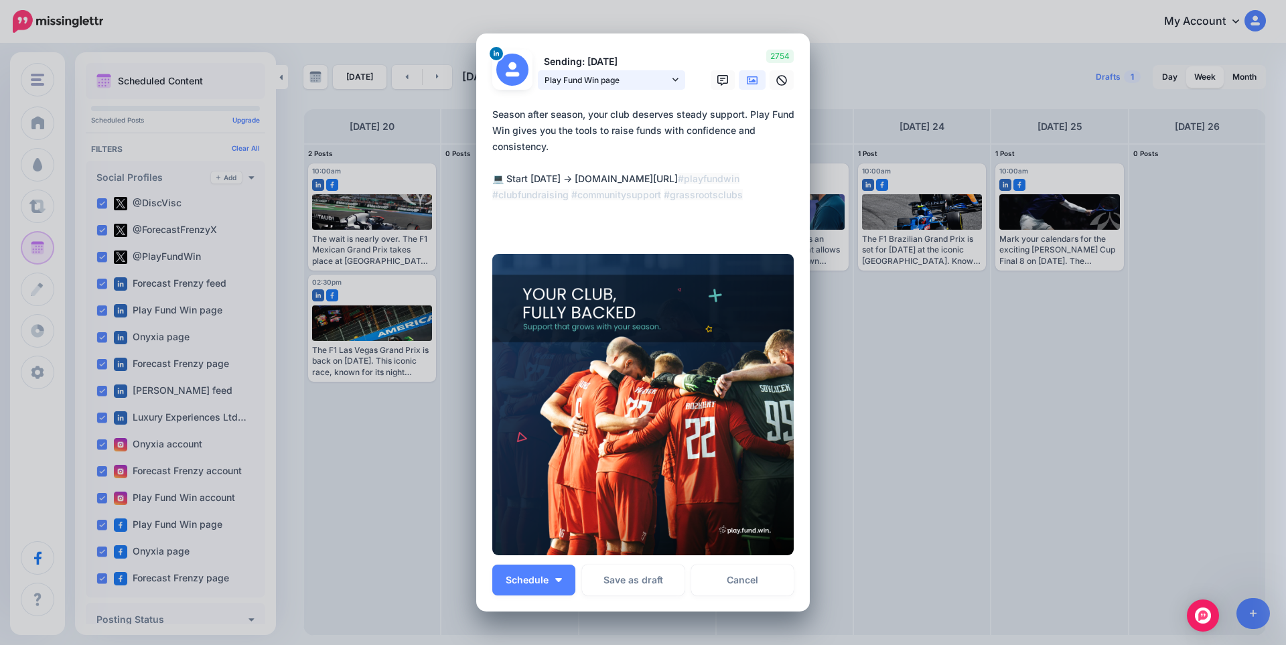
click at [596, 84] on span "Play Fund Win page" at bounding box center [606, 80] width 125 height 14
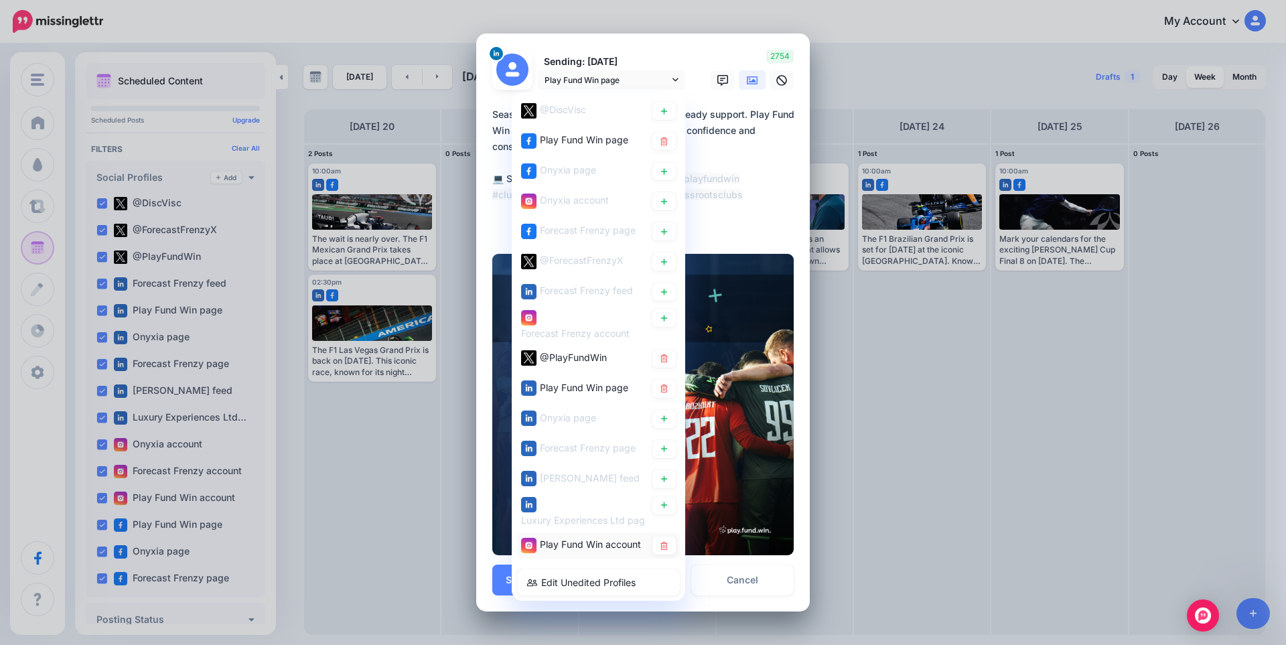
click at [591, 540] on span "Play Fund Win account" at bounding box center [590, 544] width 101 height 11
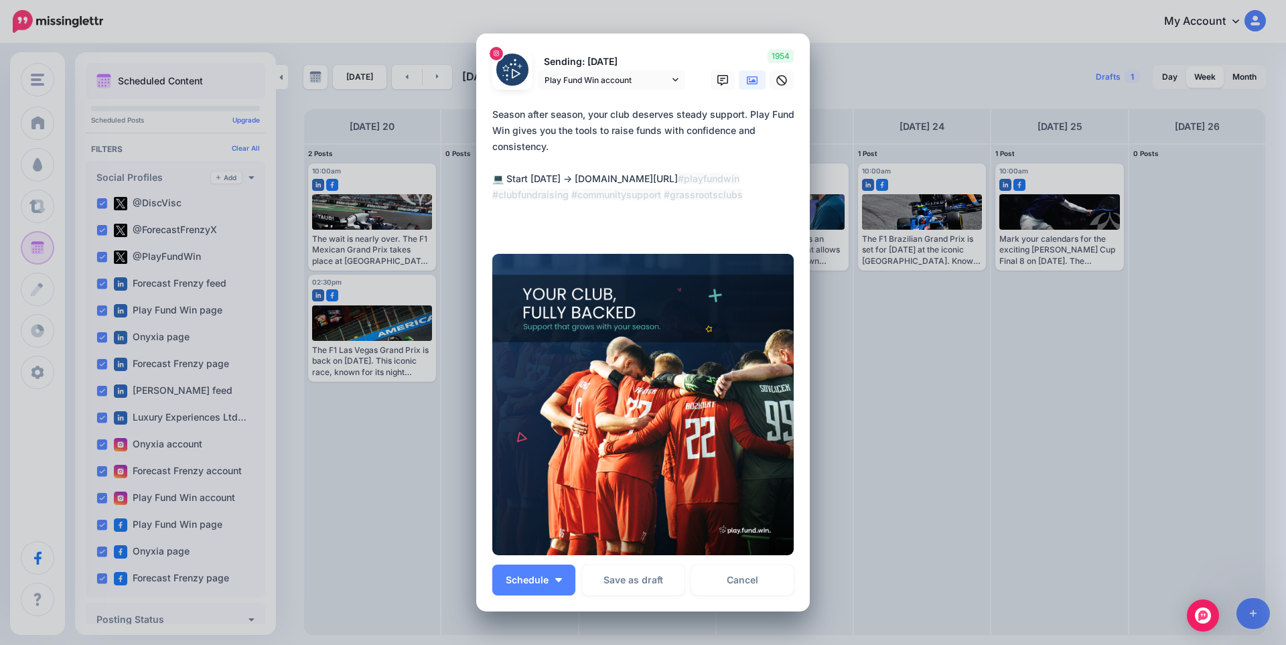
drag, startPoint x: 566, startPoint y: 181, endPoint x: 733, endPoint y: 183, distance: 166.8
click at [733, 183] on textarea "**********" at bounding box center [646, 170] width 308 height 129
type textarea "**********"
click at [747, 78] on icon at bounding box center [752, 80] width 11 height 11
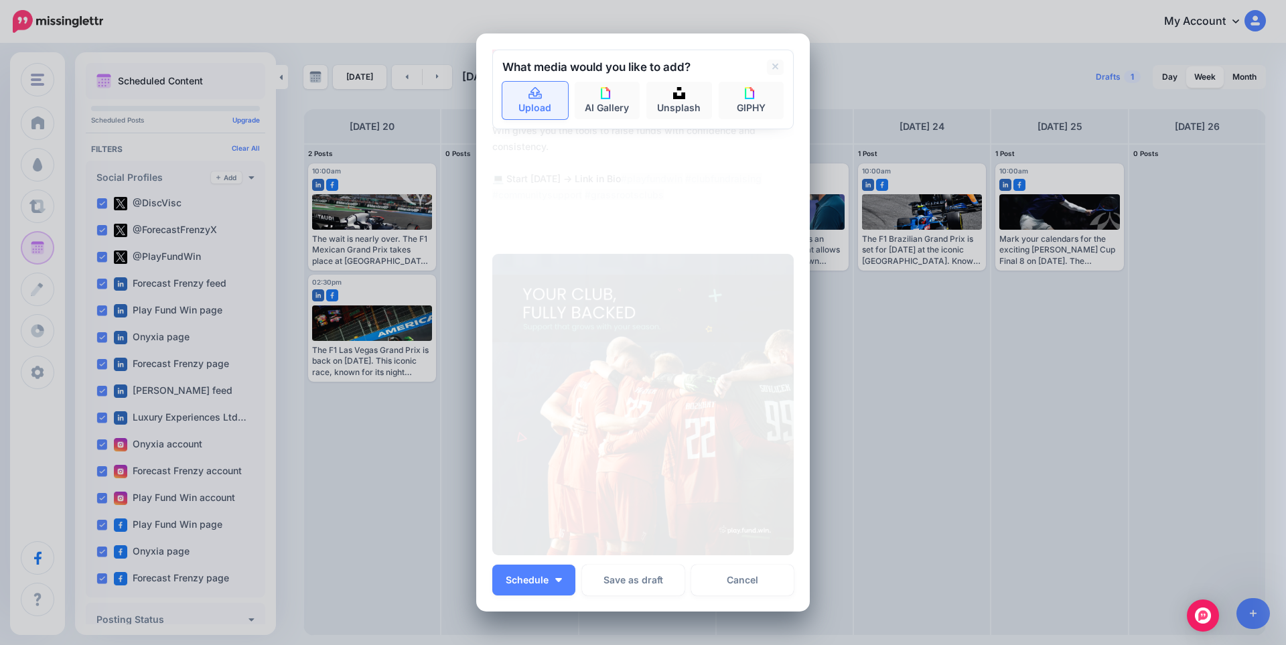
click at [536, 106] on link "Upload" at bounding box center [535, 101] width 66 height 38
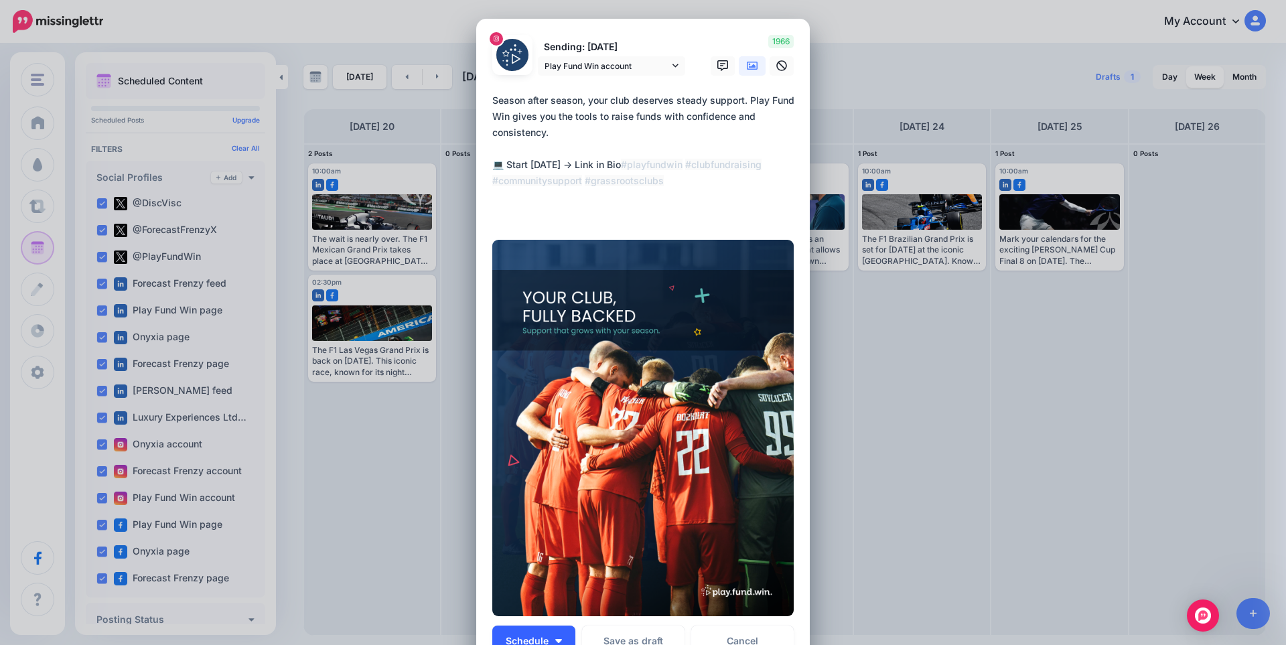
click at [555, 634] on button "Schedule" at bounding box center [533, 640] width 83 height 31
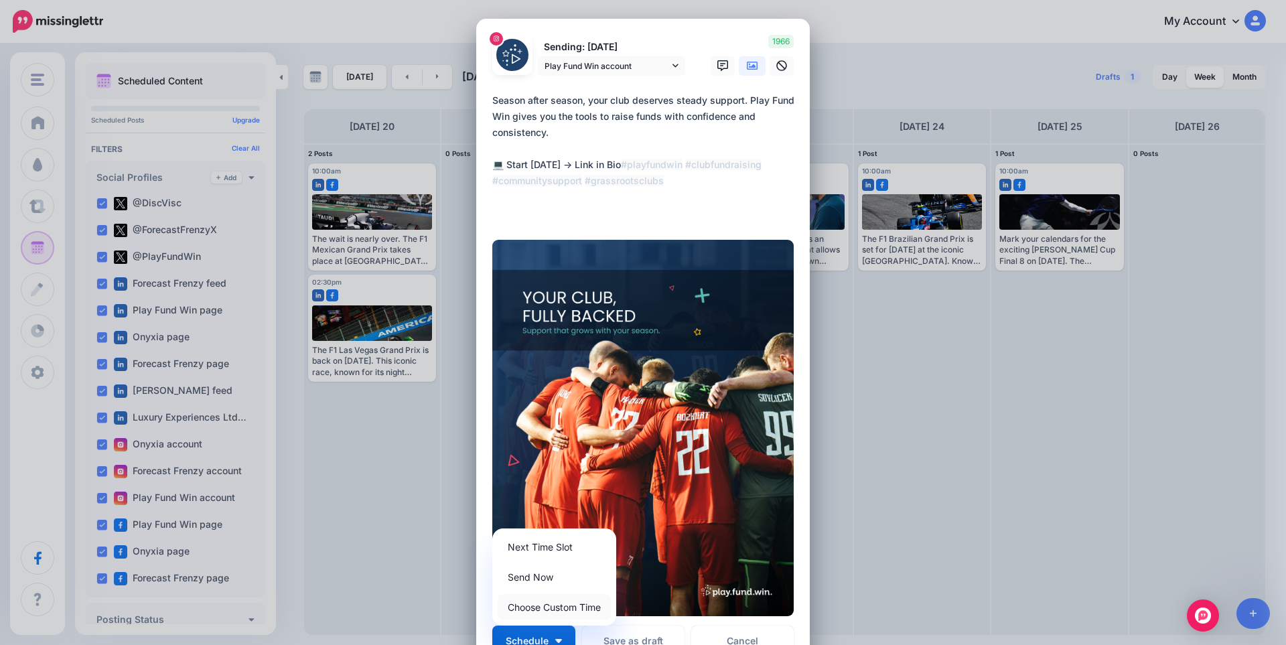
click at [544, 610] on link "Choose Custom Time" at bounding box center [554, 607] width 113 height 26
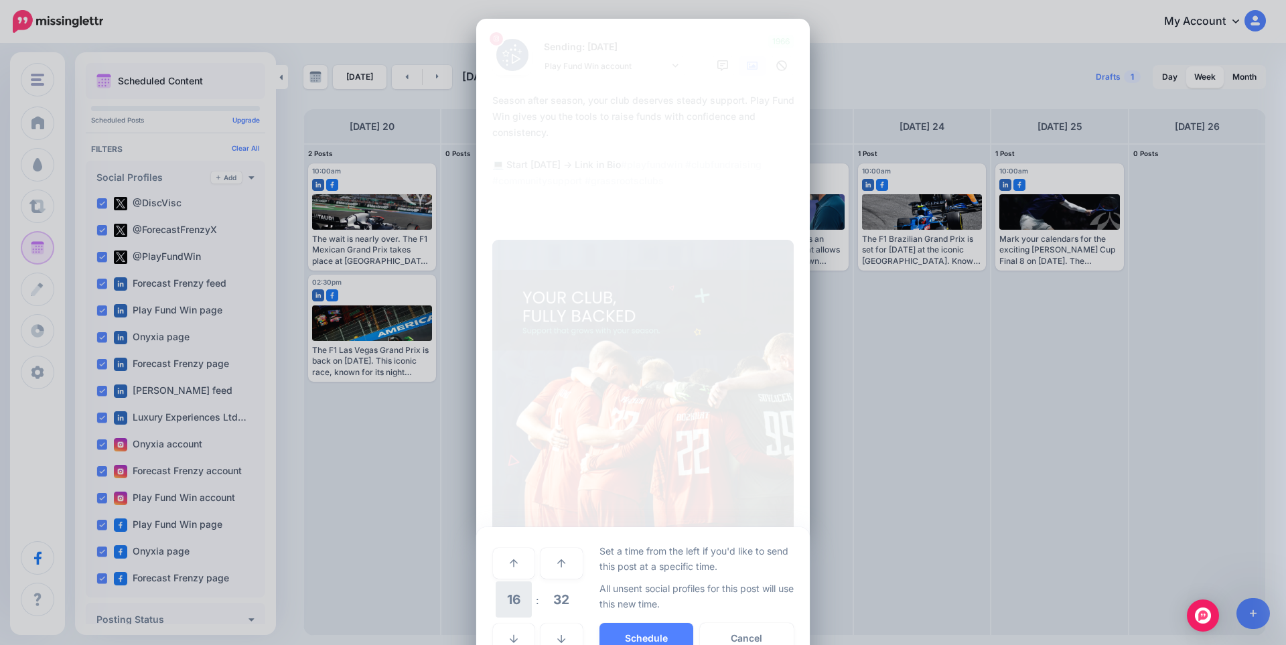
click at [510, 598] on span "16" at bounding box center [514, 599] width 36 height 36
click at [526, 591] on td "10" at bounding box center [529, 590] width 15 height 19
click at [561, 602] on span "32" at bounding box center [561, 599] width 36 height 36
click at [523, 601] on td "30" at bounding box center [529, 600] width 15 height 38
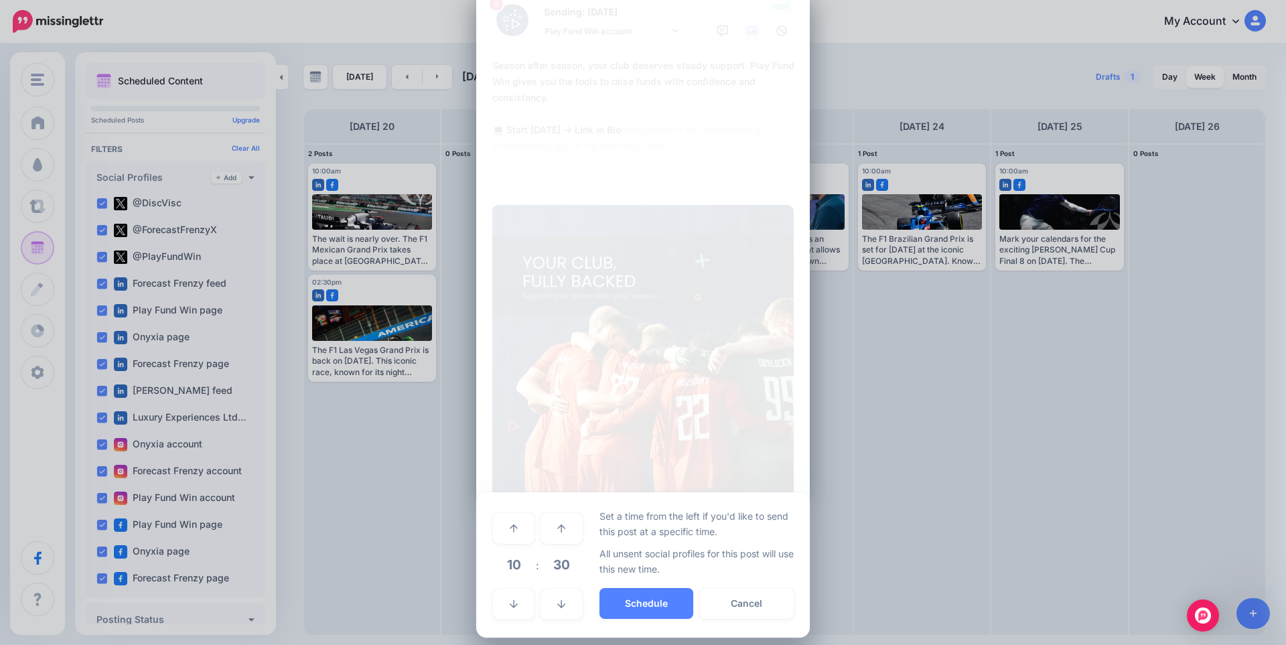
scroll to position [45, 0]
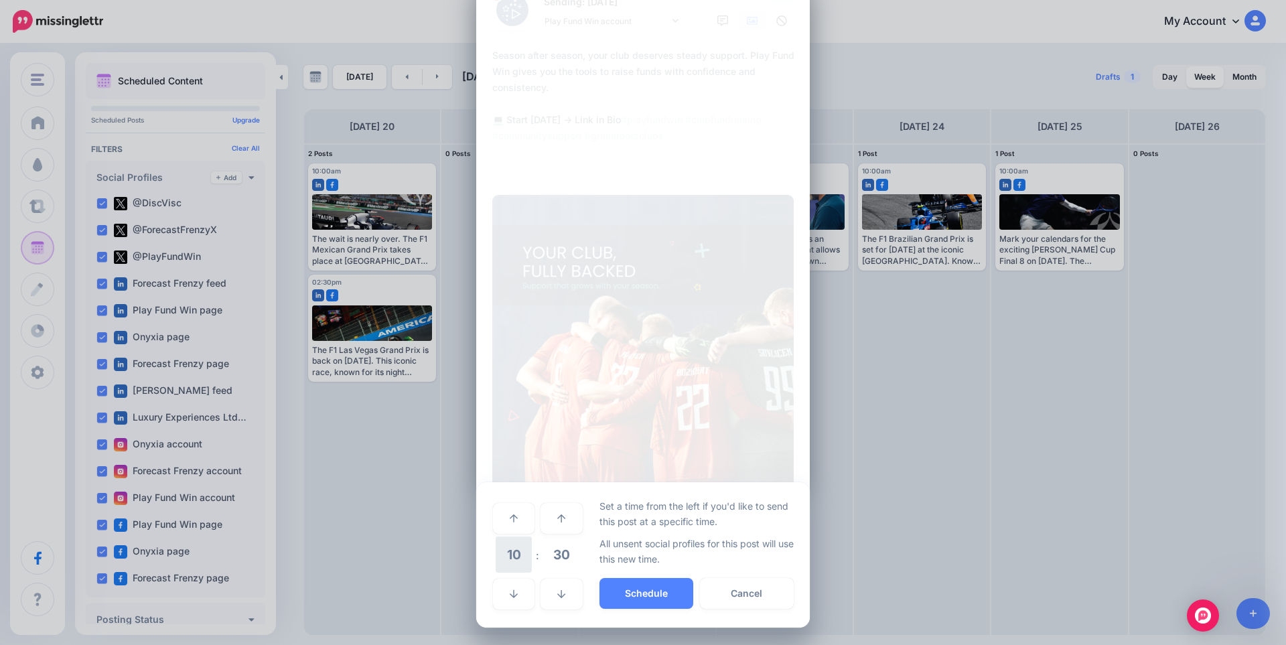
click at [510, 565] on span "10" at bounding box center [514, 554] width 36 height 36
click at [498, 565] on td "12" at bounding box center [499, 564] width 15 height 19
click at [550, 559] on span "30" at bounding box center [561, 554] width 36 height 36
click at [496, 519] on td "00" at bounding box center [499, 518] width 15 height 38
click at [657, 599] on button "Schedule" at bounding box center [646, 593] width 94 height 31
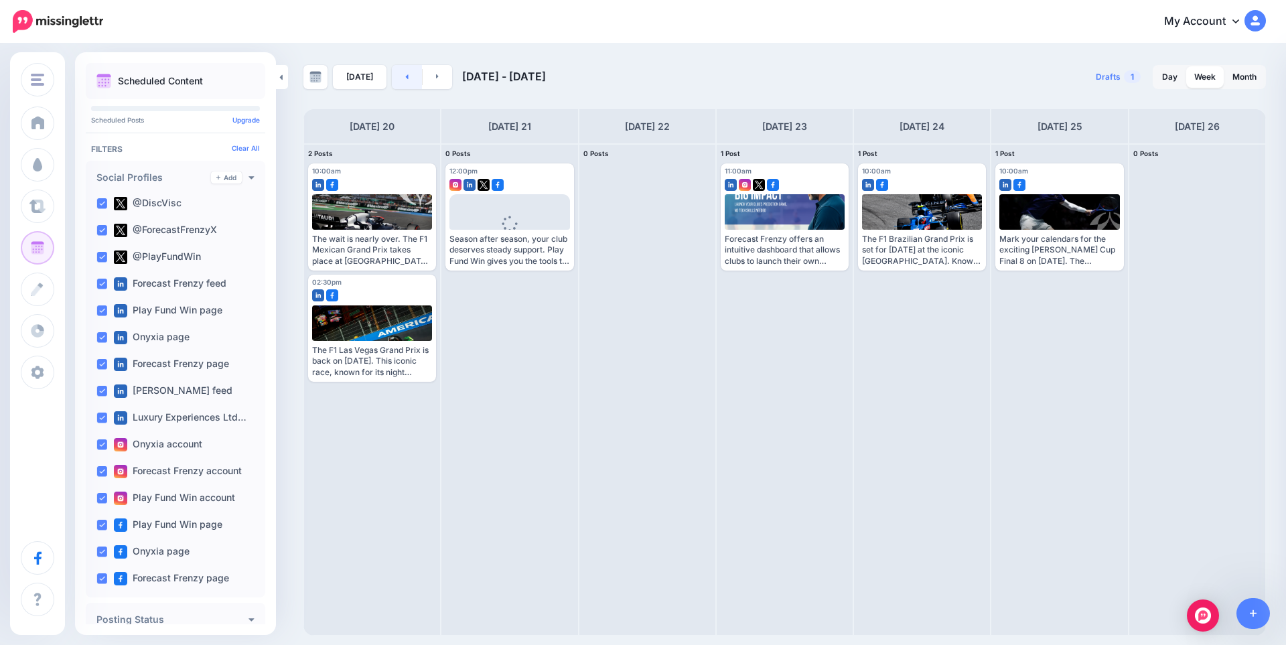
click at [398, 78] on link at bounding box center [407, 77] width 30 height 24
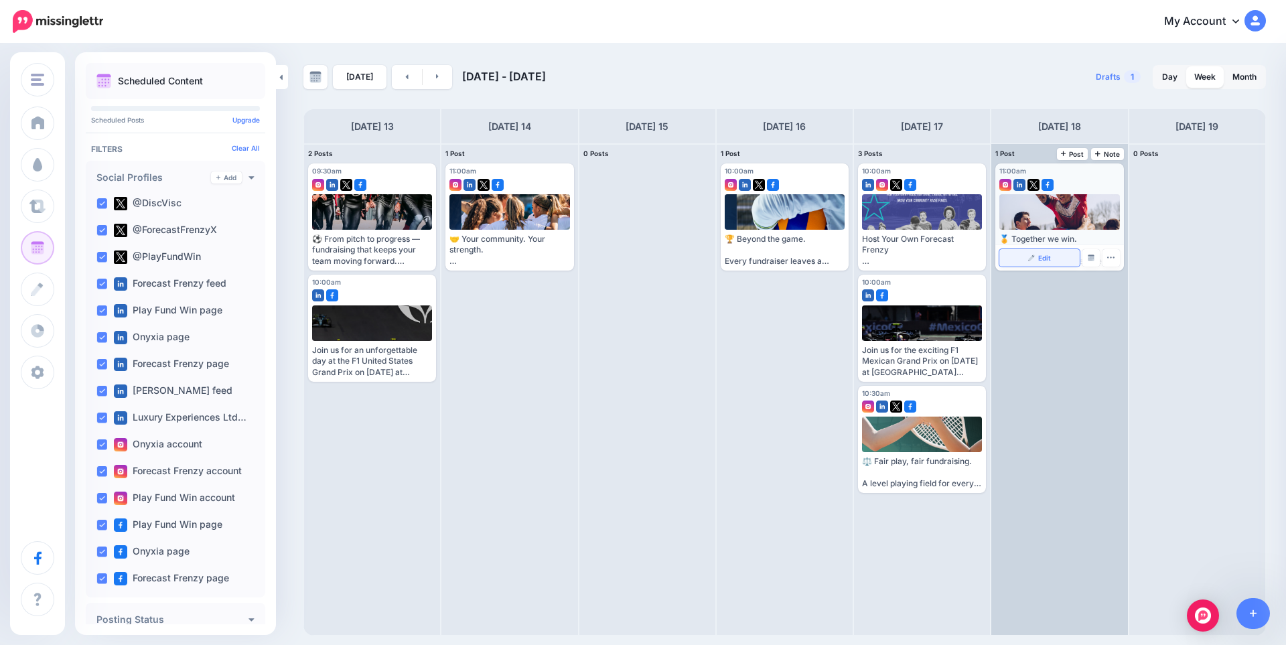
click at [1047, 252] on link "Edit" at bounding box center [1039, 257] width 80 height 17
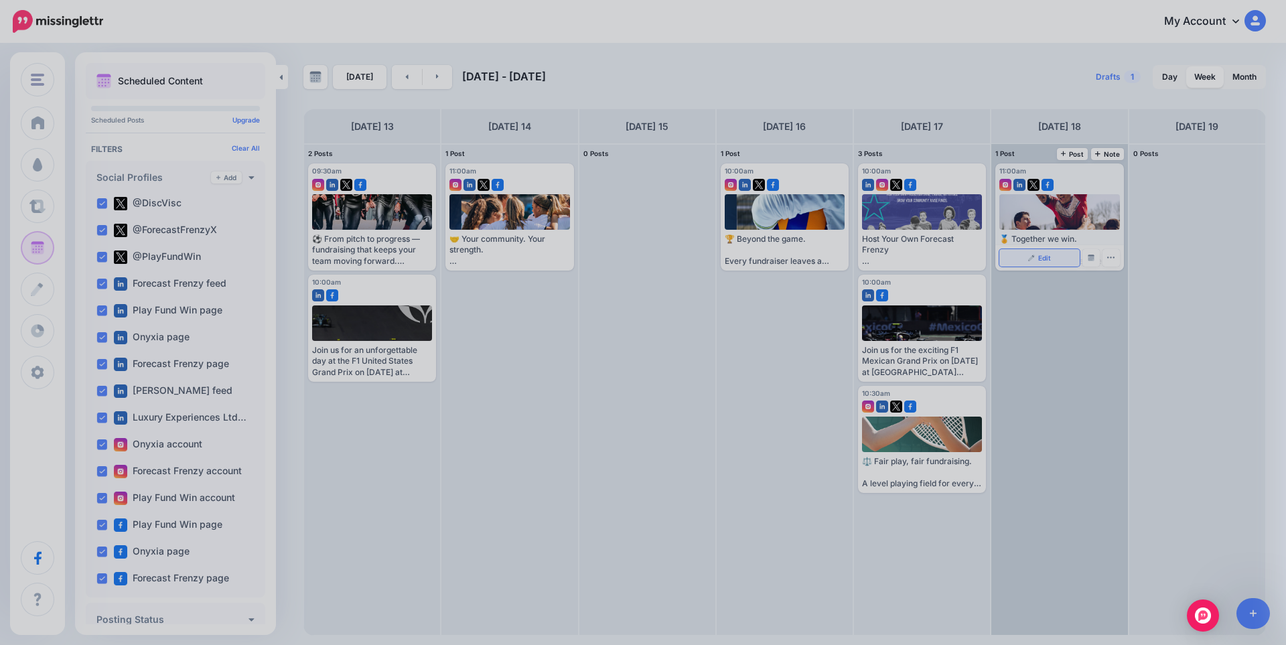
scroll to position [0, 0]
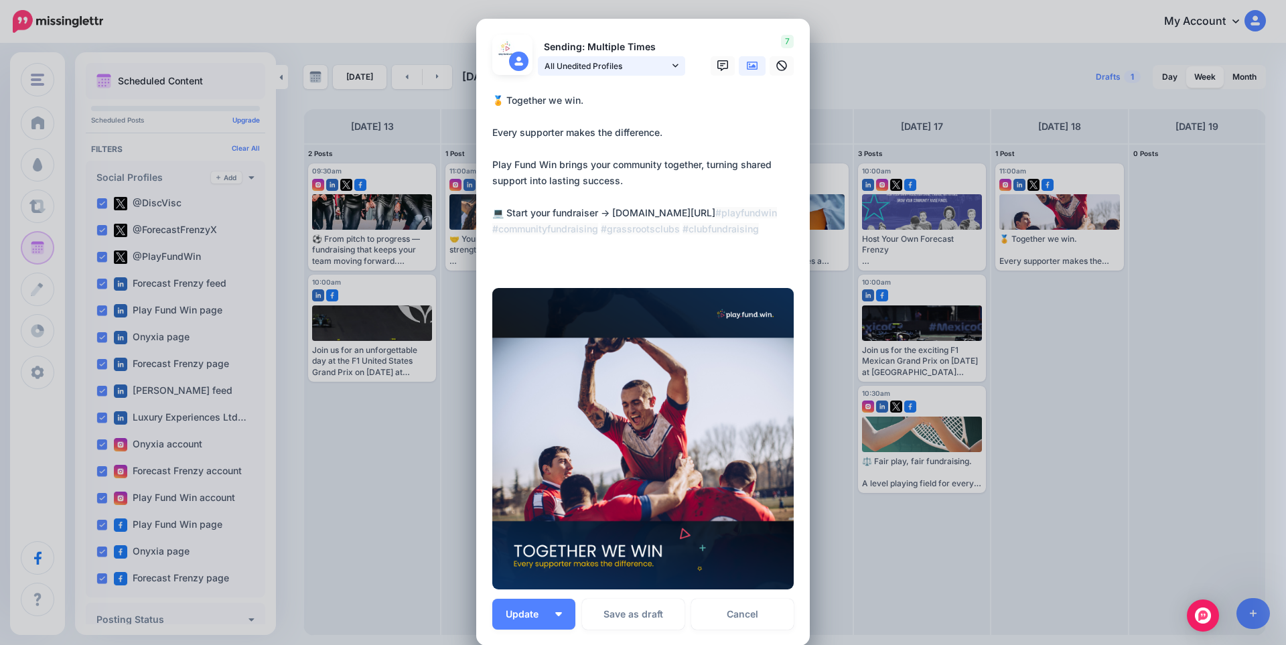
click at [595, 64] on span "All Unedited Profiles" at bounding box center [606, 66] width 125 height 14
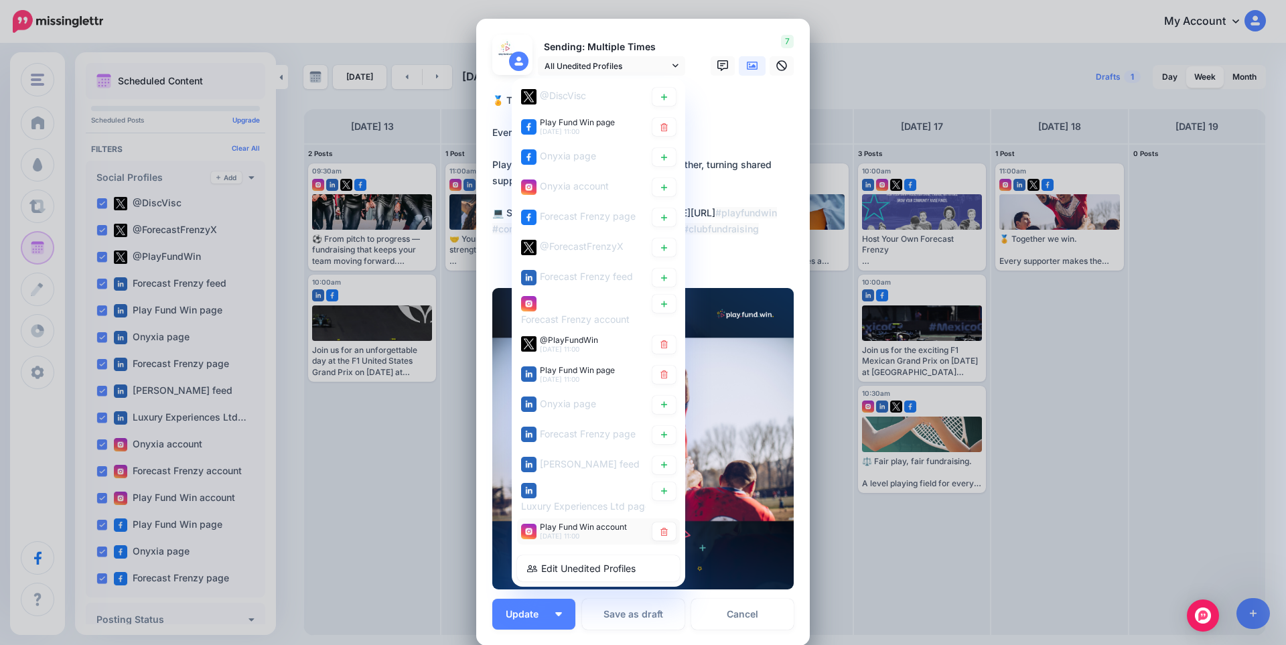
click at [559, 529] on span "Play Fund Win account" at bounding box center [583, 527] width 87 height 10
type textarea "**********"
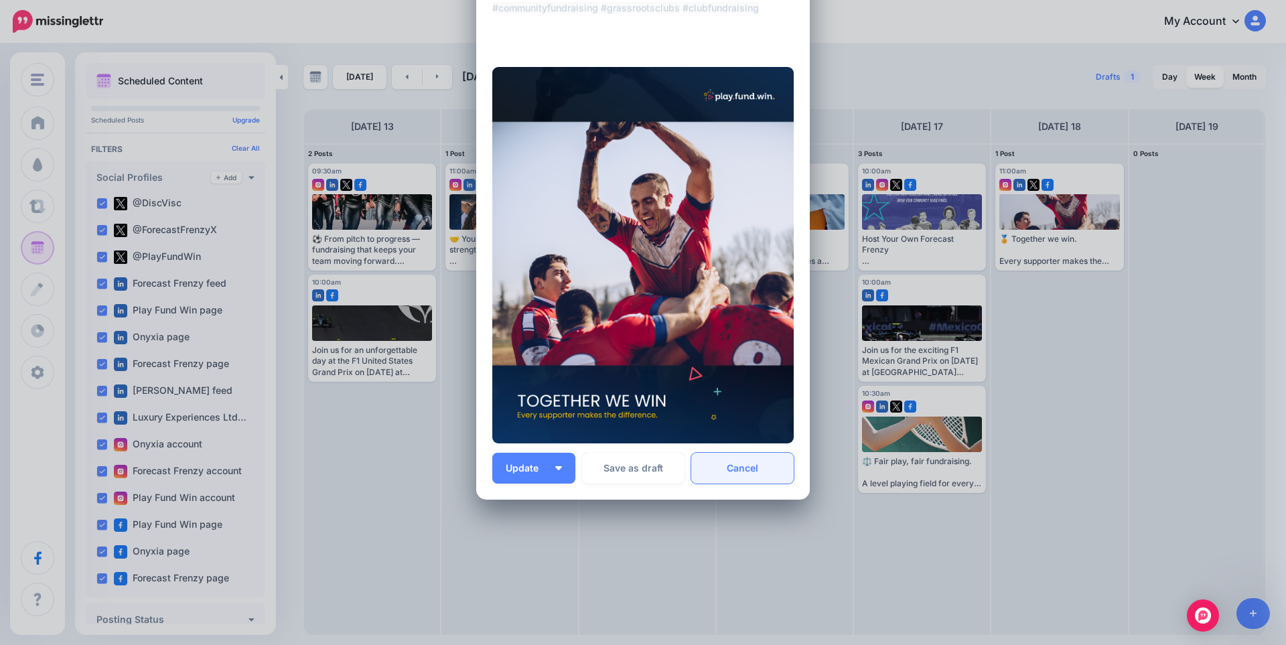
click at [739, 476] on link "Cancel" at bounding box center [742, 468] width 102 height 31
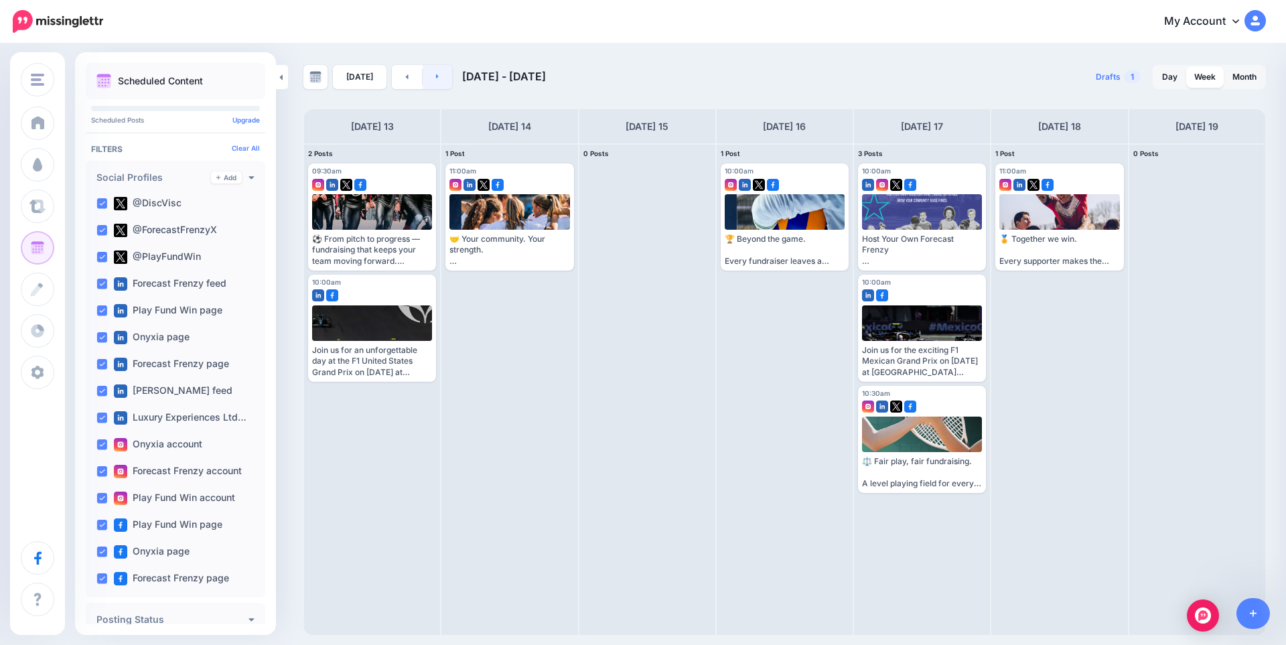
click at [436, 80] on icon at bounding box center [437, 76] width 3 height 8
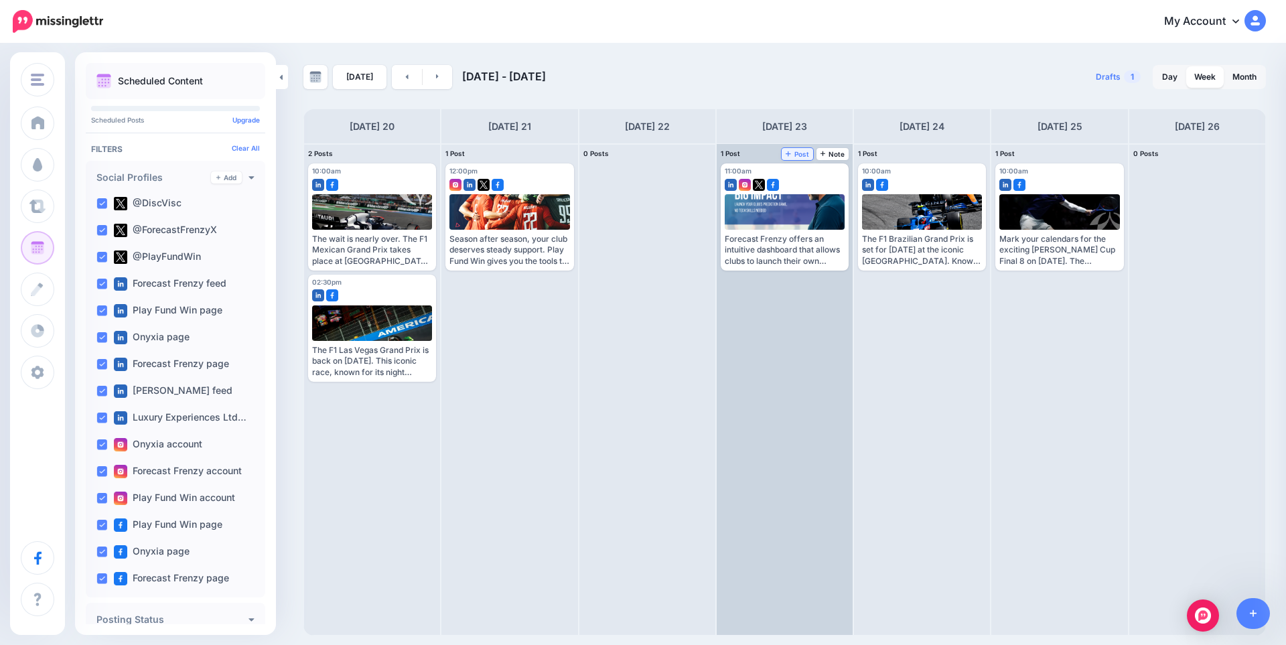
click at [804, 157] on span "Post" at bounding box center [797, 154] width 23 height 7
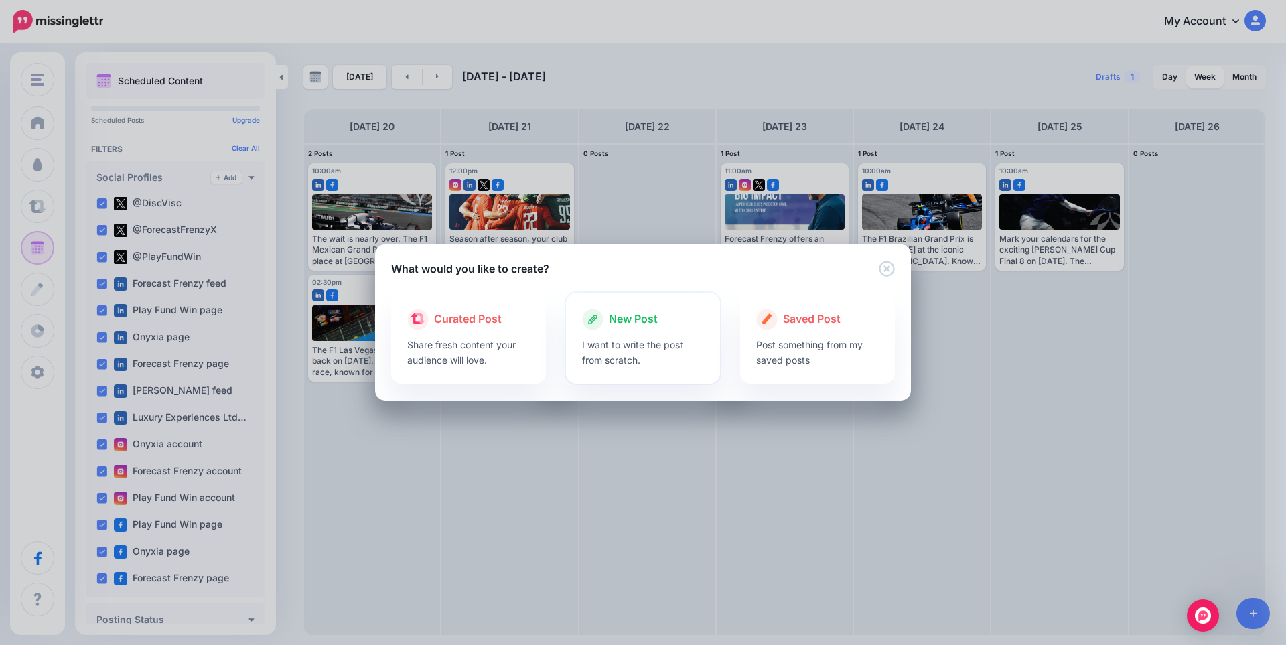
click at [618, 334] on div at bounding box center [643, 333] width 123 height 7
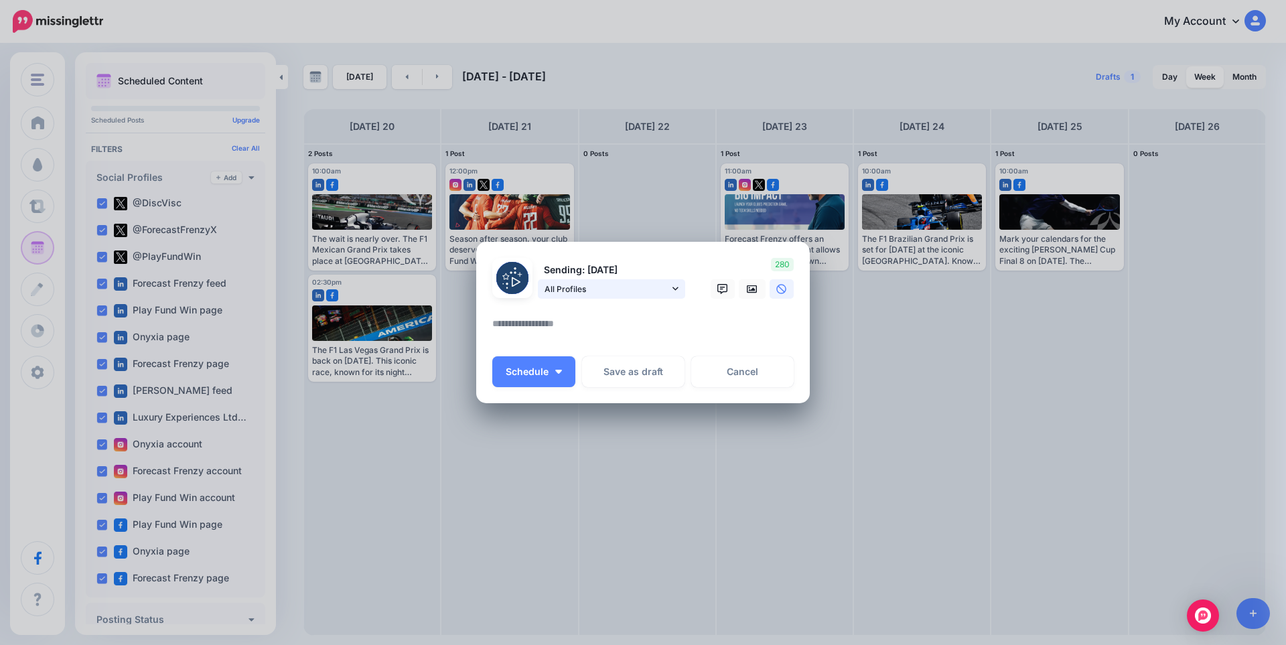
click at [595, 290] on span "All Profiles" at bounding box center [606, 289] width 125 height 14
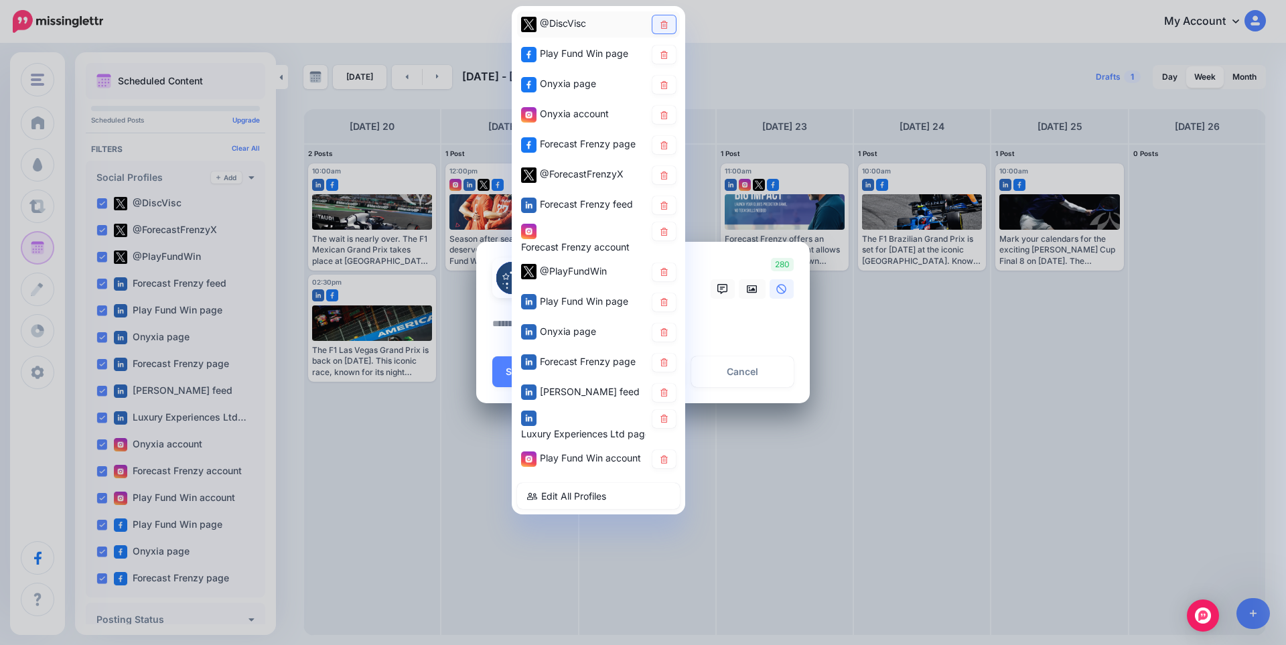
click at [664, 24] on icon at bounding box center [664, 24] width 10 height 8
click at [670, 82] on link at bounding box center [663, 85] width 23 height 18
click at [664, 111] on icon at bounding box center [663, 114] width 7 height 8
click at [666, 140] on link at bounding box center [663, 145] width 23 height 18
click at [664, 173] on icon at bounding box center [663, 175] width 7 height 8
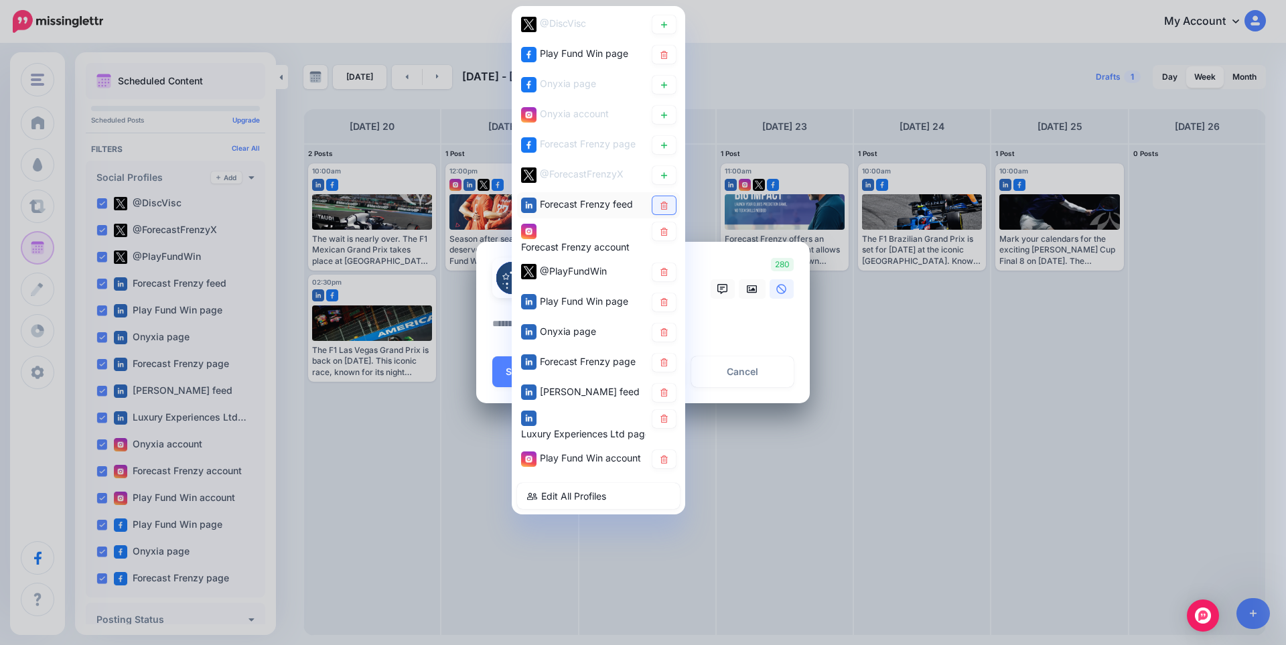
click at [662, 212] on link at bounding box center [663, 205] width 23 height 18
click at [662, 234] on icon at bounding box center [663, 231] width 7 height 8
click at [660, 328] on icon at bounding box center [664, 332] width 10 height 8
click at [664, 358] on link at bounding box center [663, 363] width 23 height 18
click at [660, 396] on icon at bounding box center [664, 392] width 10 height 8
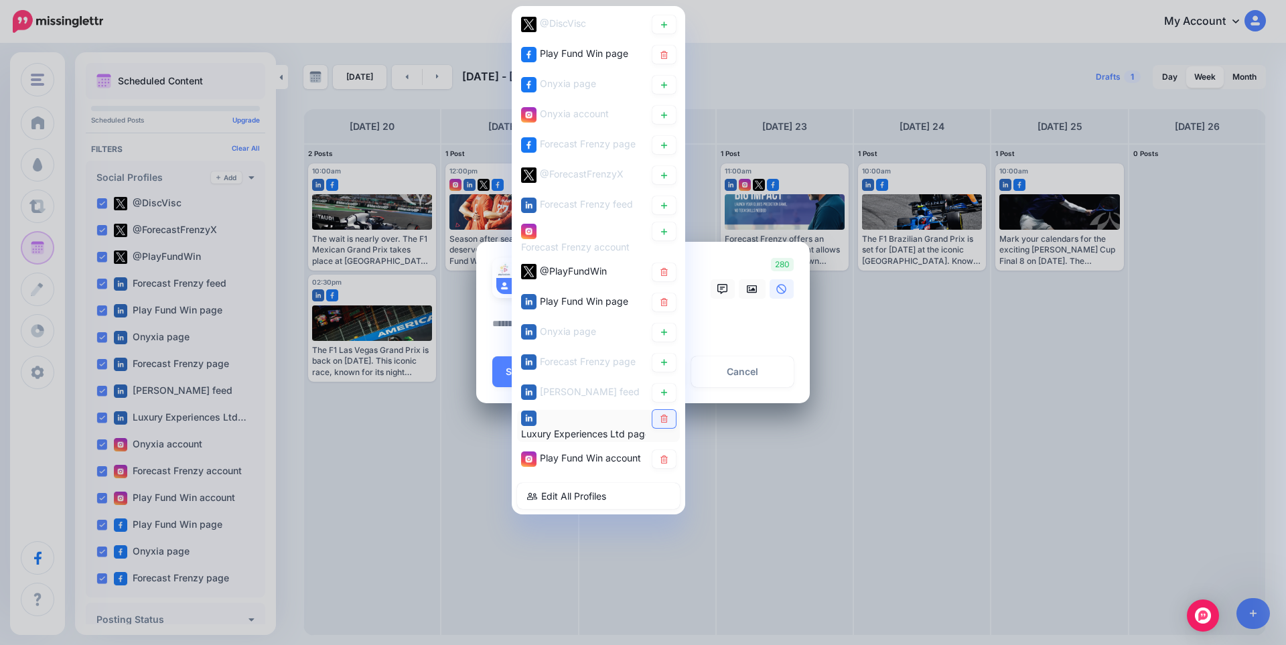
click at [664, 424] on link at bounding box center [663, 419] width 23 height 18
click at [716, 330] on textarea at bounding box center [646, 328] width 308 height 26
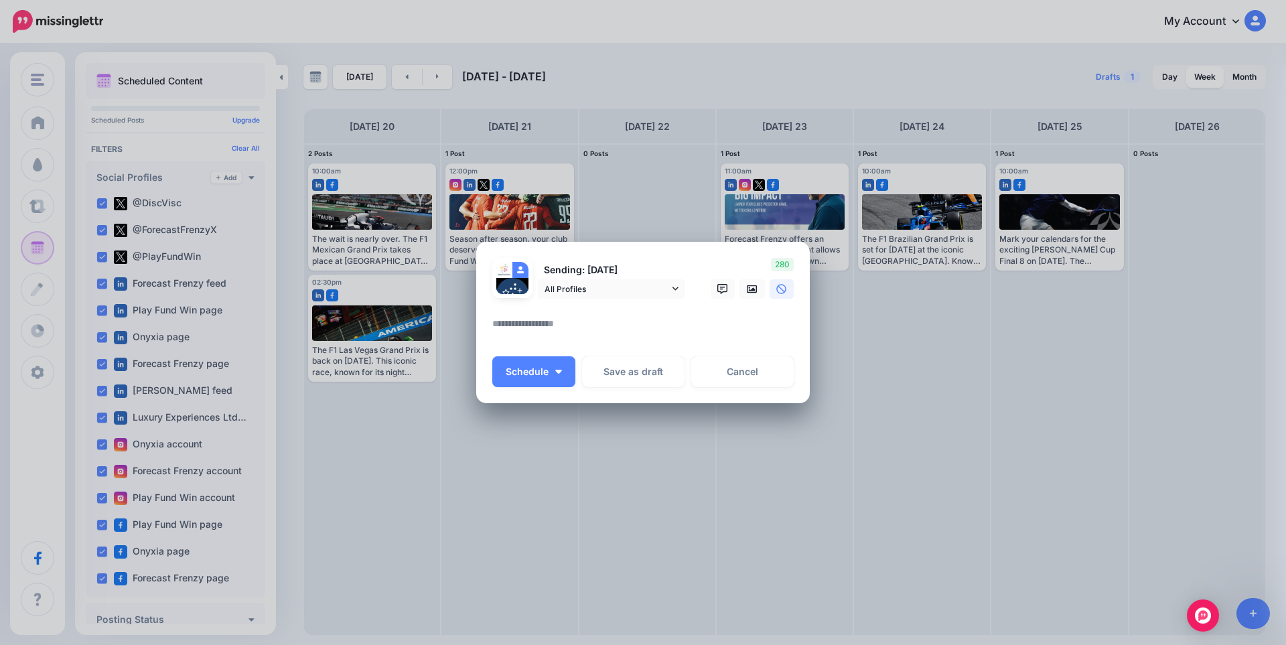
paste textarea "**********"
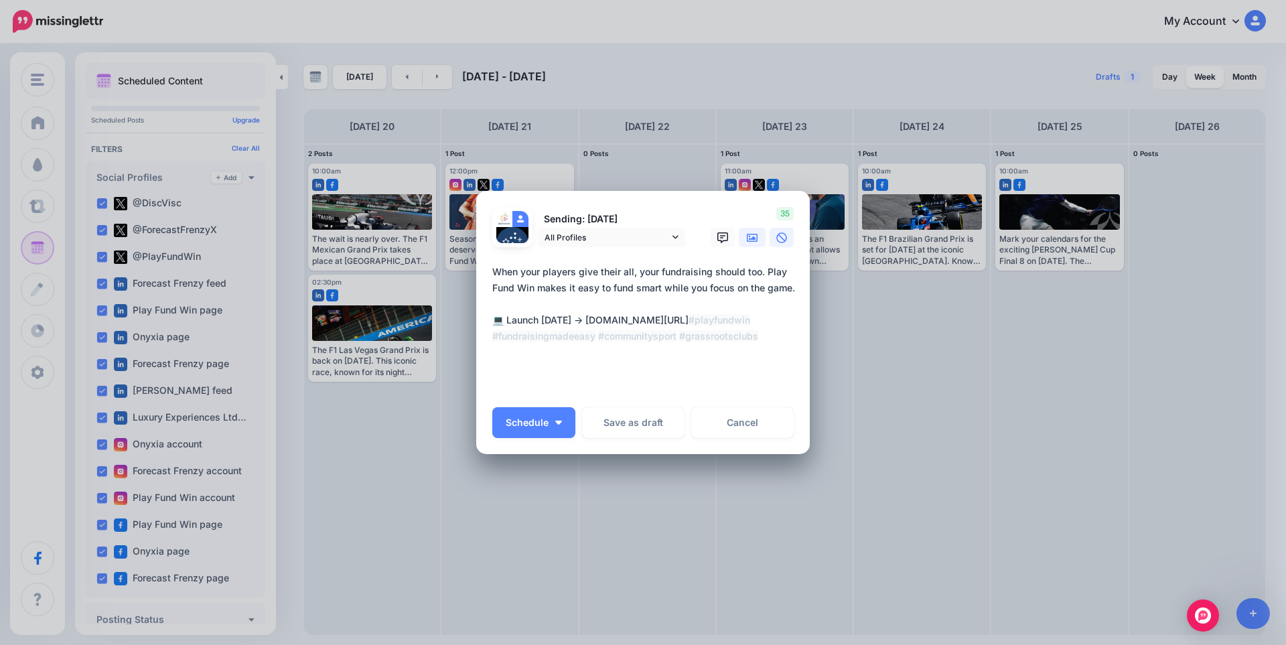
click at [749, 244] on link at bounding box center [752, 237] width 27 height 19
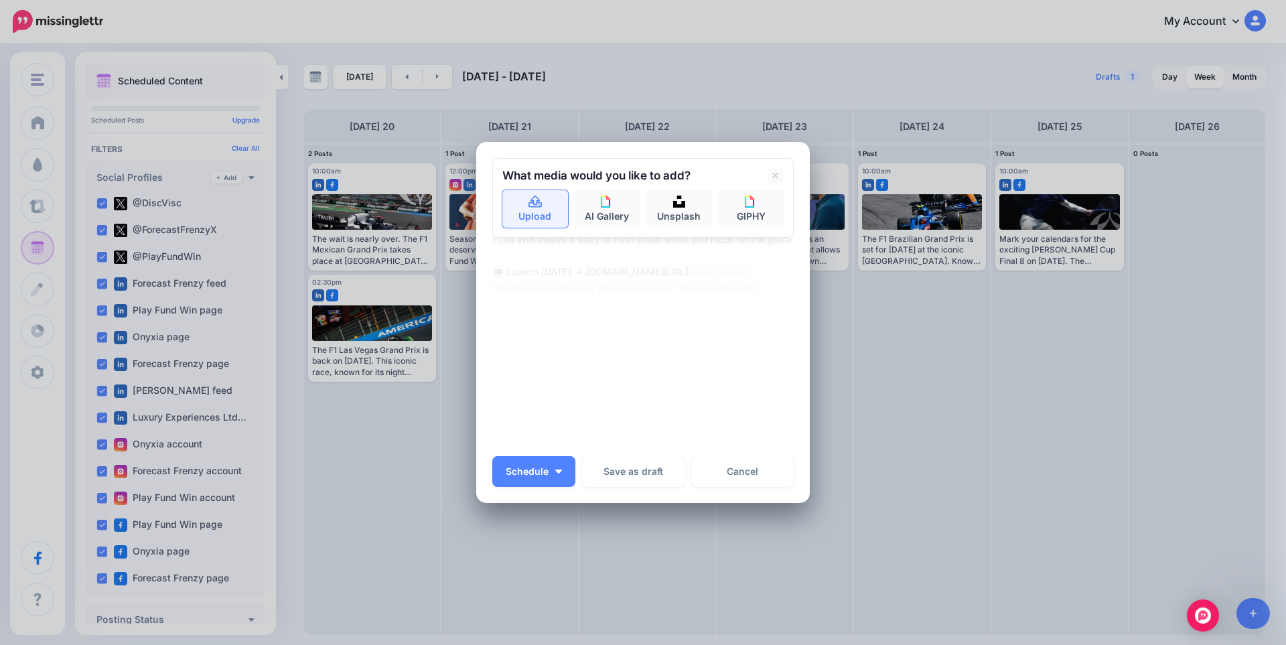
click at [525, 218] on link "Upload" at bounding box center [535, 209] width 66 height 38
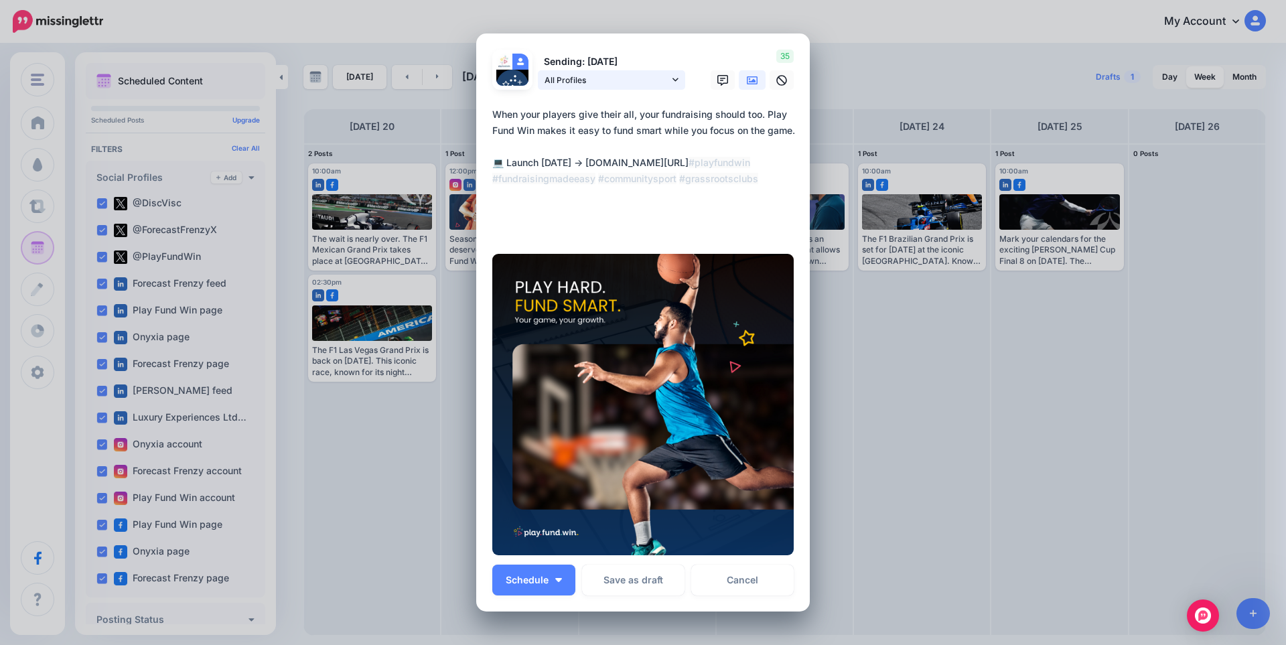
click at [621, 80] on span "All Profiles" at bounding box center [606, 80] width 125 height 14
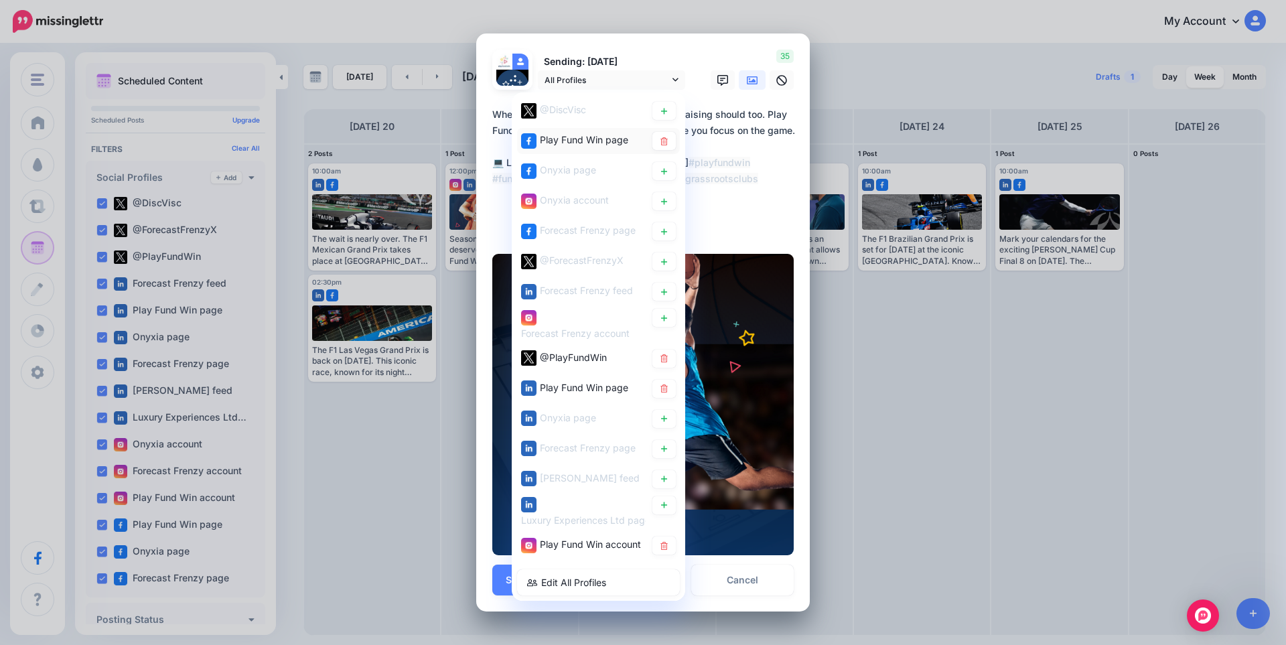
click at [585, 133] on div "Play Fund Win page" at bounding box center [584, 140] width 88 height 16
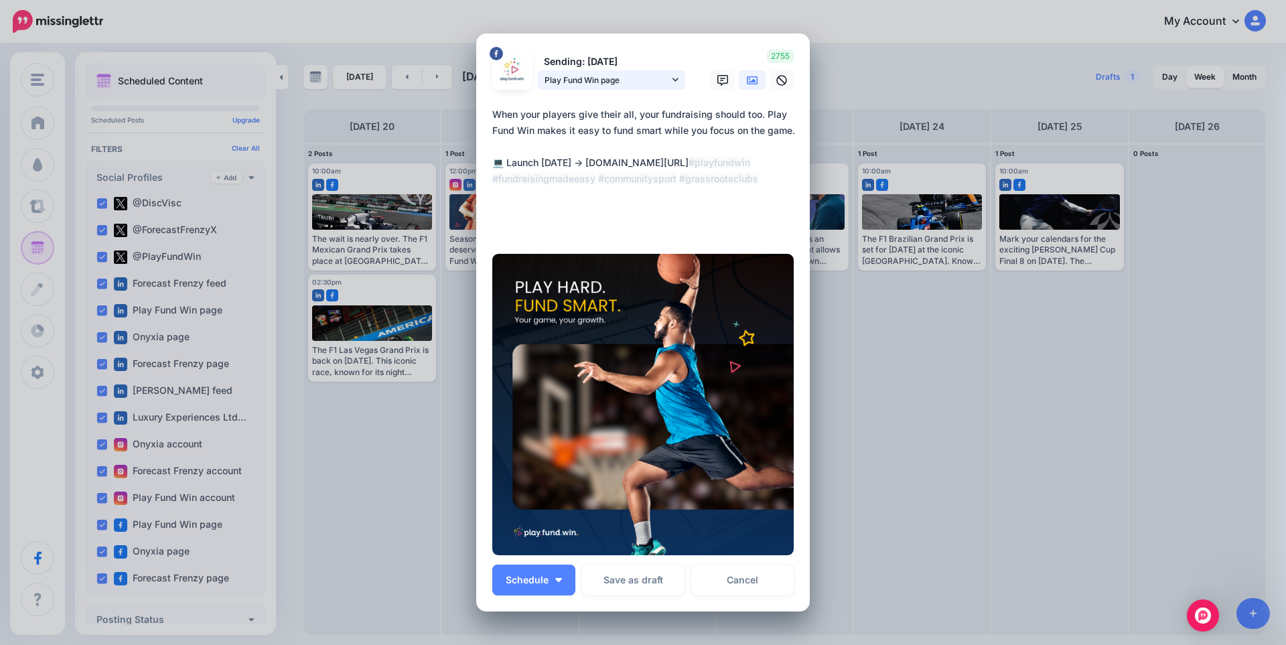
click at [575, 77] on span "Play Fund Win page" at bounding box center [606, 80] width 125 height 14
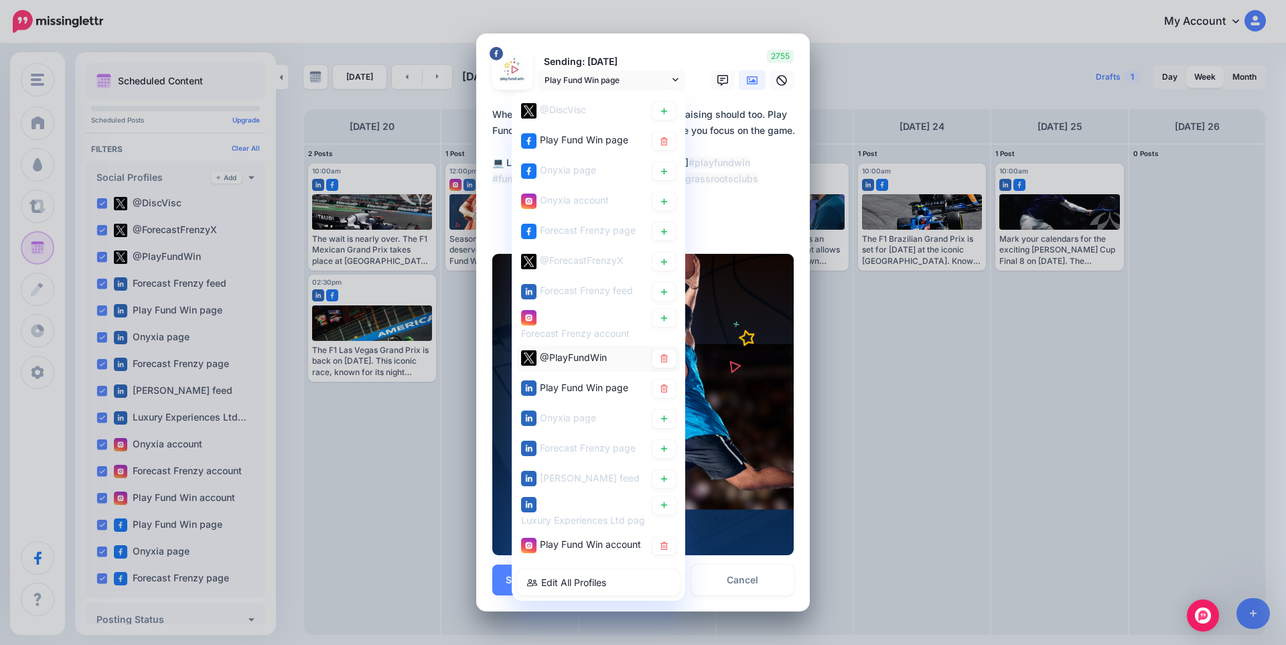
click at [563, 358] on span "@PlayFundWin" at bounding box center [573, 357] width 67 height 11
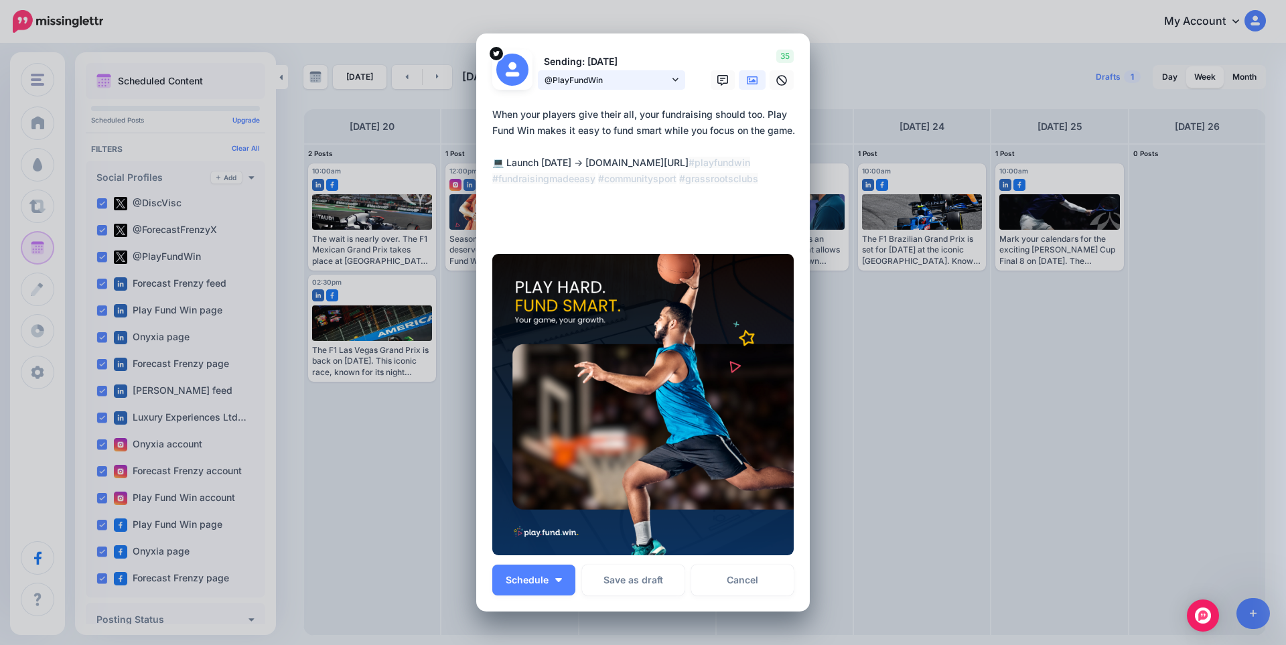
click at [619, 77] on span "@PlayFundWin" at bounding box center [606, 80] width 125 height 14
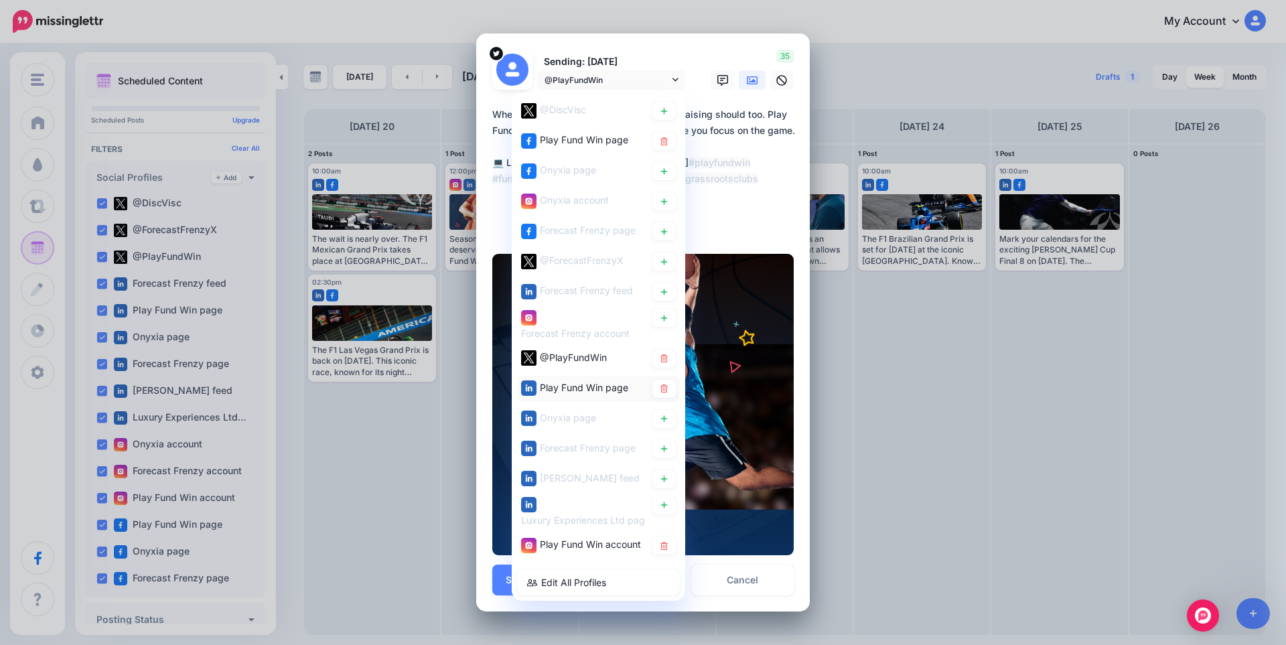
click at [597, 395] on div "Play Fund Win page" at bounding box center [584, 388] width 88 height 16
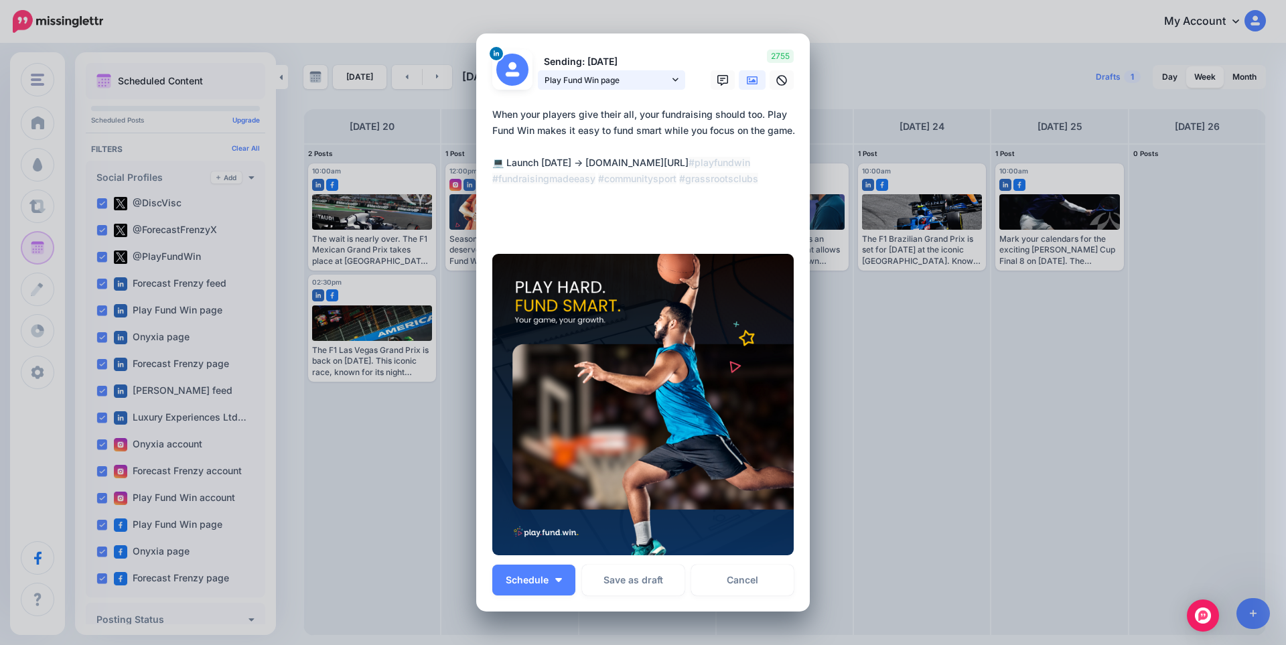
click at [598, 72] on link "Play Fund Win page" at bounding box center [611, 79] width 147 height 19
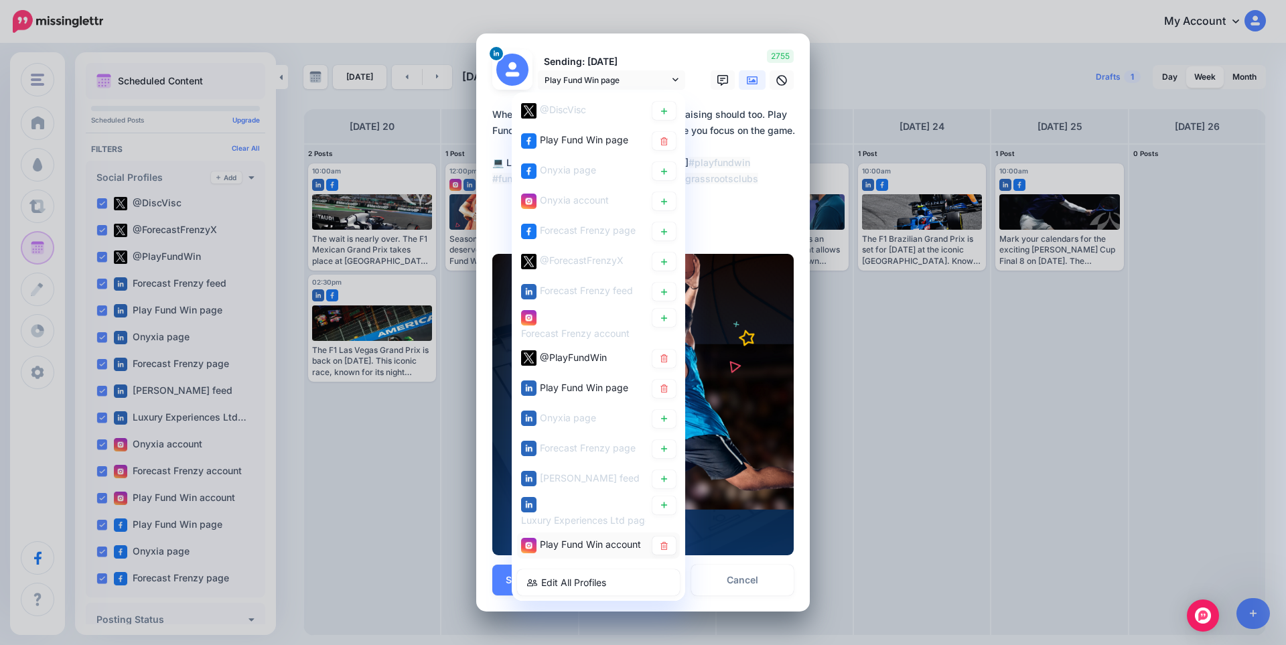
click at [561, 541] on span "Play Fund Win account" at bounding box center [590, 544] width 101 height 11
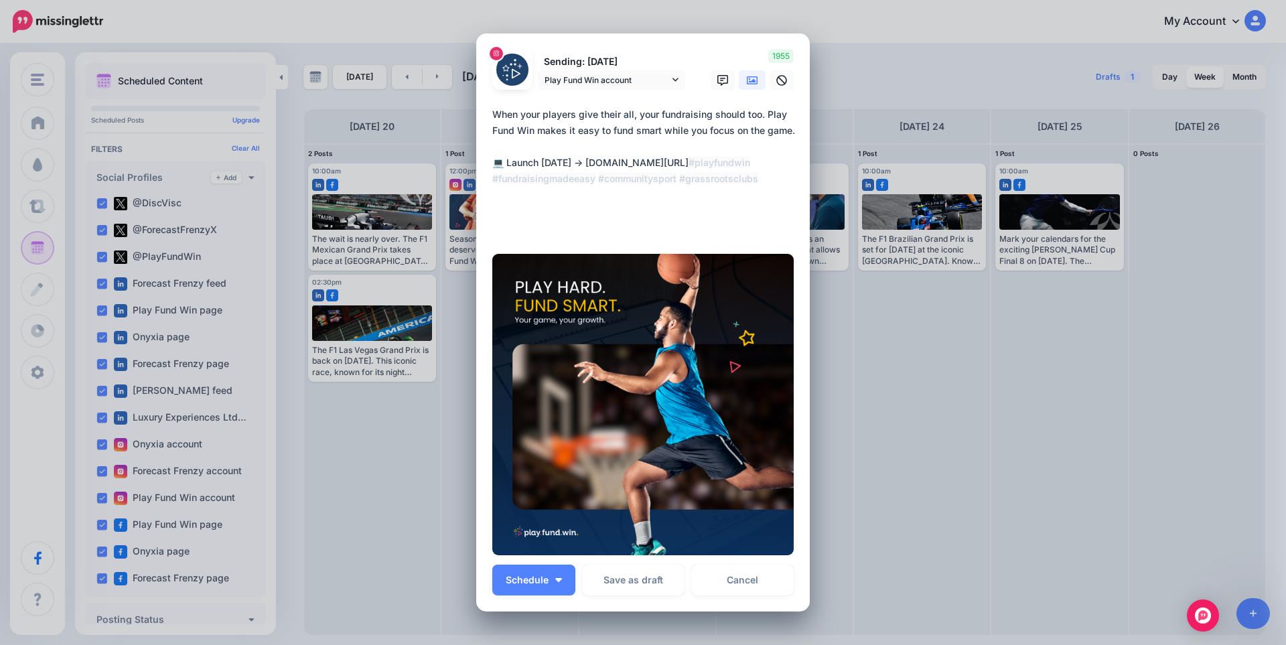
drag, startPoint x: 580, startPoint y: 160, endPoint x: 745, endPoint y: 165, distance: 164.8
click at [745, 165] on textarea "**********" at bounding box center [646, 170] width 308 height 129
type textarea "**********"
click at [749, 75] on icon at bounding box center [752, 80] width 11 height 11
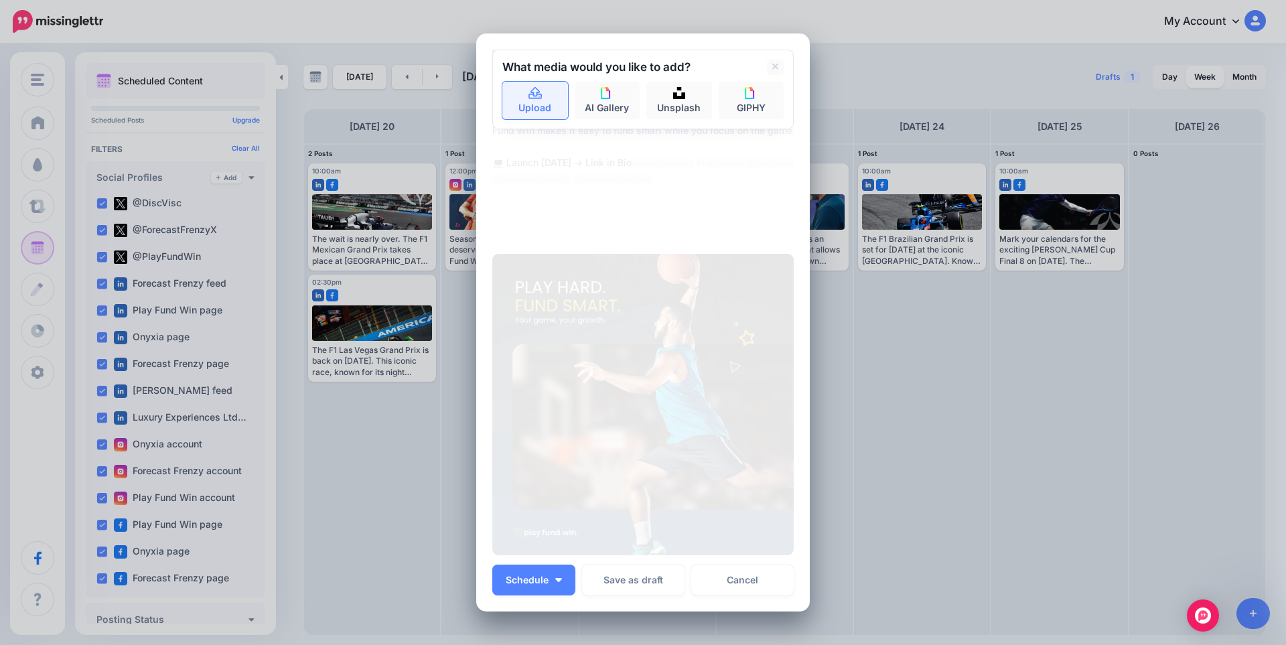
click at [535, 103] on link "Upload" at bounding box center [535, 101] width 66 height 38
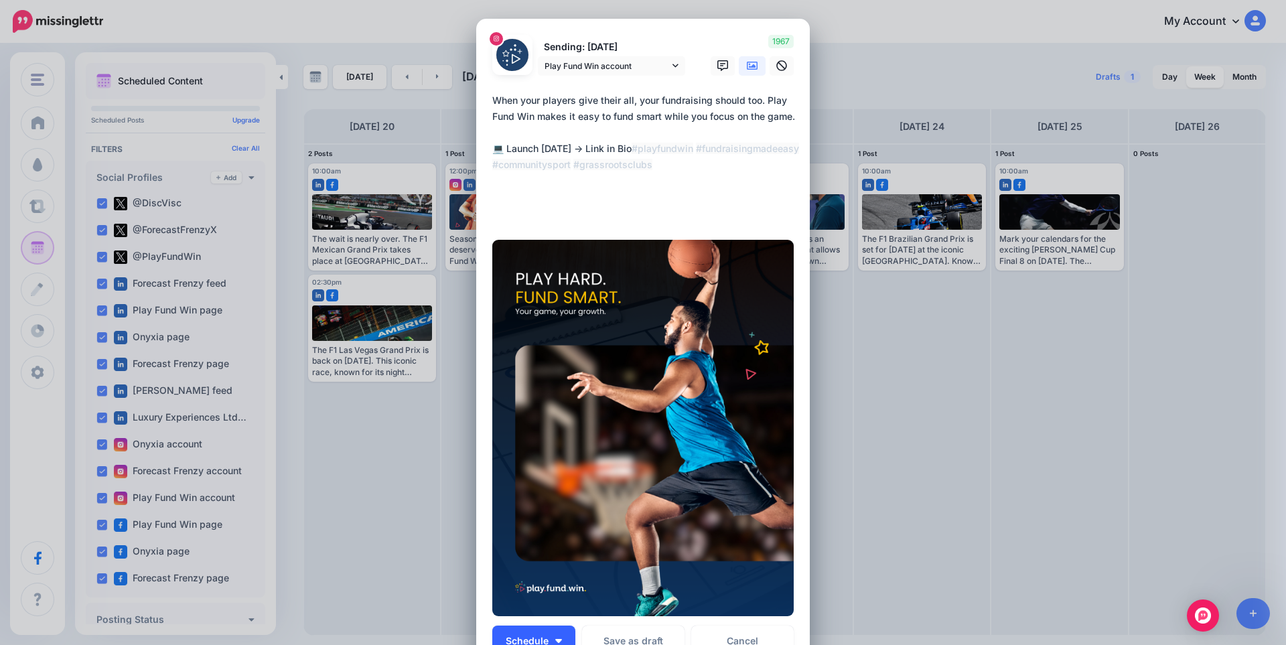
click at [559, 641] on button "Schedule" at bounding box center [533, 640] width 83 height 31
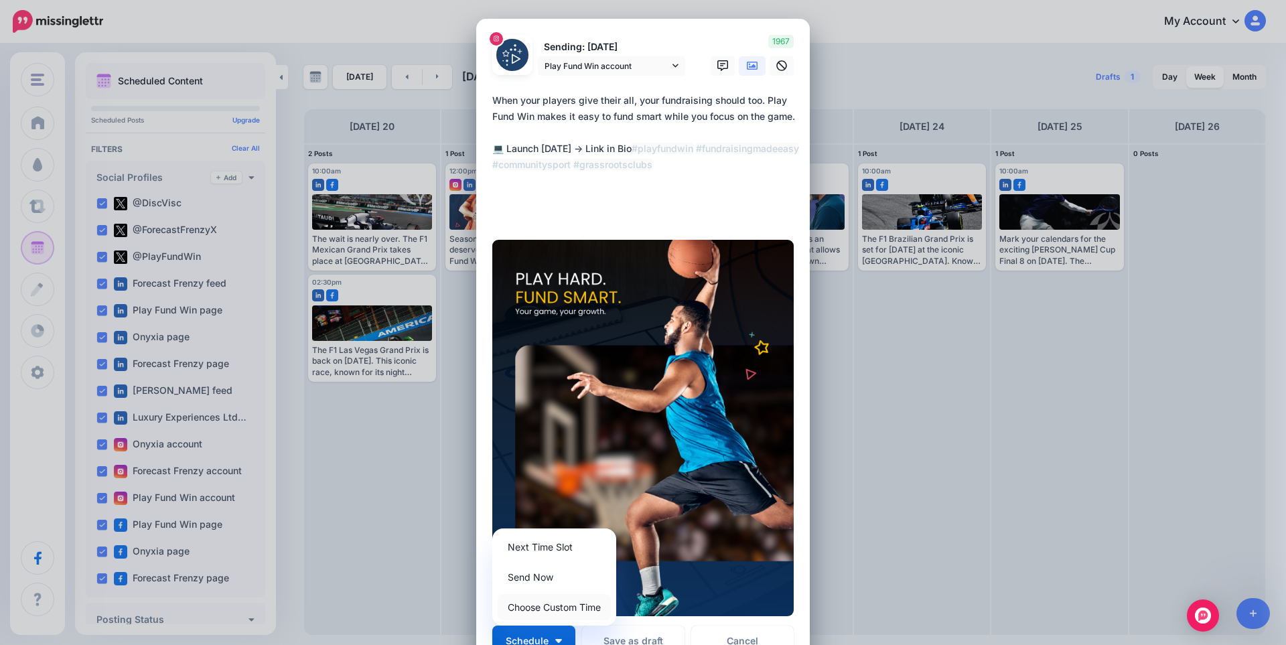
click at [537, 609] on link "Choose Custom Time" at bounding box center [554, 607] width 113 height 26
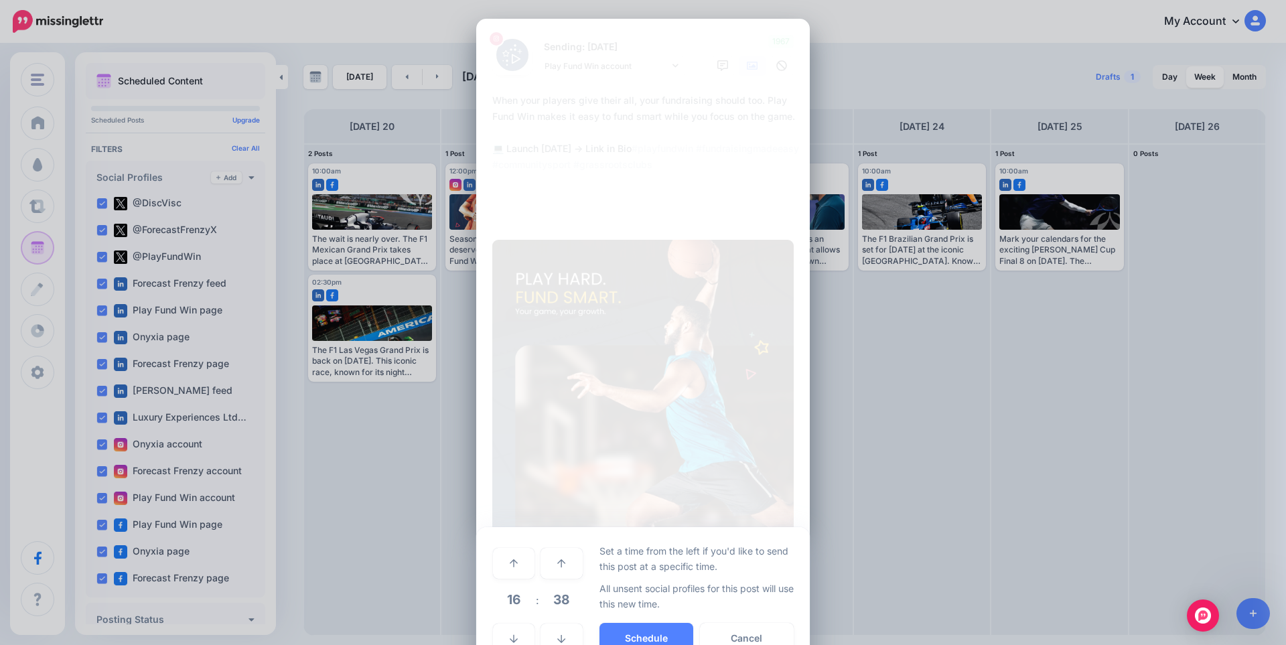
scroll to position [46, 0]
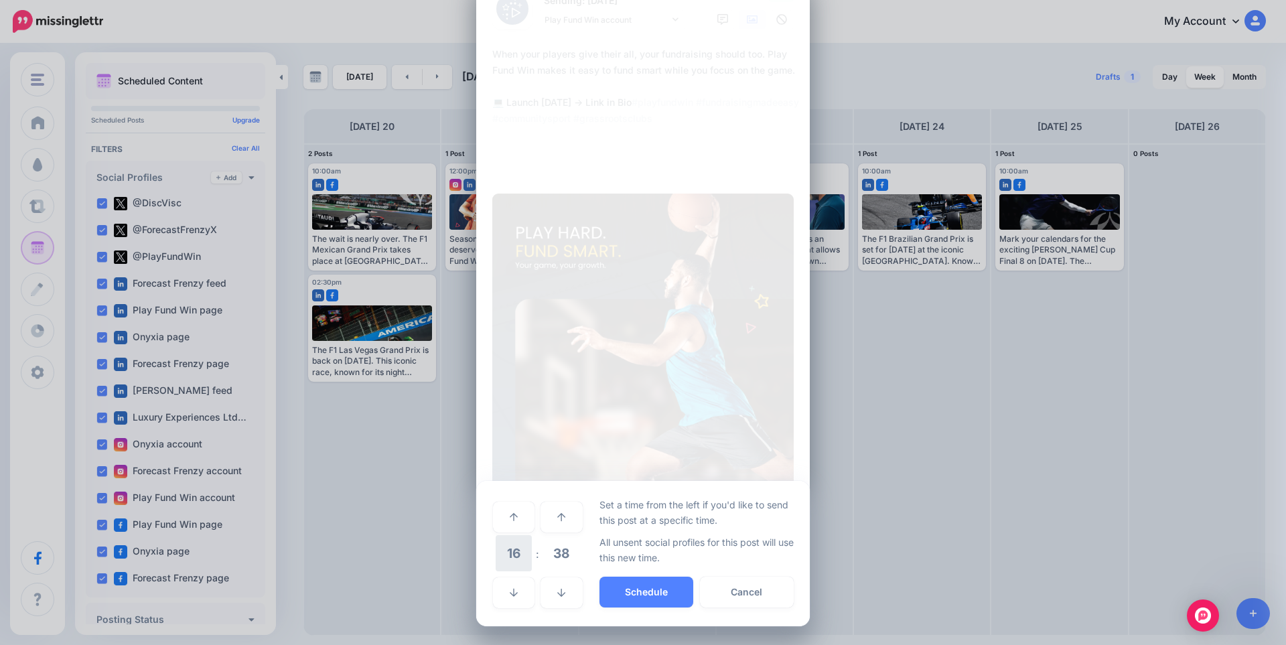
click at [510, 570] on span "16" at bounding box center [514, 553] width 36 height 36
click at [536, 546] on td "11" at bounding box center [543, 543] width 15 height 19
click at [561, 550] on span "38" at bounding box center [561, 553] width 36 height 36
click at [530, 553] on td "30" at bounding box center [529, 554] width 15 height 38
click at [644, 594] on button "Schedule" at bounding box center [646, 592] width 94 height 31
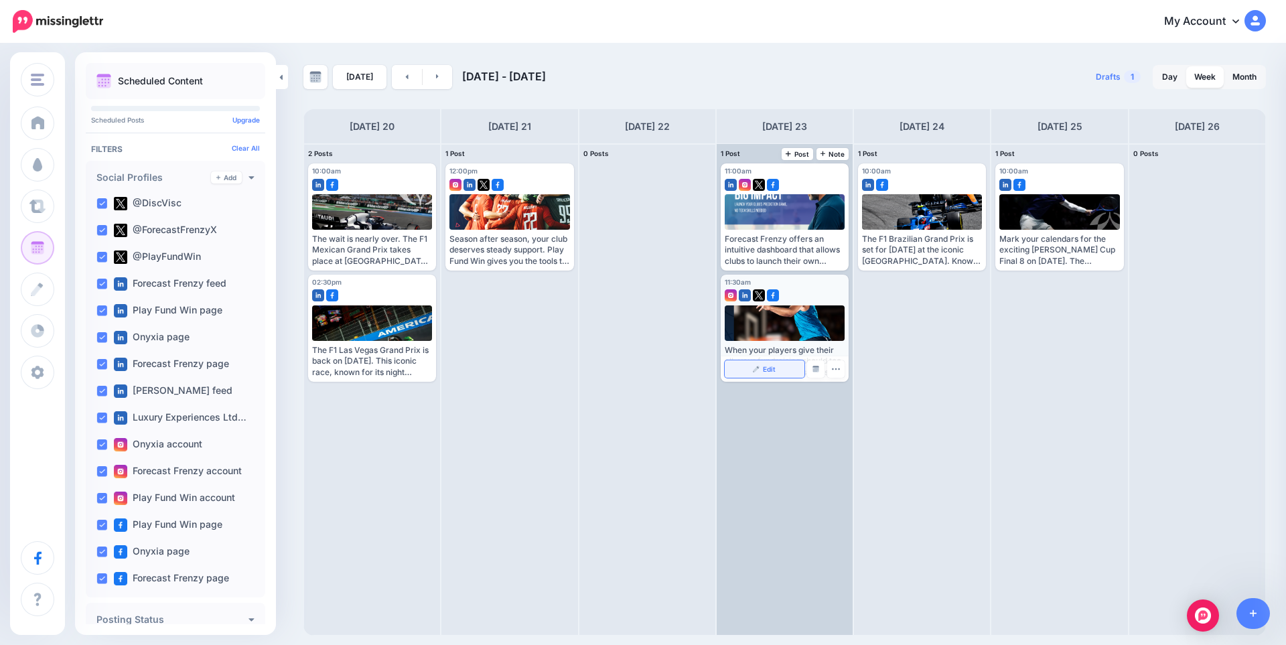
click at [767, 368] on span "Edit" at bounding box center [769, 369] width 13 height 7
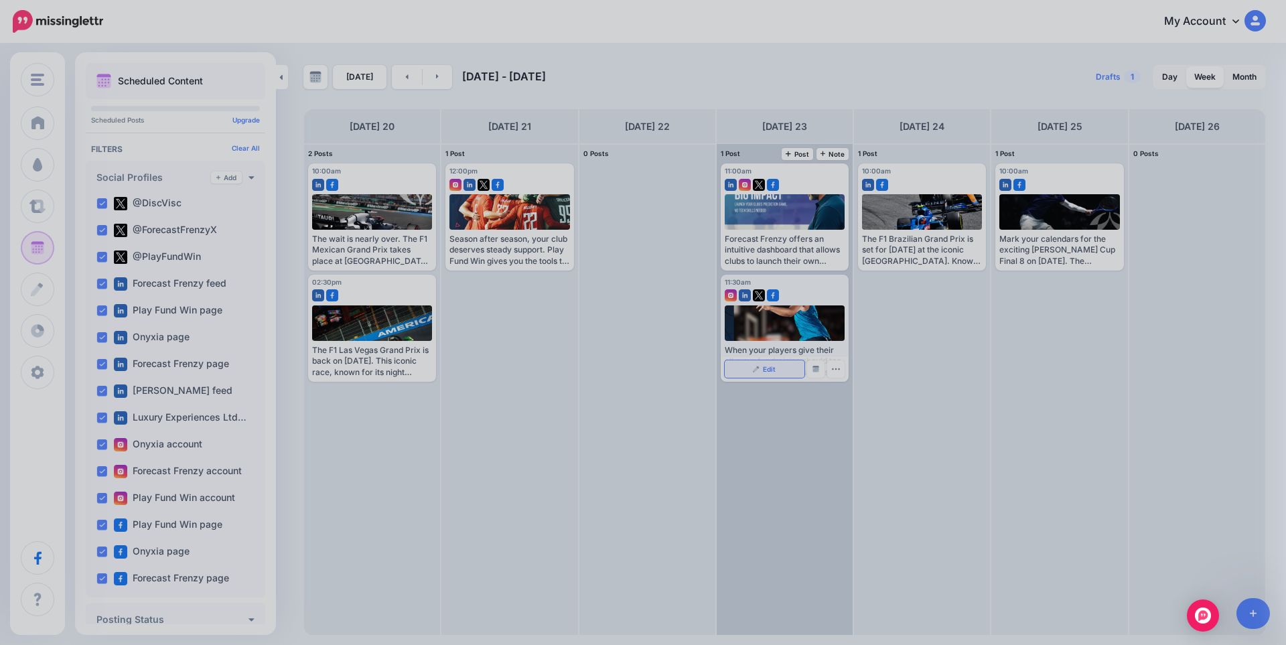
scroll to position [0, 0]
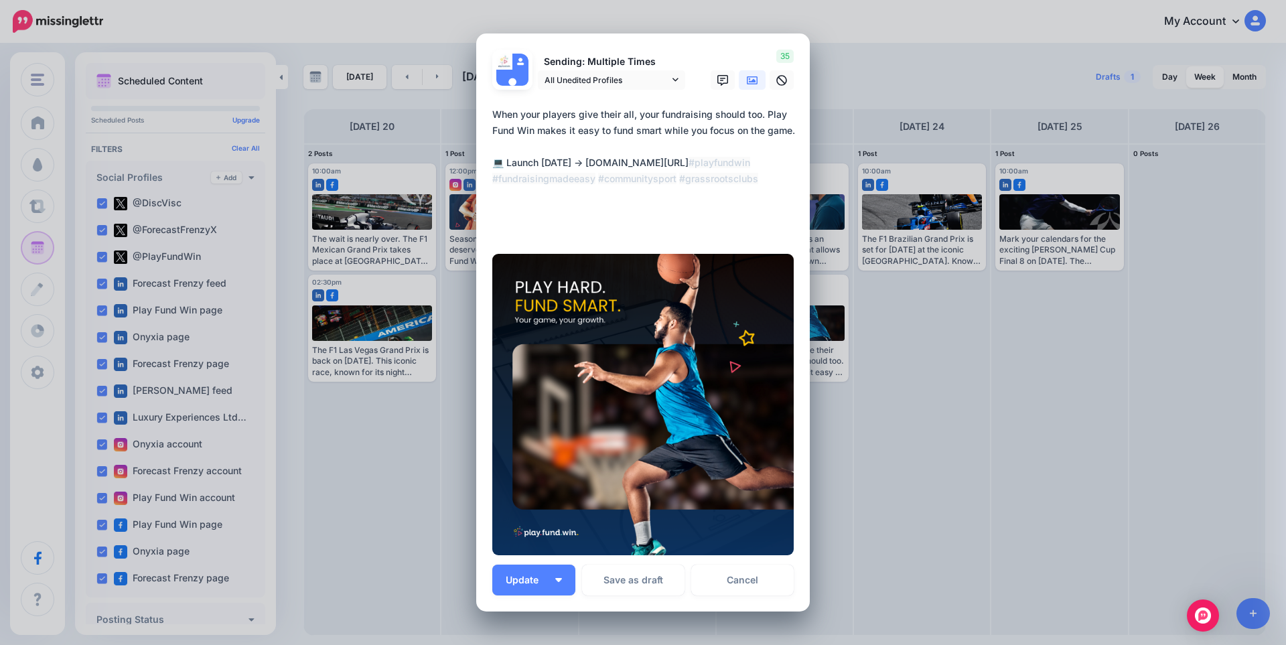
click at [597, 69] on p "Sending: Multiple Times" at bounding box center [611, 61] width 147 height 15
click at [598, 80] on span "All Unedited Profiles" at bounding box center [606, 80] width 125 height 14
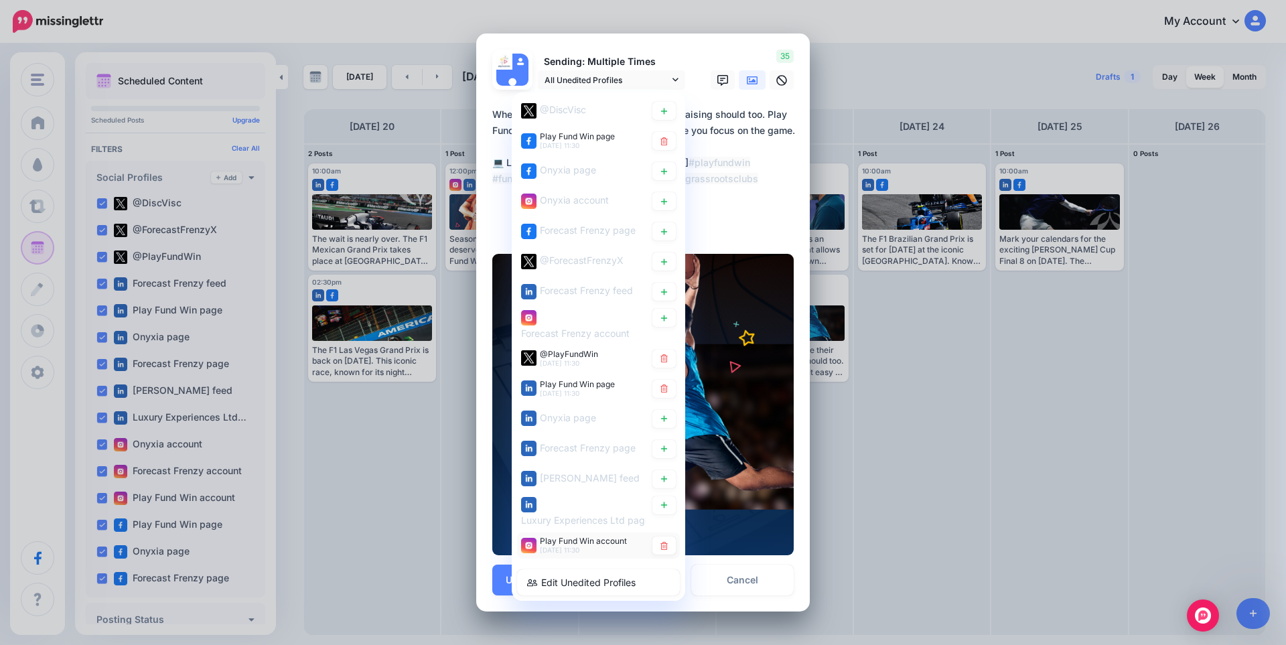
click at [550, 539] on span "Play Fund Win account" at bounding box center [583, 541] width 87 height 10
type textarea "**********"
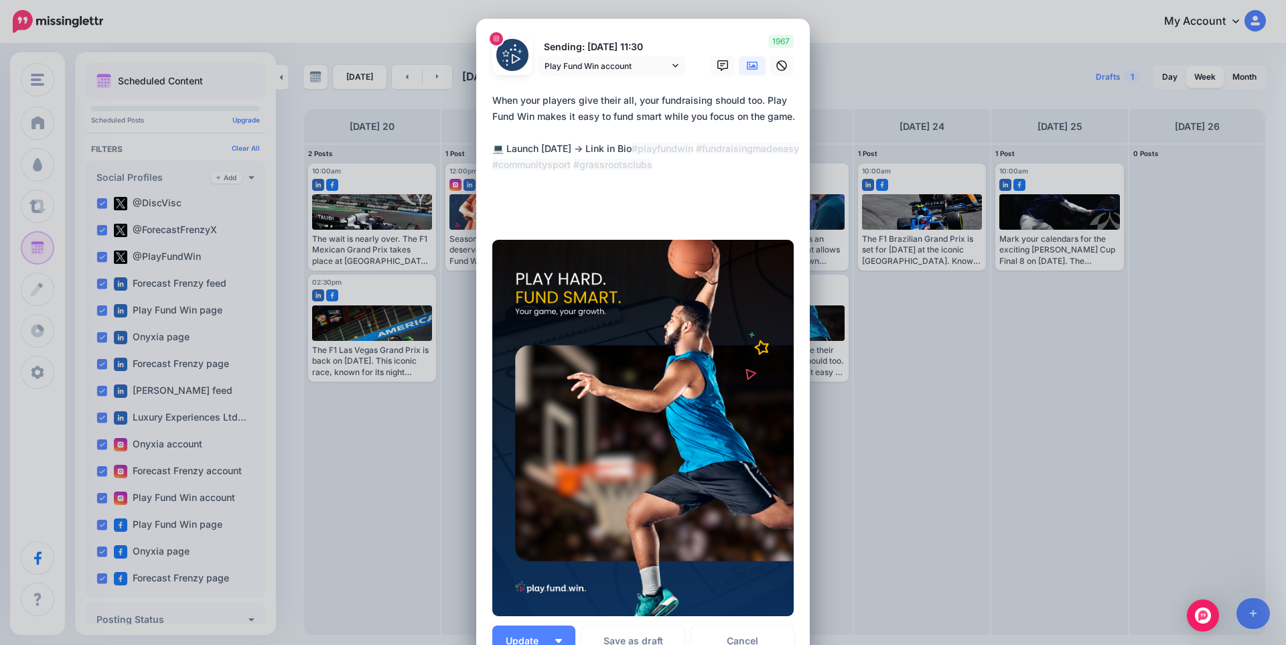
click at [942, 317] on div "Edit Post Loading Sending: [DATE] 11:30 Play Fund Win account @DiscVisc" at bounding box center [643, 322] width 1286 height 645
click at [741, 640] on link "Cancel" at bounding box center [742, 640] width 102 height 31
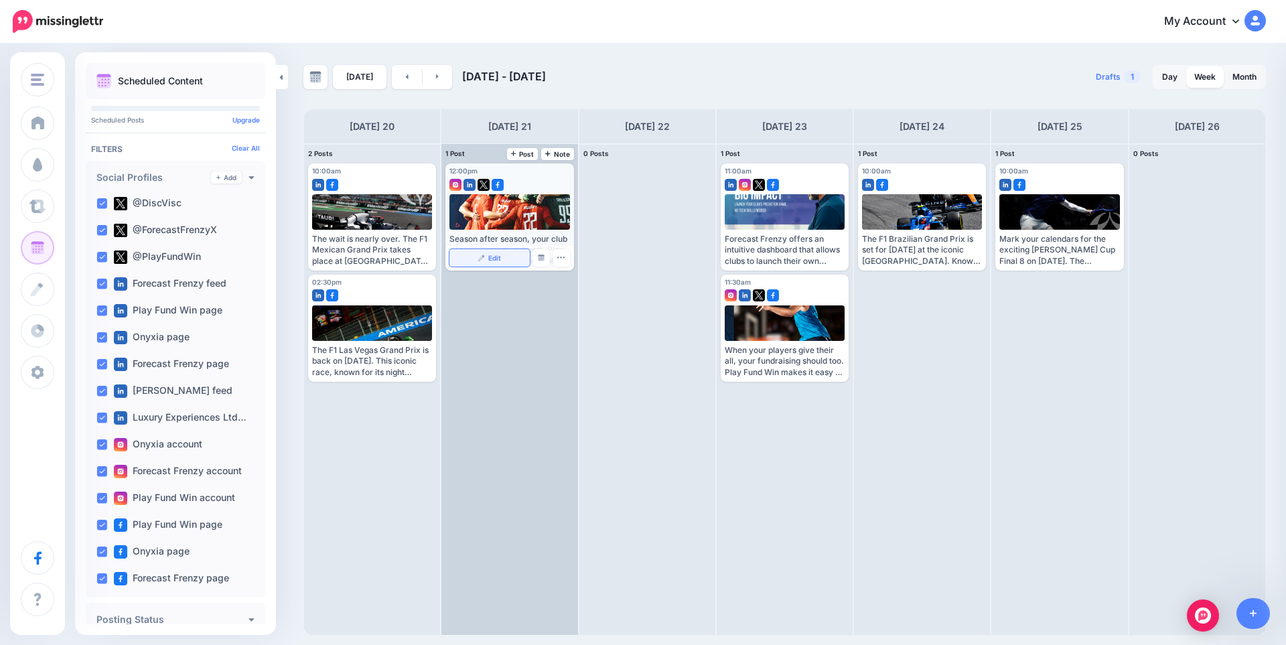
click at [500, 257] on span "Edit" at bounding box center [494, 257] width 13 height 7
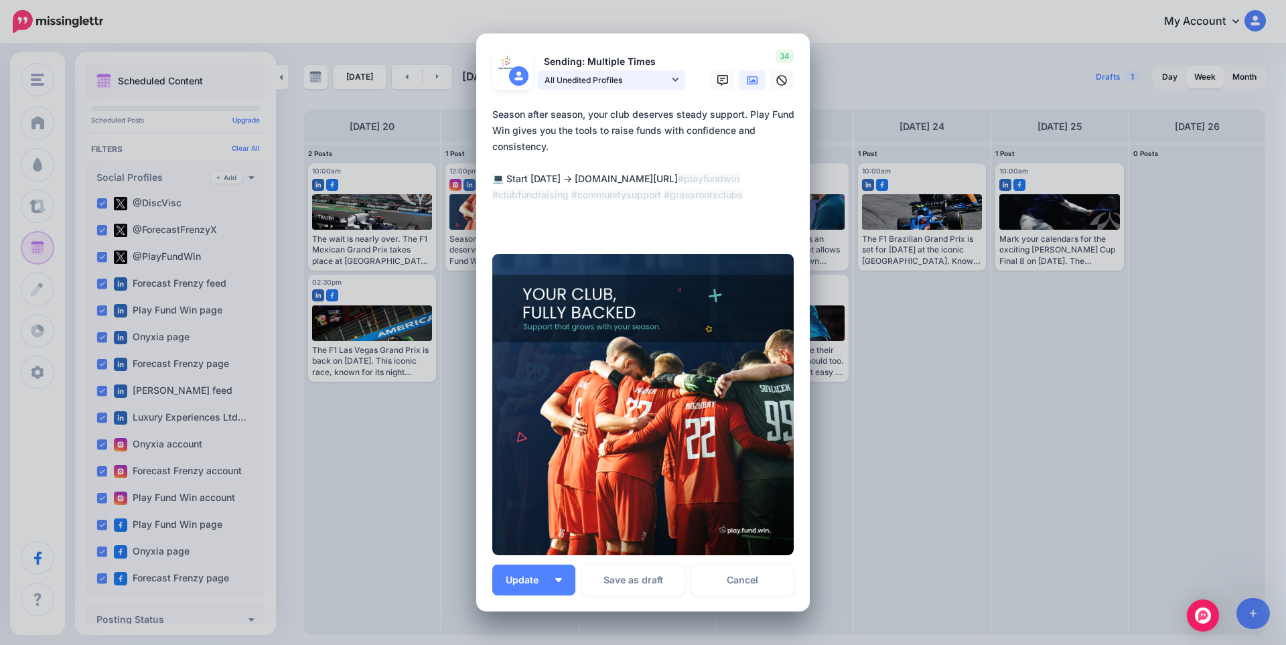
click at [672, 76] on icon at bounding box center [675, 79] width 6 height 9
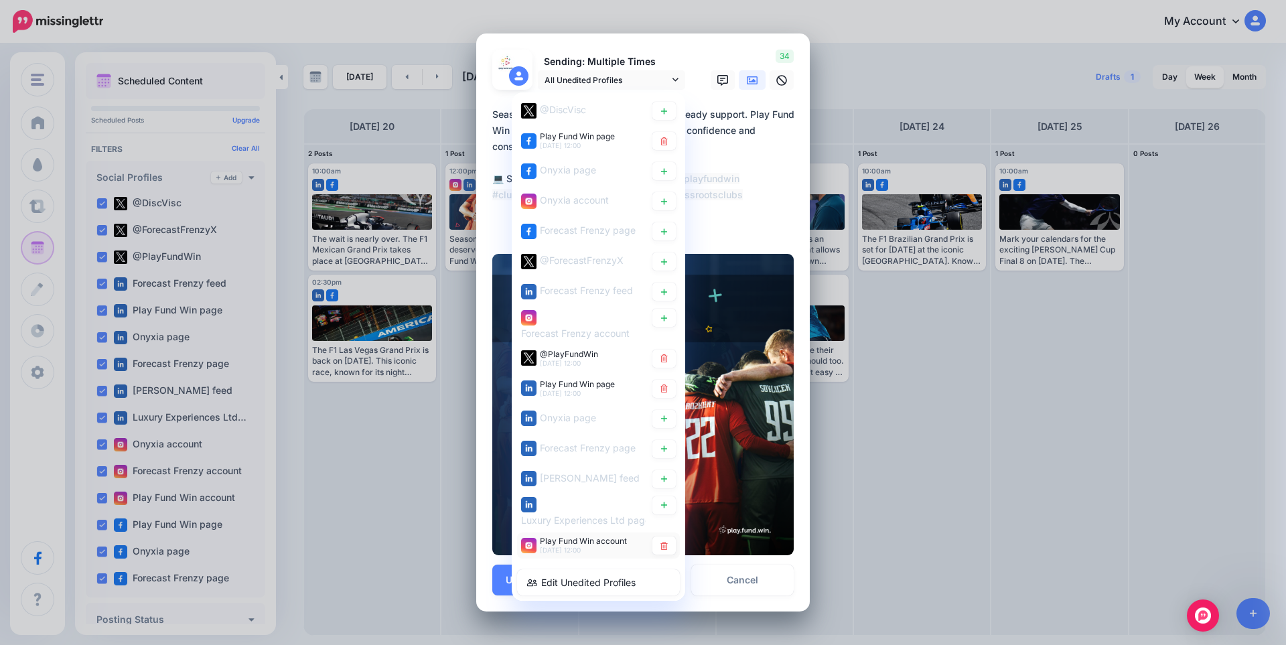
click at [552, 550] on span "[DATE] 12:00" at bounding box center [560, 550] width 41 height 8
type textarea "**********"
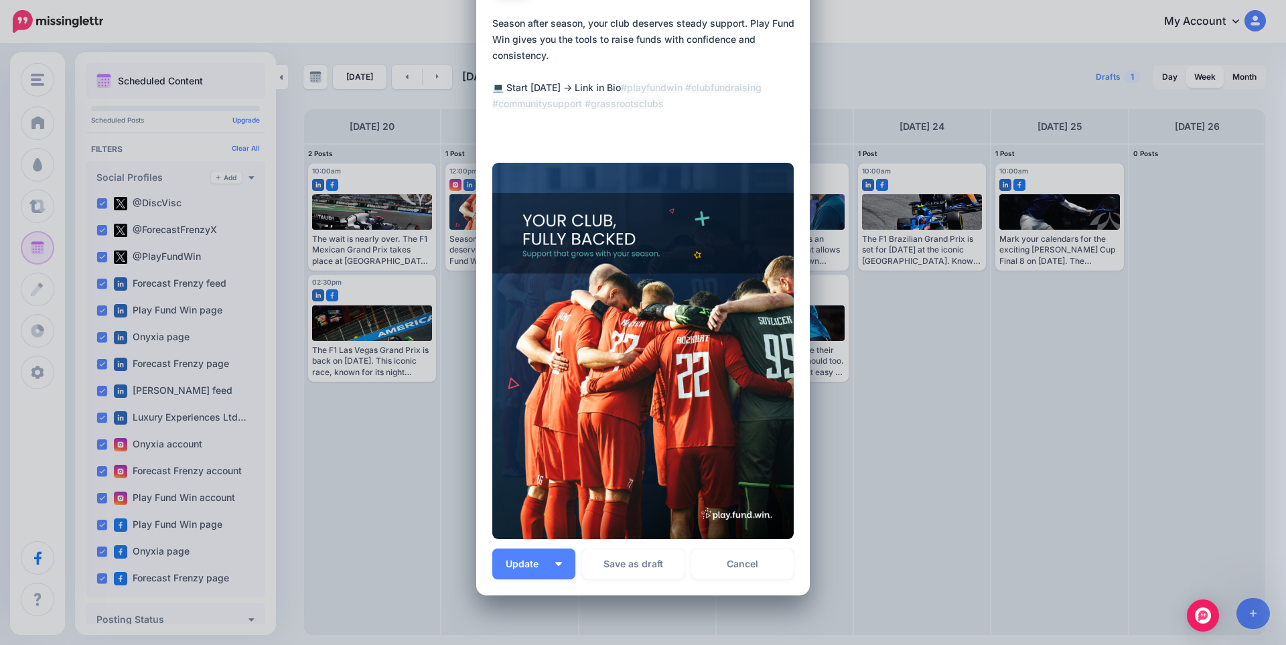
scroll to position [89, 0]
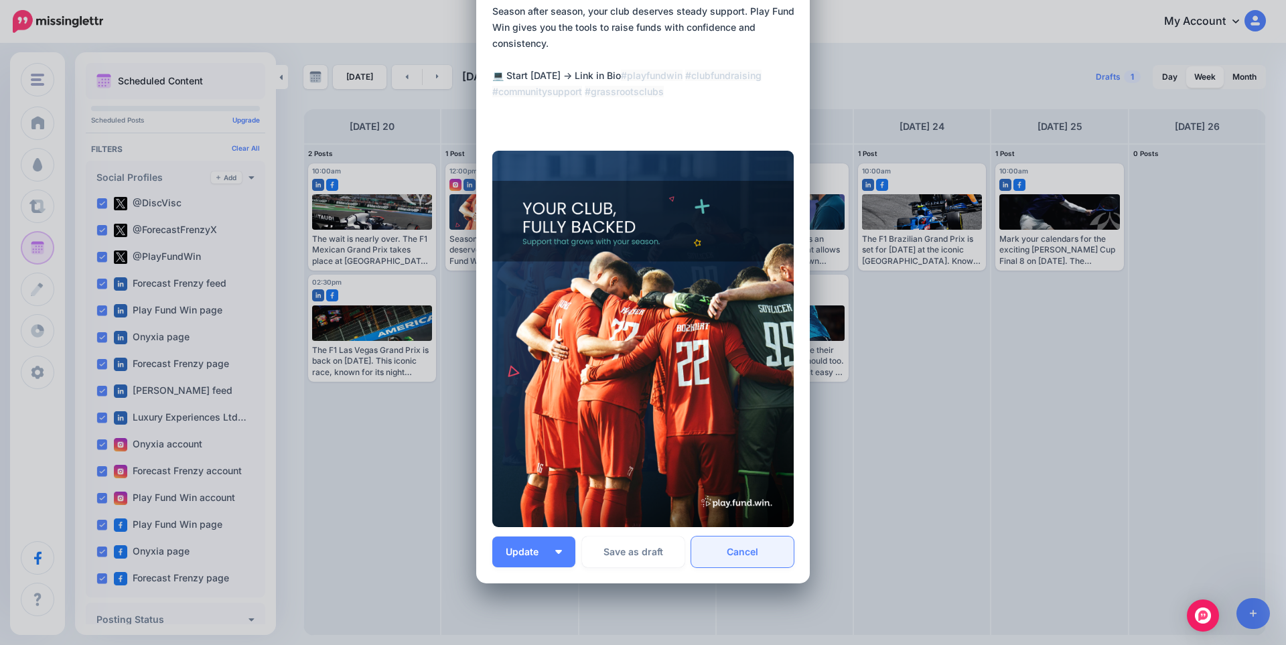
click at [733, 560] on link "Cancel" at bounding box center [742, 551] width 102 height 31
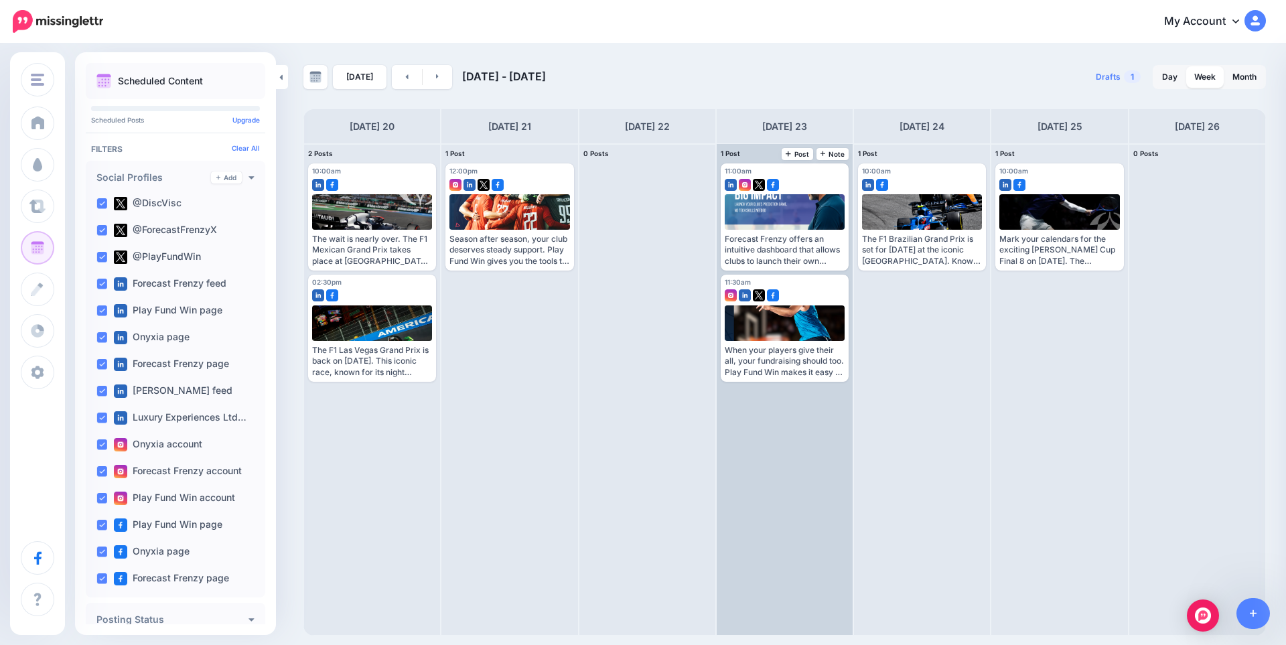
scroll to position [0, 0]
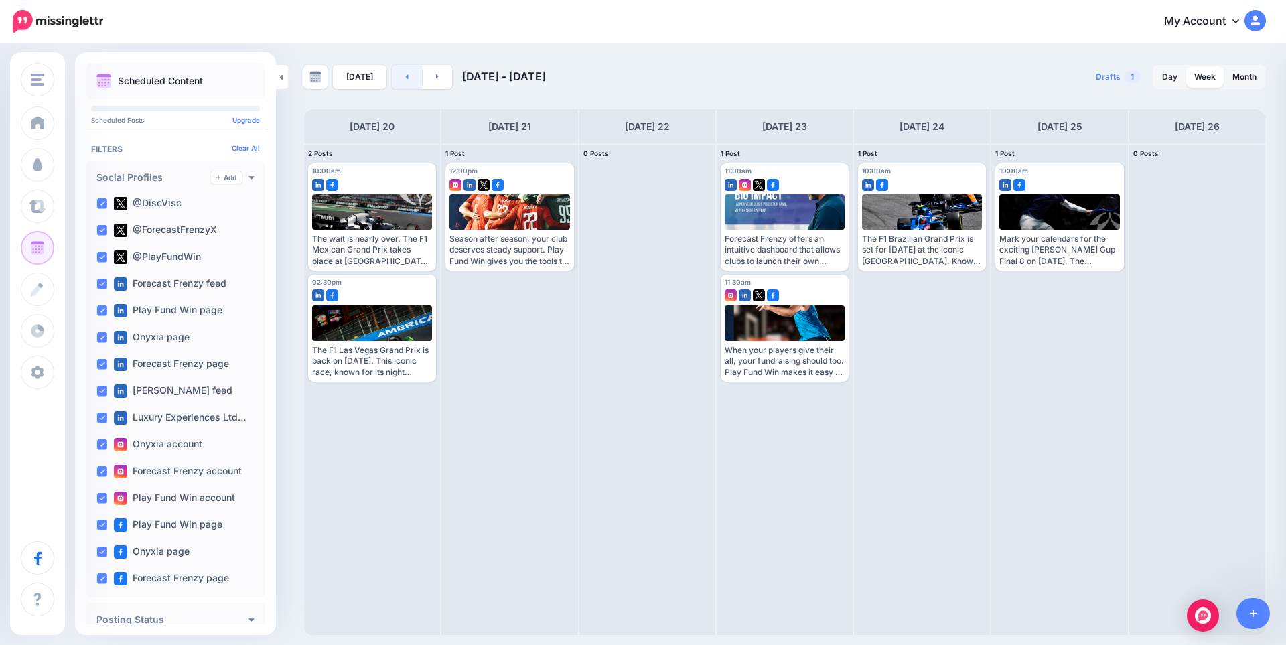
click at [397, 72] on link at bounding box center [407, 77] width 30 height 24
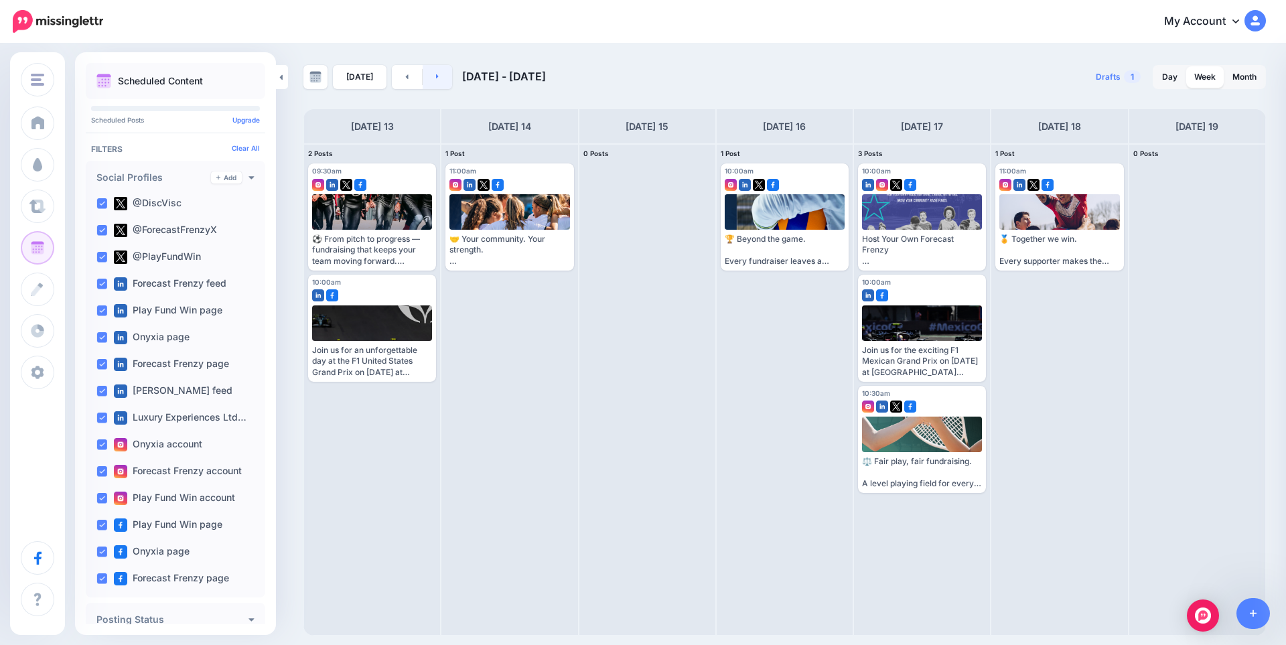
click at [429, 75] on link at bounding box center [438, 77] width 30 height 24
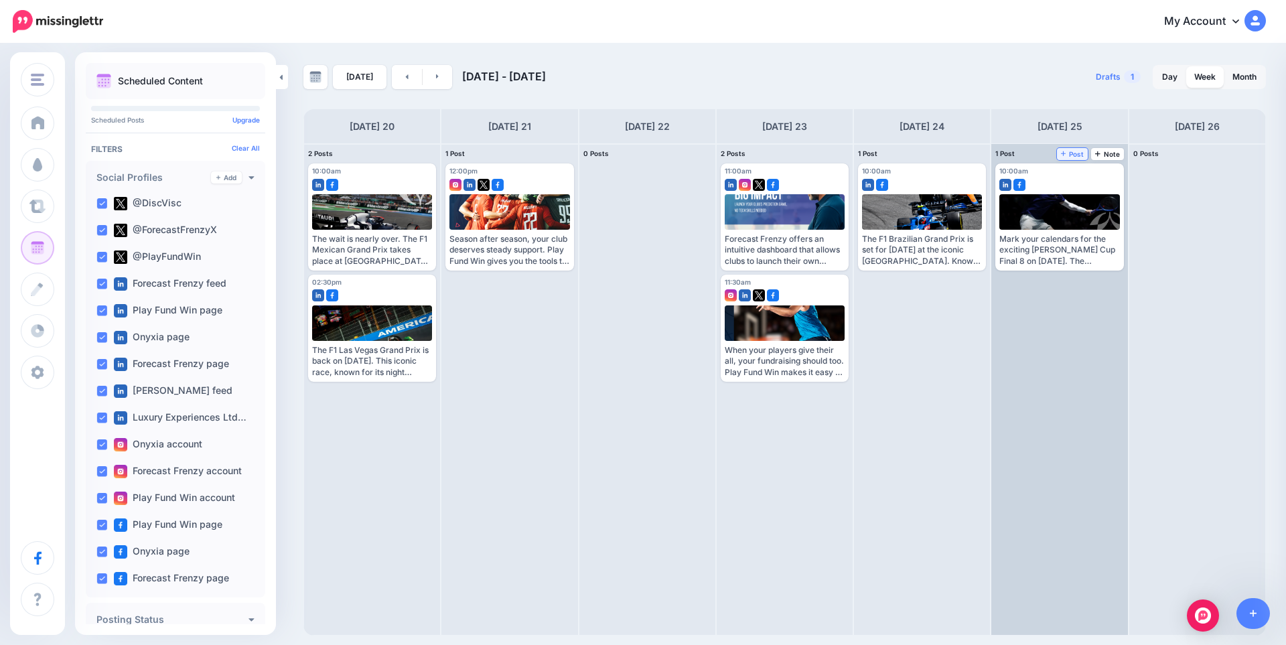
click at [1074, 156] on span "Post" at bounding box center [1072, 154] width 23 height 7
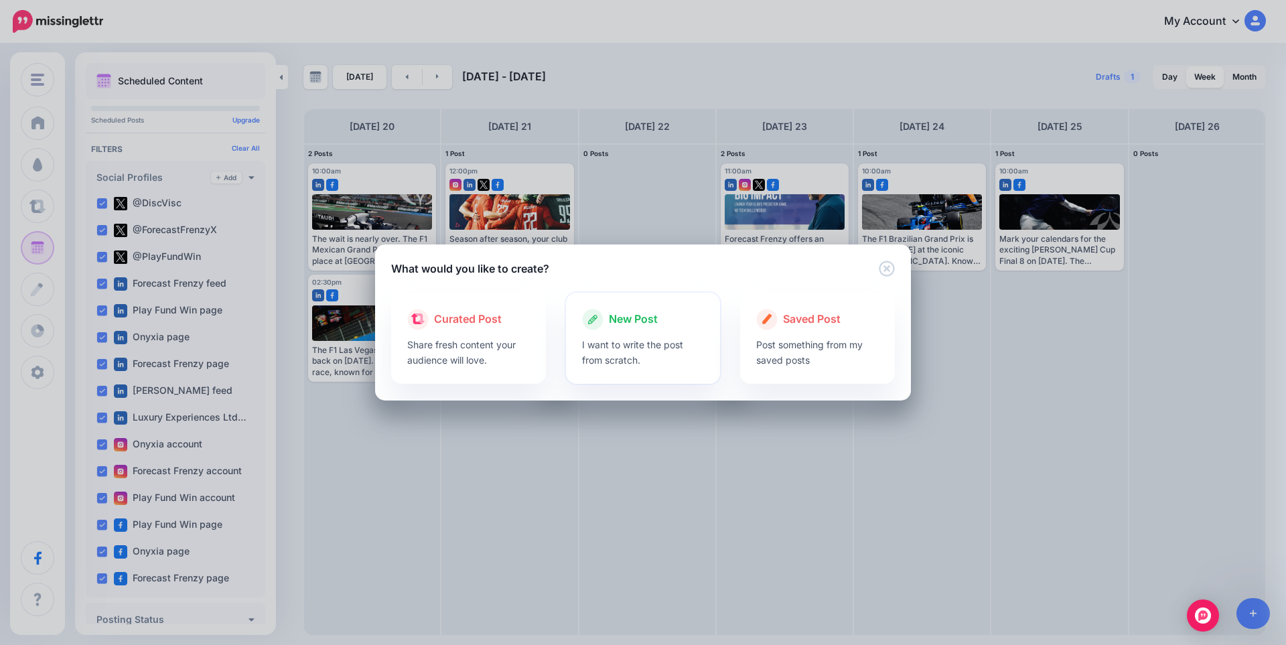
click at [649, 338] on p "I want to write the post from scratch." at bounding box center [643, 352] width 123 height 31
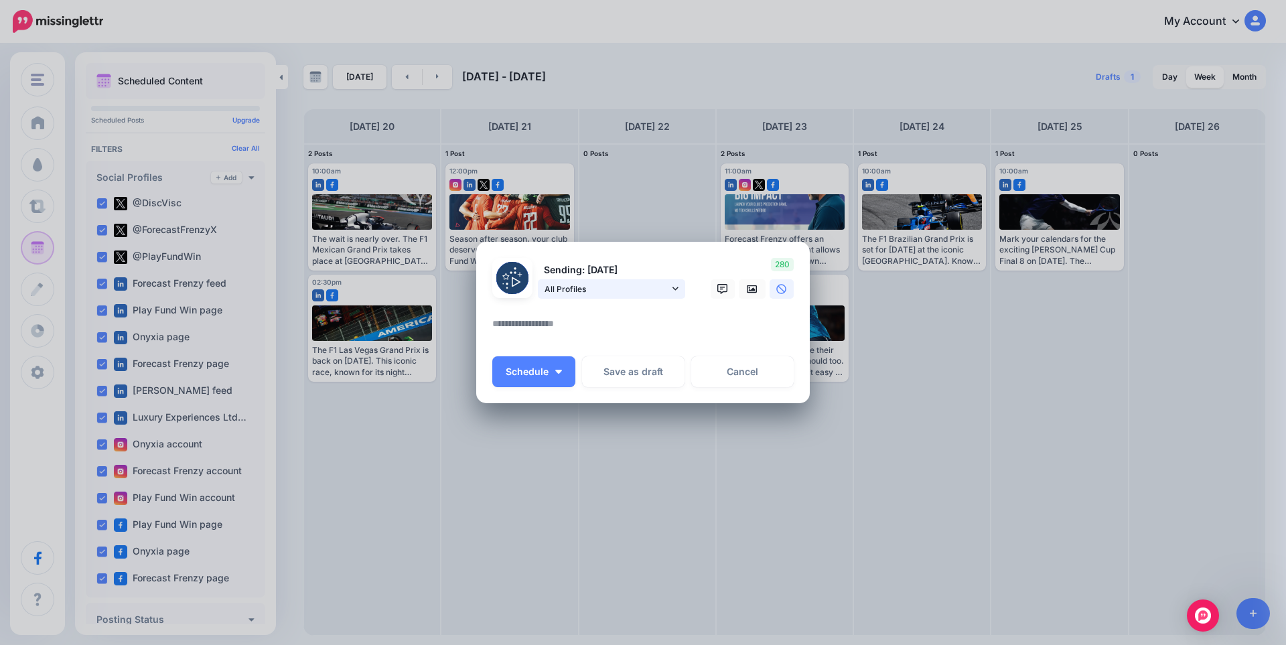
click at [583, 285] on span "All Profiles" at bounding box center [606, 289] width 125 height 14
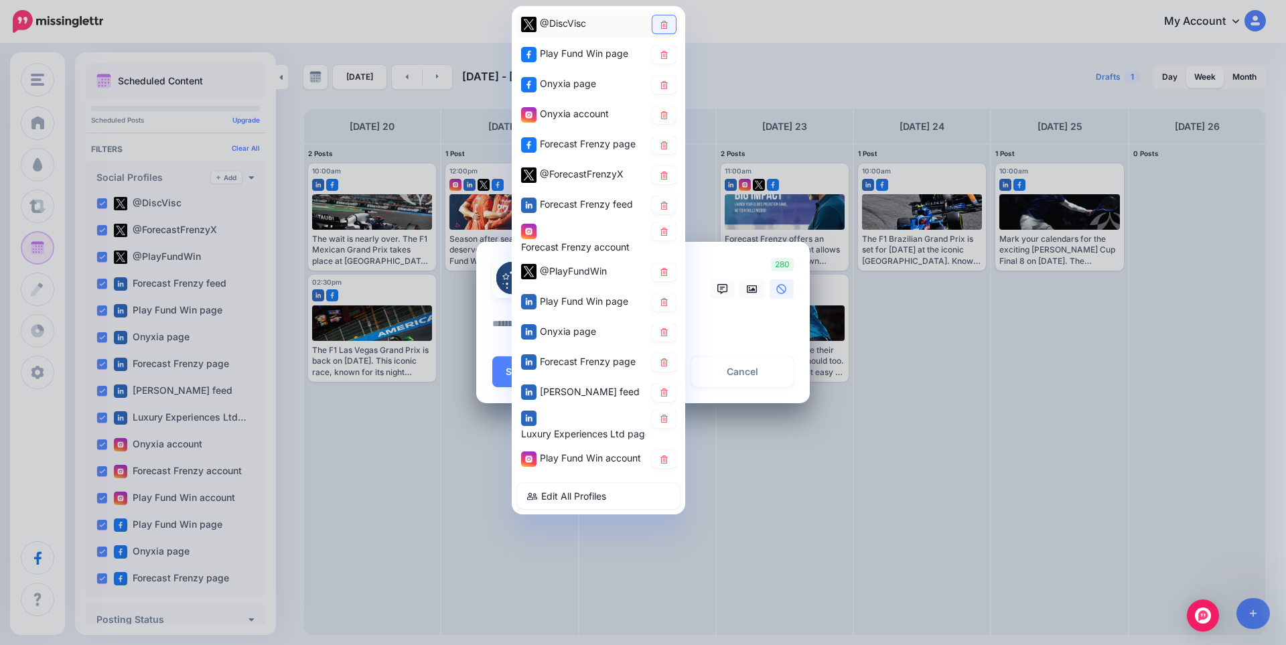
click at [668, 20] on icon at bounding box center [664, 24] width 10 height 8
click at [663, 84] on icon at bounding box center [663, 84] width 7 height 8
click at [670, 110] on link at bounding box center [663, 115] width 23 height 18
click at [666, 142] on icon at bounding box center [663, 145] width 7 height 8
click at [660, 170] on link at bounding box center [663, 175] width 23 height 18
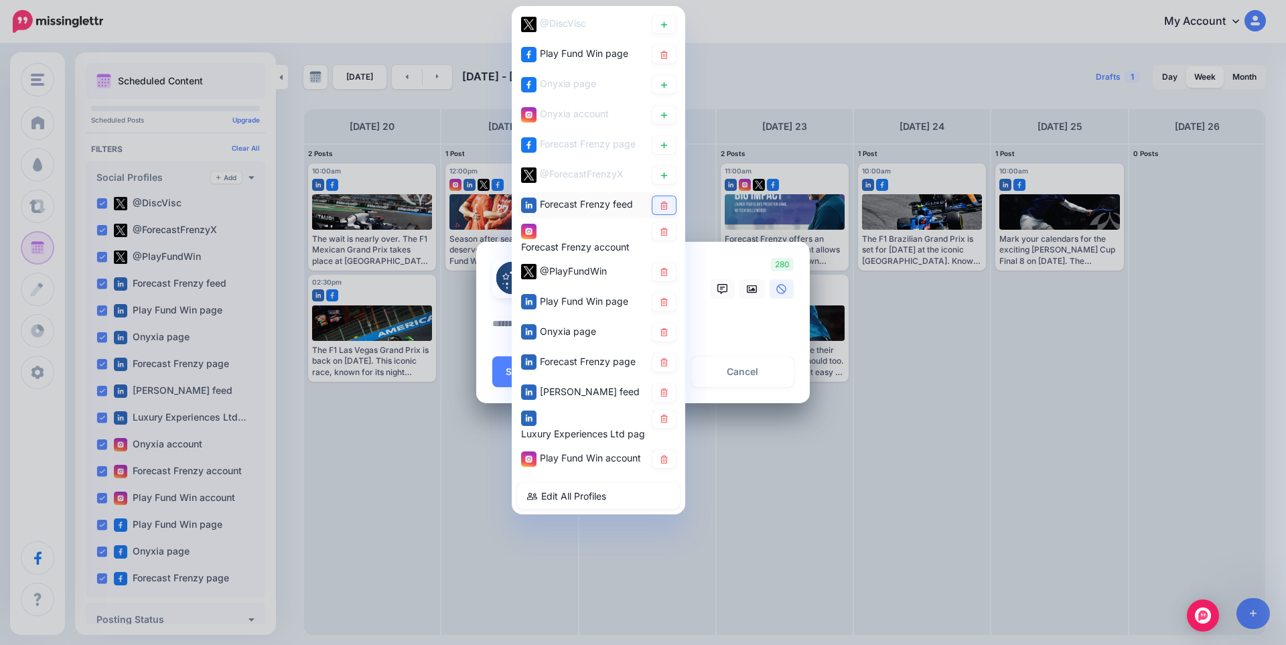
click at [664, 207] on icon at bounding box center [664, 205] width 10 height 8
click at [664, 238] on link at bounding box center [663, 231] width 23 height 18
click at [664, 338] on link at bounding box center [663, 332] width 23 height 18
click at [672, 366] on link at bounding box center [663, 363] width 23 height 18
click at [668, 387] on link at bounding box center [663, 393] width 23 height 18
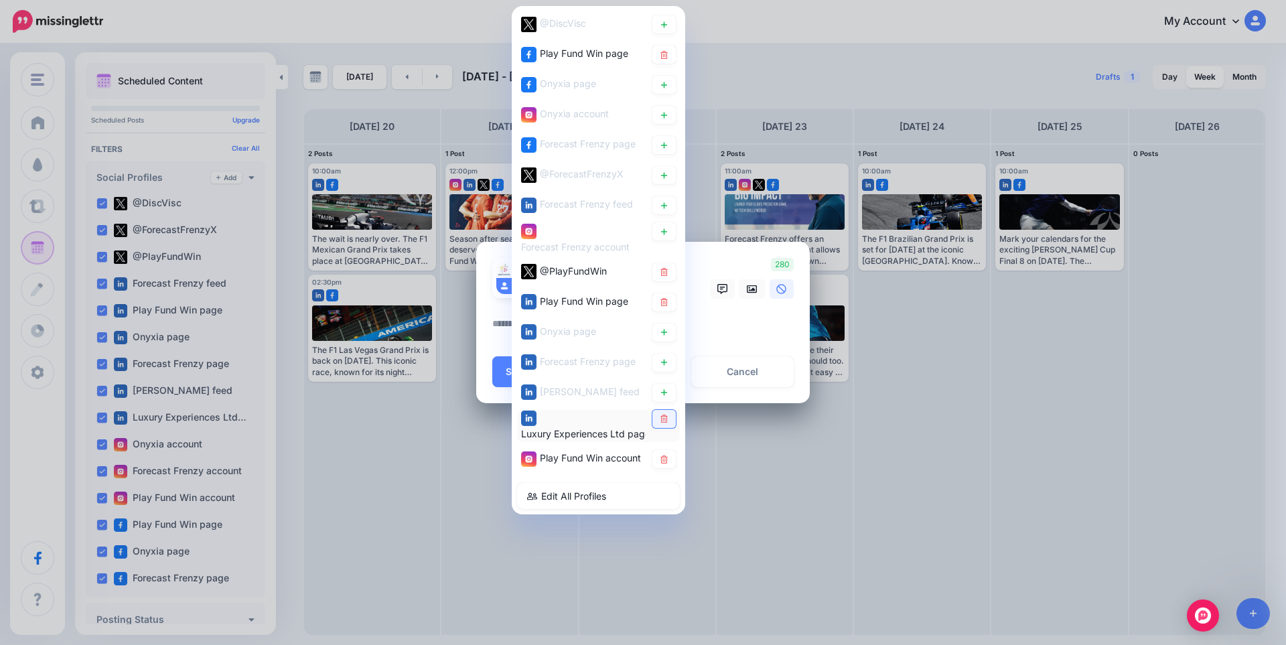
click at [668, 419] on icon at bounding box center [664, 419] width 10 height 8
click at [738, 336] on textarea at bounding box center [646, 328] width 308 height 26
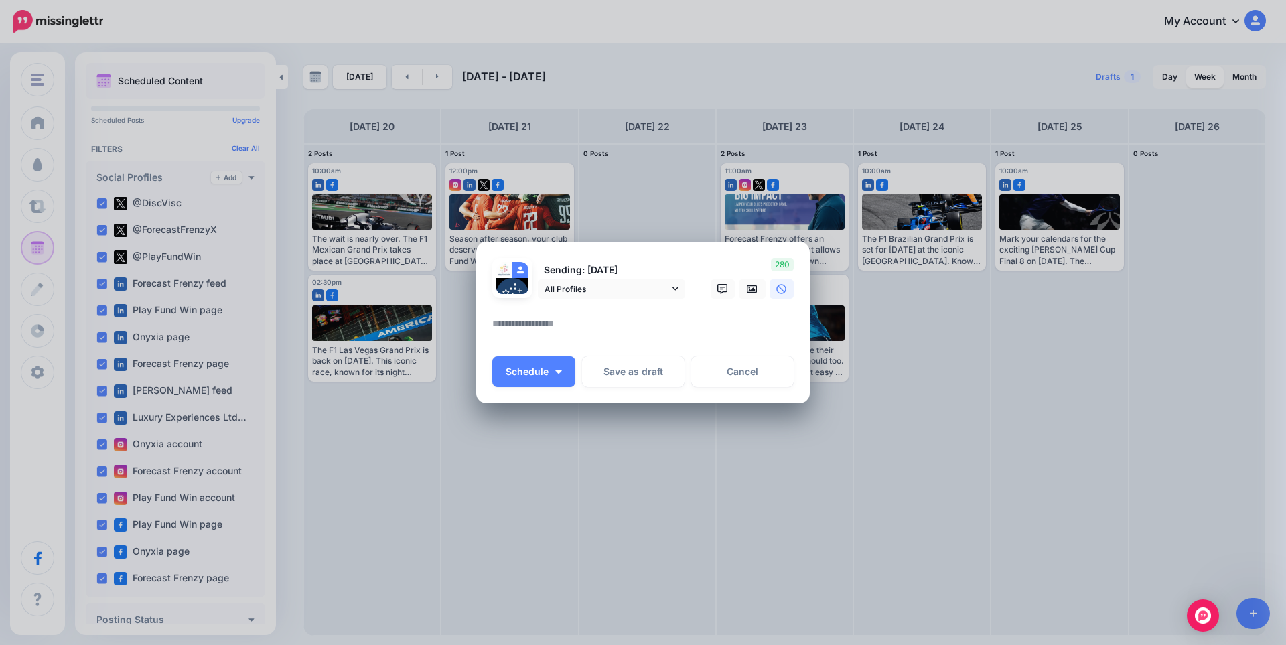
paste textarea "**********"
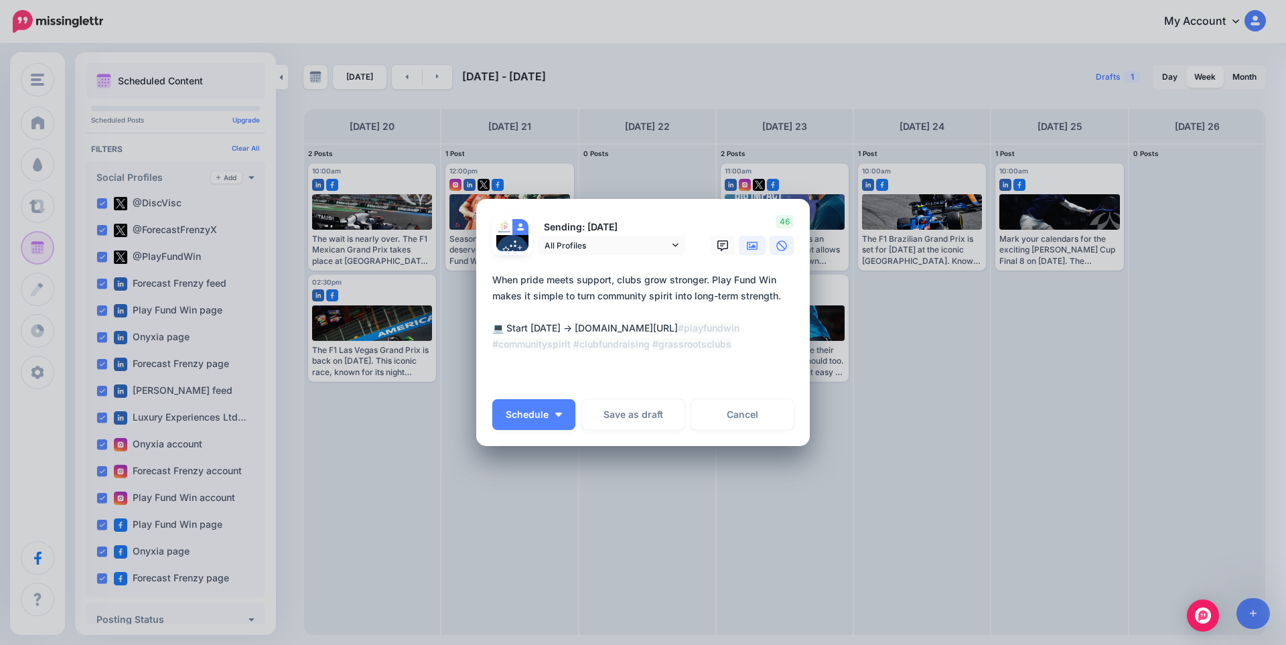
click at [755, 248] on icon at bounding box center [752, 245] width 11 height 11
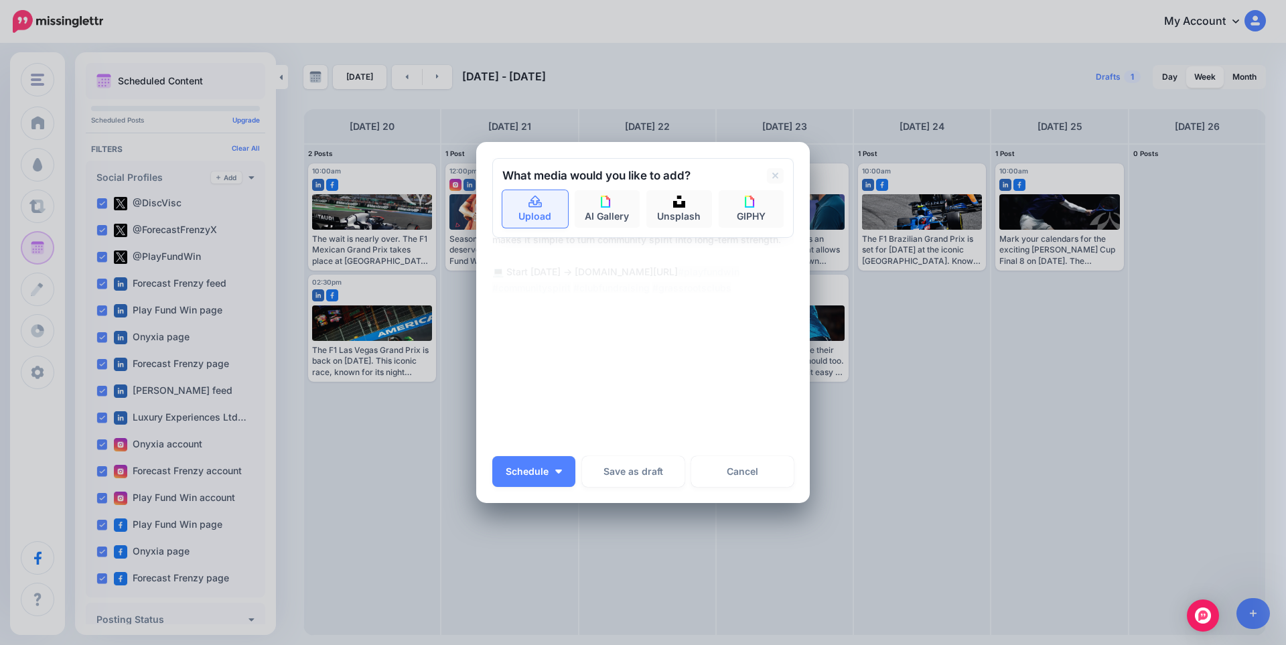
click at [533, 198] on icon at bounding box center [535, 202] width 15 height 12
click at [535, 211] on link "Upload" at bounding box center [535, 209] width 66 height 38
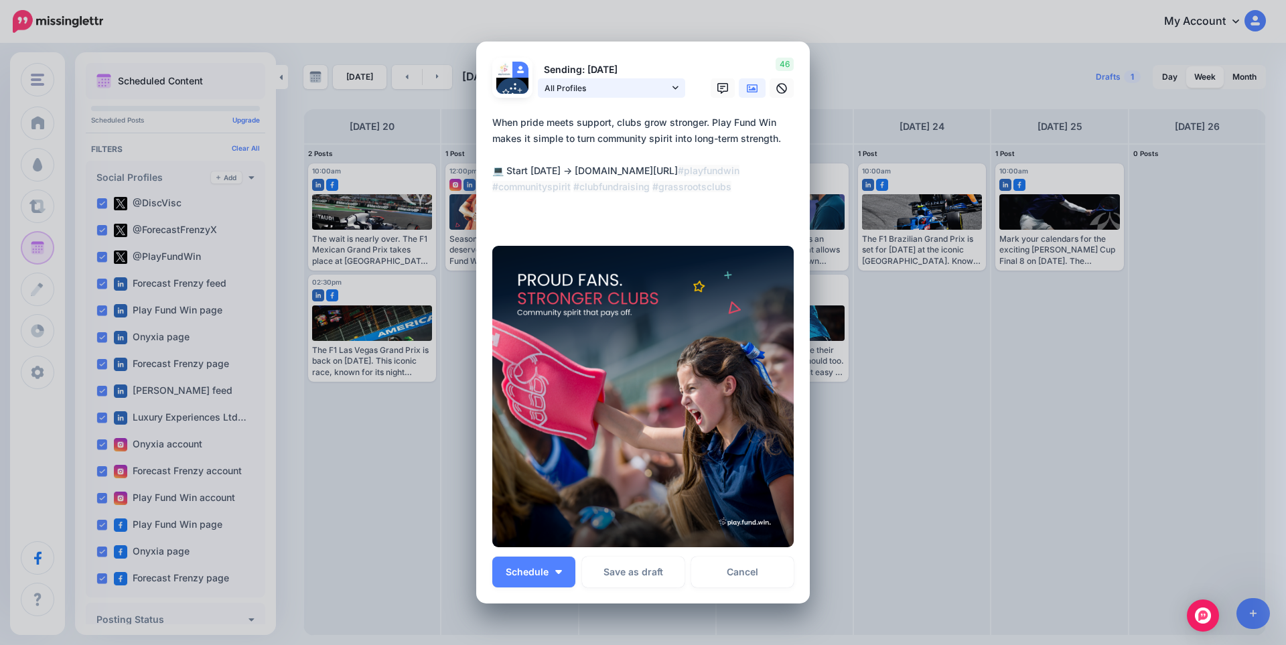
click at [644, 85] on span "All Profiles" at bounding box center [606, 88] width 125 height 14
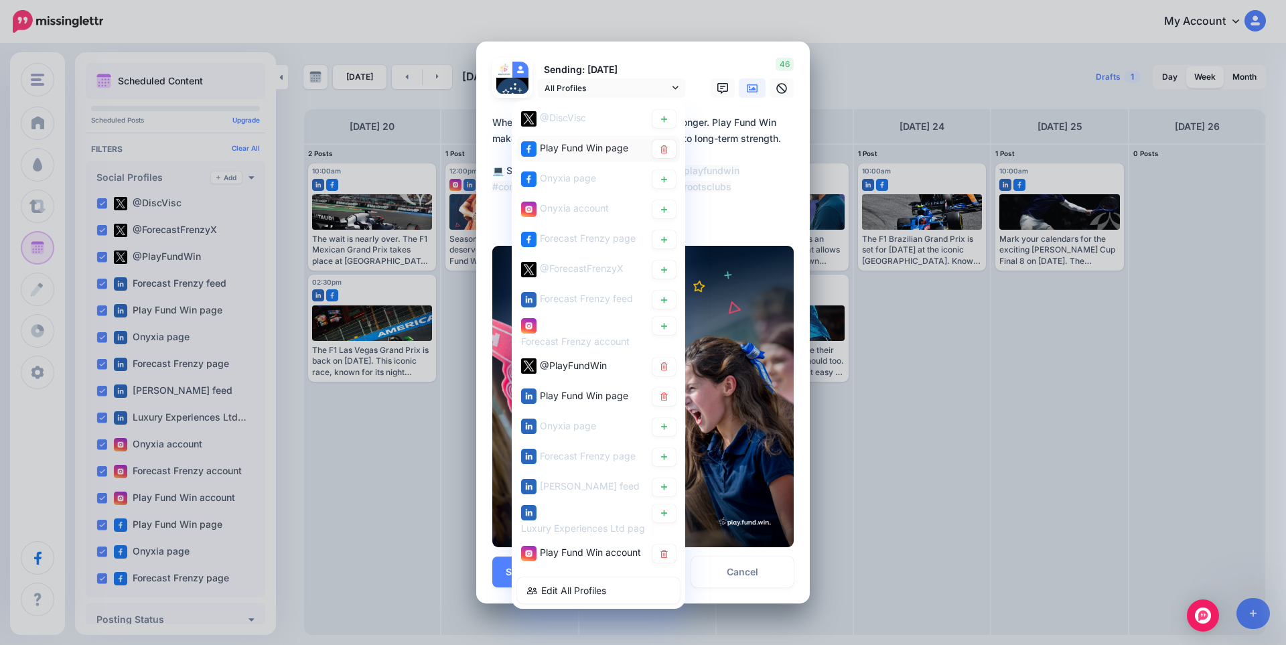
click at [575, 149] on span "Play Fund Win page" at bounding box center [584, 147] width 88 height 11
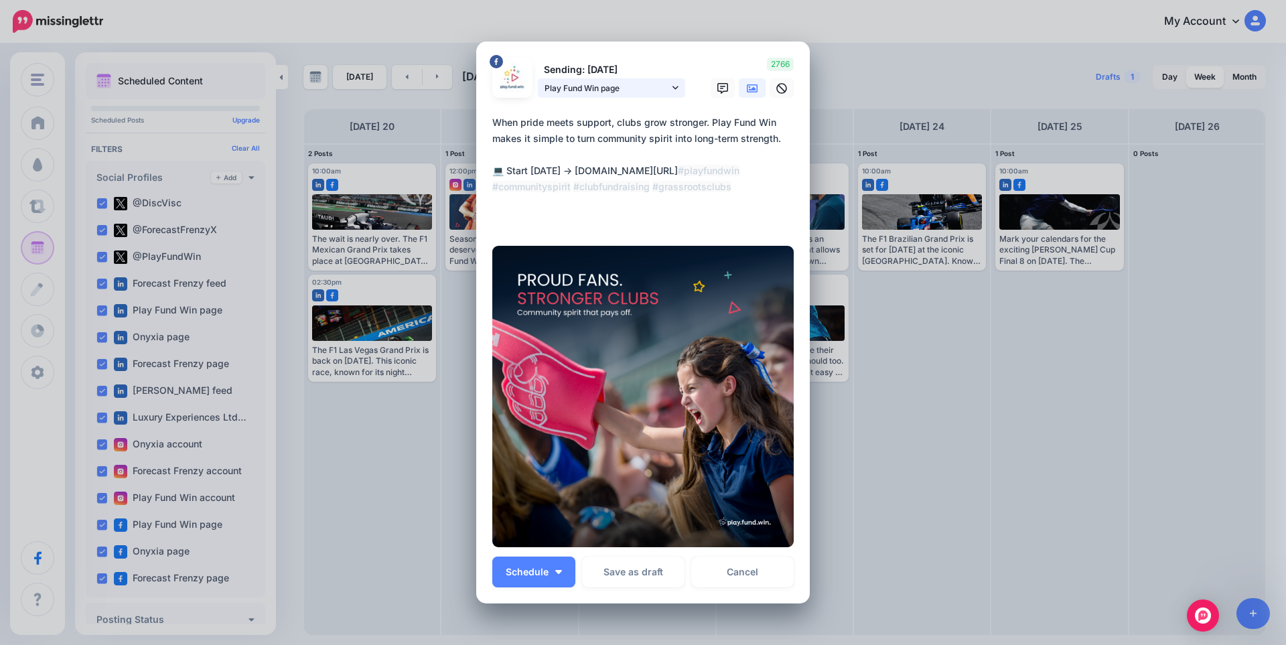
click at [591, 85] on span "Play Fund Win page" at bounding box center [606, 88] width 125 height 14
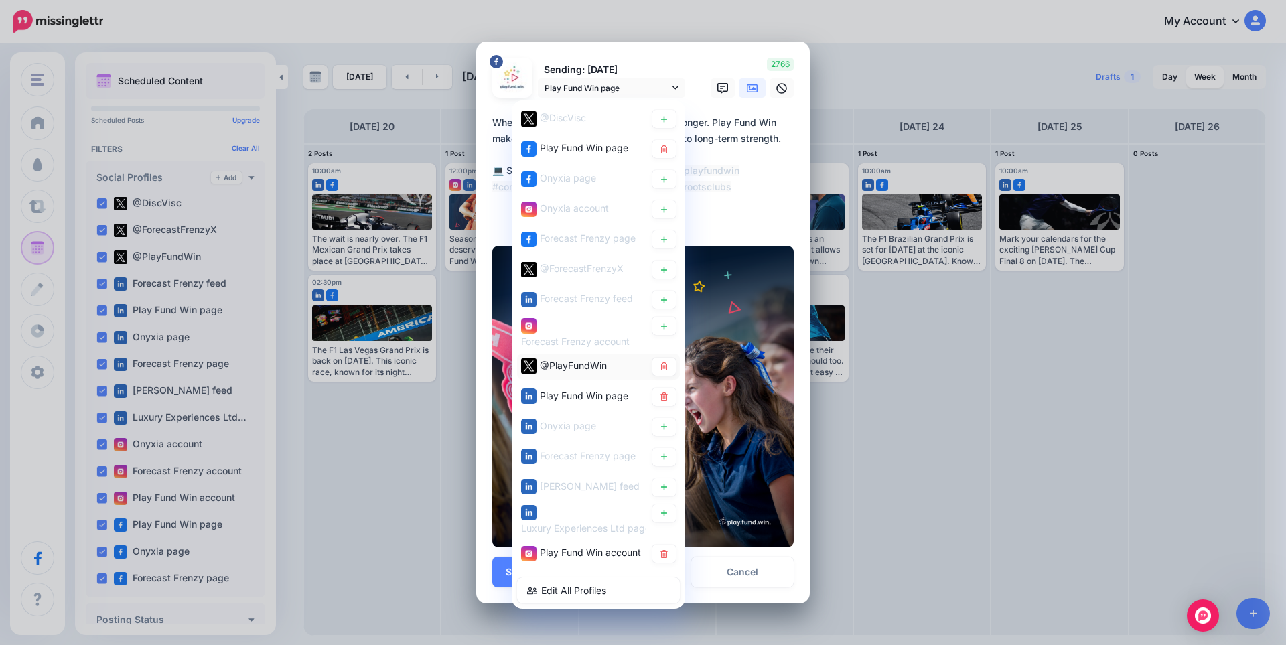
click at [550, 360] on span "@PlayFundWin" at bounding box center [573, 365] width 67 height 11
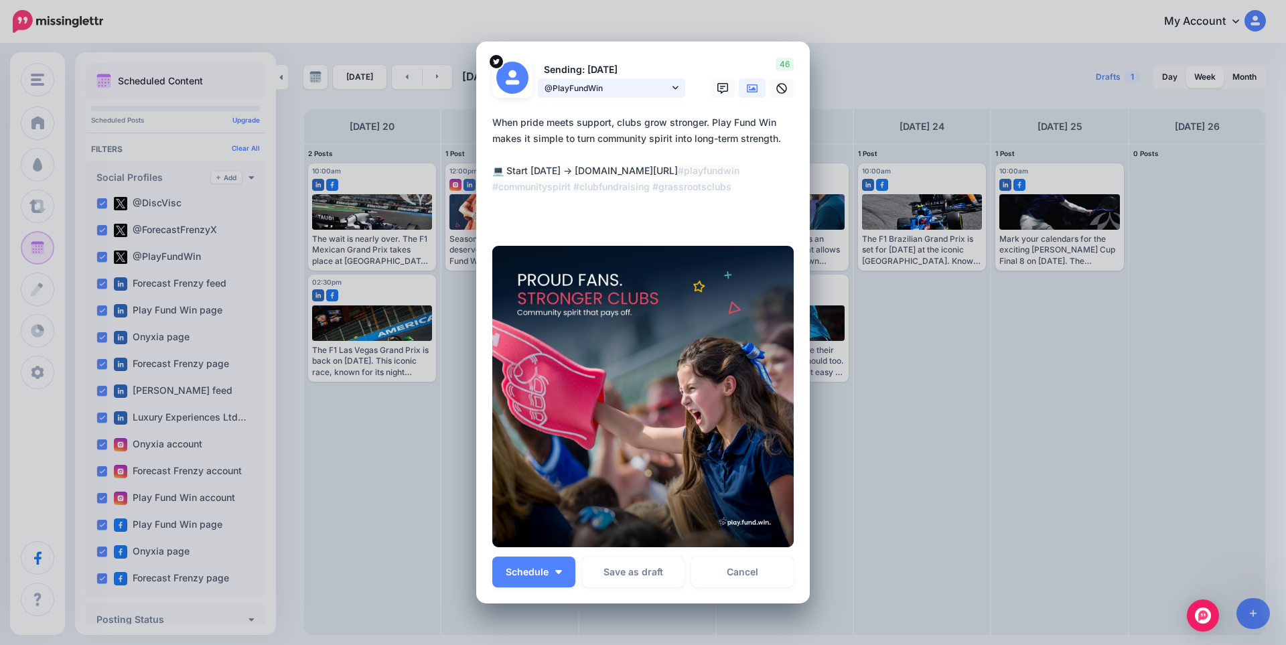
click at [609, 87] on span "@PlayFundWin" at bounding box center [606, 88] width 125 height 14
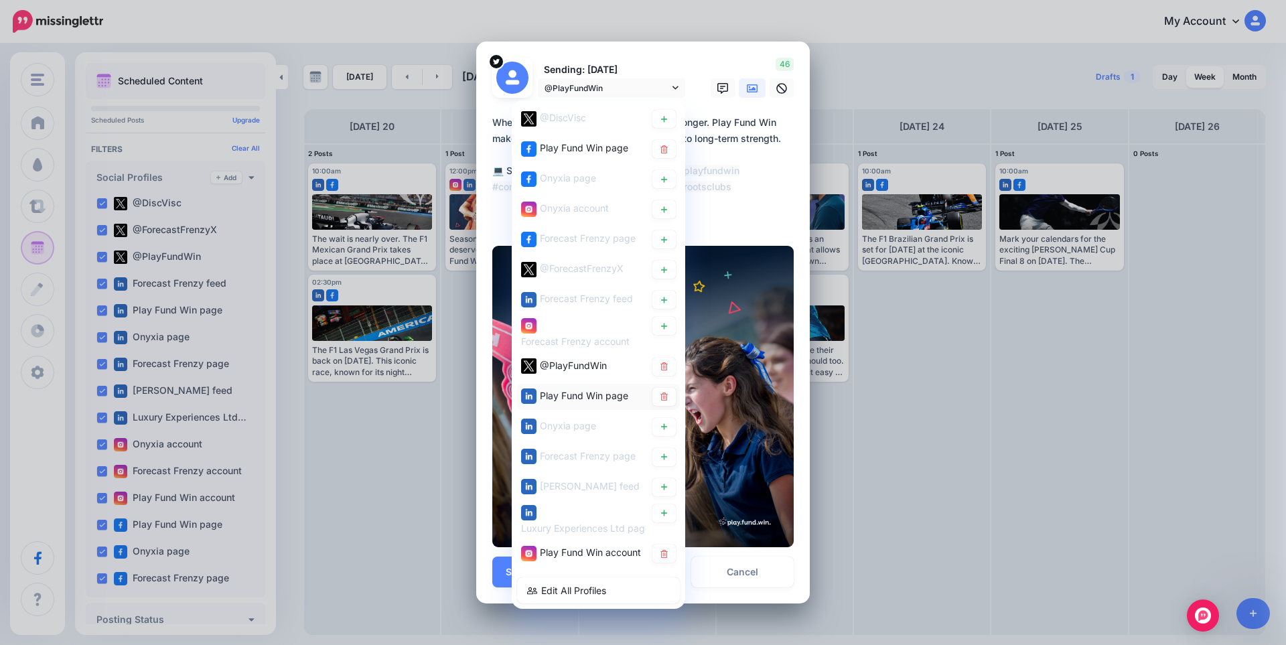
click at [579, 395] on span "Play Fund Win page" at bounding box center [584, 395] width 88 height 11
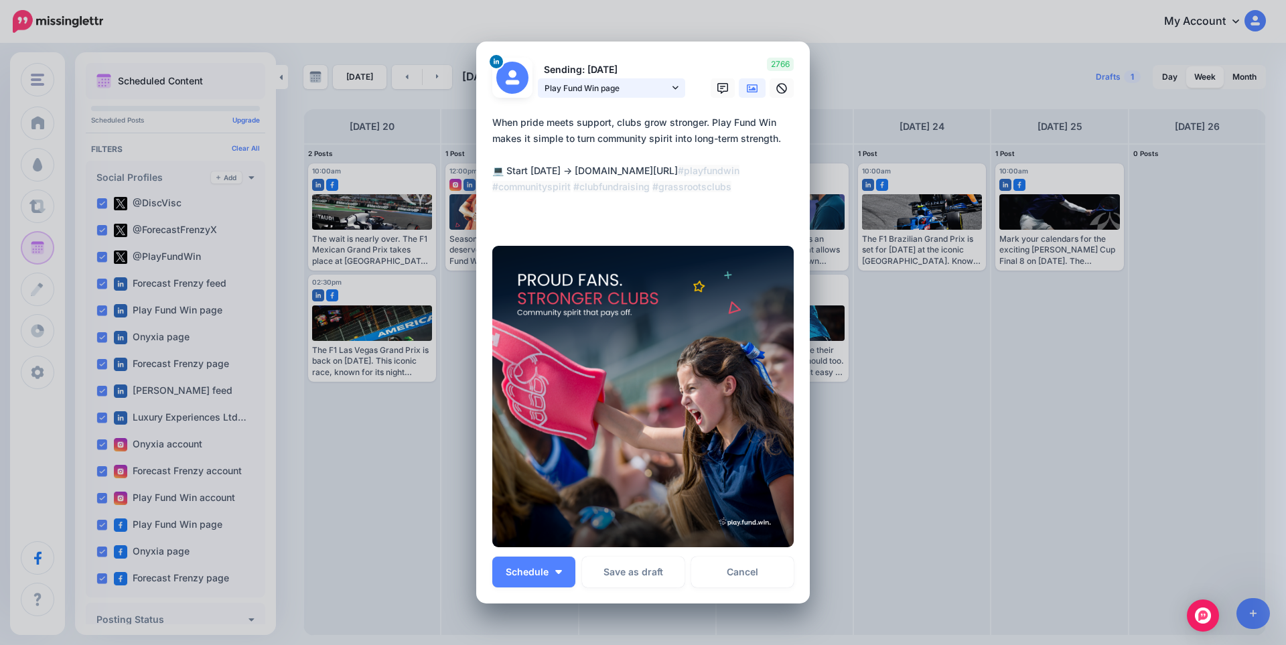
click at [607, 81] on span "Play Fund Win page" at bounding box center [606, 88] width 125 height 14
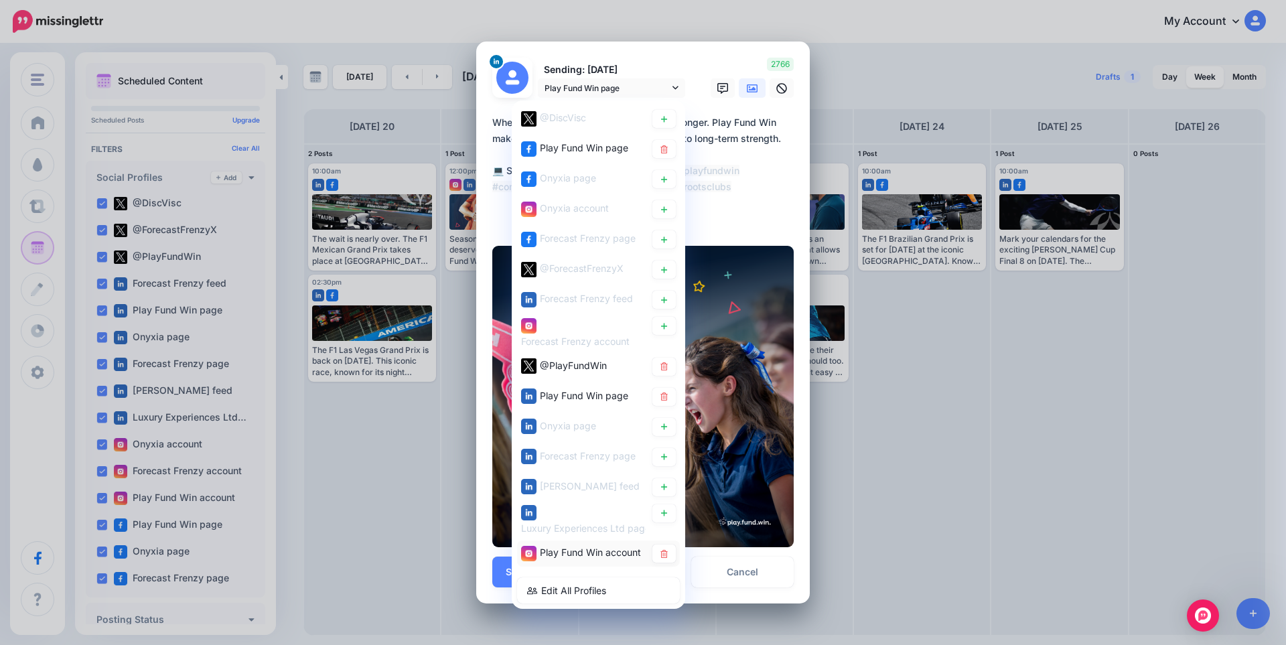
click at [578, 548] on span "Play Fund Win account" at bounding box center [590, 552] width 101 height 11
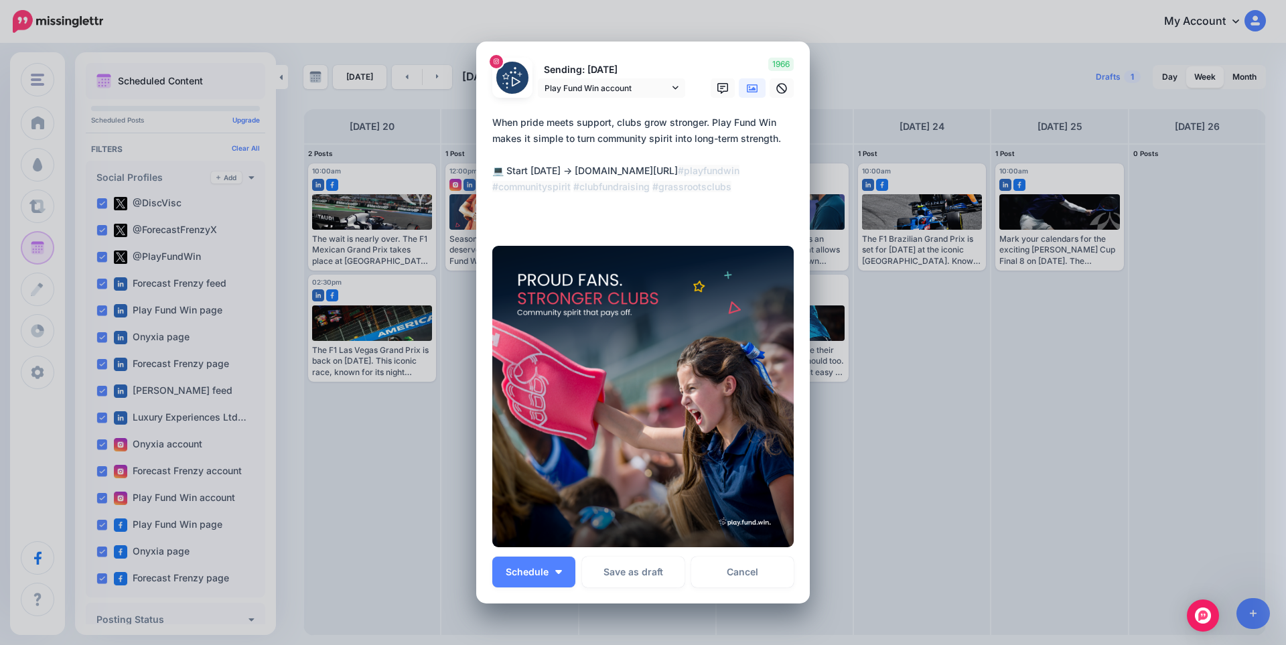
drag, startPoint x: 568, startPoint y: 171, endPoint x: 733, endPoint y: 171, distance: 165.4
click at [733, 171] on textarea "**********" at bounding box center [646, 171] width 308 height 113
type textarea "**********"
click at [749, 90] on icon at bounding box center [752, 88] width 11 height 11
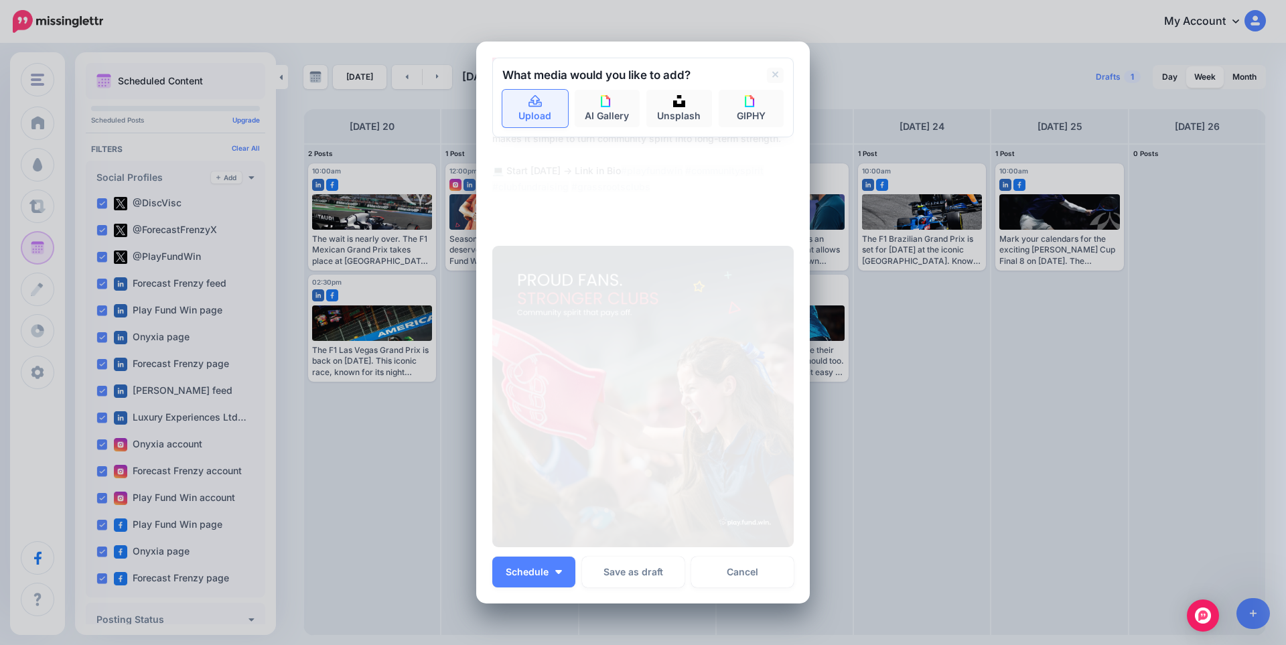
click at [534, 108] on link "Upload" at bounding box center [535, 109] width 66 height 38
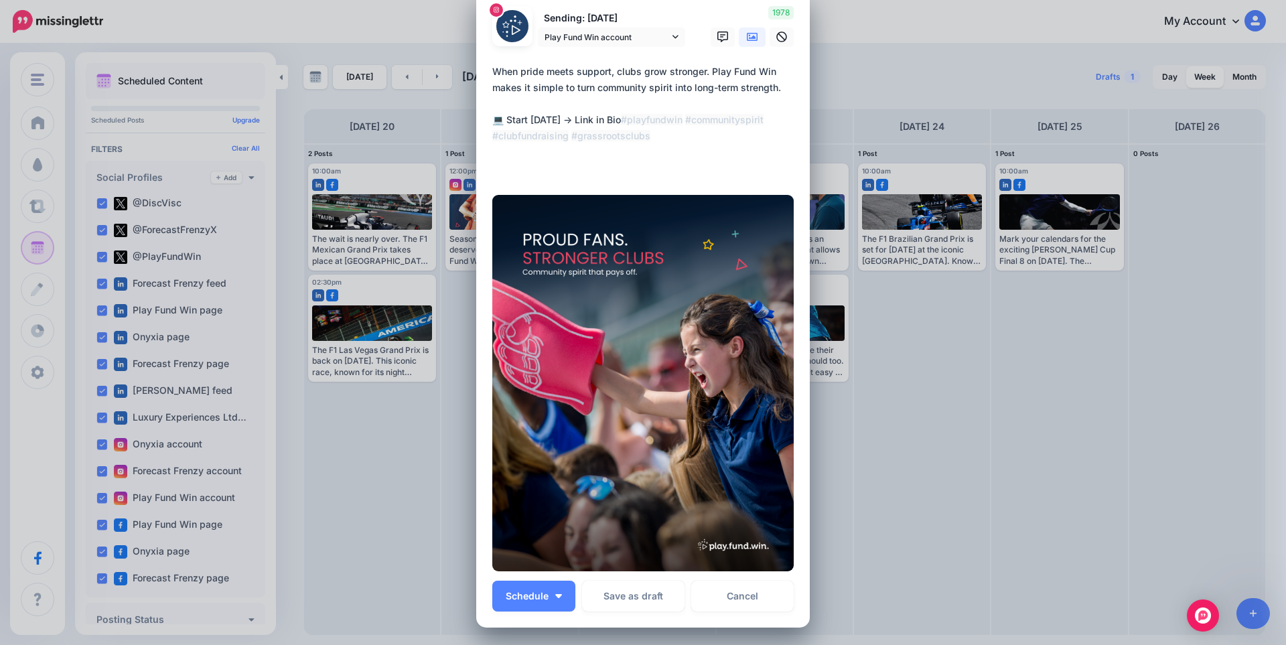
scroll to position [45, 0]
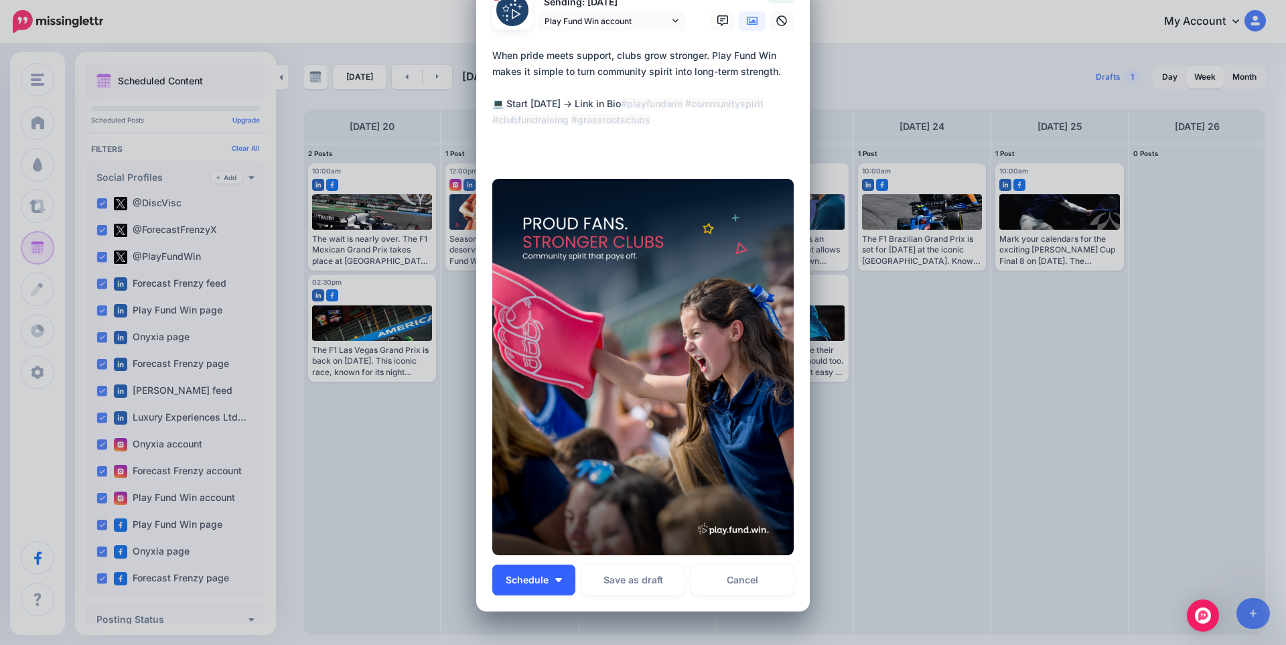
click at [540, 581] on span "Schedule" at bounding box center [527, 579] width 43 height 9
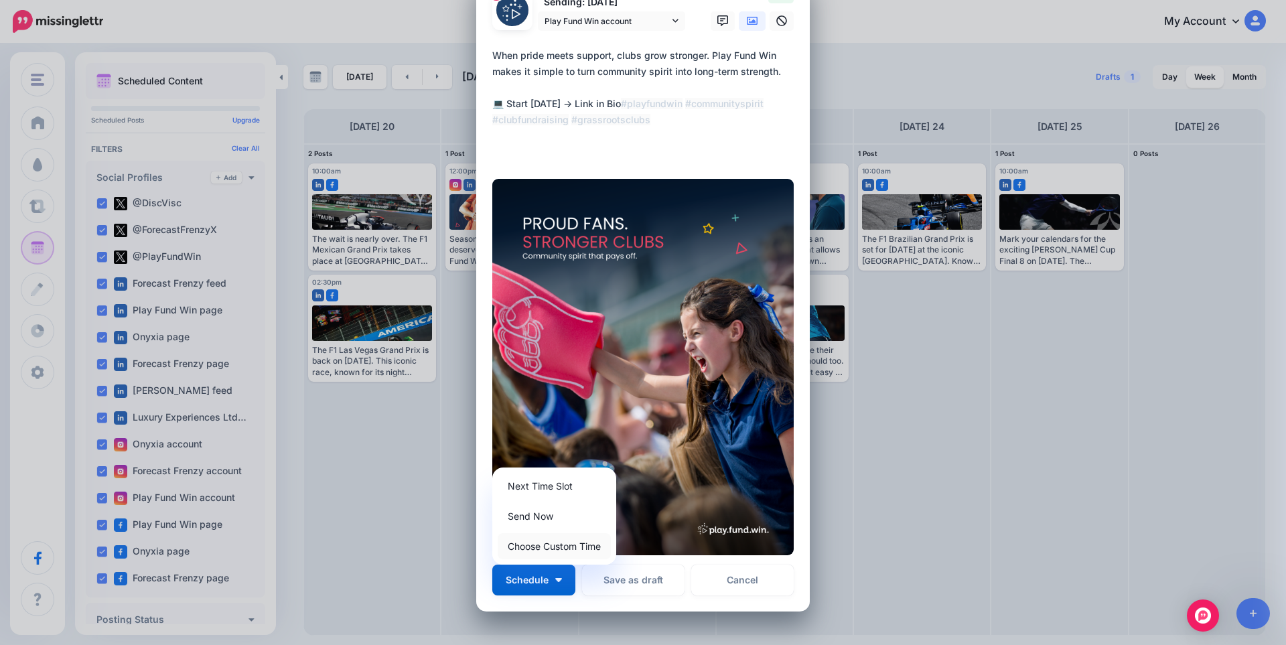
click at [534, 548] on link "Choose Custom Time" at bounding box center [554, 546] width 113 height 26
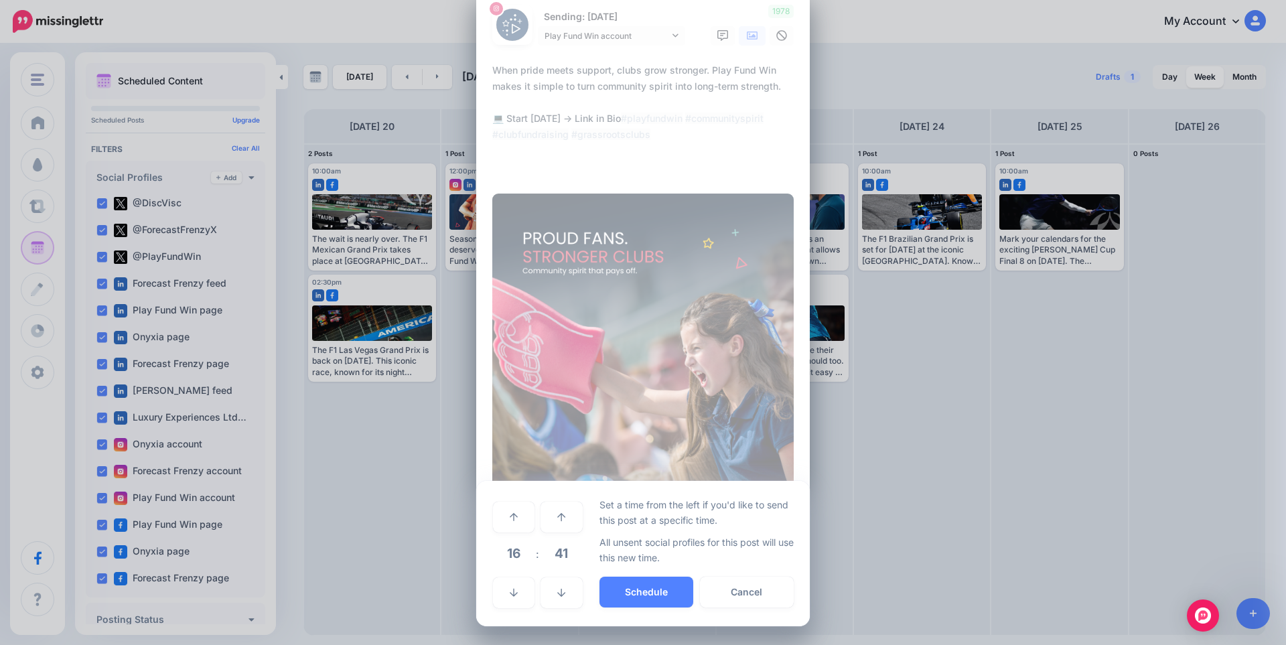
scroll to position [30, 0]
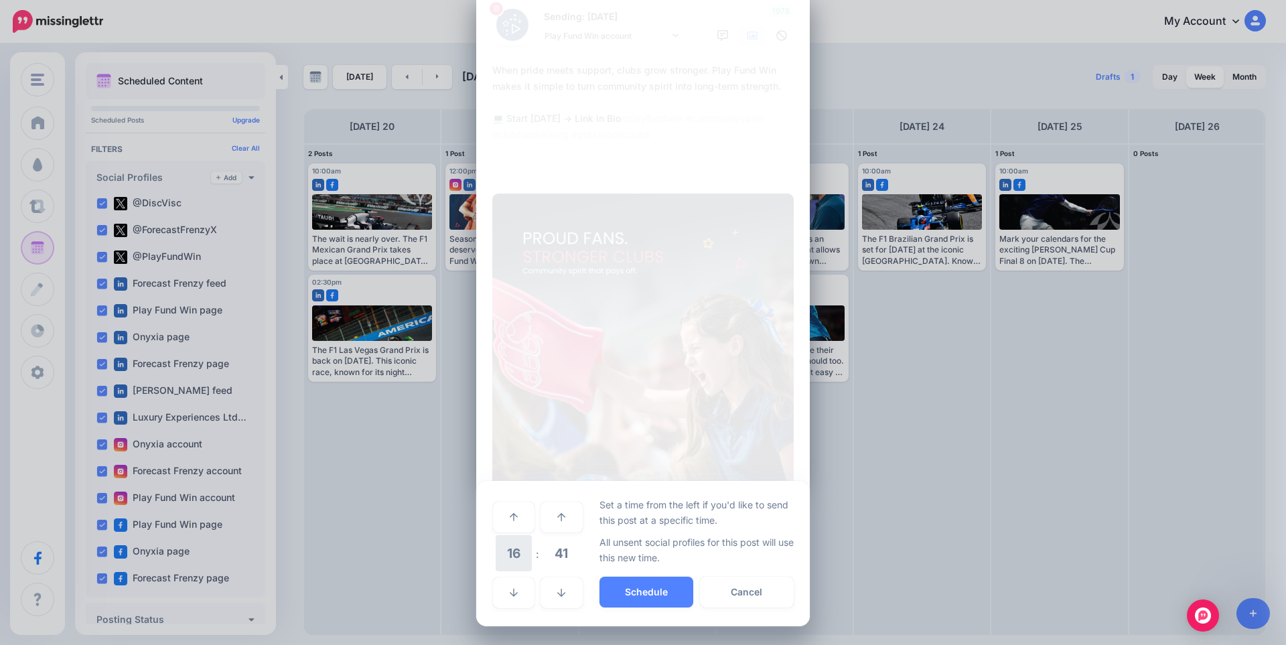
click at [510, 553] on span "16" at bounding box center [514, 553] width 36 height 36
click at [492, 565] on td "12" at bounding box center [499, 563] width 15 height 19
click at [554, 560] on span "41" at bounding box center [561, 553] width 36 height 36
click at [498, 518] on td "00" at bounding box center [499, 517] width 15 height 38
click at [557, 557] on span "00" at bounding box center [561, 553] width 36 height 36
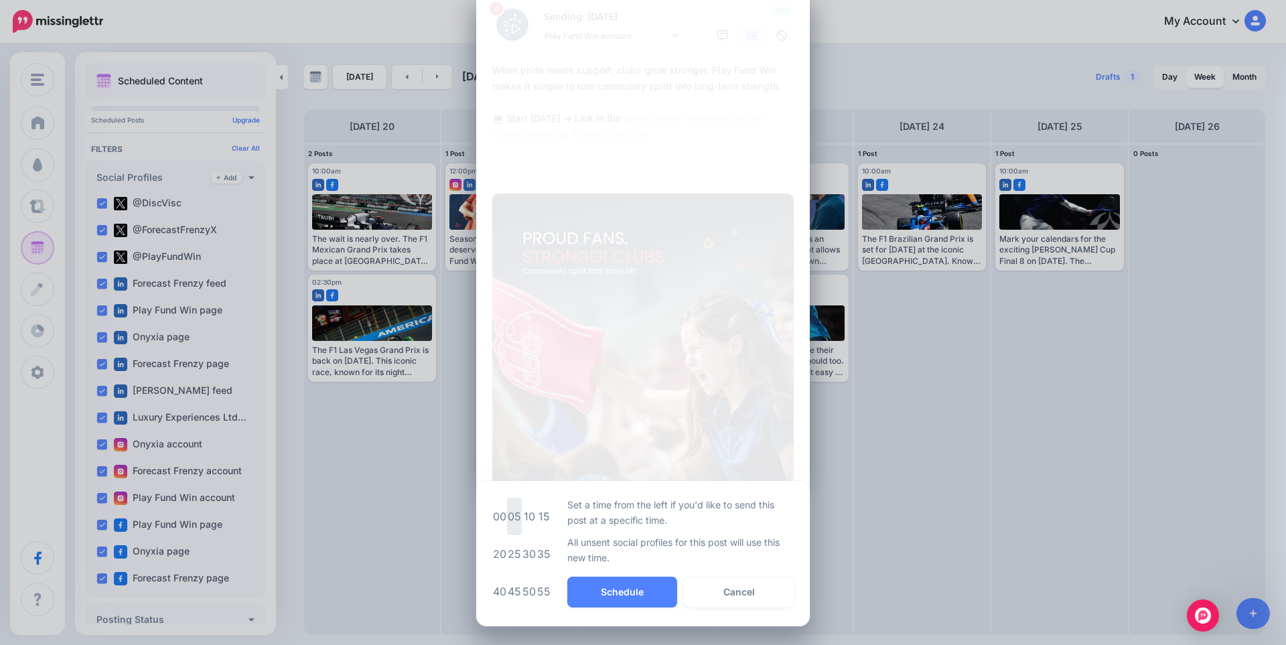
click at [510, 518] on td "05" at bounding box center [514, 517] width 15 height 38
click at [641, 589] on button "Schedule" at bounding box center [646, 592] width 94 height 31
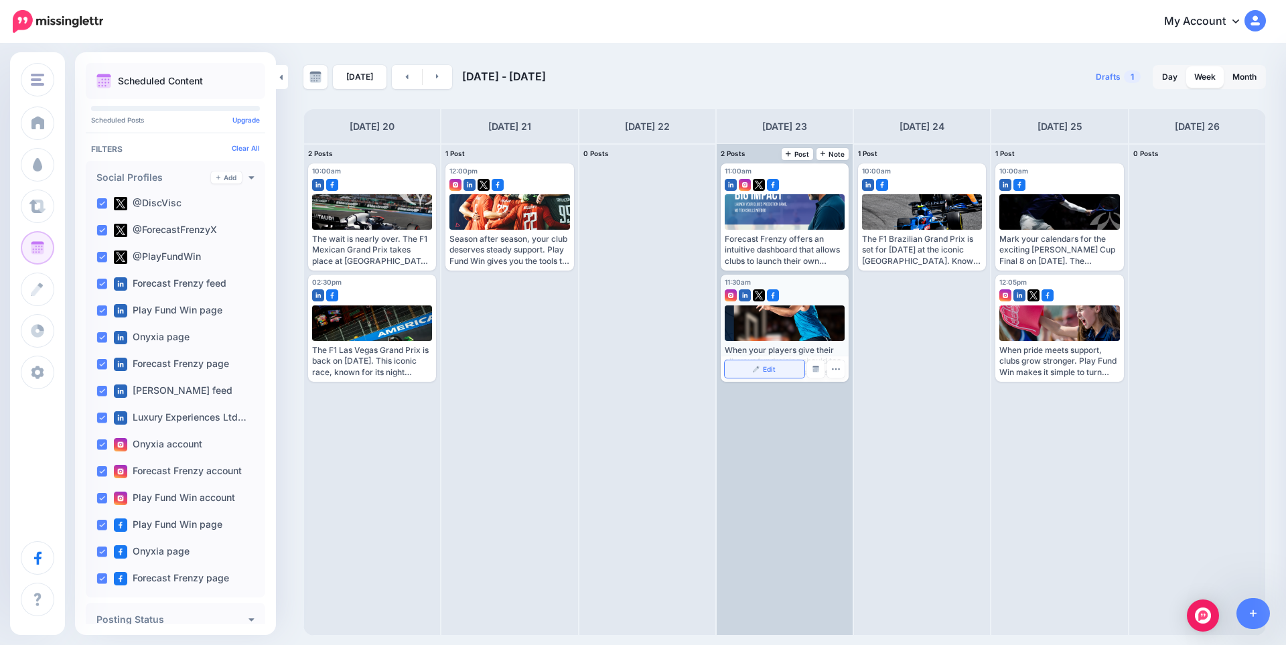
click at [773, 373] on link "Edit" at bounding box center [765, 368] width 80 height 17
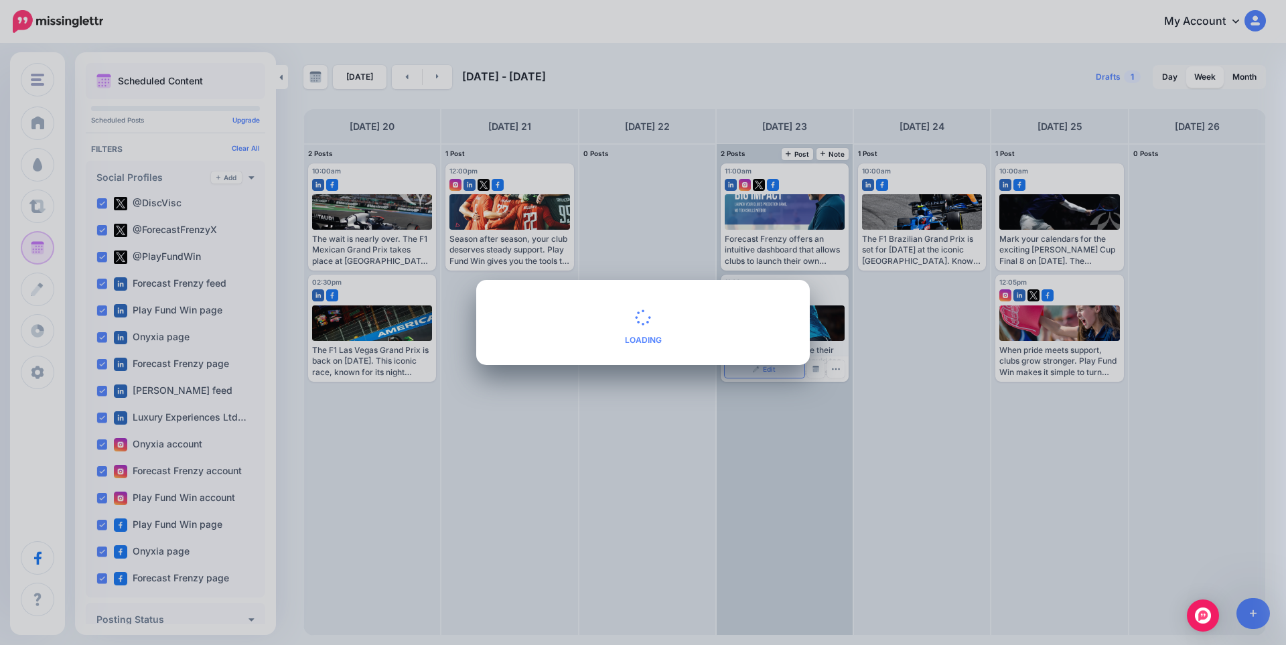
scroll to position [0, 0]
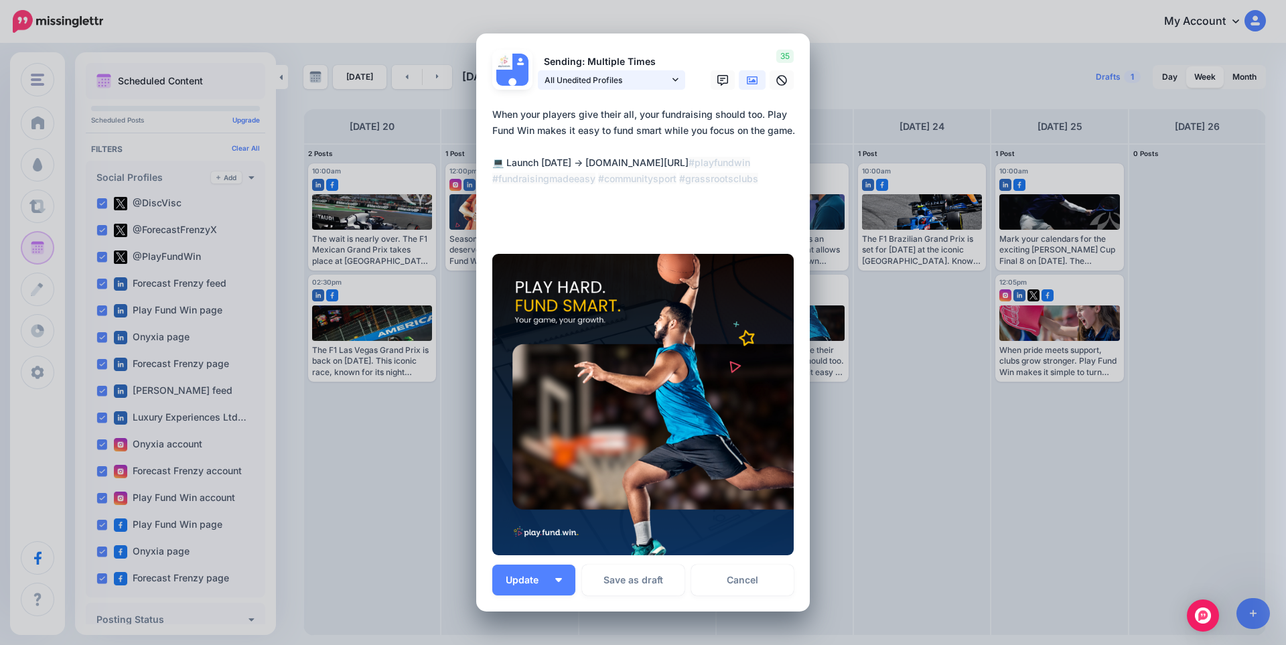
click at [657, 82] on span "All Unedited Profiles" at bounding box center [606, 80] width 125 height 14
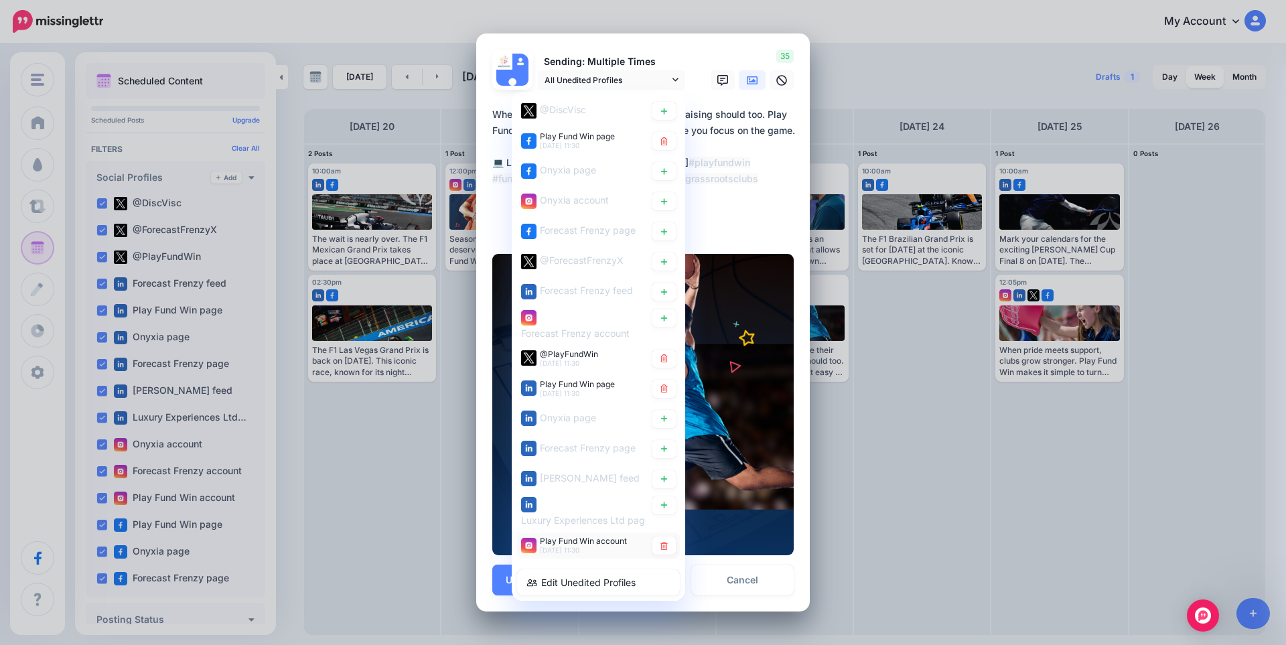
click at [545, 541] on span "Play Fund Win account" at bounding box center [583, 541] width 87 height 10
type textarea "**********"
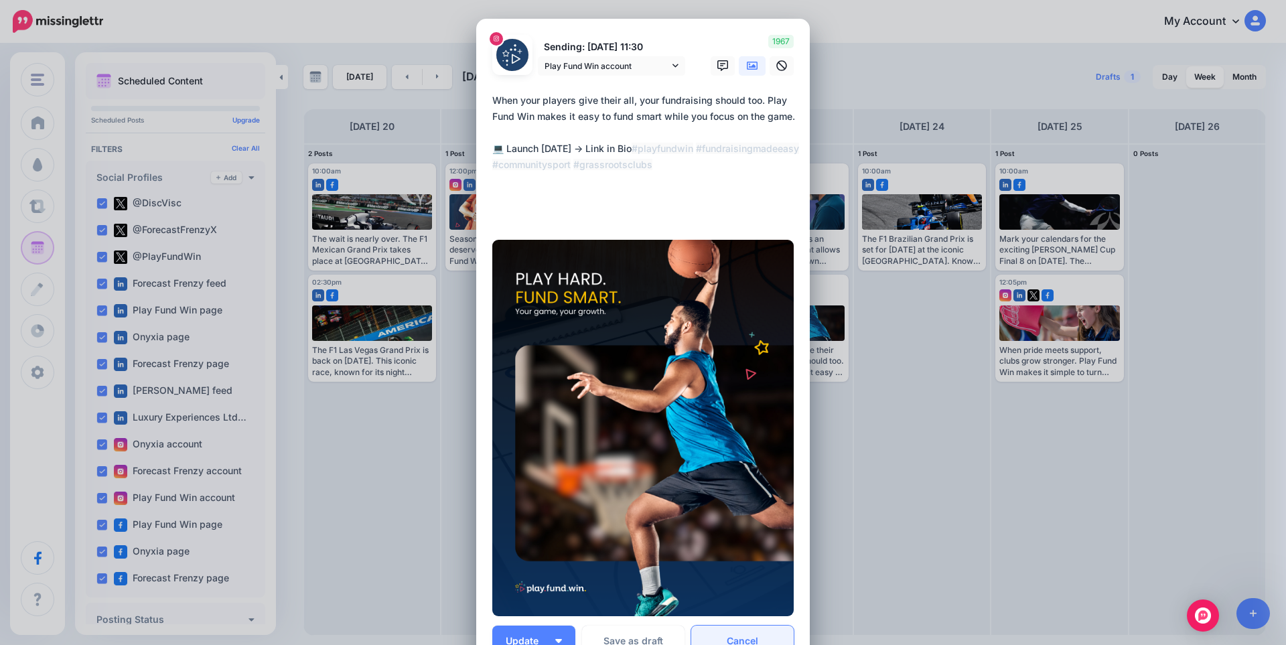
click at [750, 630] on link "Cancel" at bounding box center [742, 640] width 102 height 31
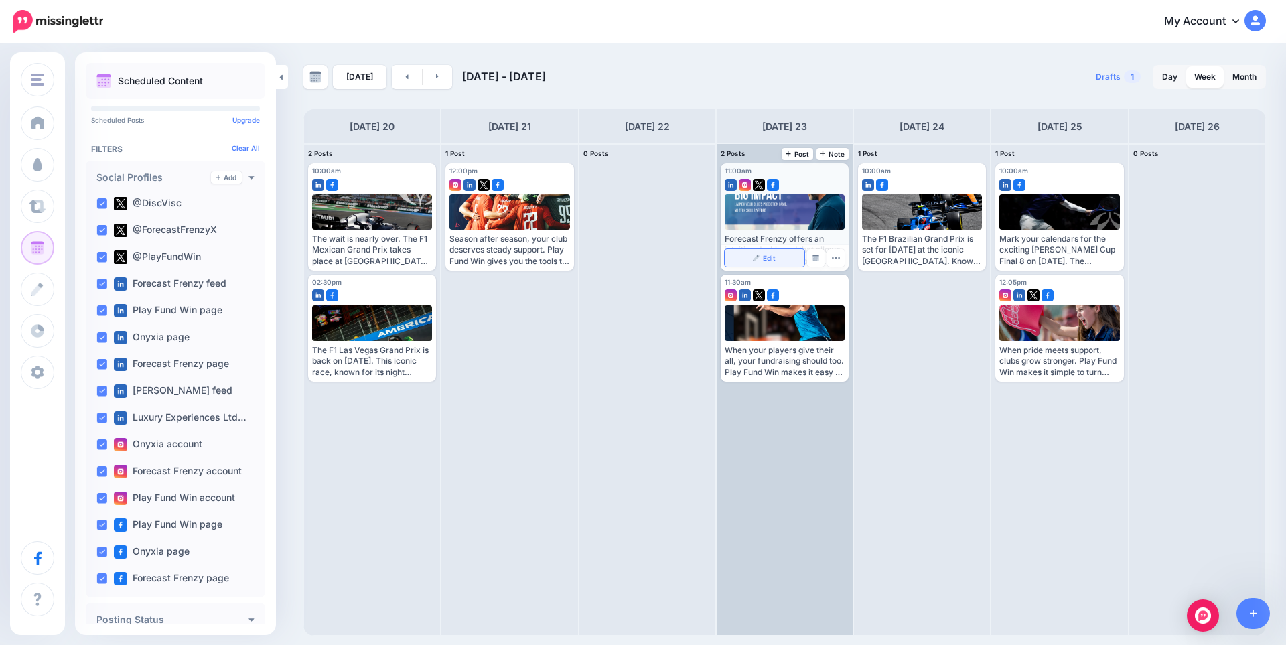
click at [780, 257] on link "Edit" at bounding box center [765, 257] width 80 height 17
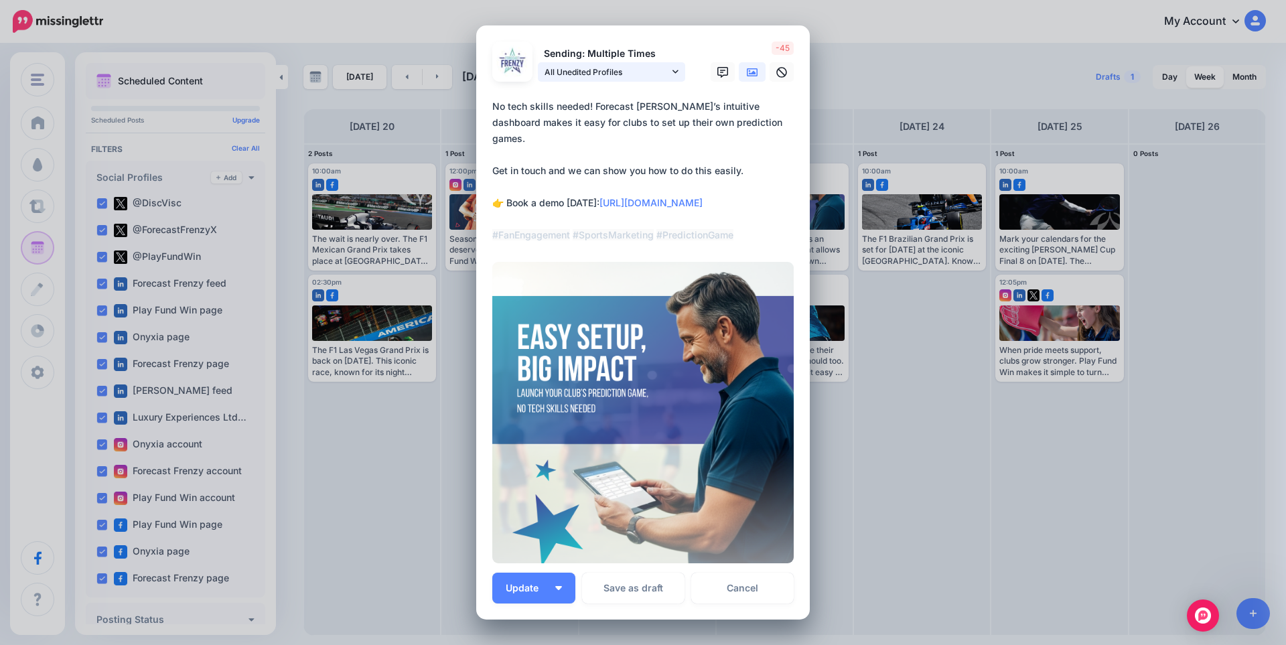
click at [623, 76] on span "All Unedited Profiles" at bounding box center [606, 72] width 125 height 14
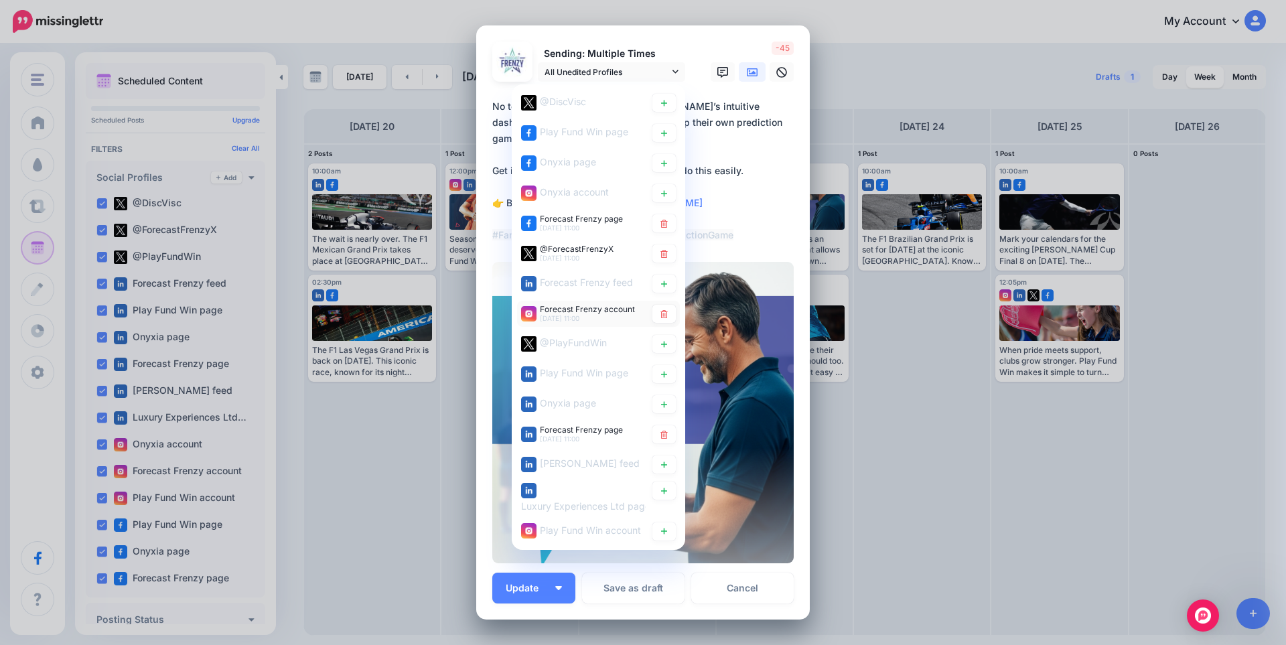
click at [575, 311] on span "Forecast Frenzy account" at bounding box center [587, 309] width 95 height 10
type textarea "**********"
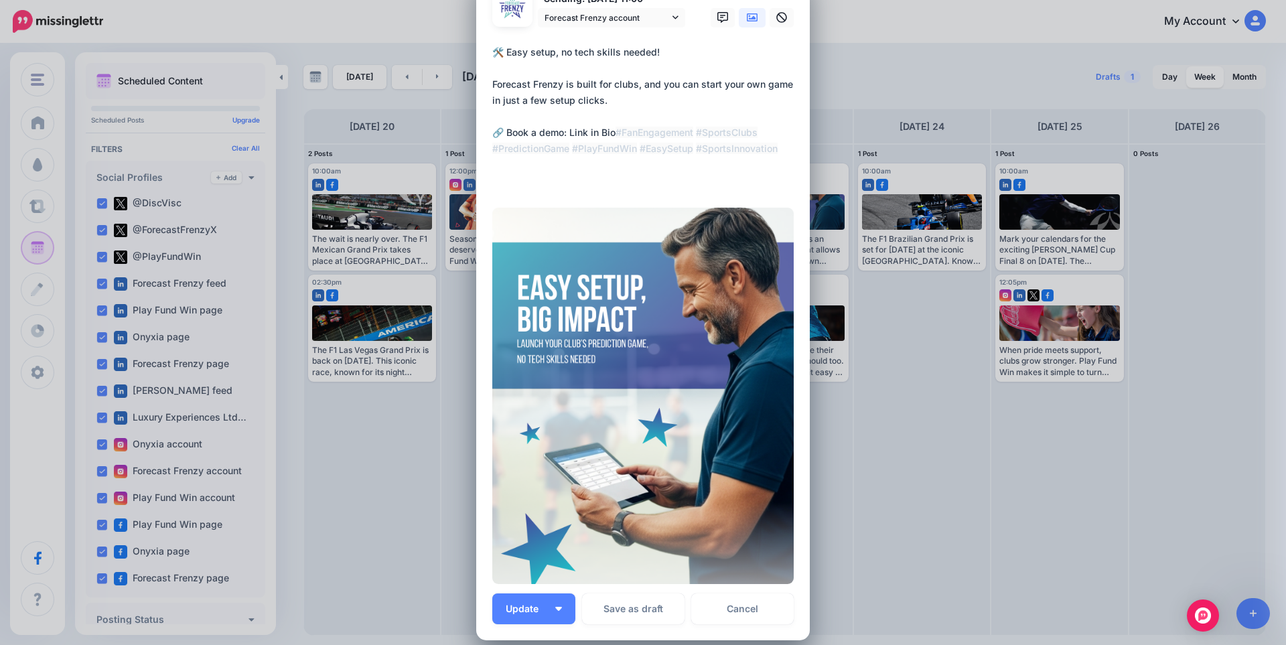
scroll to position [179, 0]
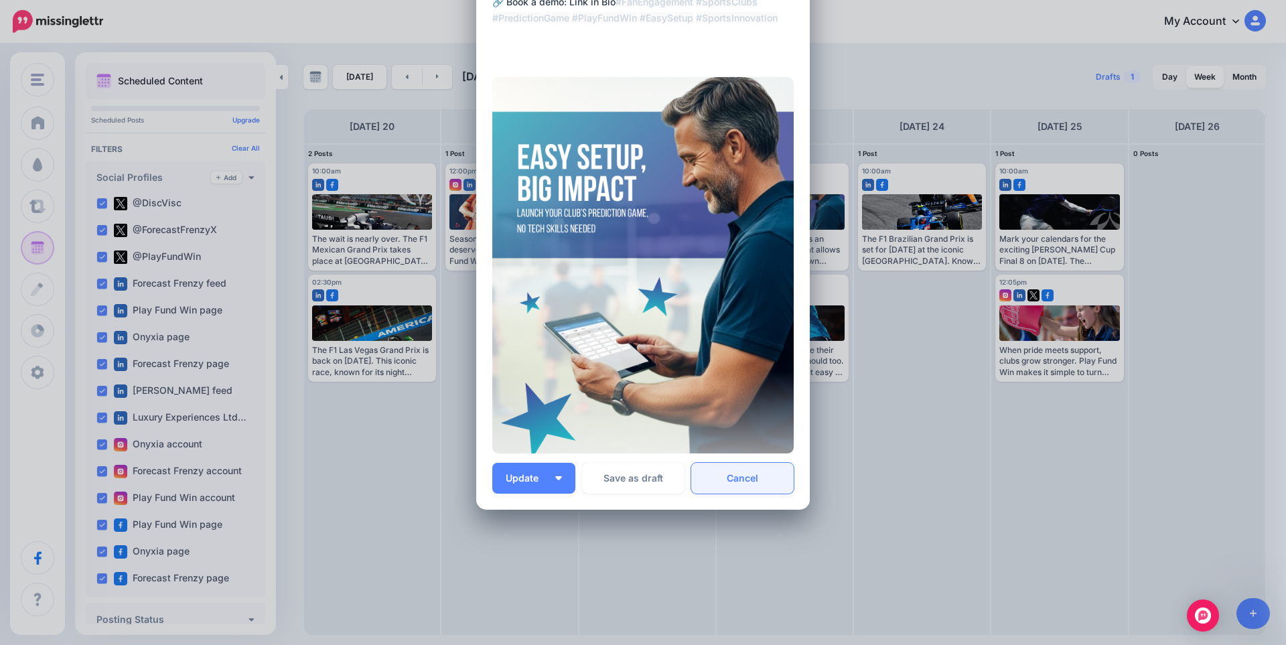
click at [745, 477] on link "Cancel" at bounding box center [742, 478] width 102 height 31
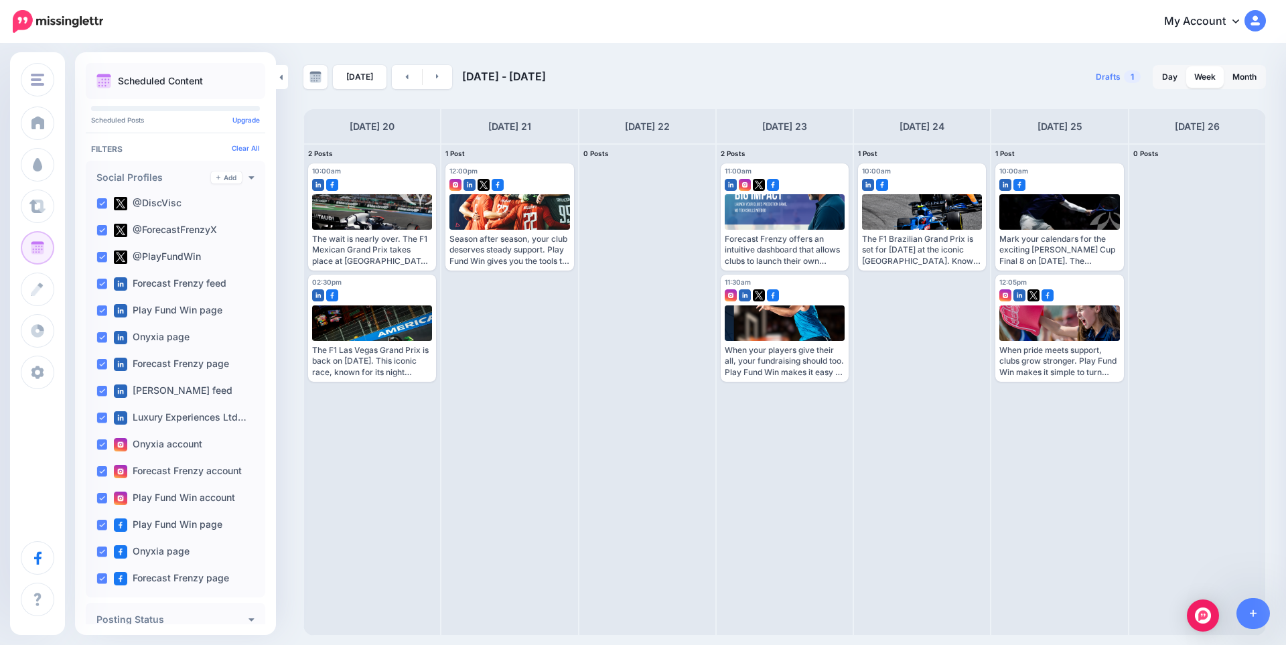
scroll to position [0, 0]
